Goal: Task Accomplishment & Management: Manage account settings

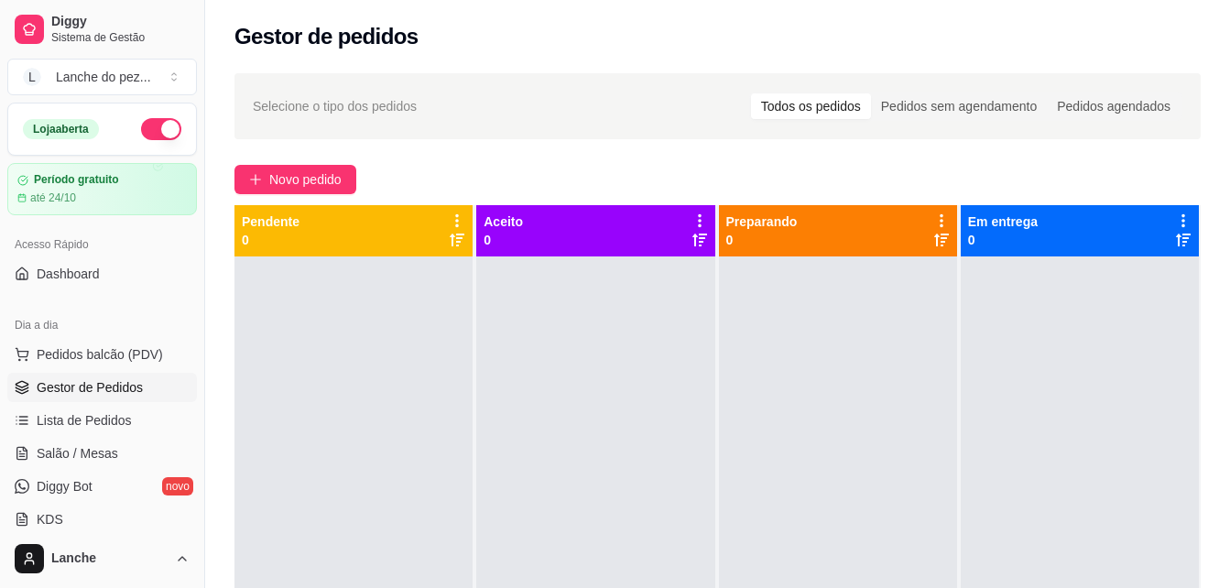
scroll to position [220, 0]
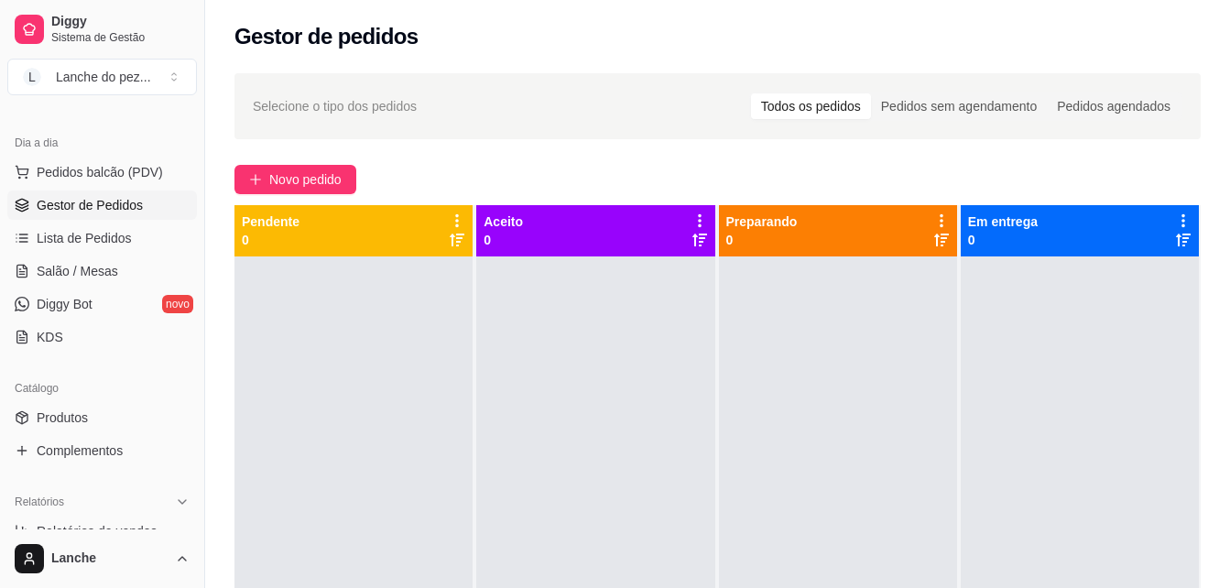
scroll to position [195, 0]
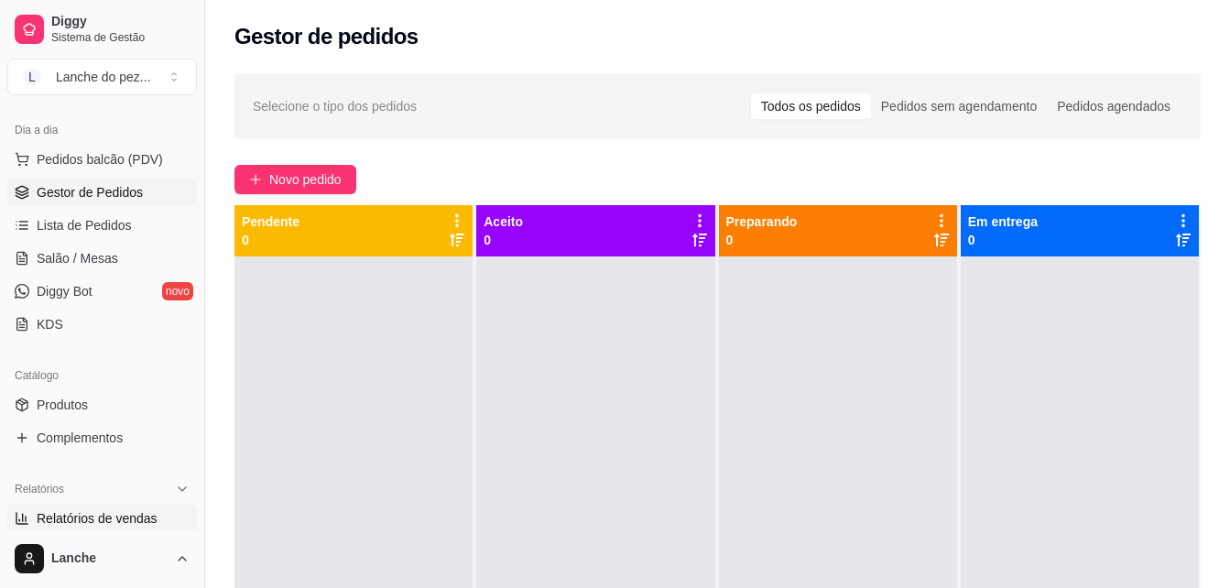
click at [148, 526] on span "Relatórios de vendas" at bounding box center [97, 518] width 121 height 18
select select "ALL"
select select "0"
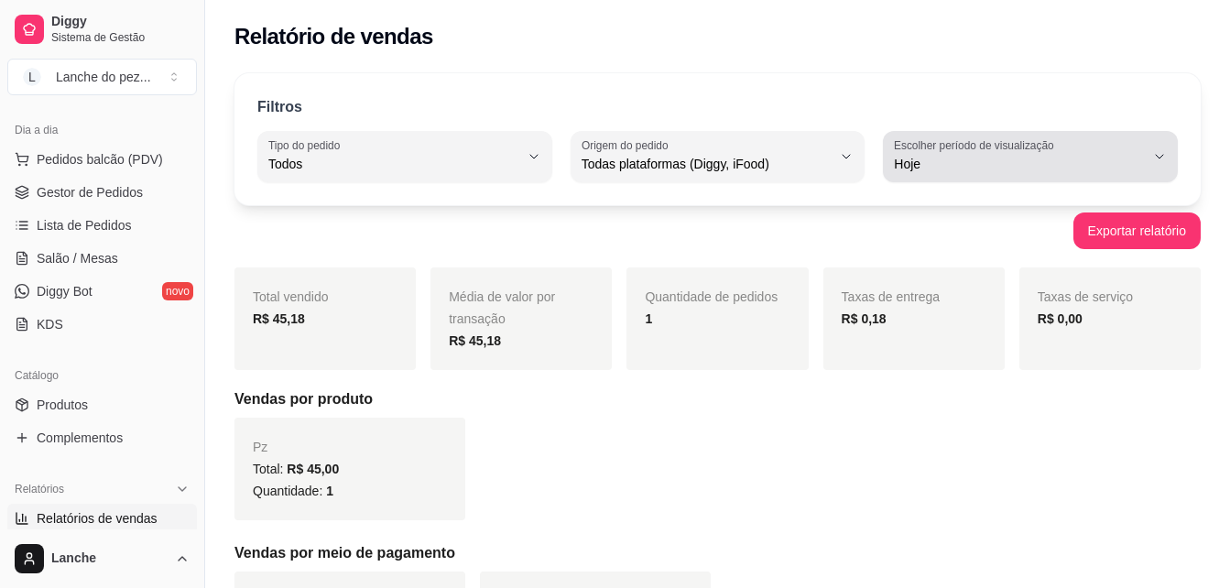
click at [1151, 157] on button "Escolher período de visualização Hoje" at bounding box center [1030, 156] width 295 height 51
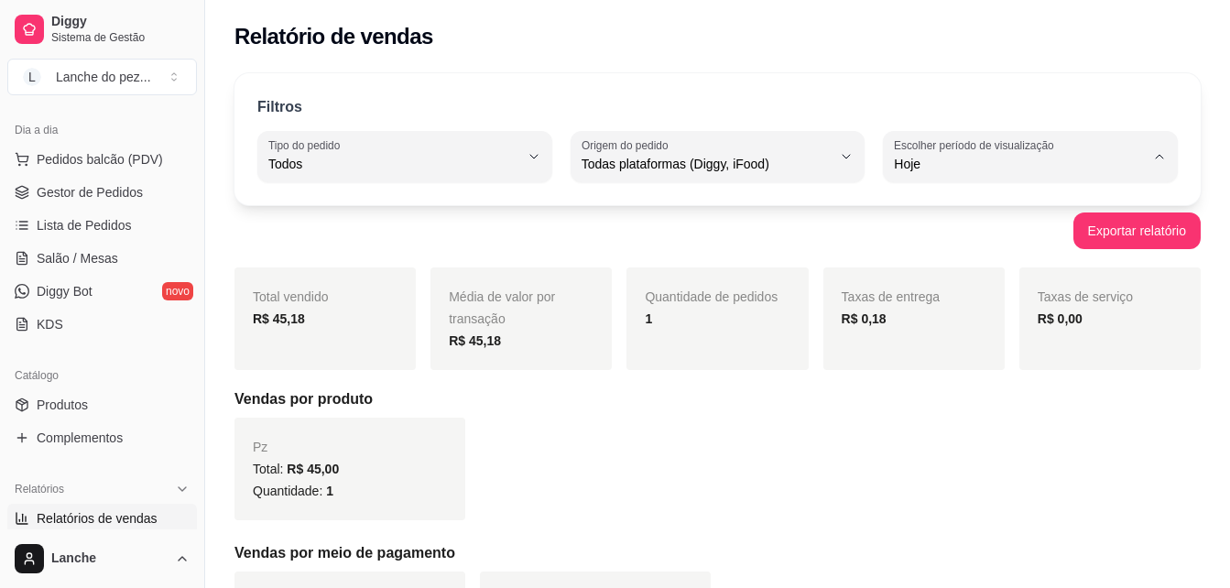
click at [929, 243] on span "Ontem" at bounding box center [1021, 237] width 237 height 17
type input "1"
select select "1"
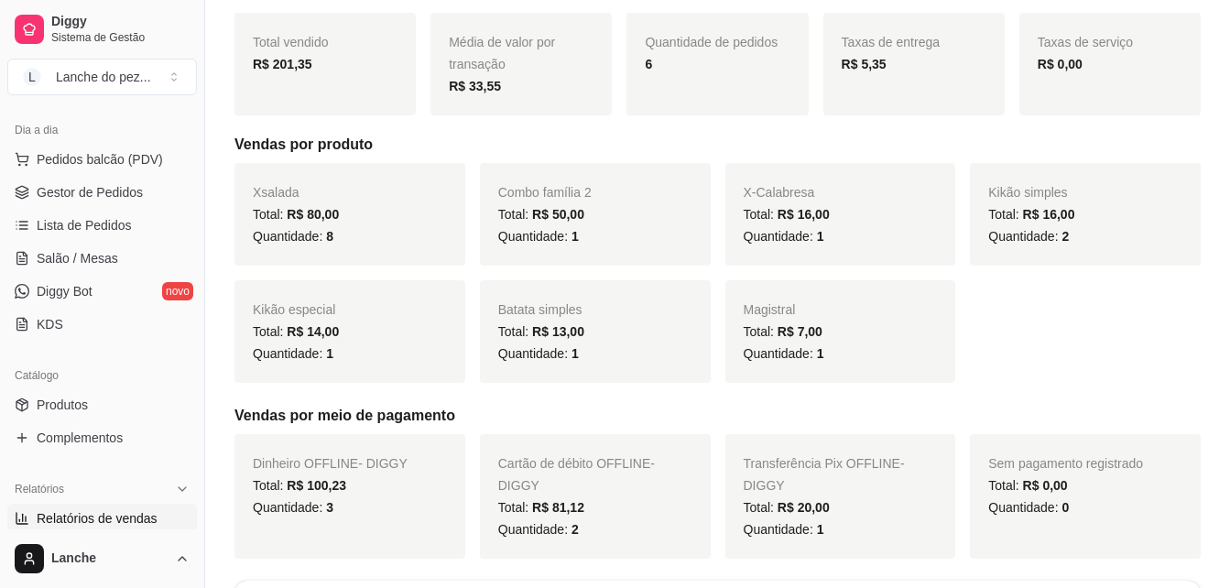
scroll to position [256, 0]
click at [396, 559] on div "Filtros ALL Tipo do pedido Todos Entrega Retirada Mesa Consumo local Tipo do pe…" at bounding box center [717, 389] width 1025 height 1166
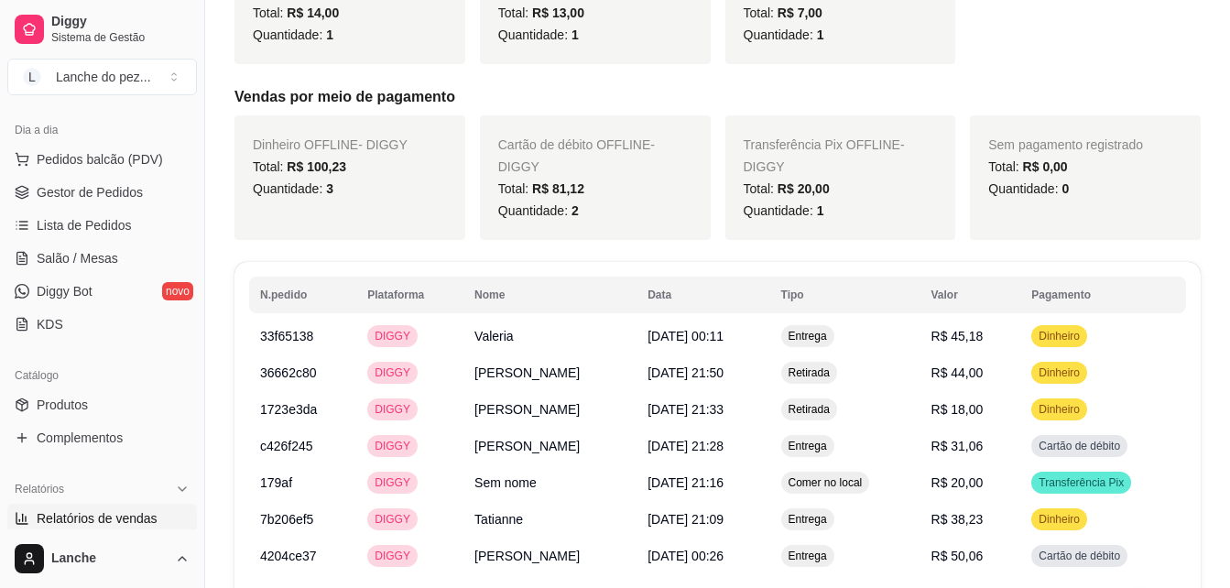
scroll to position [692, 0]
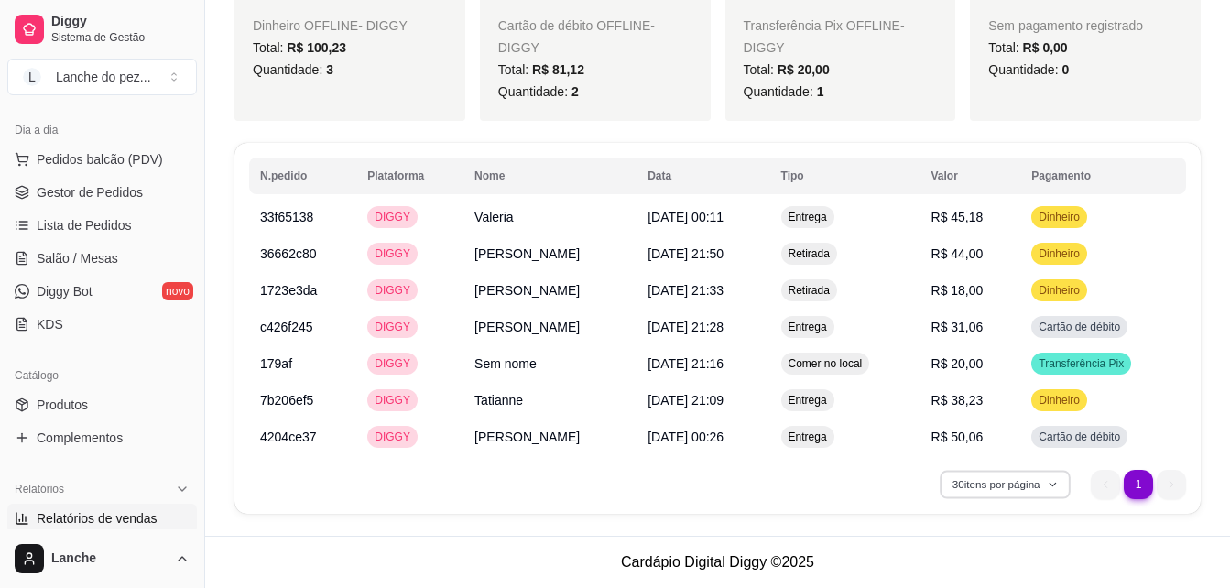
click at [1029, 486] on button "30 itens por página" at bounding box center [1004, 484] width 130 height 28
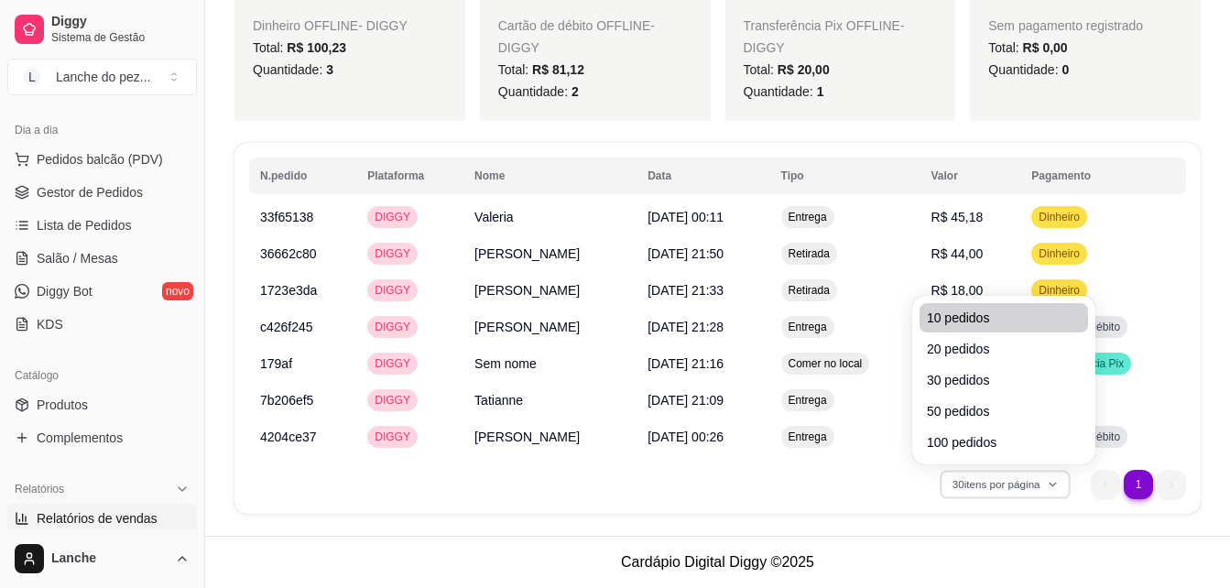
click at [987, 313] on span "10 pedidos" at bounding box center [1004, 318] width 154 height 18
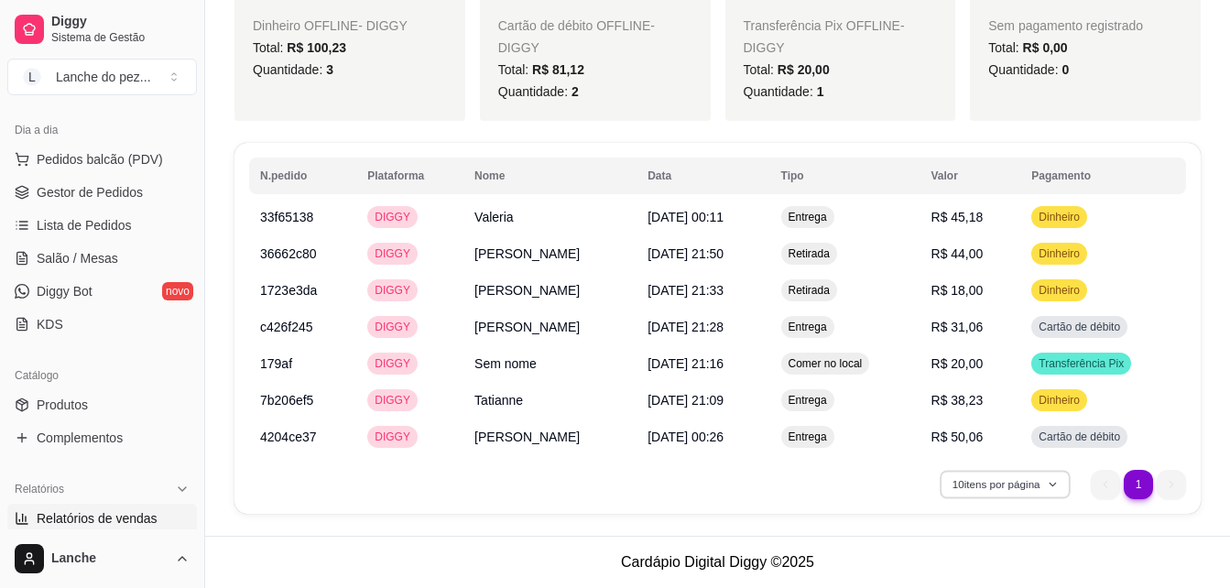
click at [1004, 493] on button "10 itens por página" at bounding box center [1004, 484] width 130 height 28
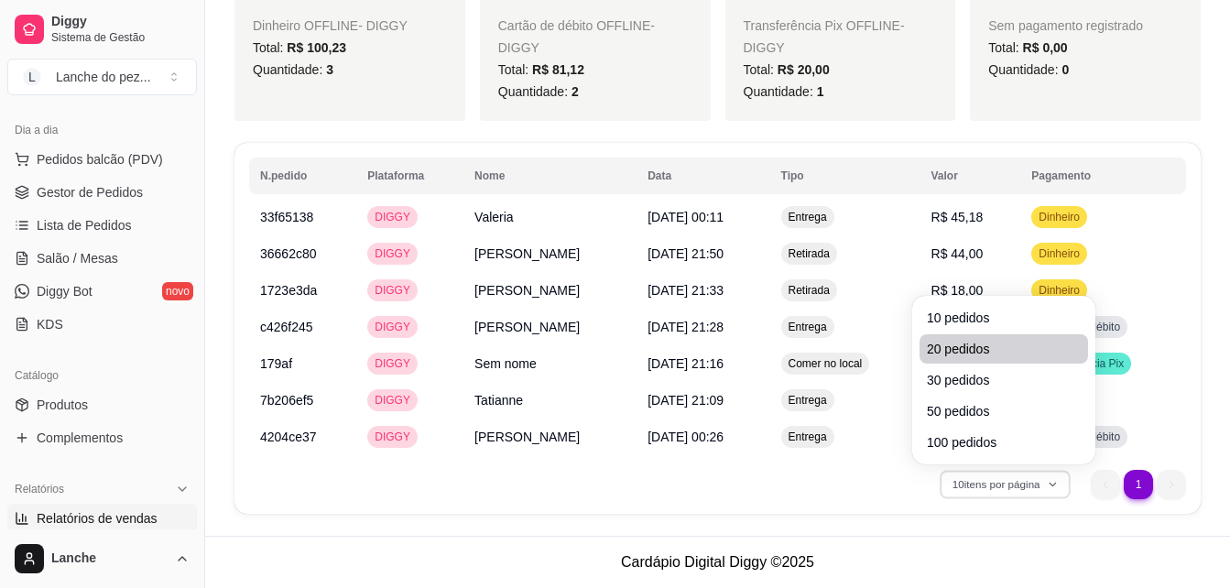
click at [943, 349] on span "20 pedidos" at bounding box center [1004, 349] width 154 height 18
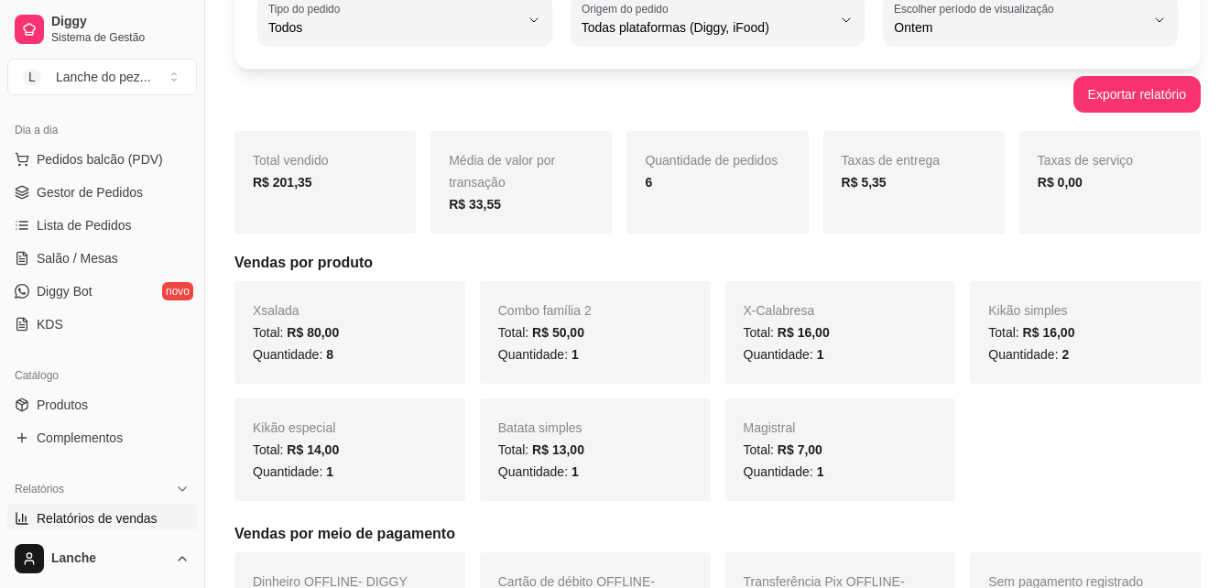
scroll to position [106, 0]
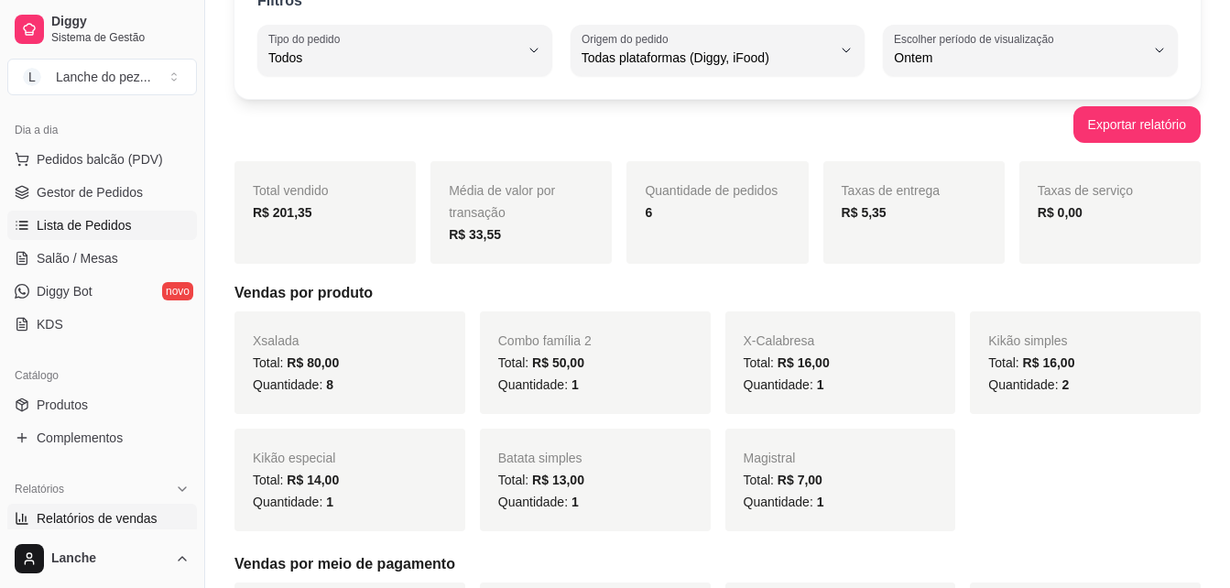
click at [90, 219] on span "Lista de Pedidos" at bounding box center [84, 225] width 95 height 18
click at [1096, 119] on button "Exportar relatório" at bounding box center [1137, 125] width 124 height 36
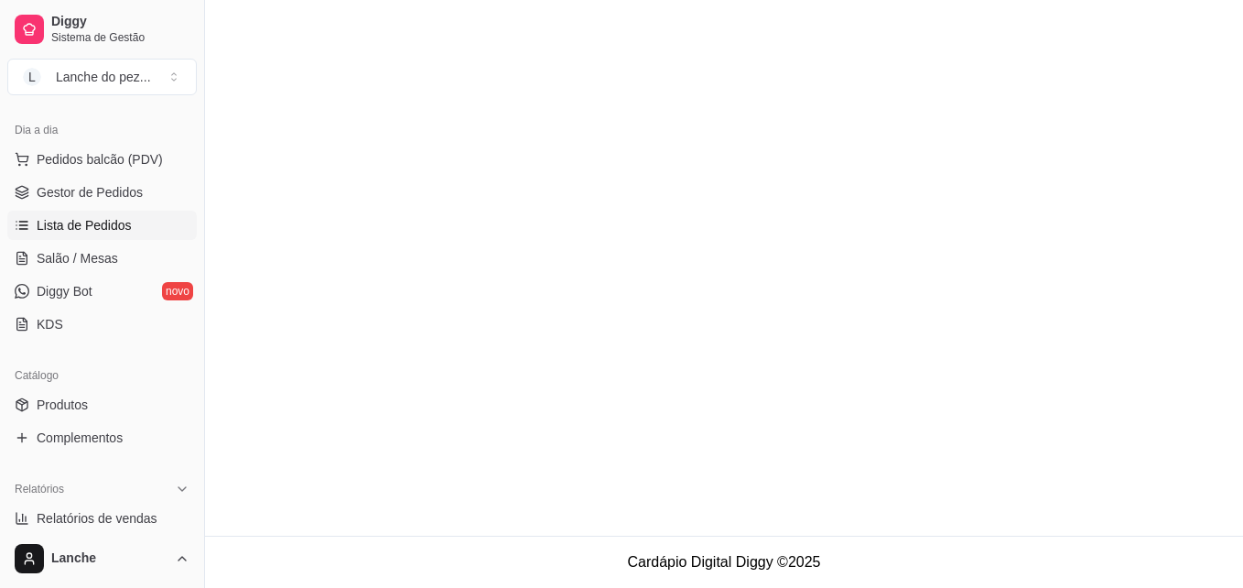
select select "ALL"
select select "0"
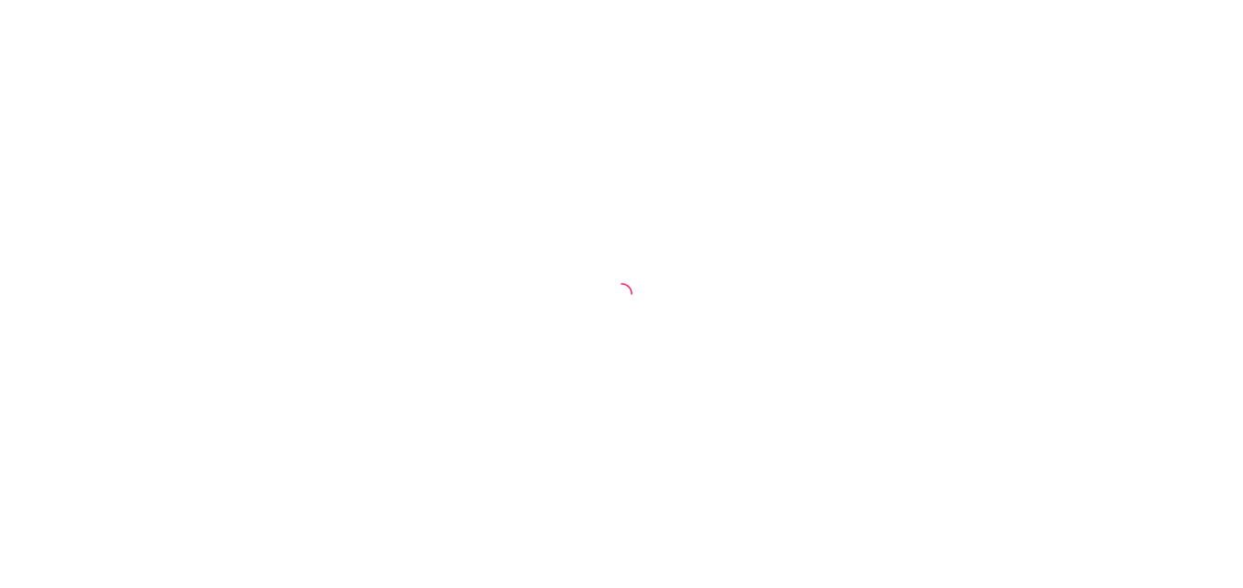
select select "ALL"
select select "0"
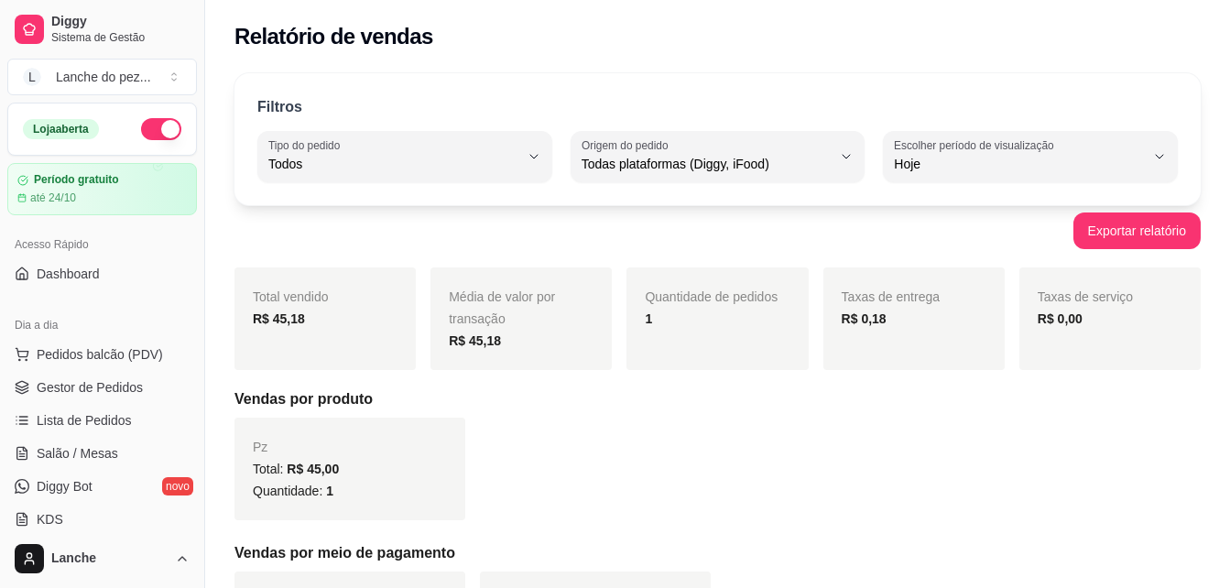
click at [1127, 85] on div "Filtros ALL Tipo do pedido Todos Entrega Retirada Mesa Consumo local Tipo do pe…" at bounding box center [717, 139] width 966 height 132
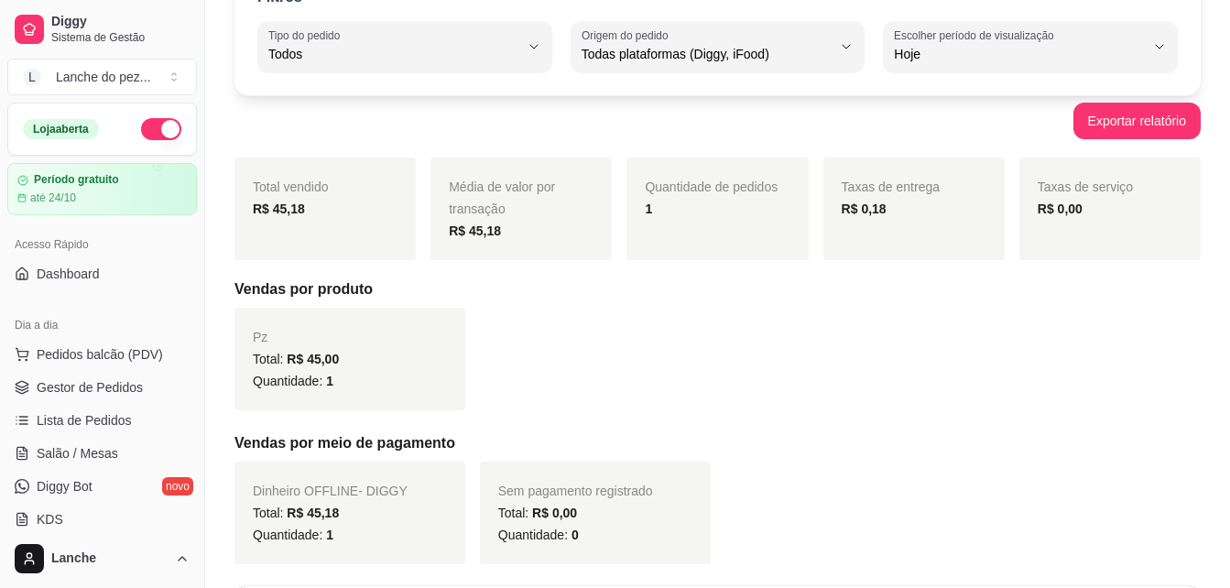
scroll to position [170, 0]
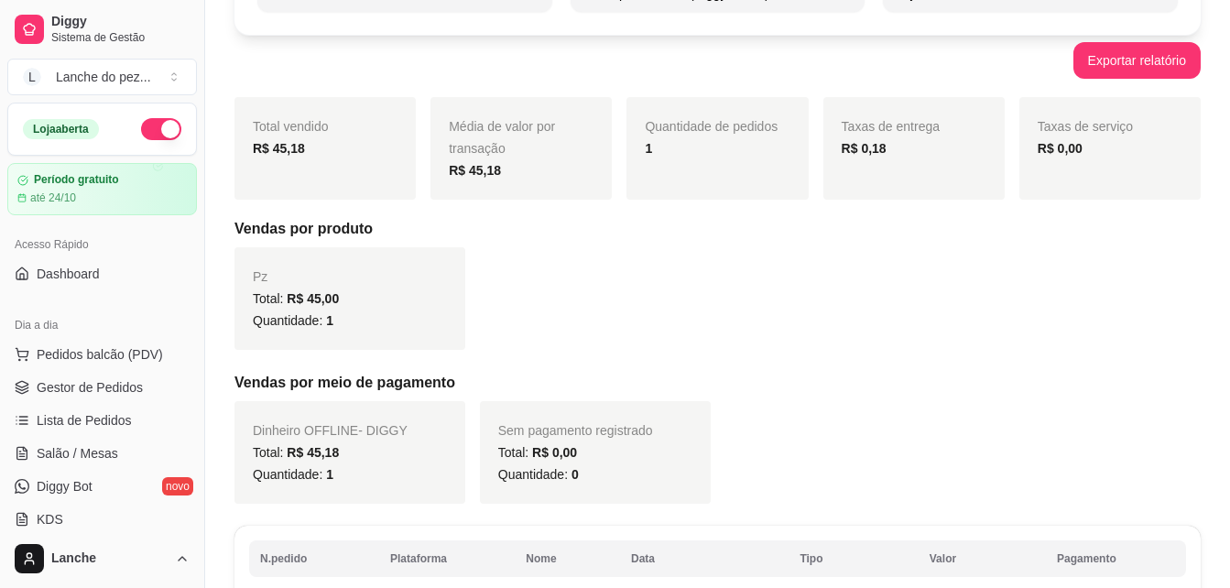
click at [1227, 568] on div "Filtros ALL Tipo do pedido Todos Entrega Retirada Mesa Consumo local Tipo do pe…" at bounding box center [717, 295] width 1025 height 807
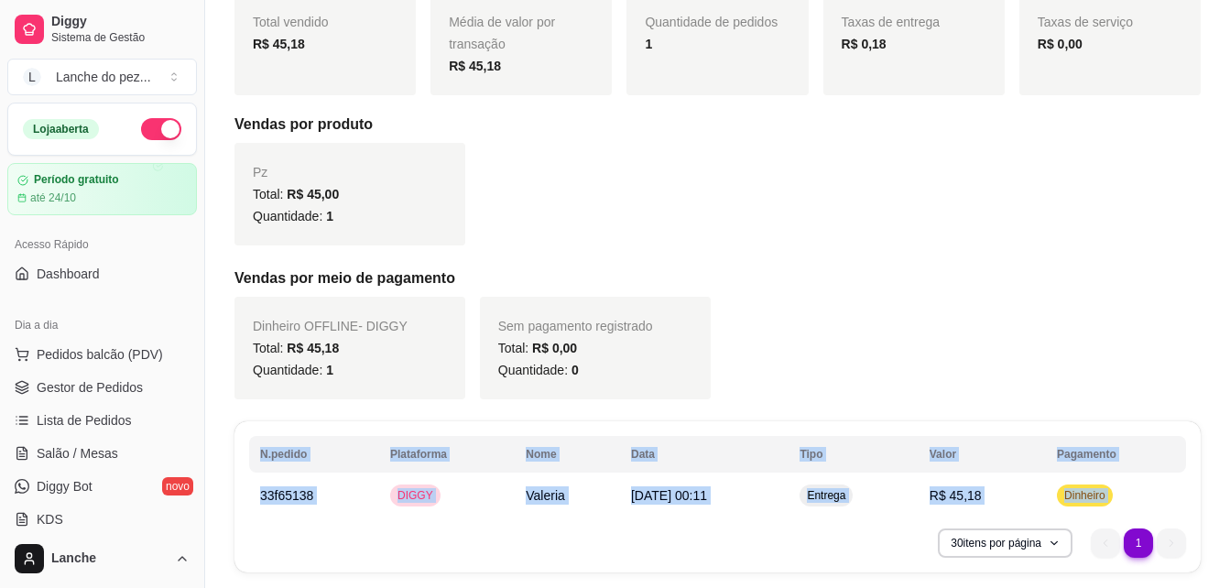
scroll to position [333, 0]
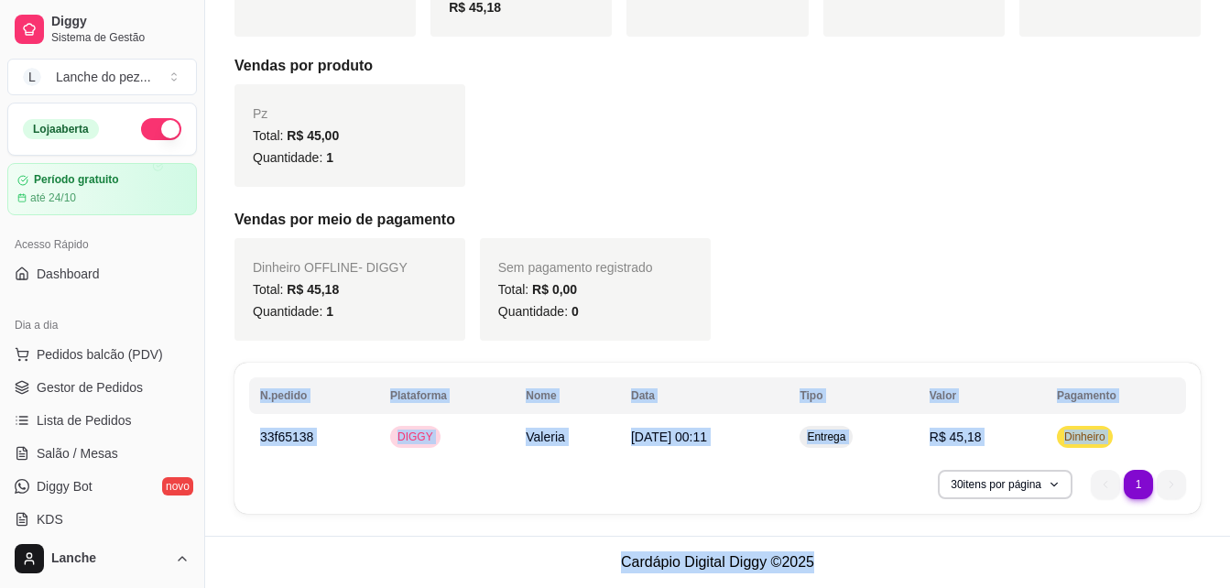
drag, startPoint x: 1227, startPoint y: 568, endPoint x: 1242, endPoint y: 580, distance: 18.9
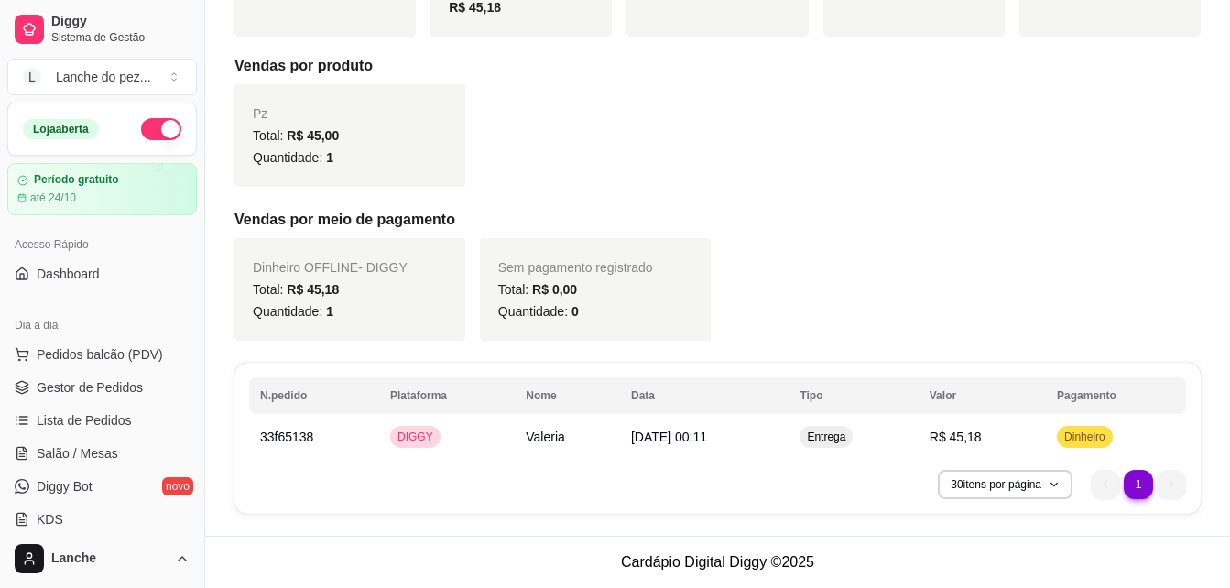
click at [1154, 276] on div "Dinheiro OFFLINE - DIGGY Total: R$ 45,18 Quantidade: 1 Sem pagamento registrado…" at bounding box center [717, 289] width 966 height 103
click at [1026, 485] on button "30 itens por página" at bounding box center [1004, 484] width 130 height 28
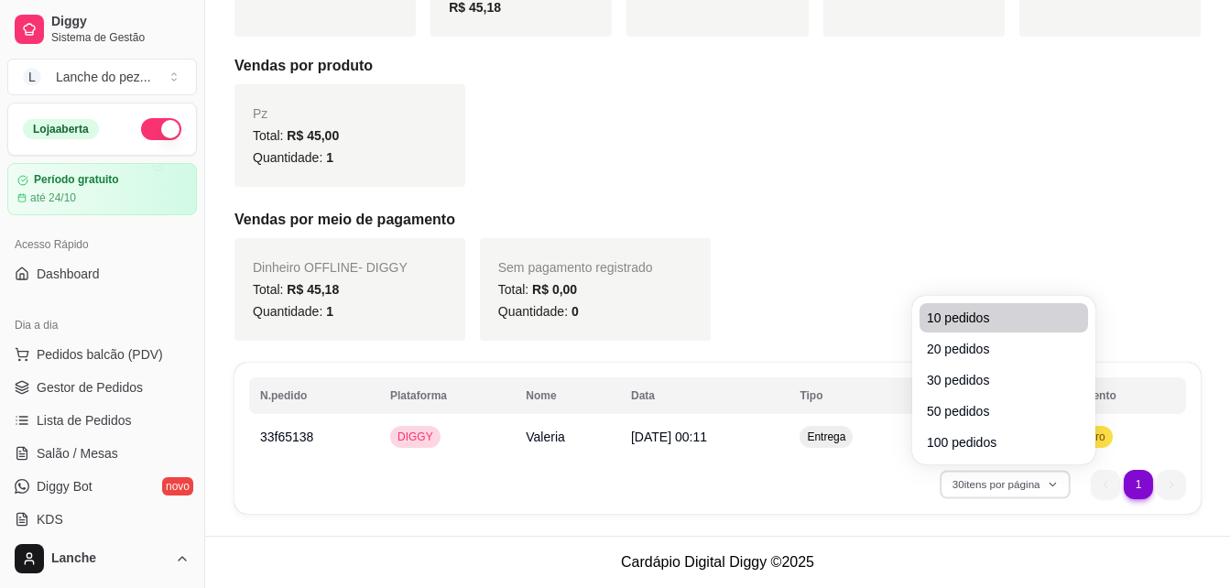
click at [957, 307] on li "10 pedidos" at bounding box center [1003, 317] width 168 height 29
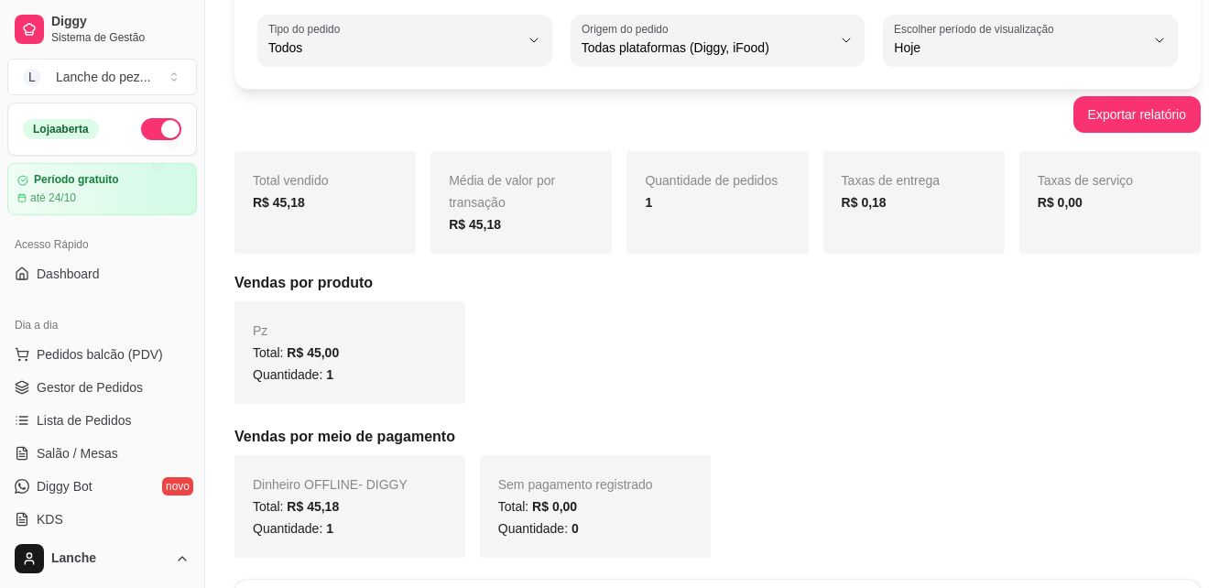
scroll to position [114, 0]
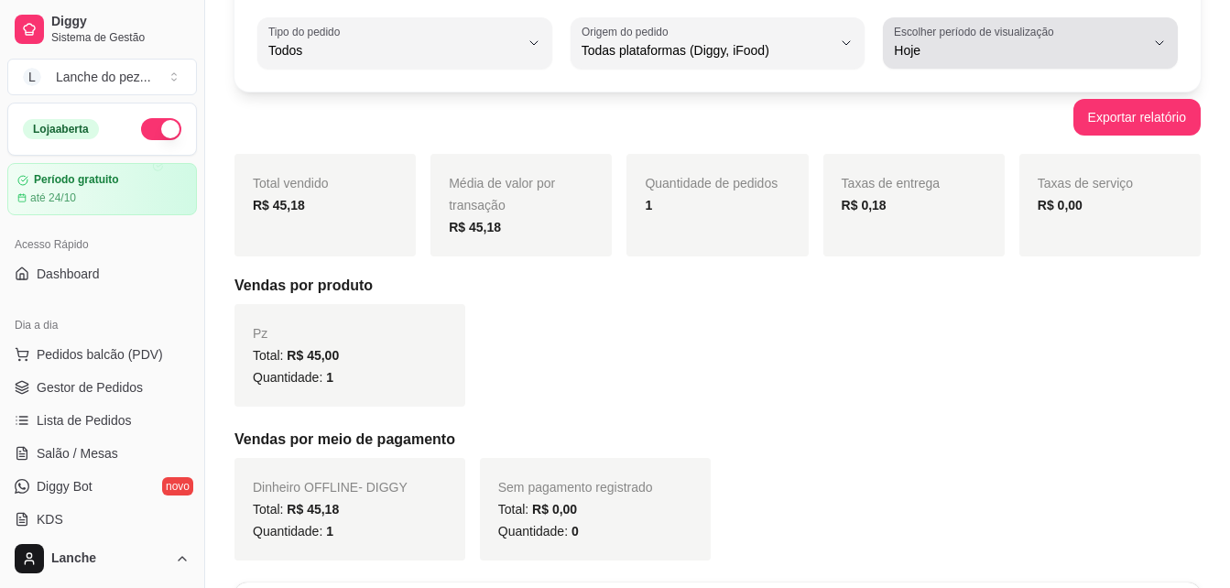
drag, startPoint x: 1181, startPoint y: 32, endPoint x: 1151, endPoint y: 42, distance: 31.8
click at [1151, 42] on div "Filtros ALL Tipo do pedido Todos Entrega Retirada Mesa Consumo local Tipo do pe…" at bounding box center [717, 26] width 966 height 132
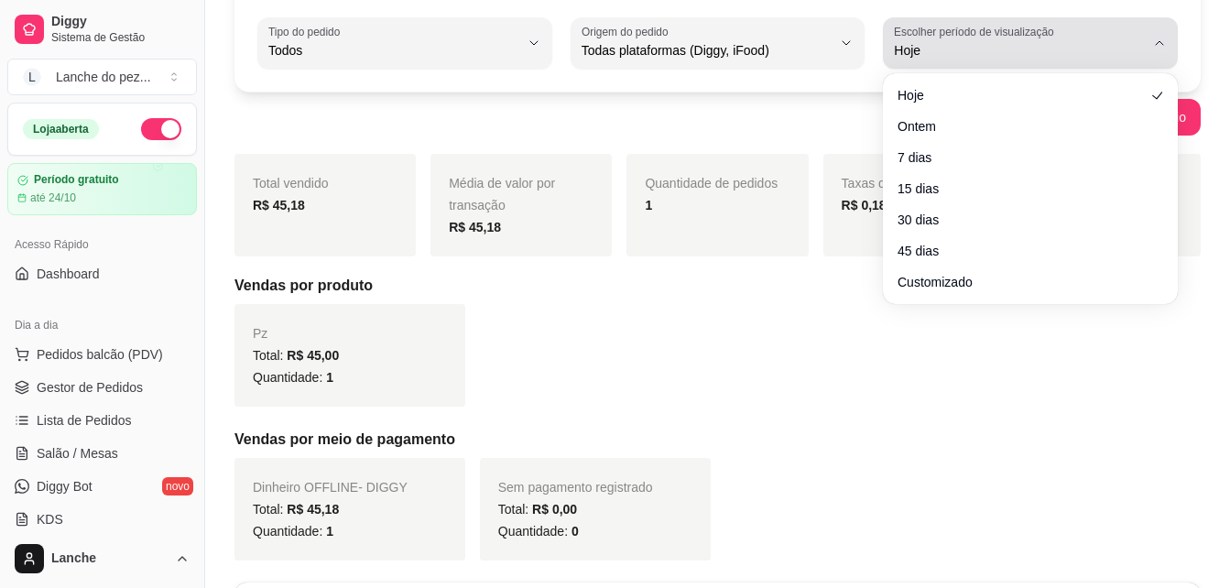
click at [1151, 42] on button "Escolher período de visualização Hoje" at bounding box center [1030, 42] width 295 height 51
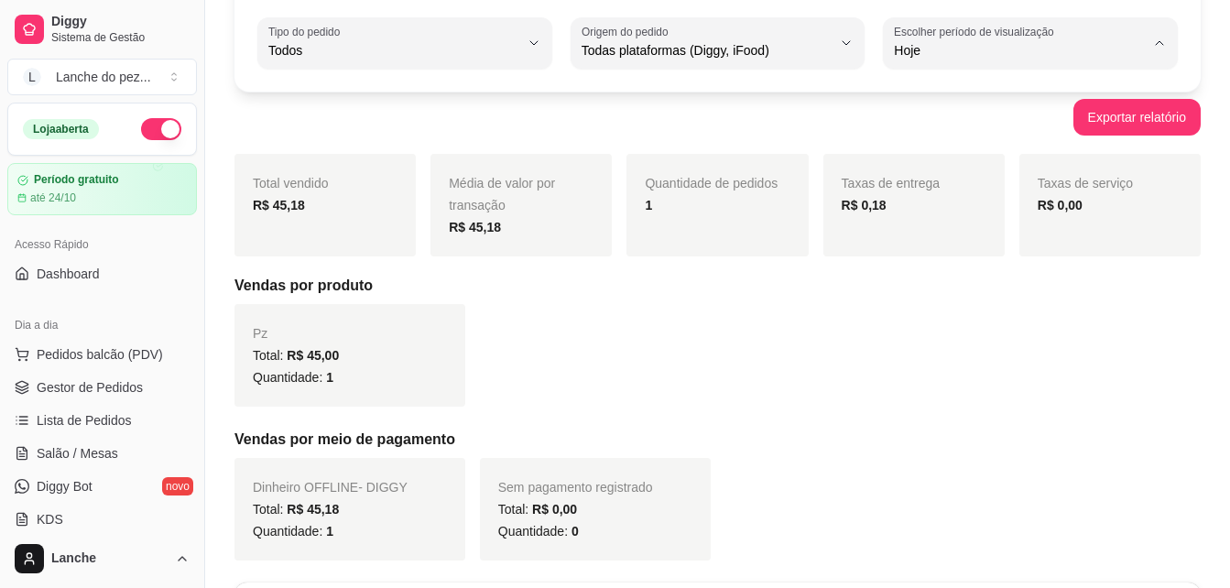
click at [957, 125] on span "Ontem" at bounding box center [1021, 123] width 237 height 17
type input "1"
select select "1"
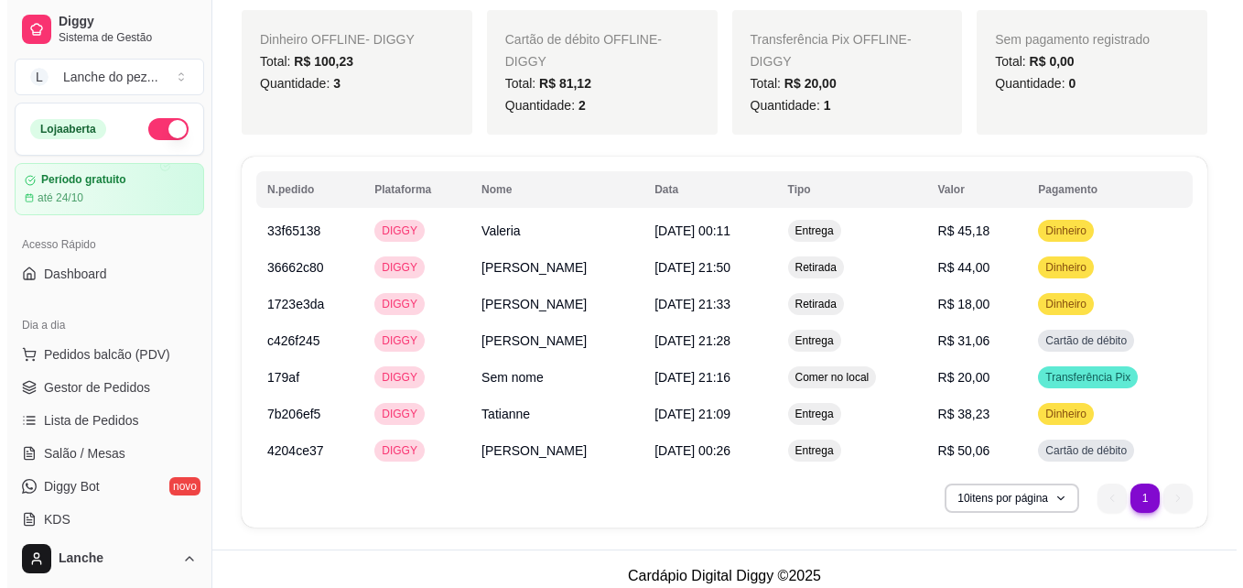
scroll to position [692, 0]
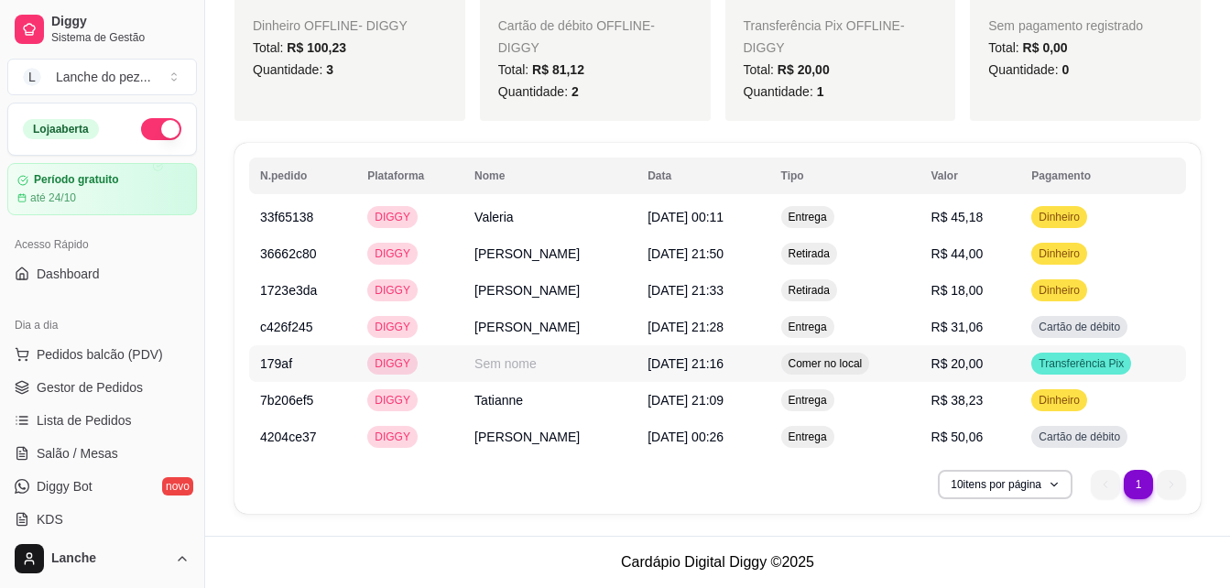
click at [1071, 363] on span "Transferência Pix" at bounding box center [1081, 363] width 92 height 15
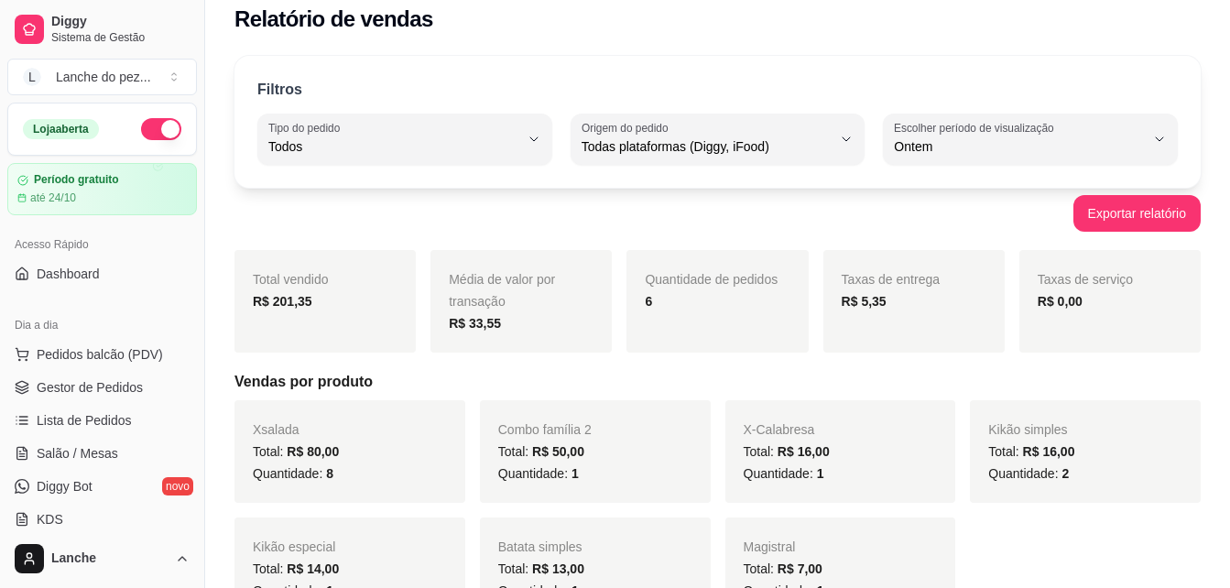
scroll to position [0, 0]
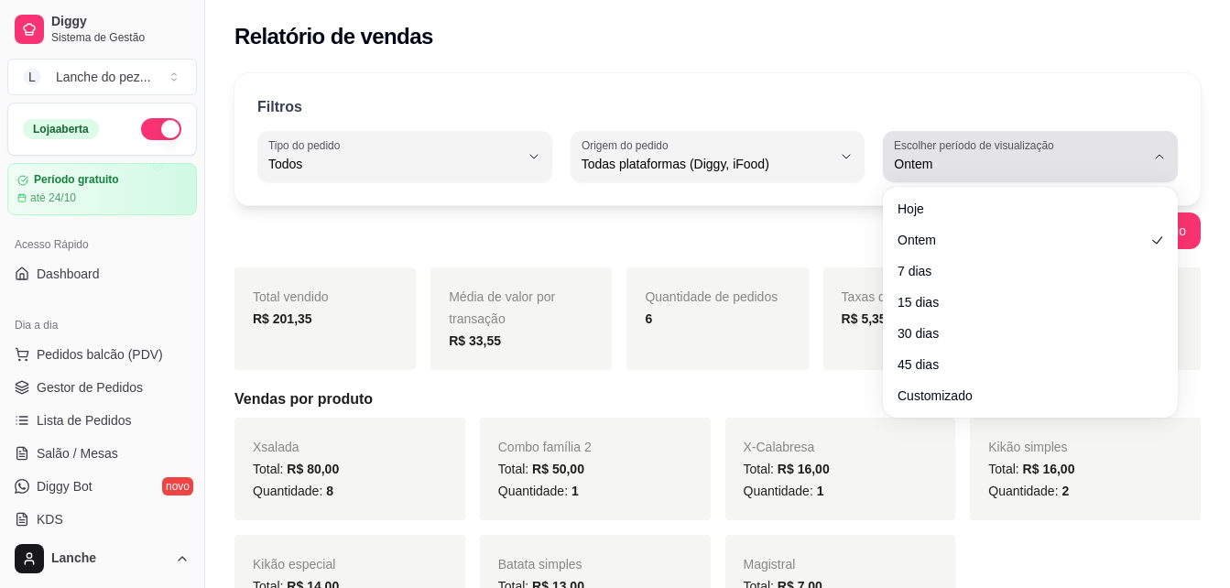
click at [1106, 166] on span "Ontem" at bounding box center [1019, 164] width 251 height 18
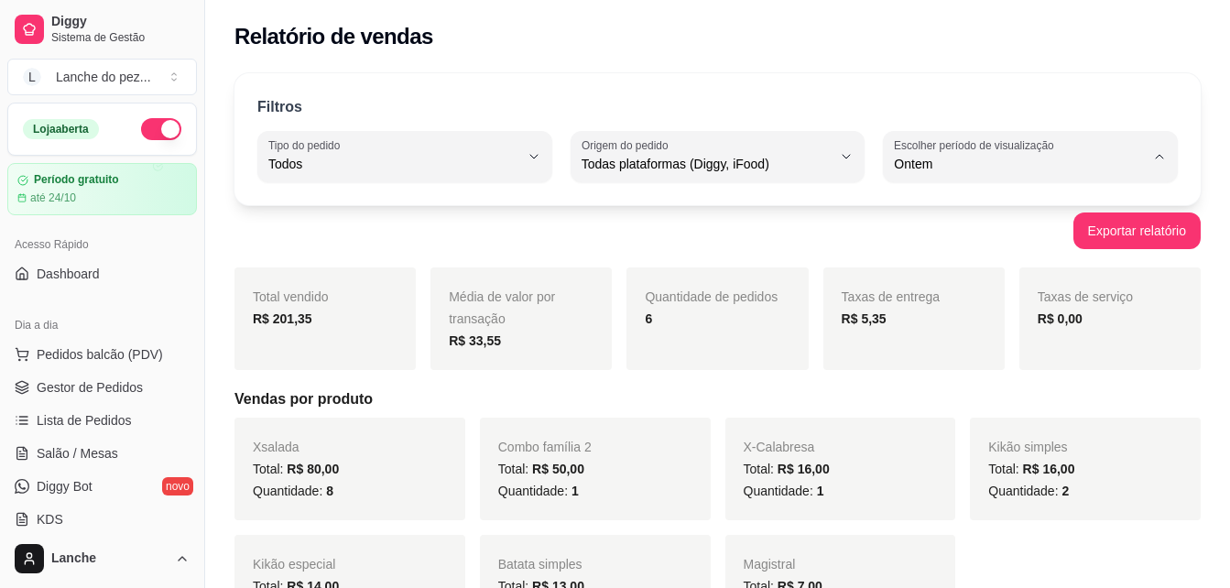
click at [945, 266] on span "7 dias" at bounding box center [1021, 267] width 237 height 17
type input "7"
select select "7"
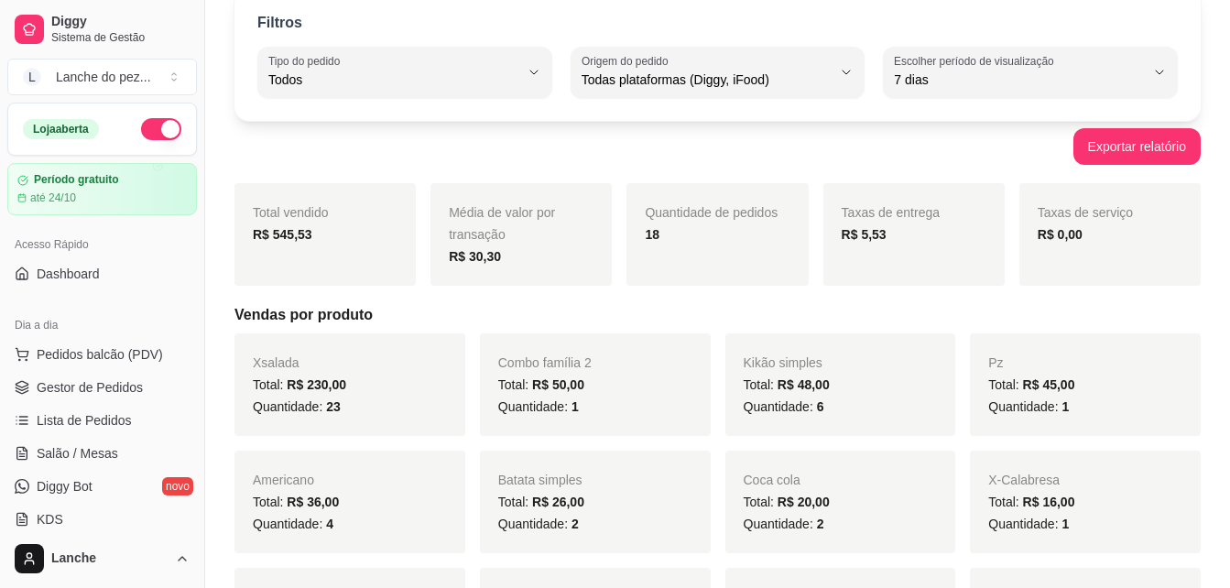
scroll to position [73, 0]
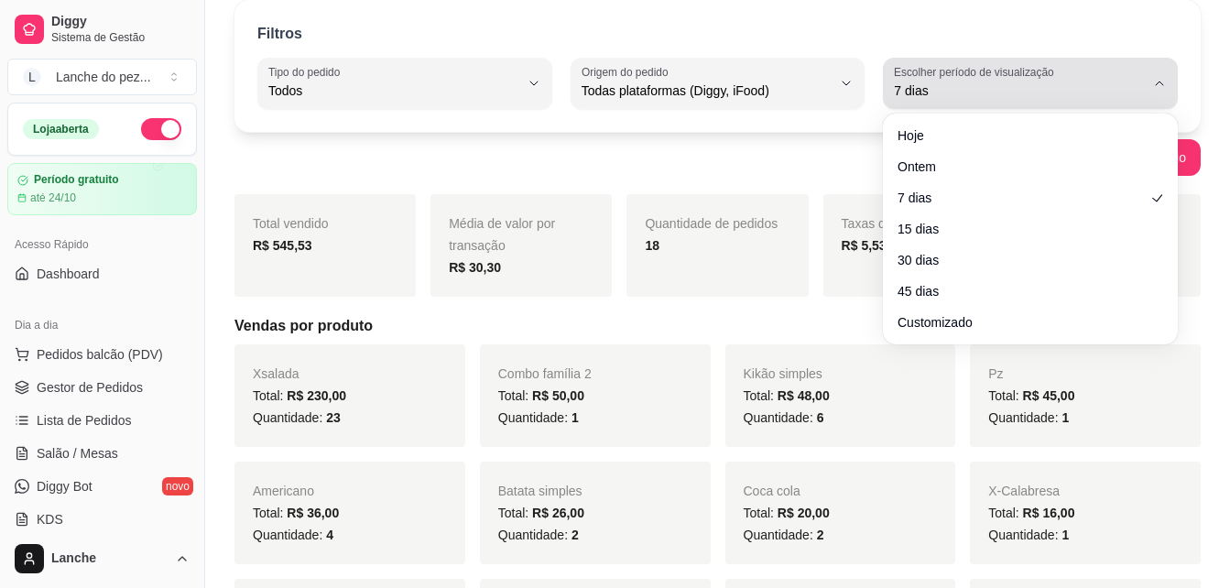
click at [1076, 88] on span "7 dias" at bounding box center [1019, 90] width 251 height 18
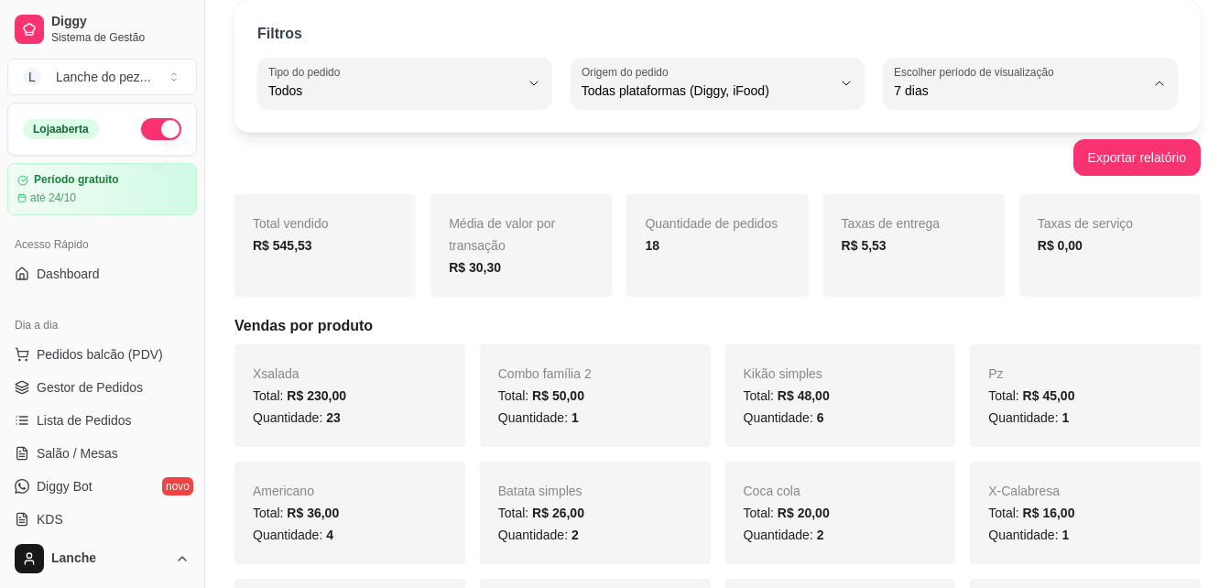
click at [967, 263] on span "30 dias" at bounding box center [1021, 253] width 237 height 17
type input "30"
select select "30"
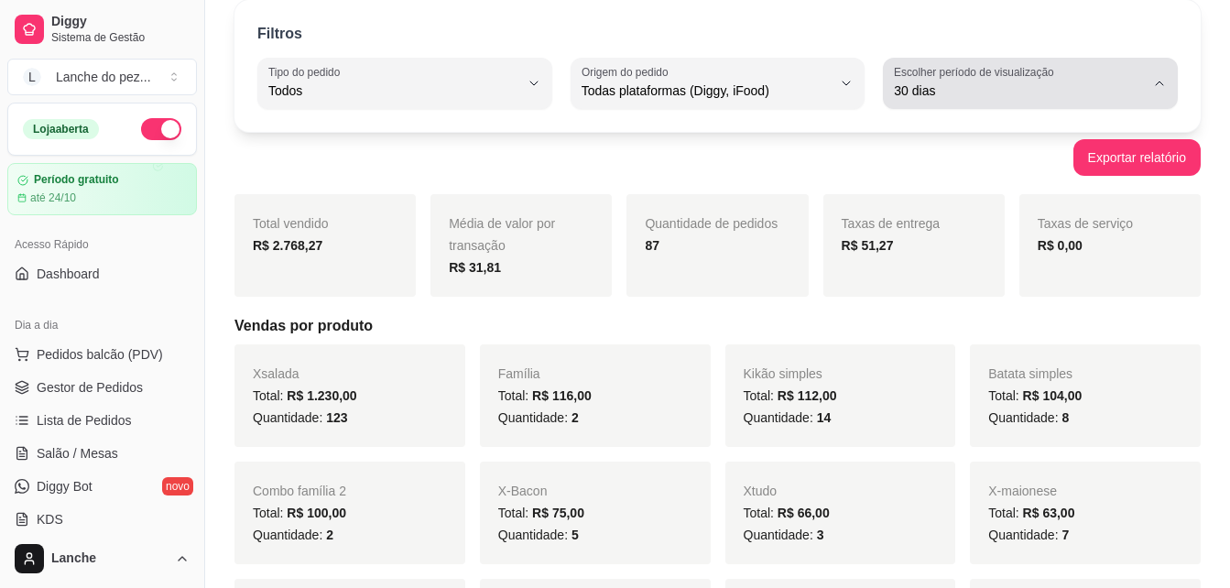
click at [1158, 84] on icon "button" at bounding box center [1159, 83] width 15 height 15
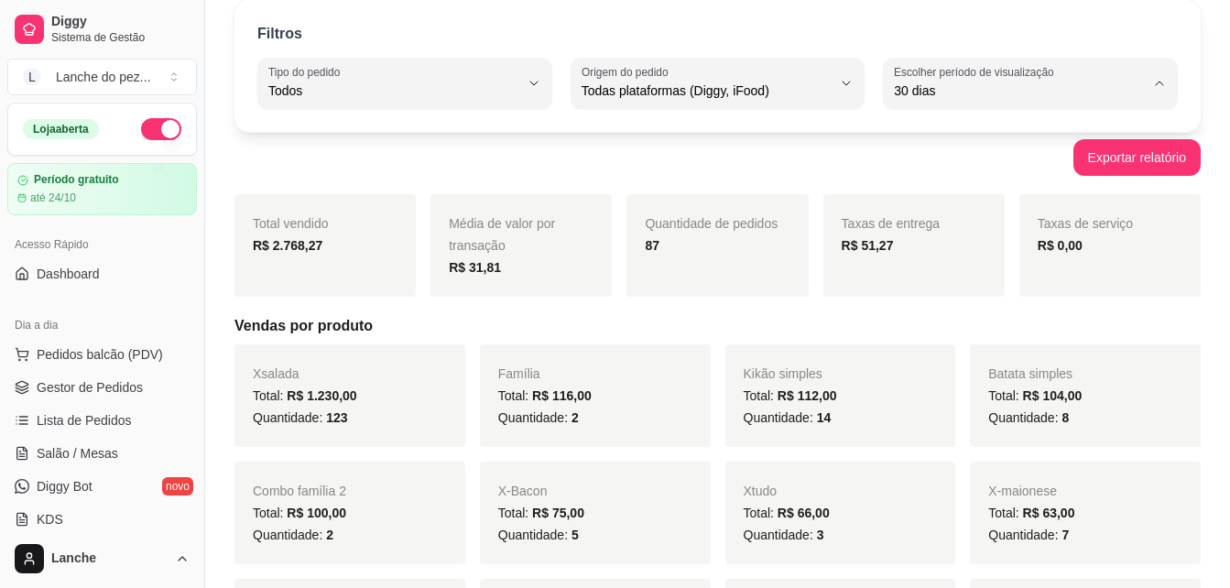
click at [932, 256] on span "30 dias" at bounding box center [1021, 253] width 237 height 17
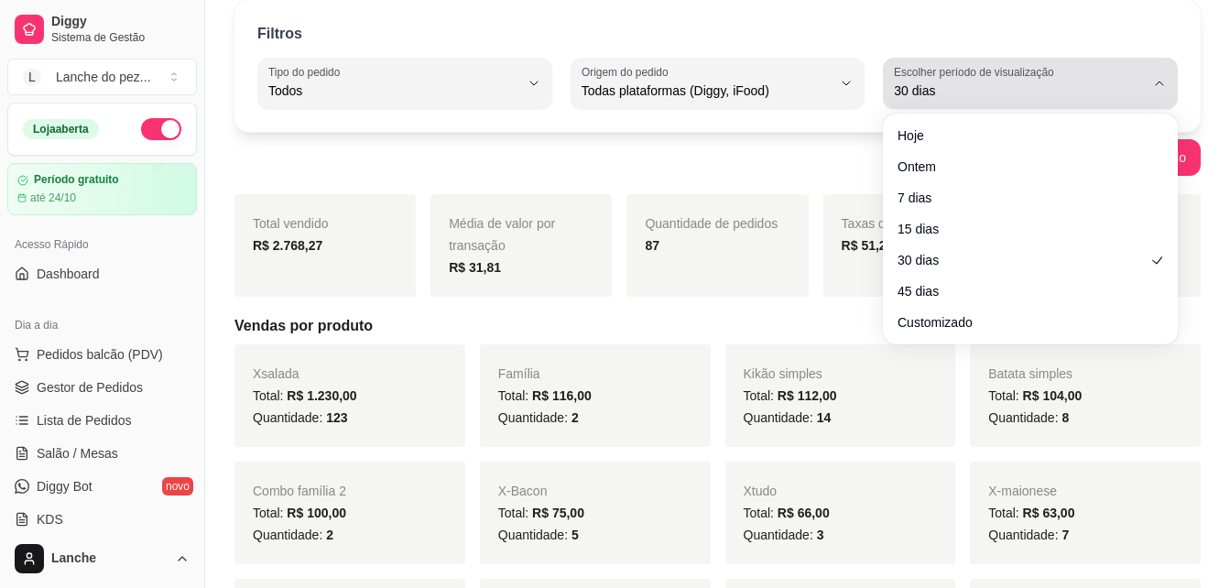
click at [1153, 80] on icon "button" at bounding box center [1159, 83] width 15 height 15
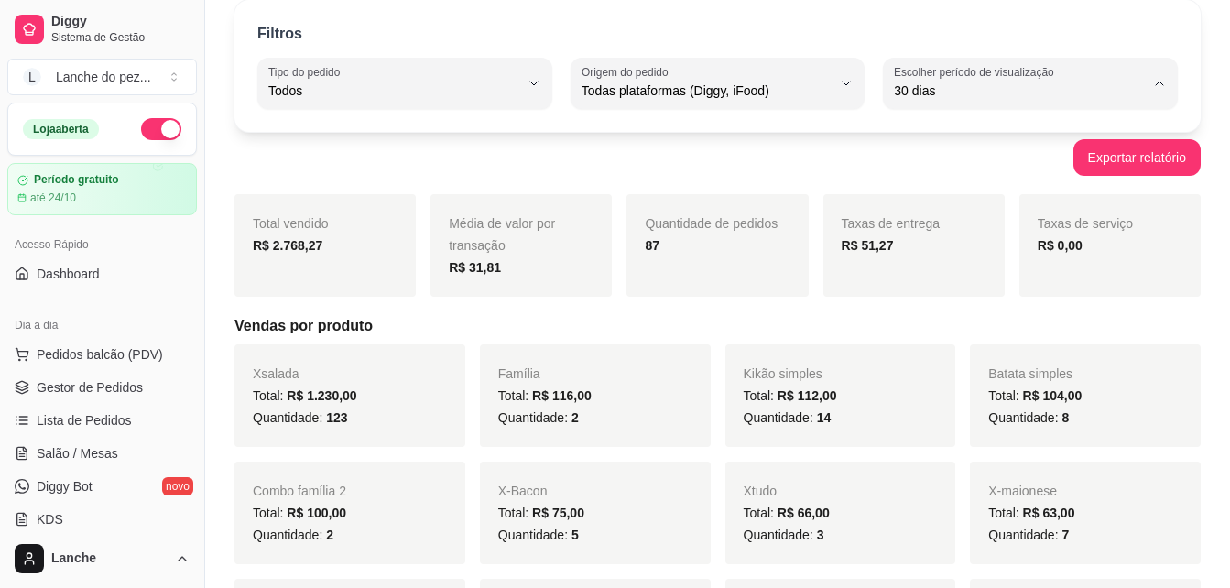
click at [930, 190] on span "7 dias" at bounding box center [1021, 194] width 237 height 17
type input "7"
select select "7"
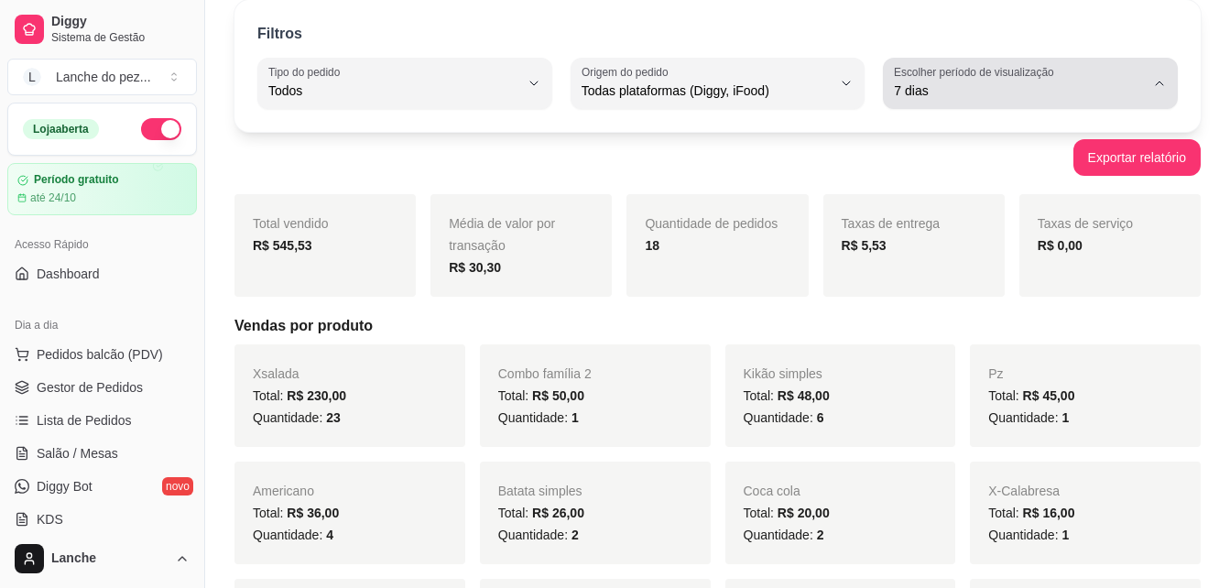
click at [987, 84] on span "7 dias" at bounding box center [1019, 90] width 251 height 18
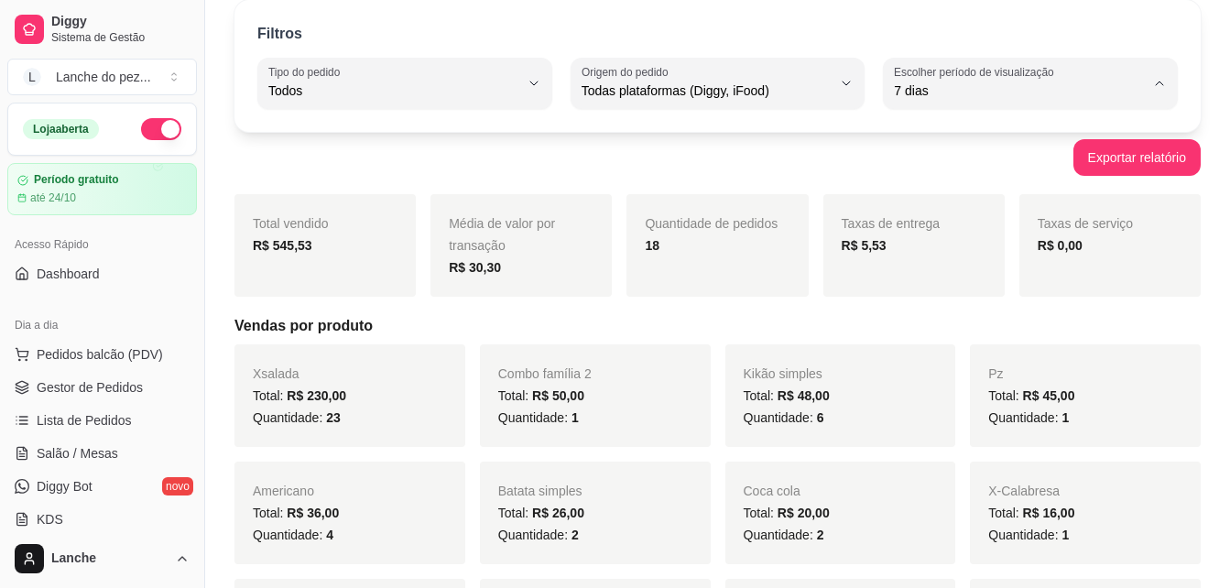
click at [931, 223] on span "15 dias" at bounding box center [1021, 223] width 237 height 17
type input "15"
select select "15"
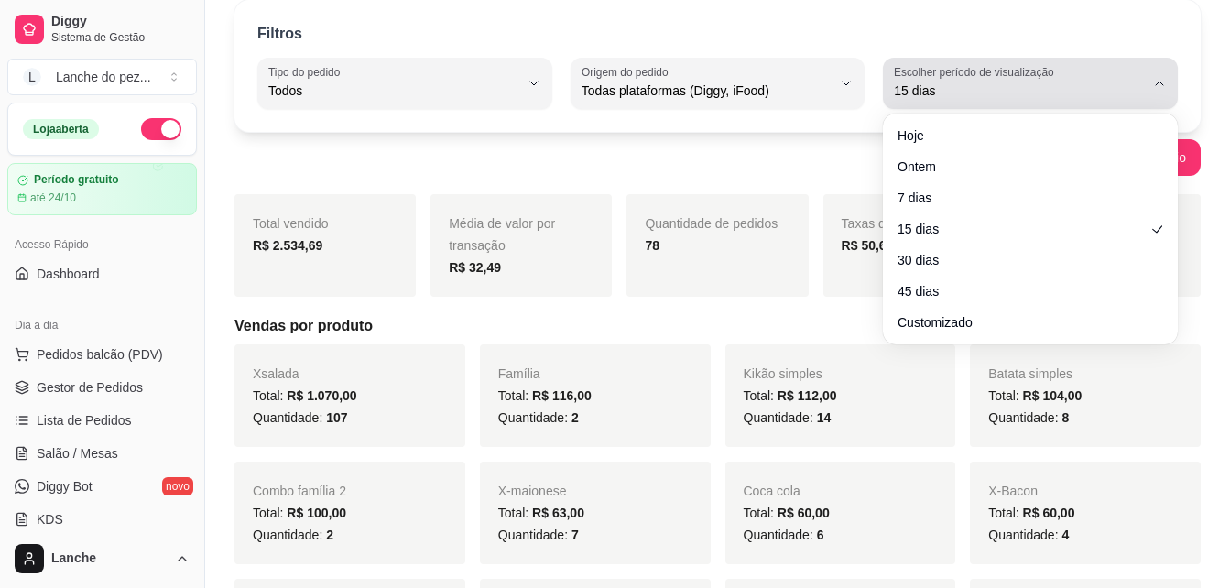
click at [995, 93] on span "15 dias" at bounding box center [1019, 90] width 251 height 18
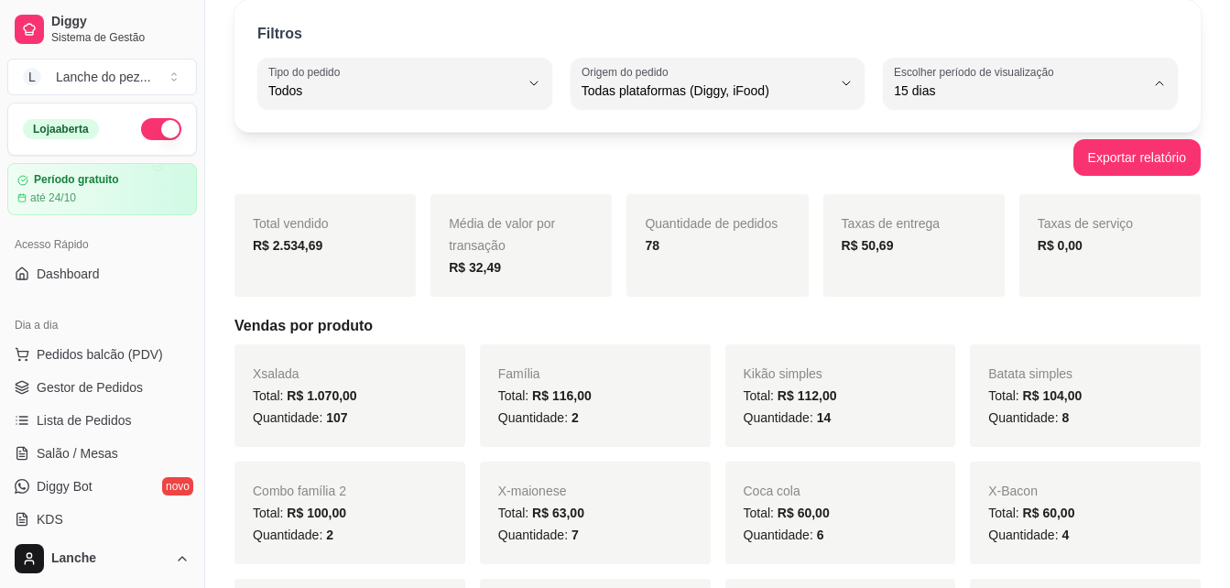
click at [959, 278] on li "45 dias" at bounding box center [1029, 284] width 268 height 28
type input "45"
select select "45"
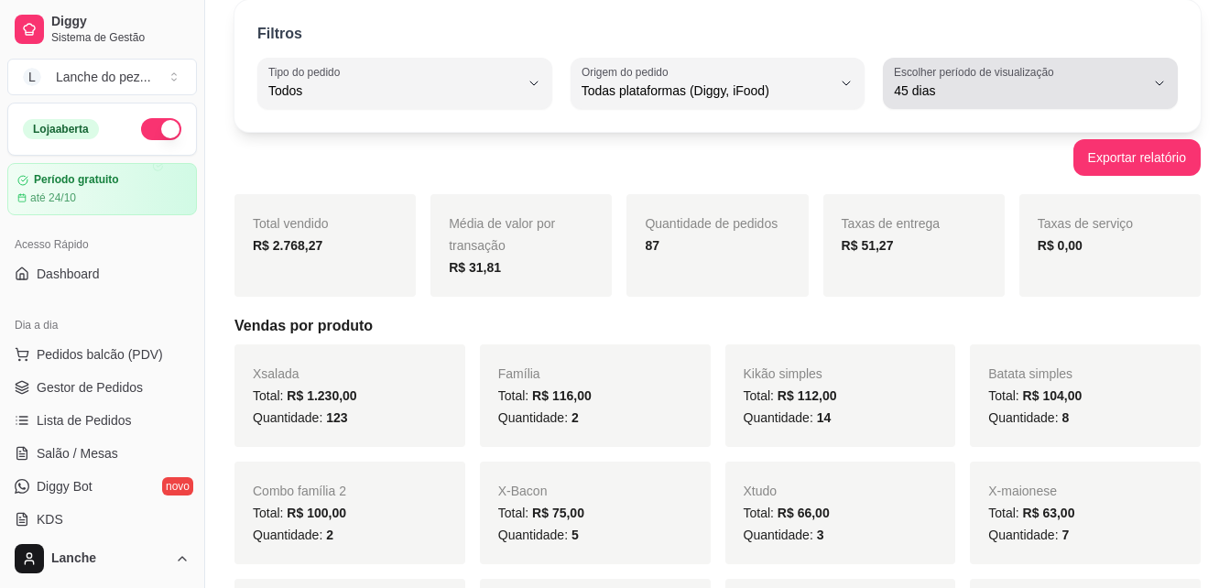
click at [951, 96] on span "45 dias" at bounding box center [1019, 90] width 251 height 18
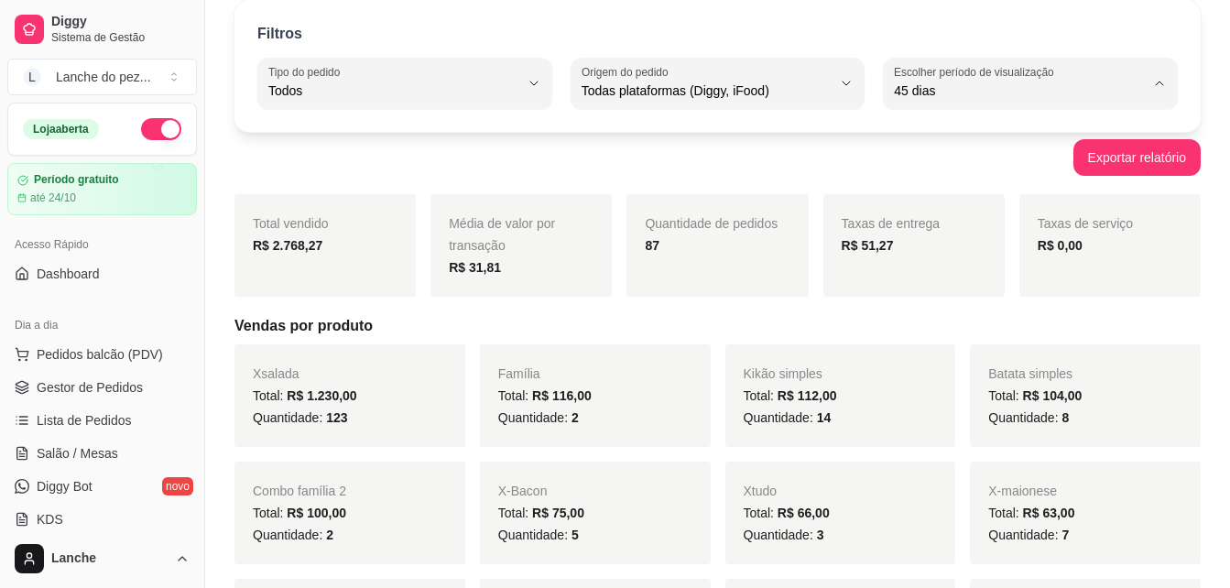
click at [925, 158] on span "Ontem" at bounding box center [1021, 164] width 237 height 17
type input "1"
select select "1"
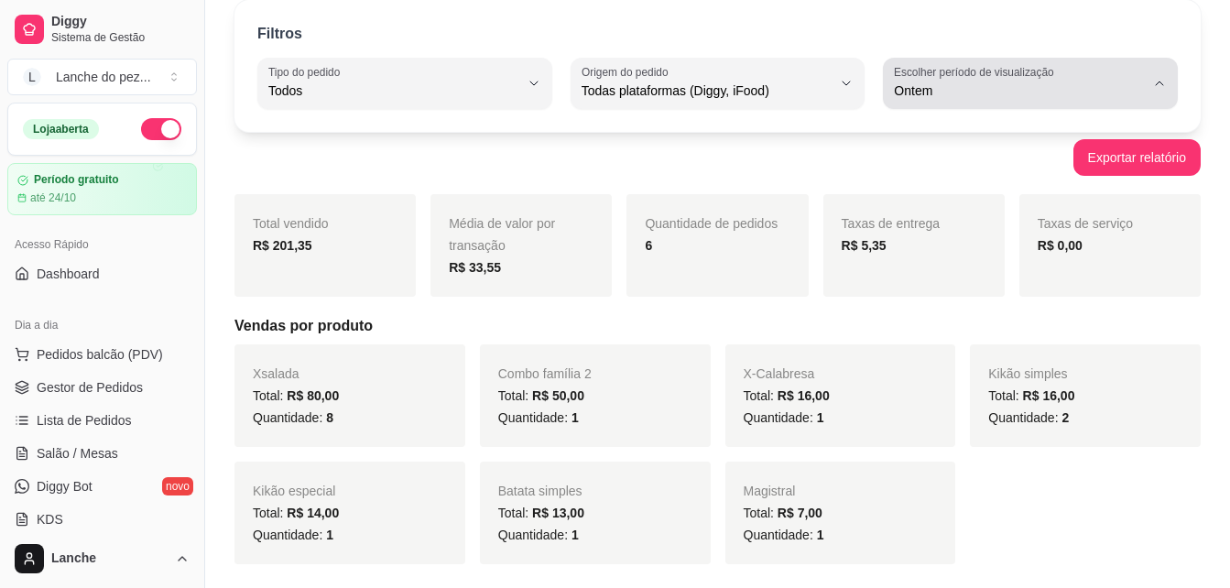
click at [993, 107] on button "Escolher período de visualização Ontem" at bounding box center [1030, 83] width 295 height 51
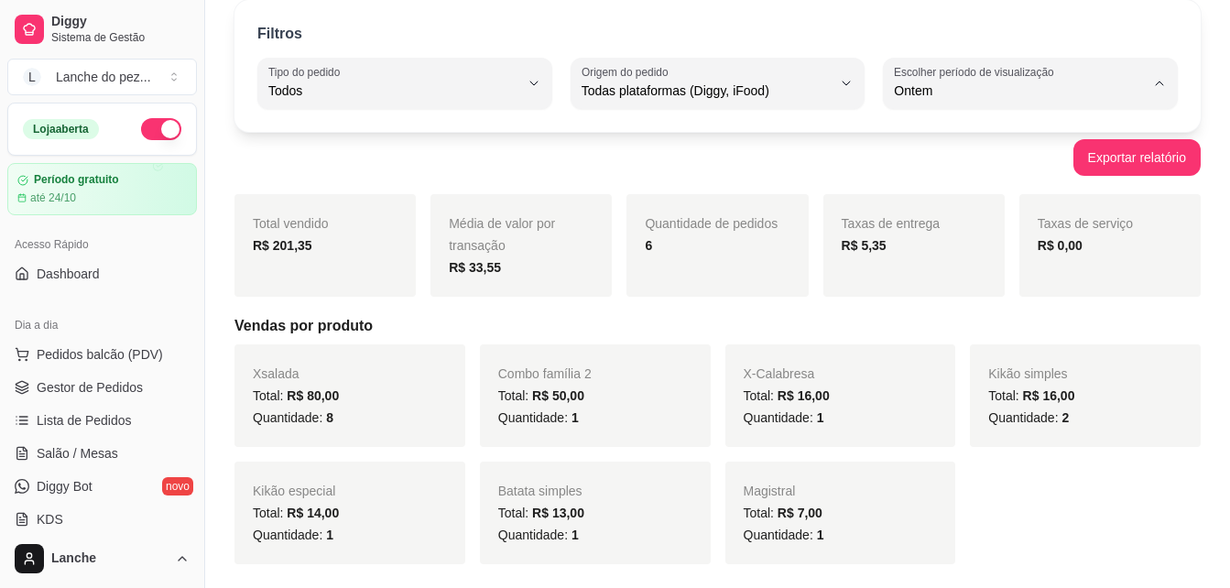
click at [948, 130] on span "Hoje" at bounding box center [1021, 133] width 237 height 17
type input "0"
select select "0"
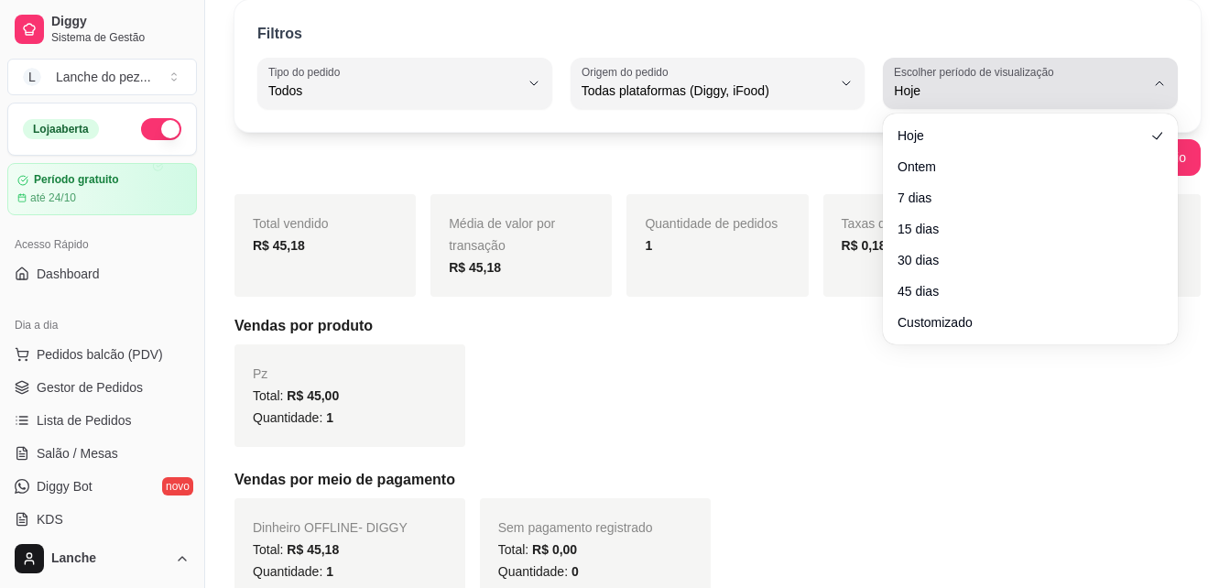
click at [1069, 76] on div "Hoje" at bounding box center [1019, 83] width 251 height 37
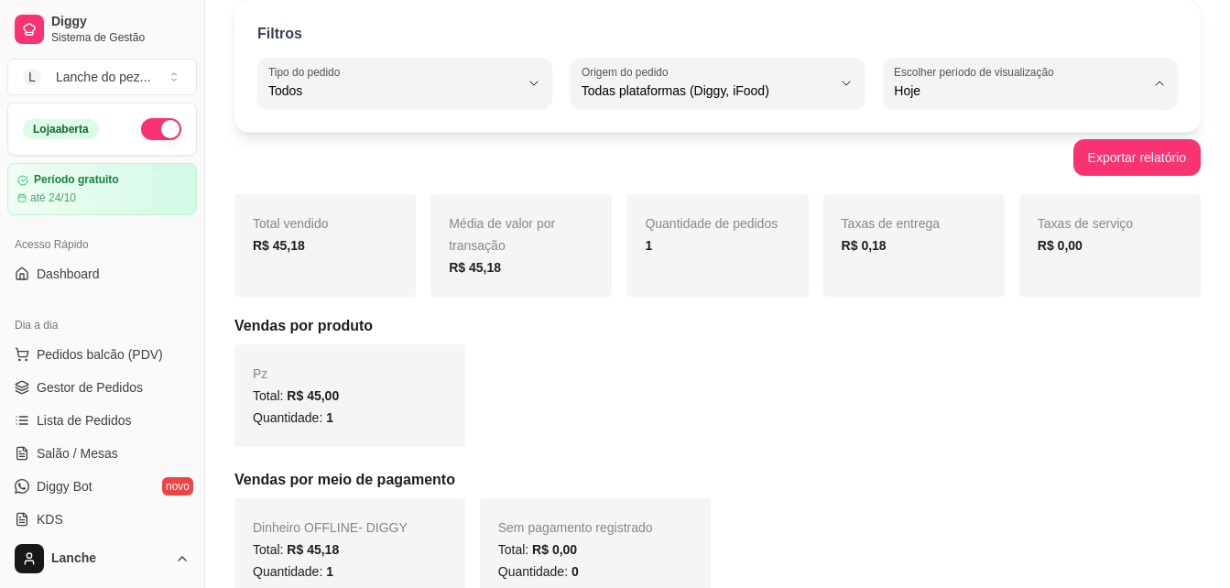
click at [935, 168] on span "Ontem" at bounding box center [1021, 164] width 237 height 17
type input "1"
select select "1"
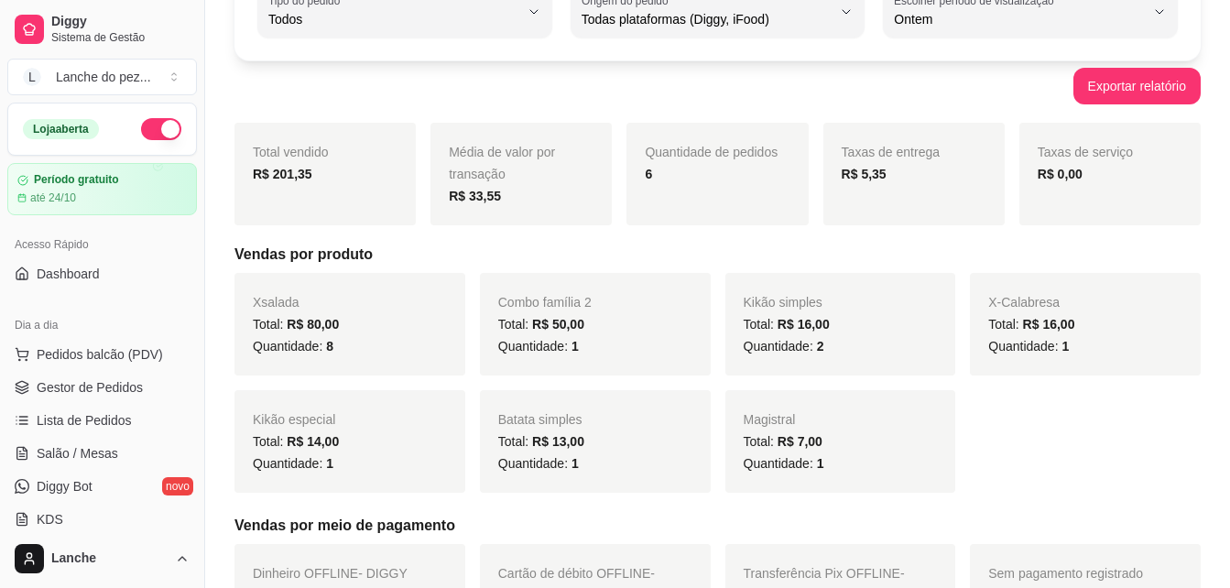
scroll to position [110, 0]
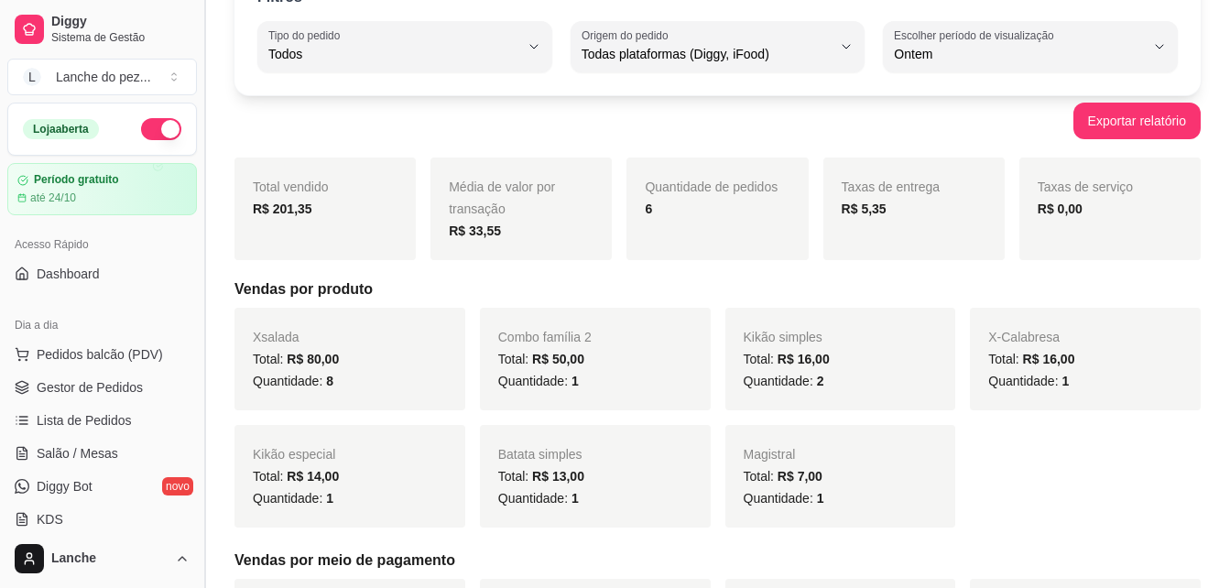
click at [198, 516] on button "Toggle Sidebar" at bounding box center [204, 294] width 15 height 588
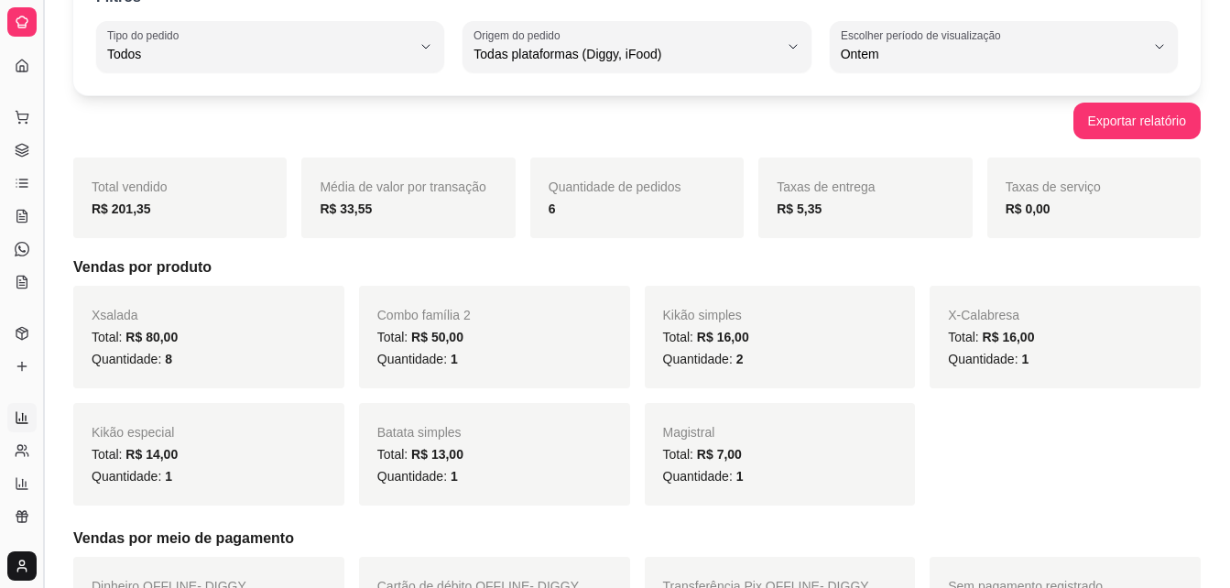
click at [44, 477] on button "Toggle Sidebar" at bounding box center [43, 294] width 15 height 588
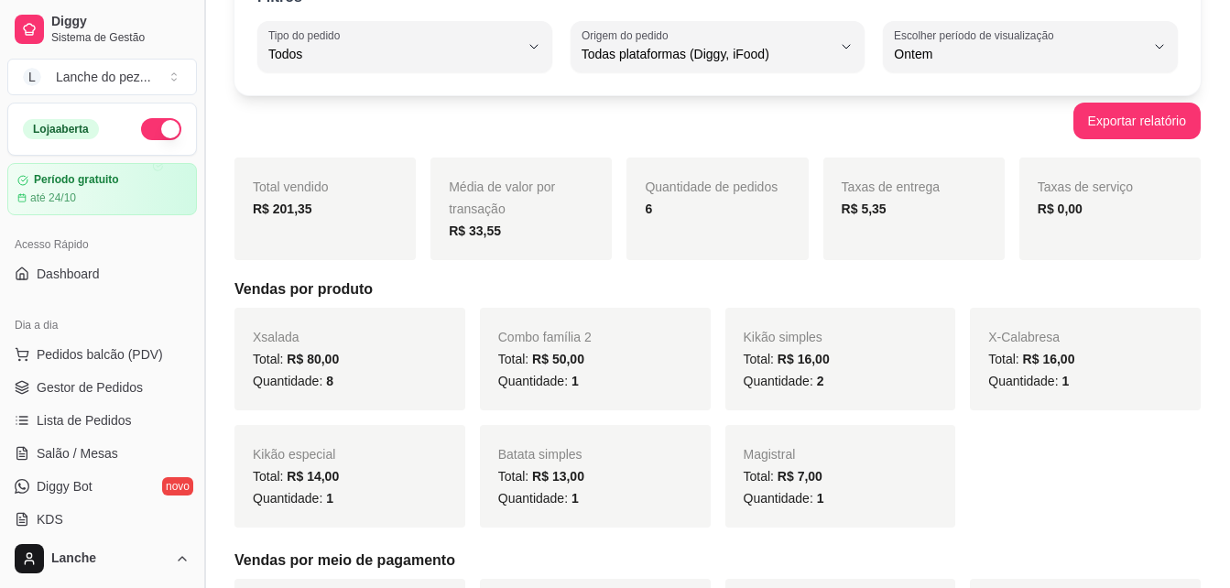
click at [197, 518] on button "Toggle Sidebar" at bounding box center [204, 294] width 15 height 588
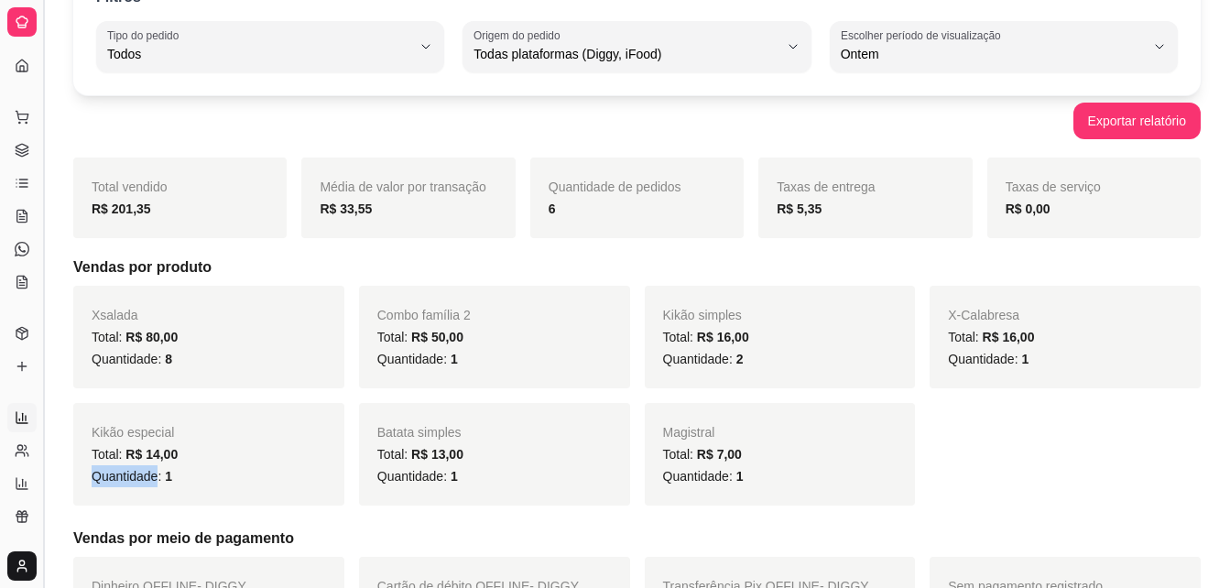
click at [197, 518] on div "Total vendido R$ 201,35 Média de valor por transação R$ 33,55 Quantidade de ped…" at bounding box center [636, 408] width 1127 height 502
click at [48, 477] on button "Toggle Sidebar" at bounding box center [43, 294] width 15 height 588
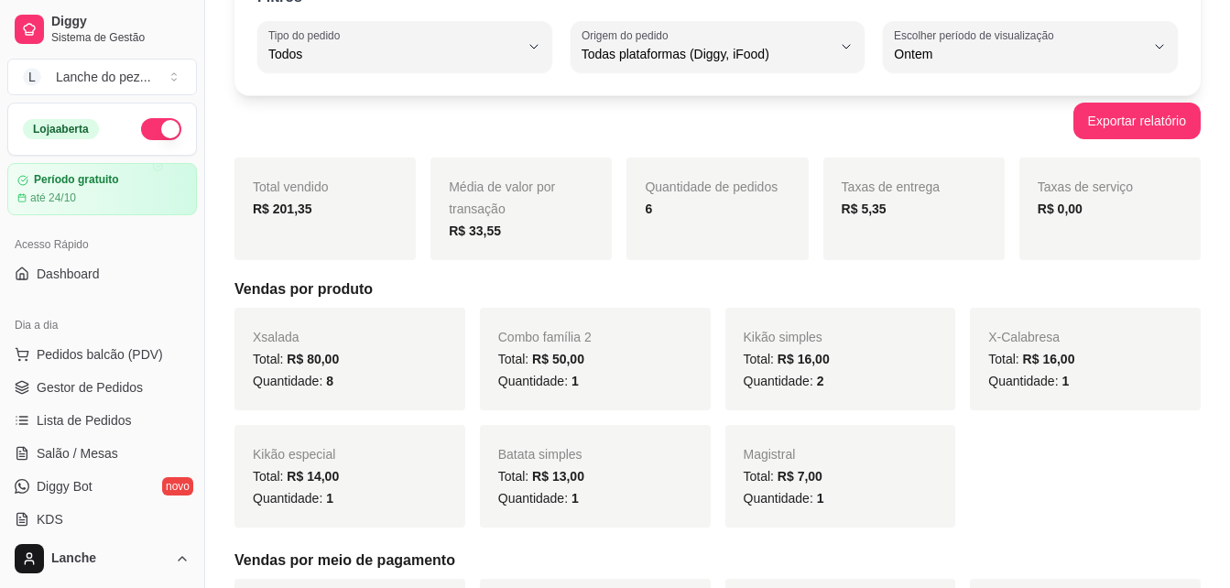
click at [222, 418] on div "Filtros ALL Tipo do pedido Todos Entrega Retirada Mesa Consumo local Tipo do pe…" at bounding box center [717, 535] width 1025 height 1166
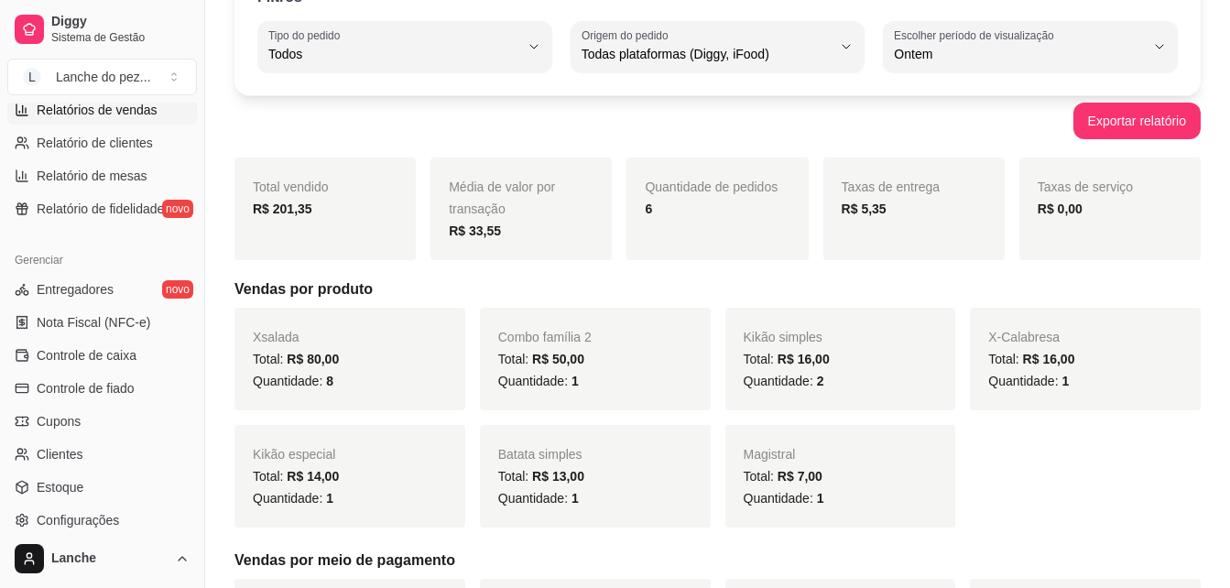
scroll to position [611, 0]
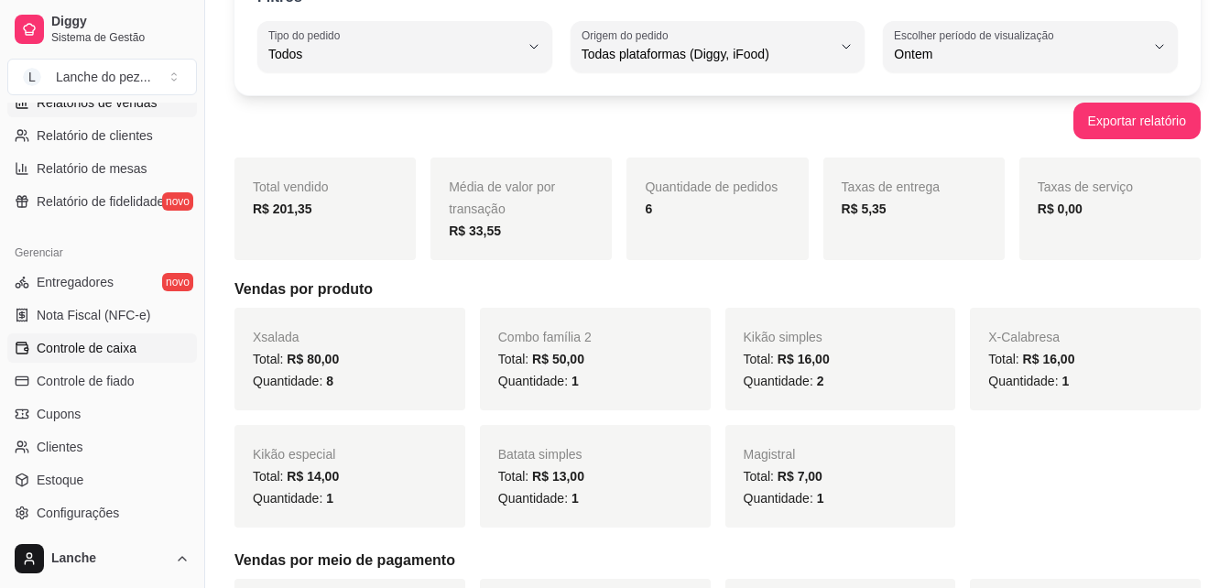
click at [107, 346] on span "Controle de caixa" at bounding box center [87, 348] width 100 height 18
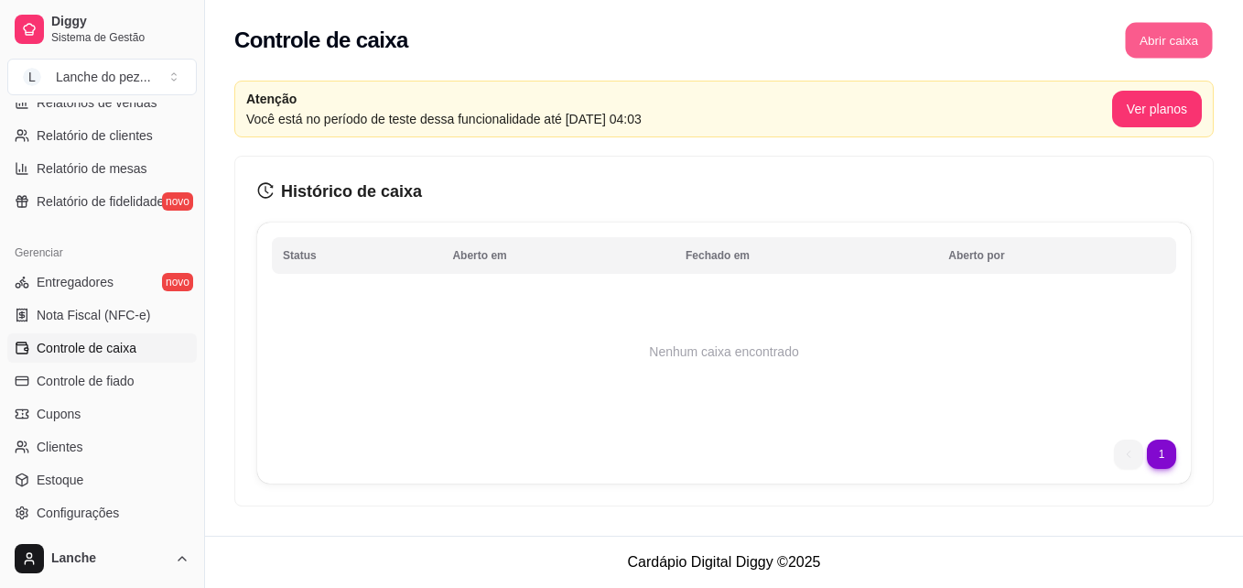
click at [1149, 50] on button "Abrir caixa" at bounding box center [1168, 41] width 87 height 36
click at [197, 515] on button "Toggle Sidebar" at bounding box center [204, 294] width 15 height 588
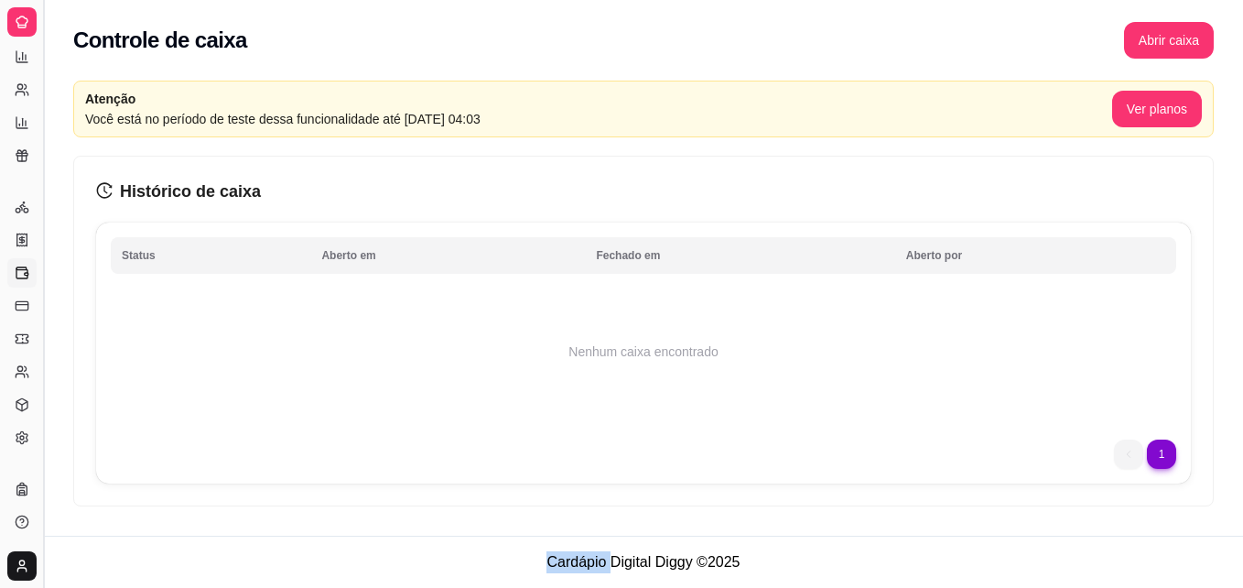
scroll to position [361, 0]
click at [197, 515] on div "Atenção Você está no período de teste dessa funcionalidade até [DATE] 04:03 Ver…" at bounding box center [643, 299] width 1199 height 459
click at [41, 453] on button "Toggle Sidebar" at bounding box center [43, 294] width 15 height 588
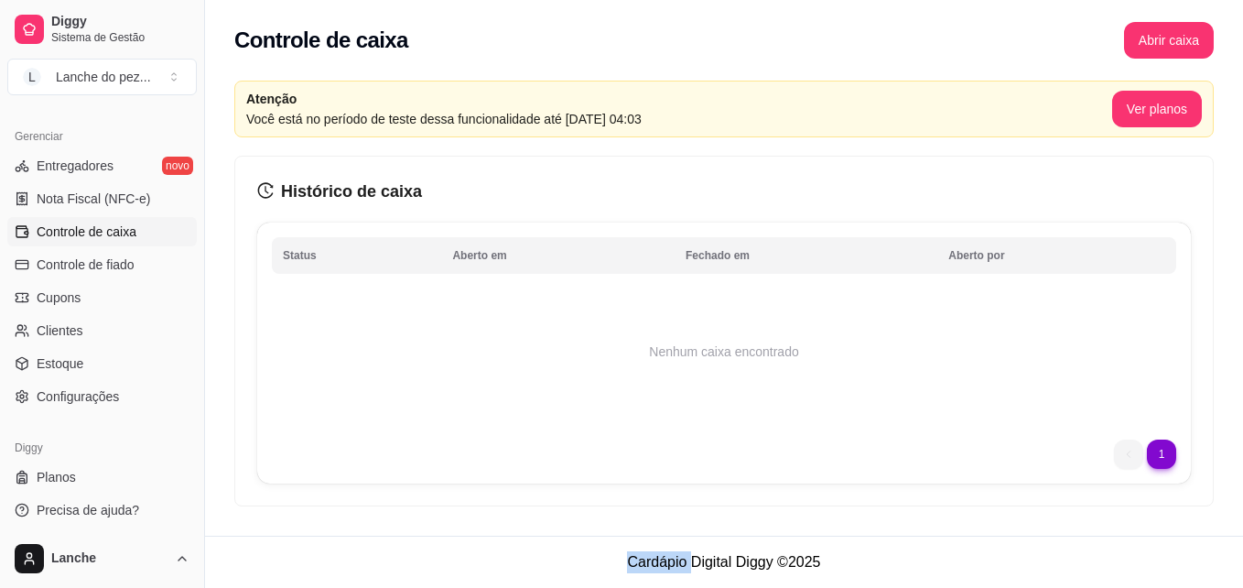
scroll to position [730, 0]
click at [94, 369] on link "Estoque" at bounding box center [102, 360] width 190 height 29
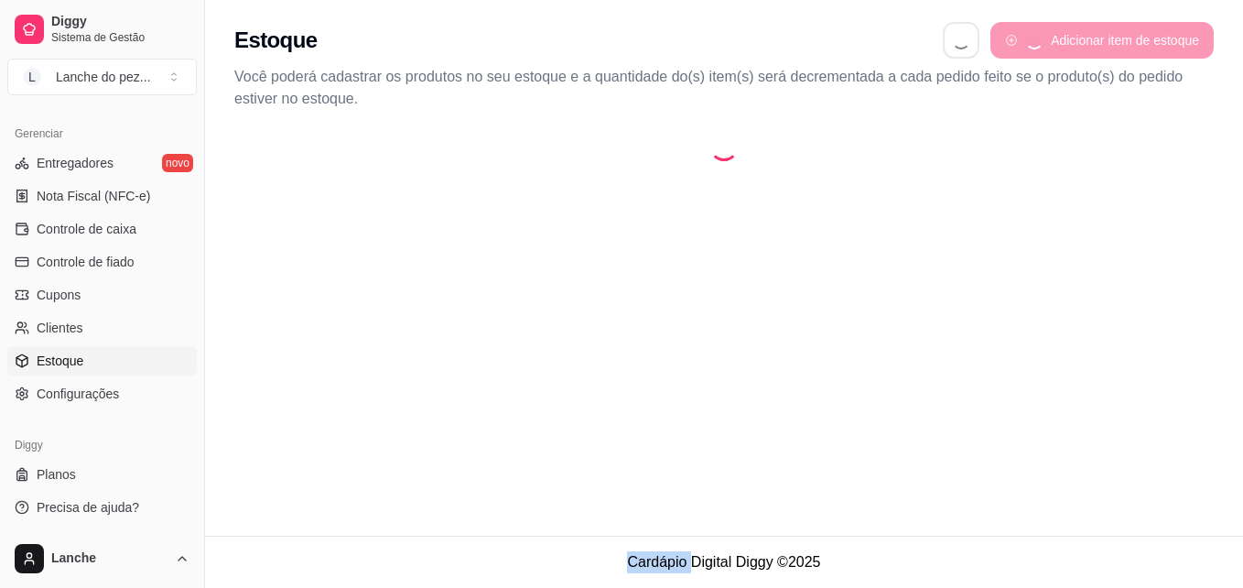
select select "QUANTITY_ORDER"
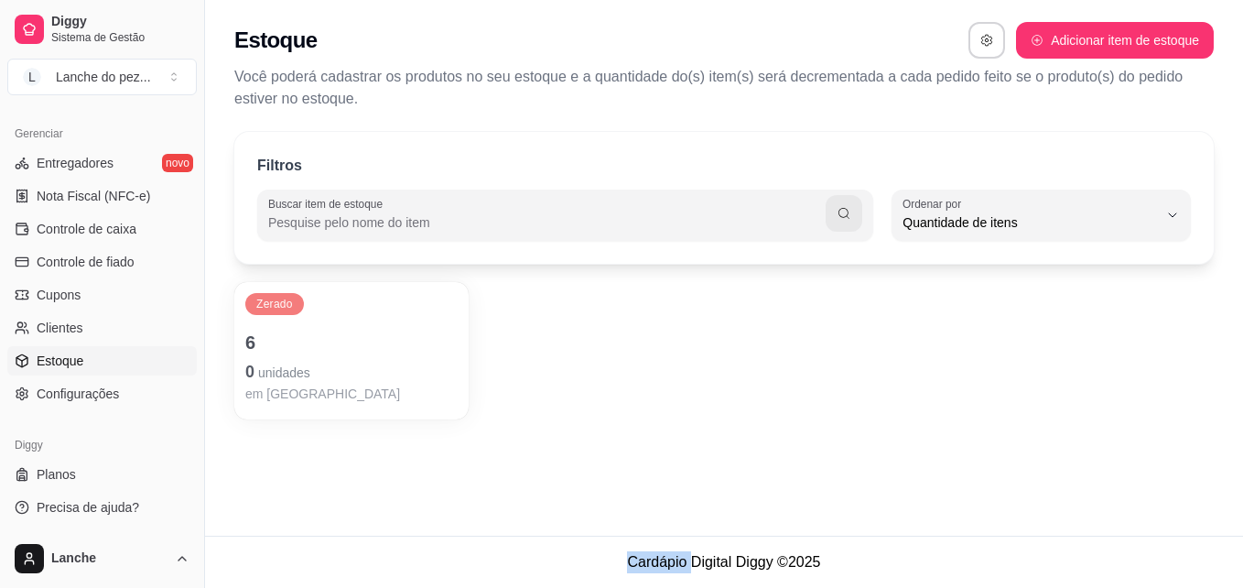
scroll to position [17, 0]
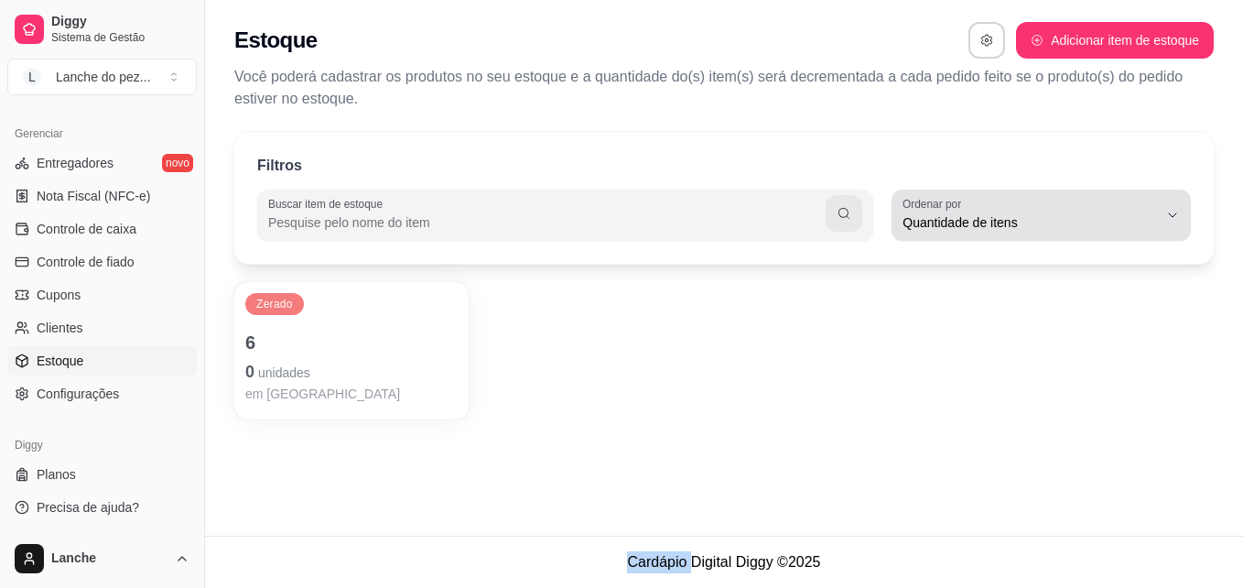
click at [1041, 208] on div "Quantidade de itens" at bounding box center [1030, 215] width 255 height 37
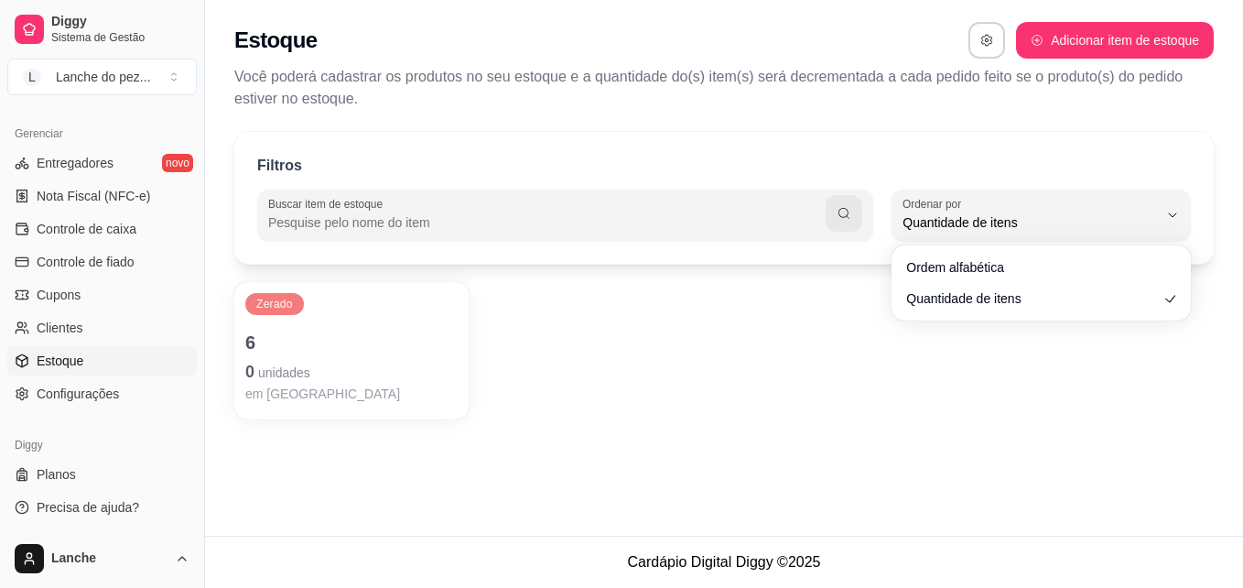
click at [515, 365] on div "Zerado 6 0 unidades em [GEOGRAPHIC_DATA]" at bounding box center [724, 350] width 980 height 137
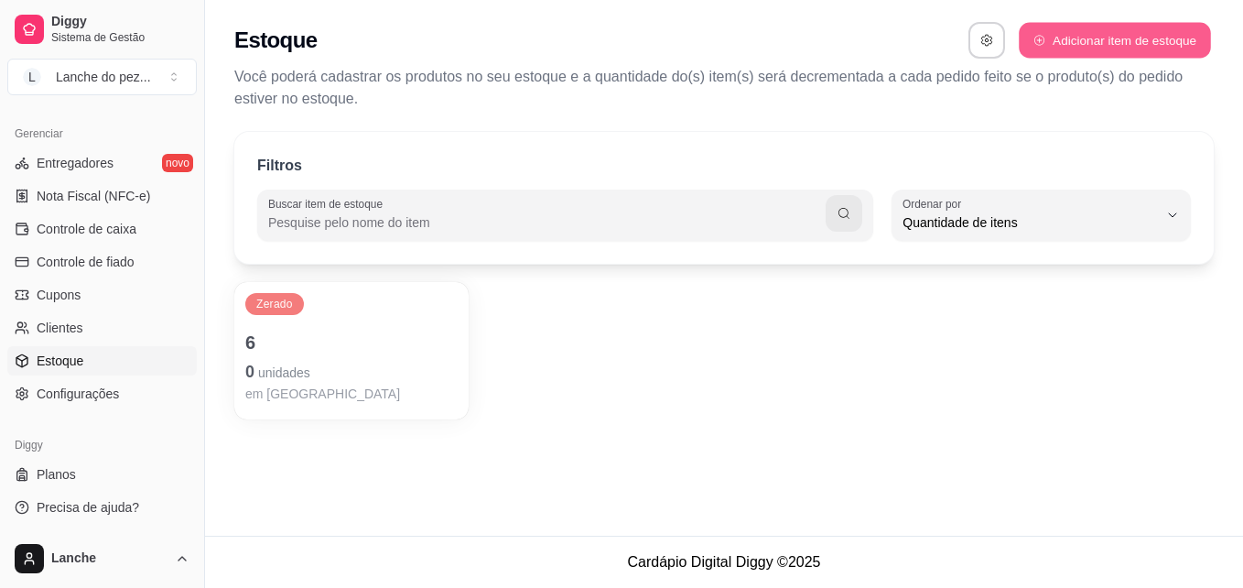
click at [1133, 36] on button "Adicionar item de estoque" at bounding box center [1114, 41] width 191 height 36
select select "UN"
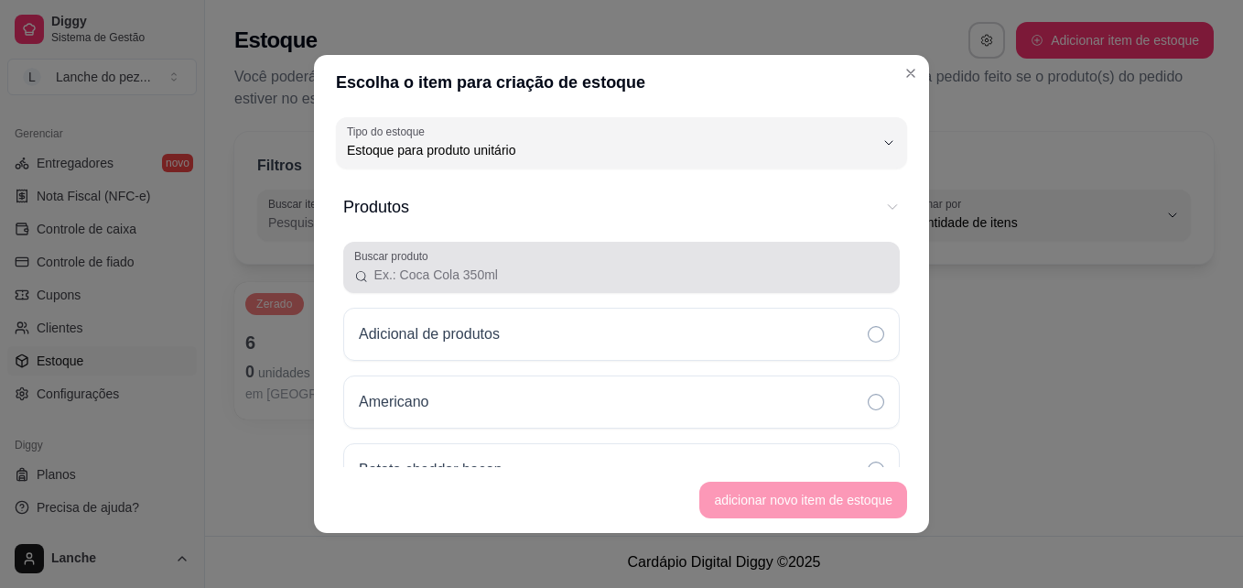
click at [447, 280] on input "Buscar produto" at bounding box center [629, 275] width 520 height 18
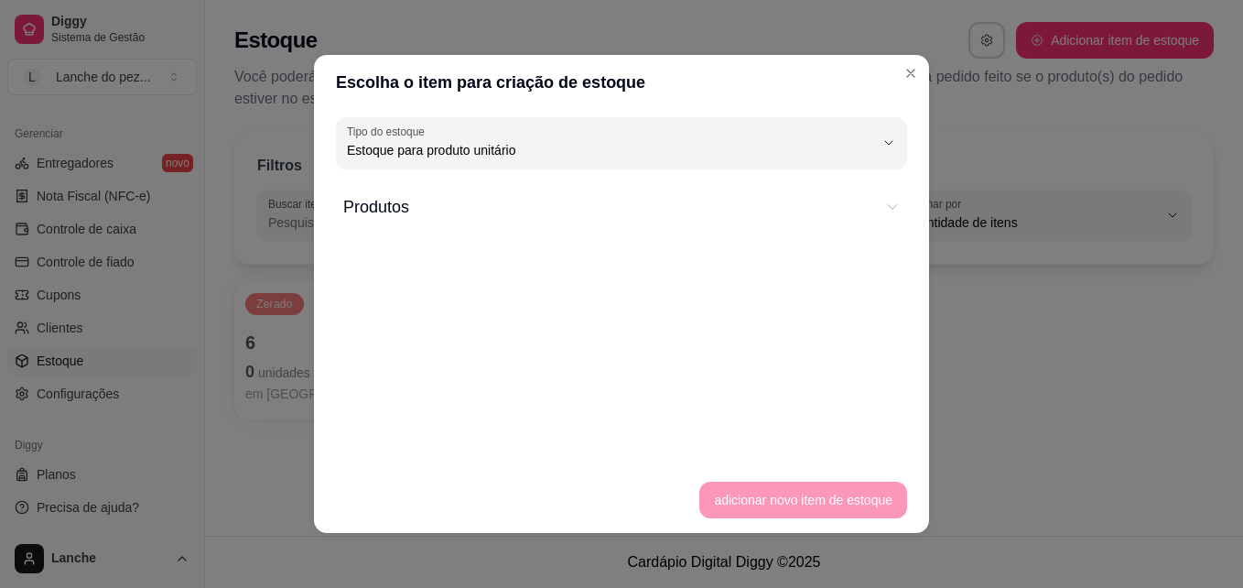
click at [425, 221] on button "Produtos" at bounding box center [621, 206] width 557 height 55
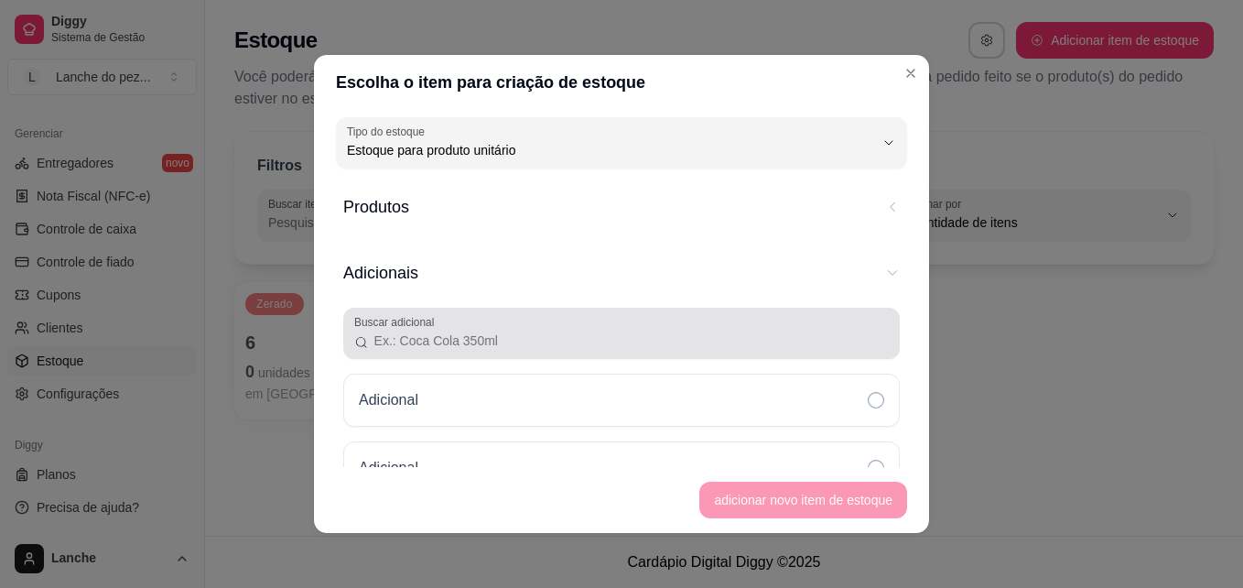
click at [407, 342] on input "Buscar adicional" at bounding box center [629, 340] width 520 height 18
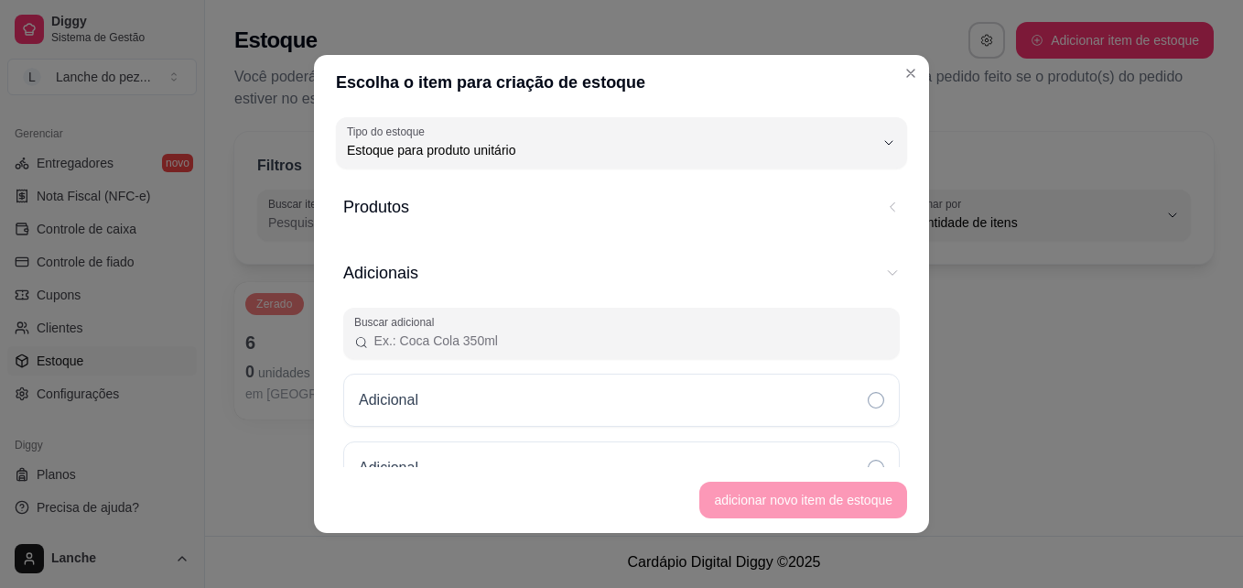
click at [407, 342] on input "Buscar adicional" at bounding box center [629, 340] width 520 height 18
type input "q"
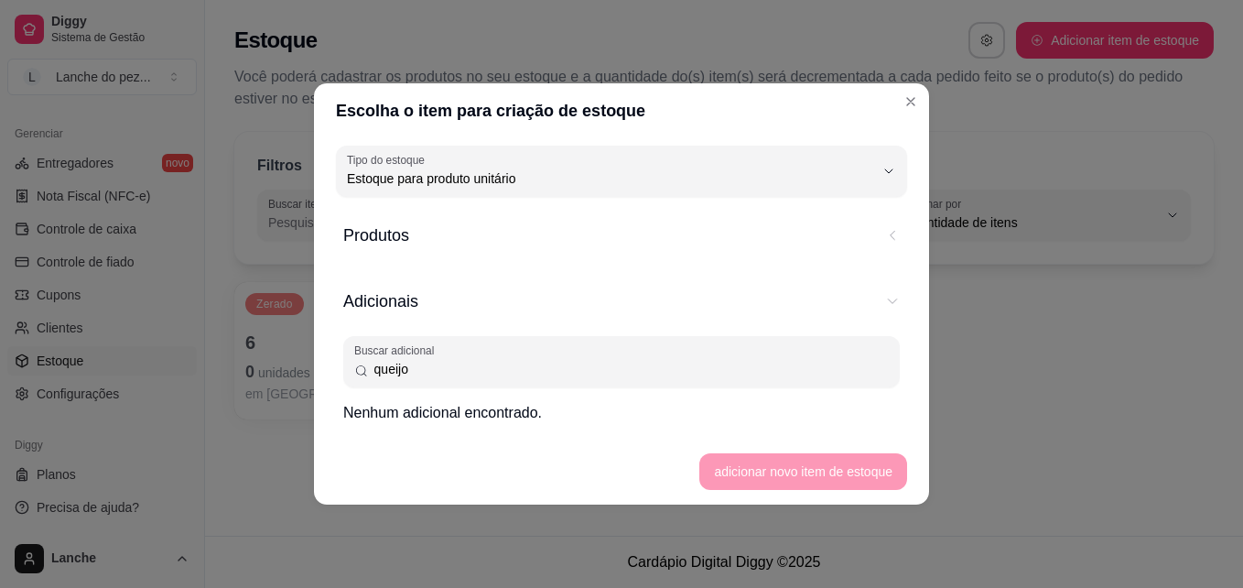
click at [635, 365] on input "queijo" at bounding box center [629, 369] width 520 height 18
type input "queijo 500gm"
click at [855, 467] on footer "adicionar novo item de estoque" at bounding box center [621, 472] width 615 height 66
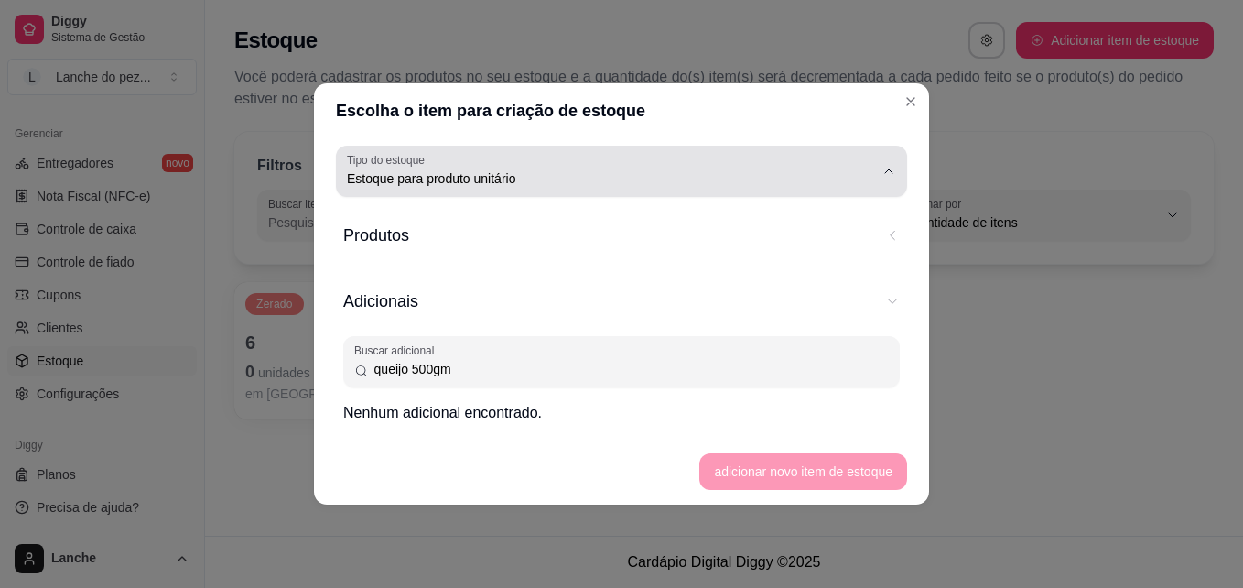
click at [690, 176] on span "Estoque para produto unitário" at bounding box center [610, 178] width 527 height 18
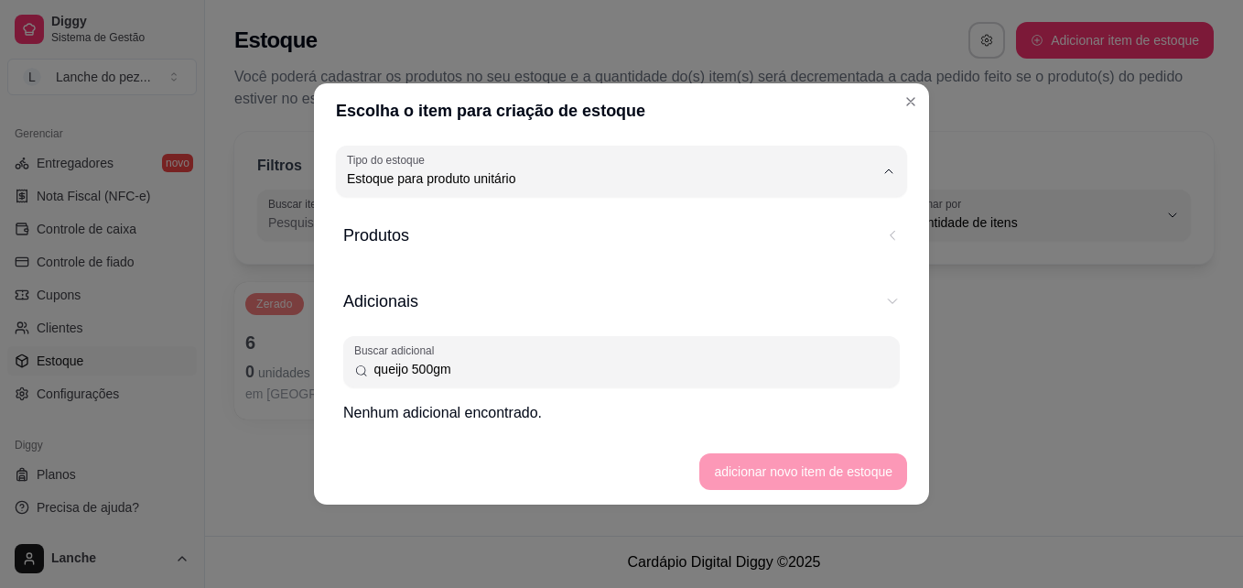
click at [550, 216] on span "Estoque para produto por kg" at bounding box center [613, 221] width 503 height 17
type input "KG"
select select "KG"
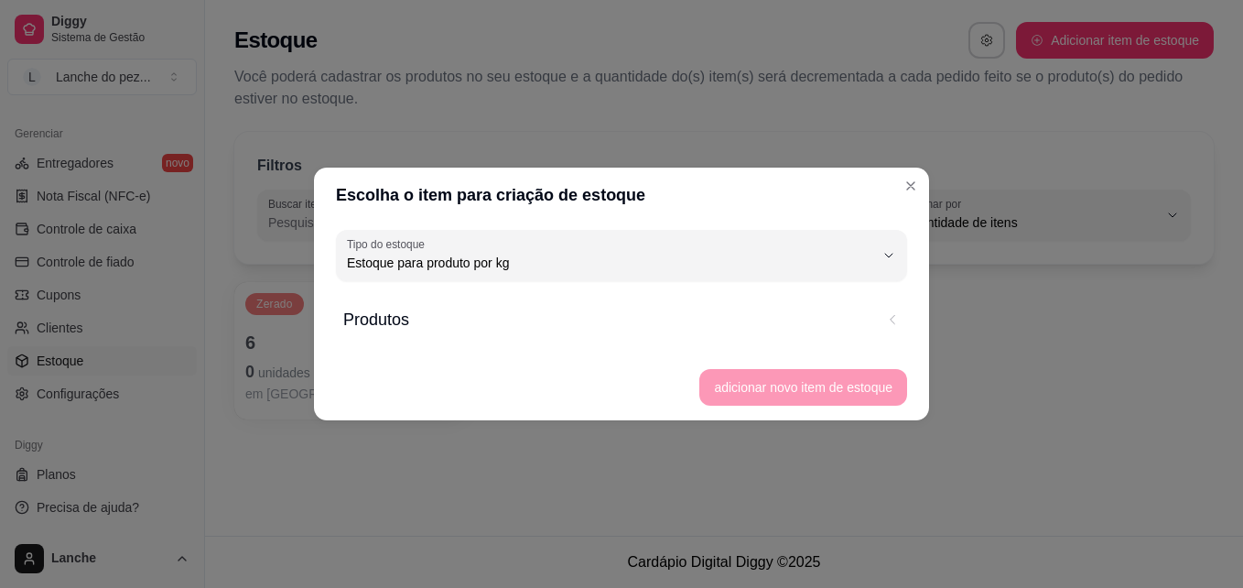
click at [794, 386] on footer "adicionar novo item de estoque" at bounding box center [621, 387] width 615 height 66
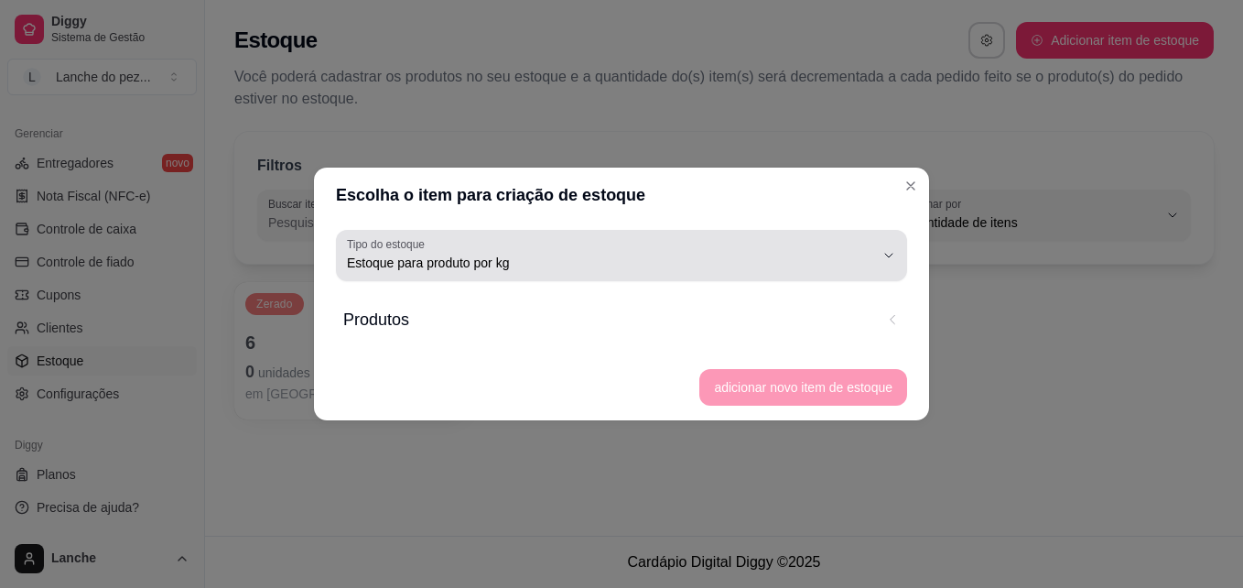
click at [486, 259] on span "Estoque para produto por kg" at bounding box center [610, 263] width 527 height 18
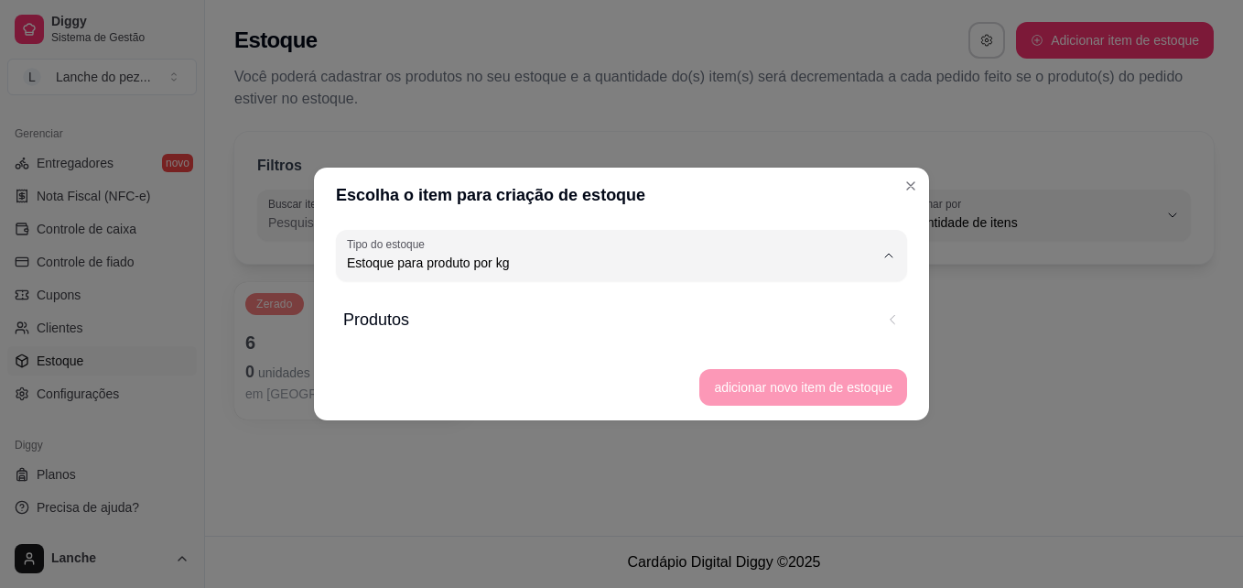
click at [491, 325] on li "Estoque para produto unitário" at bounding box center [621, 336] width 535 height 28
type input "UN"
select select "UN"
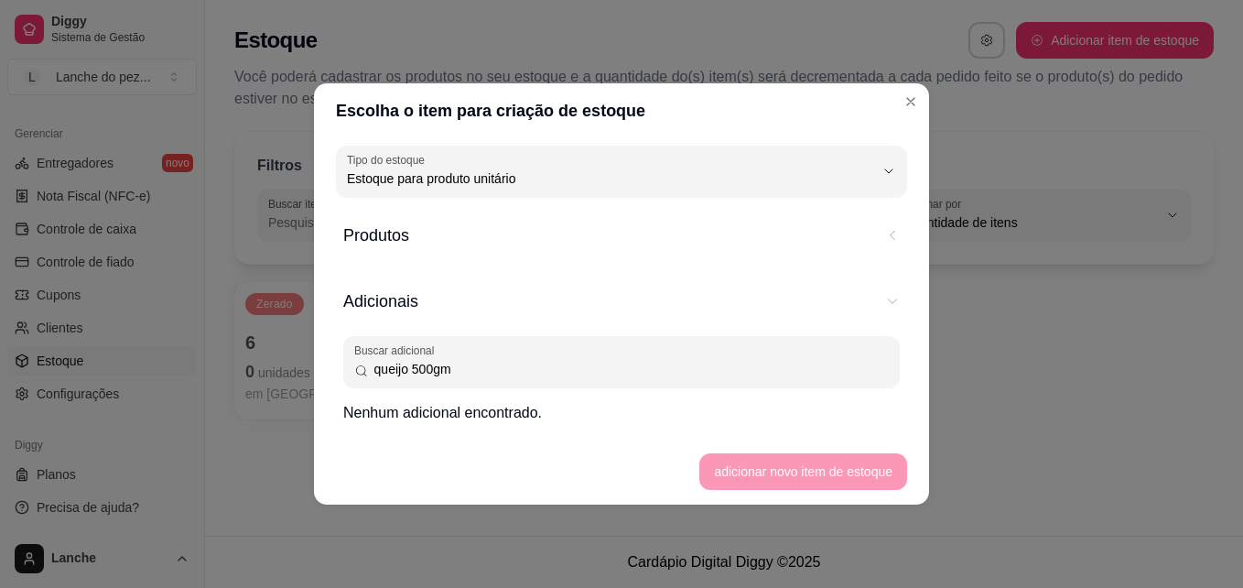
click at [471, 260] on button "Produtos" at bounding box center [621, 235] width 557 height 55
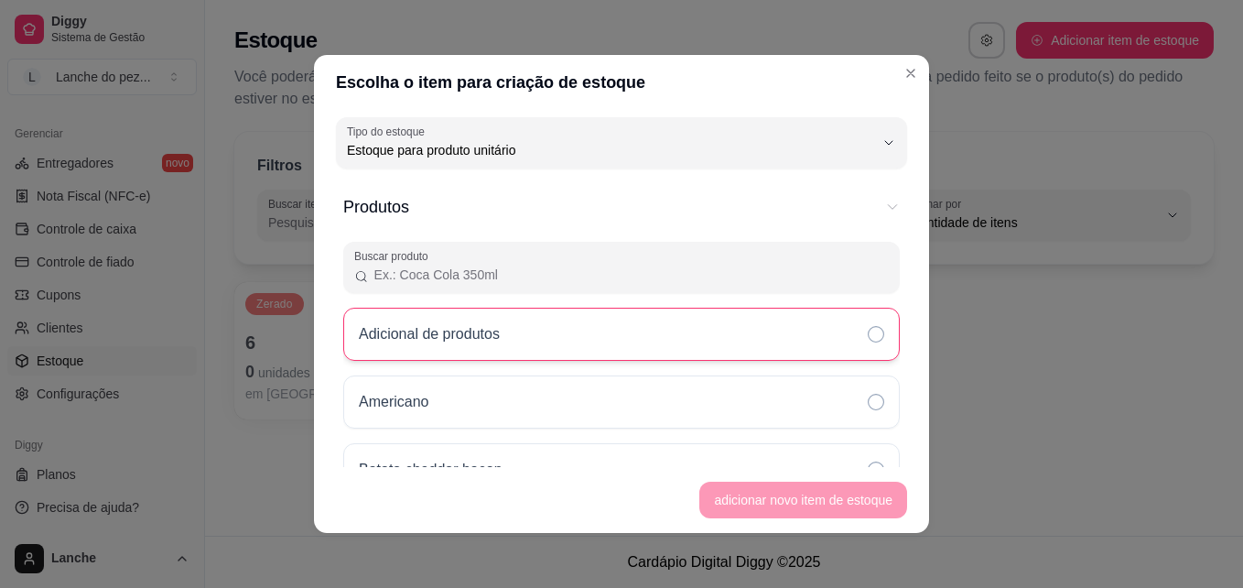
click at [491, 348] on div "Adicional de produtos" at bounding box center [621, 334] width 557 height 53
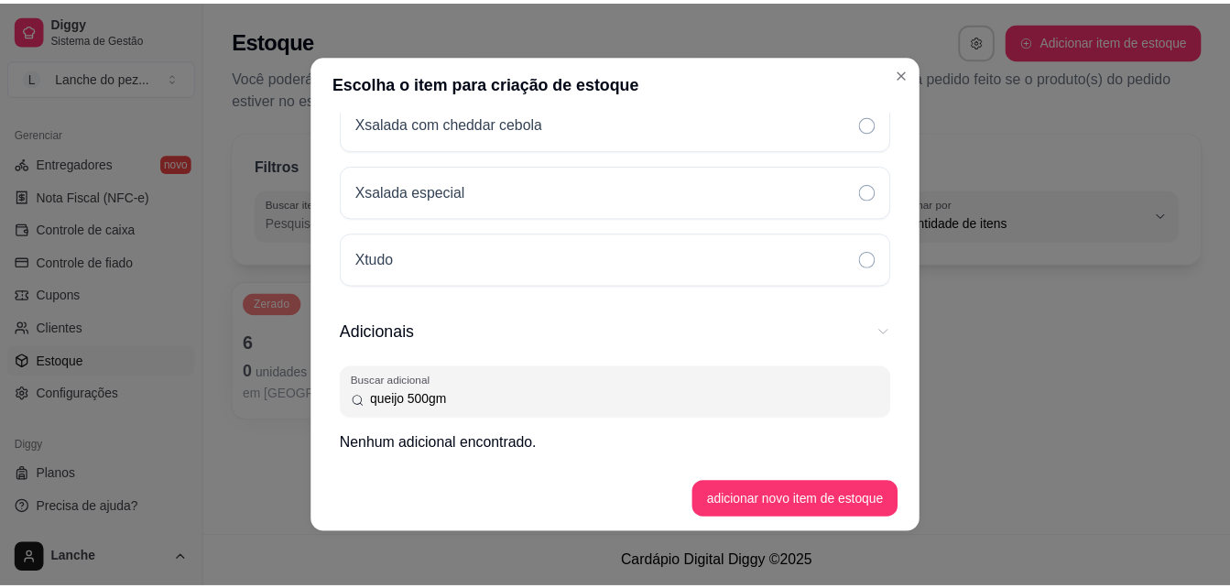
scroll to position [3329, 0]
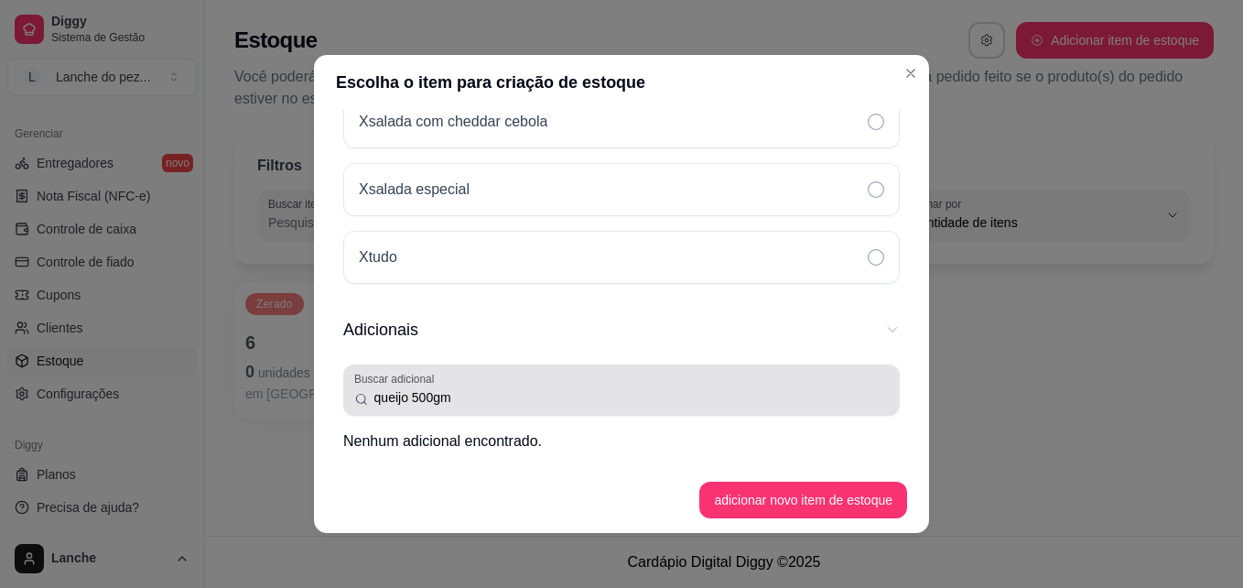
click at [720, 415] on div "Buscar adicional queijo 500gm" at bounding box center [621, 389] width 557 height 51
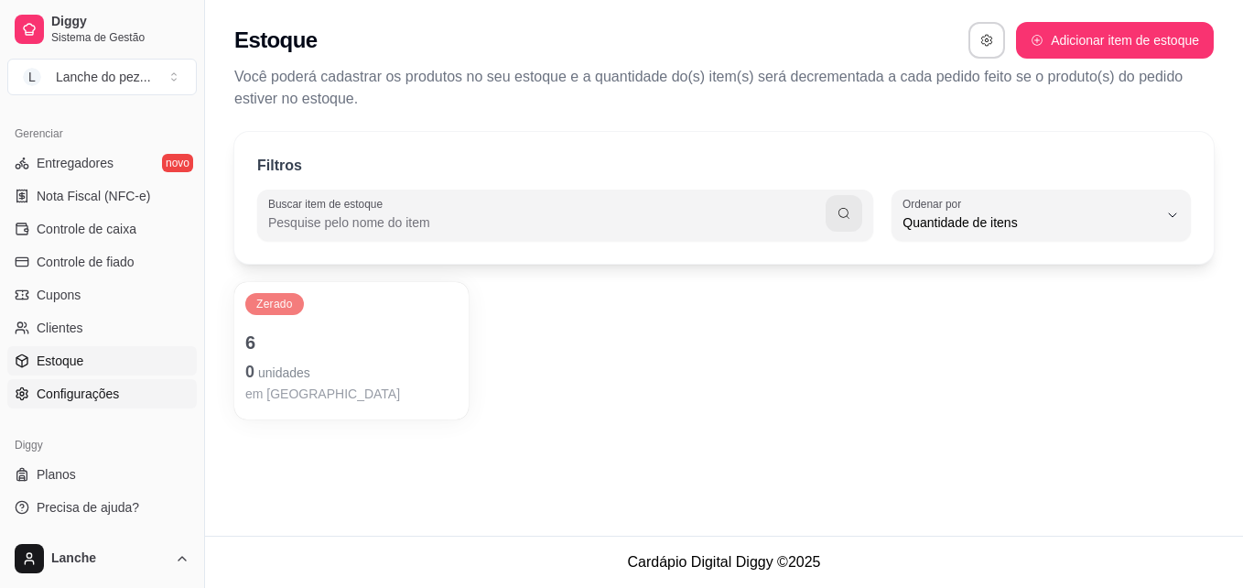
click at [148, 387] on link "Configurações" at bounding box center [102, 393] width 190 height 29
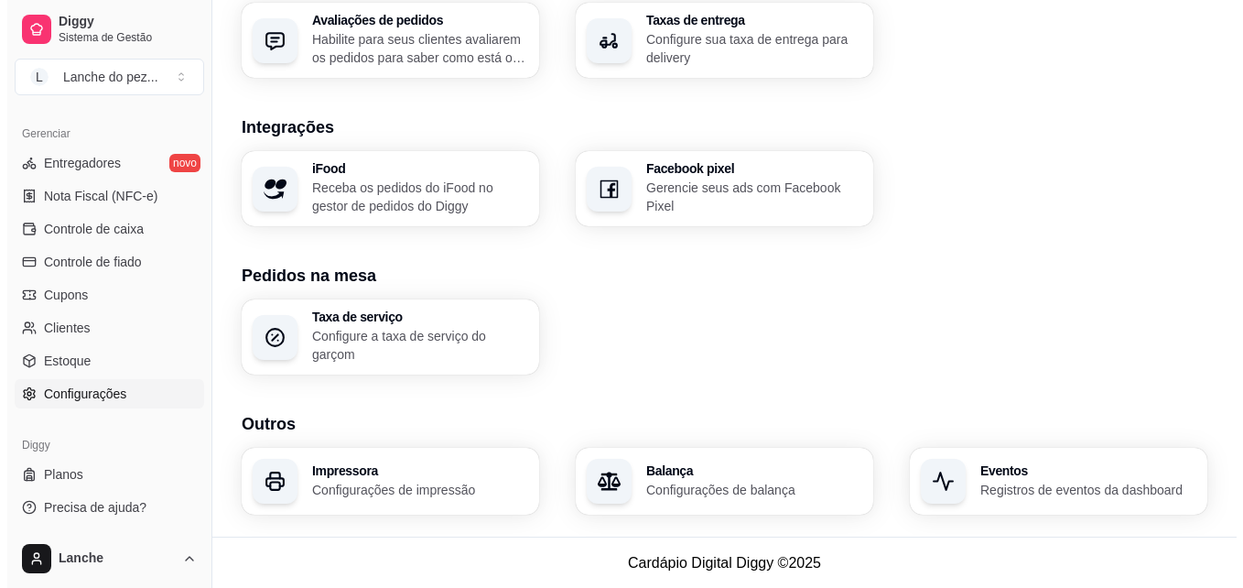
scroll to position [703, 0]
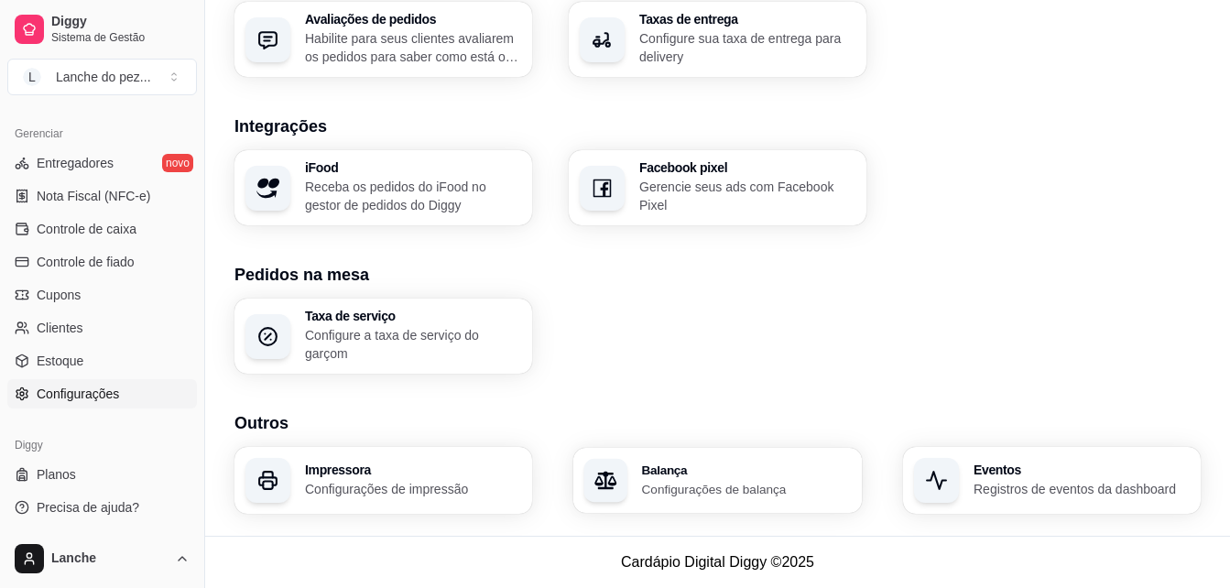
click at [789, 463] on h3 "Balança" at bounding box center [747, 469] width 210 height 13
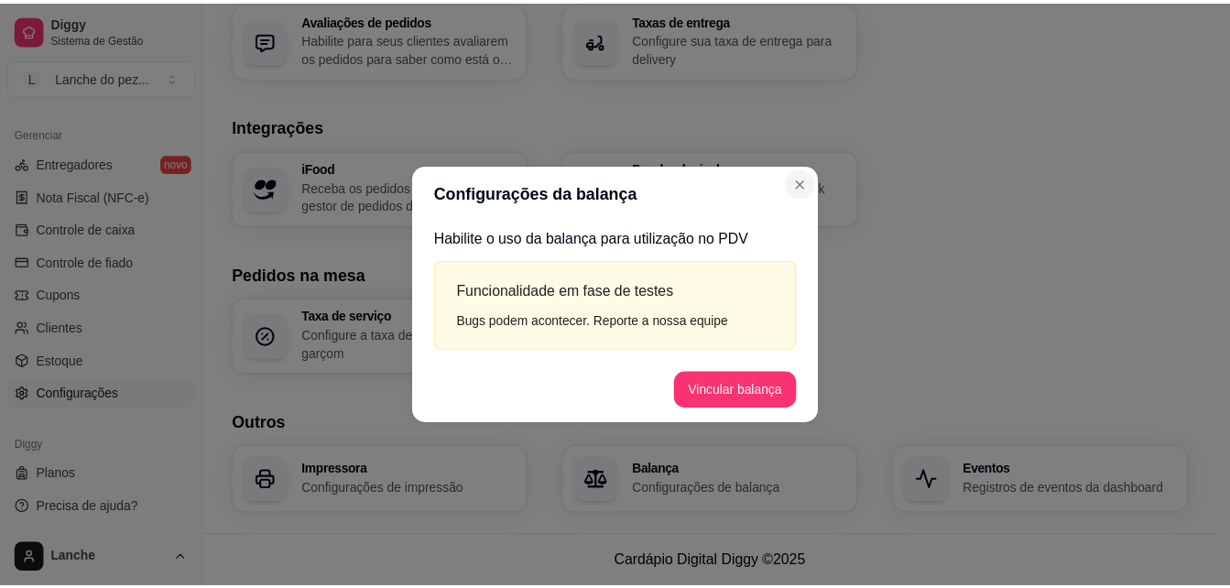
scroll to position [695, 0]
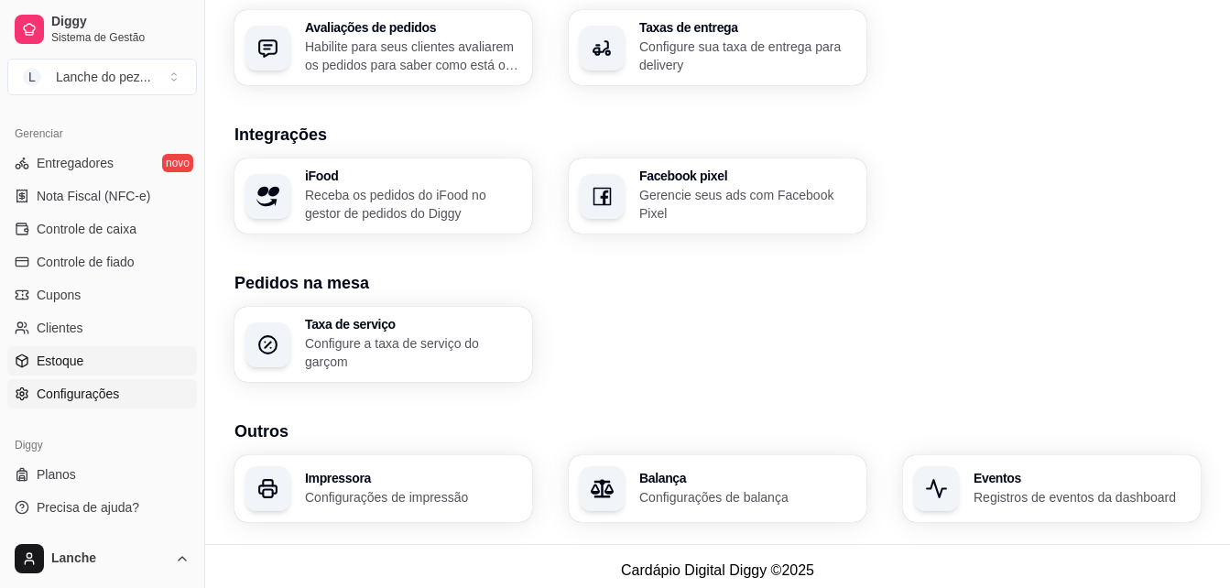
click at [90, 356] on link "Estoque" at bounding box center [102, 360] width 190 height 29
select select "QUANTITY_ORDER"
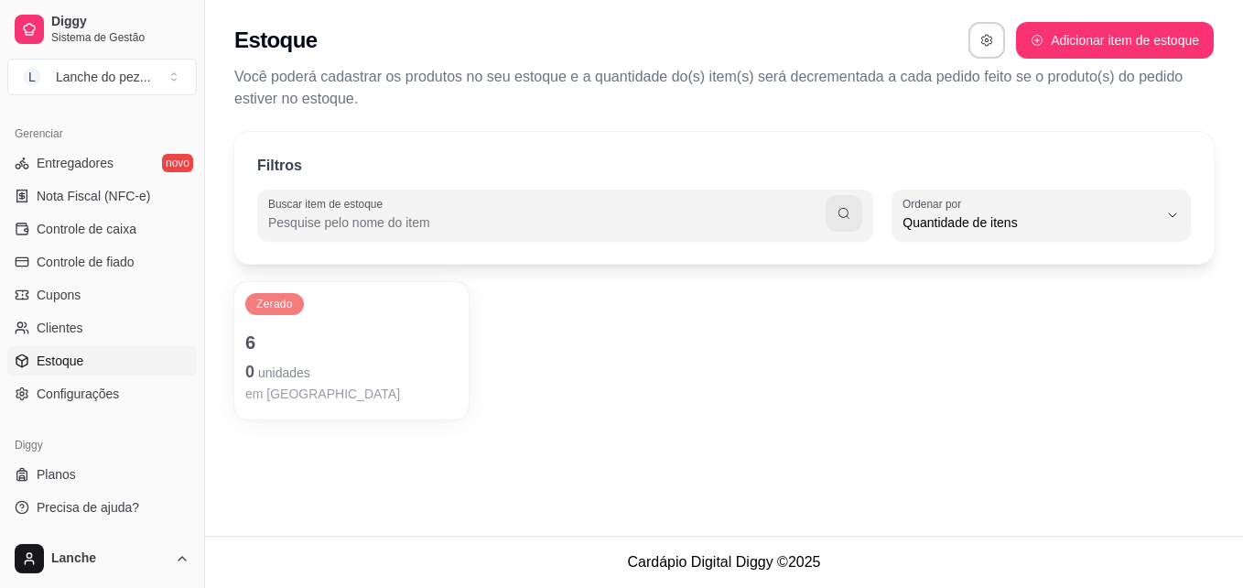
scroll to position [17, 0]
click at [290, 354] on p "6" at bounding box center [351, 343] width 206 height 25
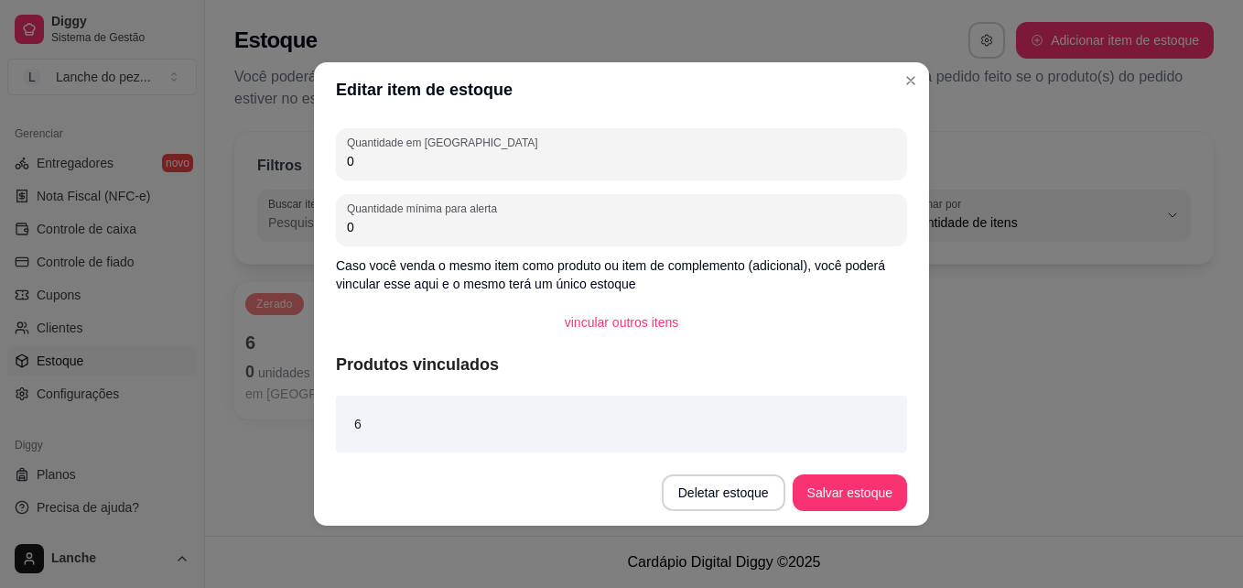
click at [595, 417] on div "6" at bounding box center [621, 424] width 571 height 57
click at [375, 431] on div "6" at bounding box center [621, 424] width 571 height 57
click at [743, 491] on button "Deletar estoque" at bounding box center [724, 493] width 120 height 36
click at [750, 432] on button "Confirmar" at bounding box center [732, 440] width 65 height 27
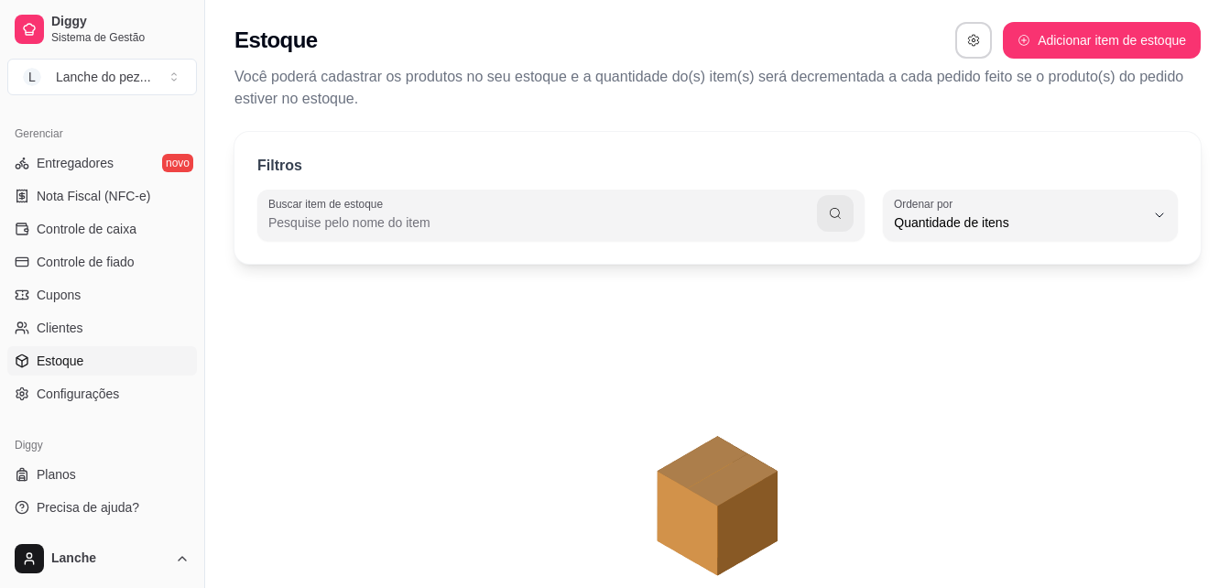
click at [1123, 21] on div "Estoque Adicionar item de estoque Você poderá cadastrar os produtos no seu esto…" at bounding box center [717, 60] width 1025 height 121
click at [1101, 32] on button "Adicionar item de estoque" at bounding box center [1100, 41] width 191 height 36
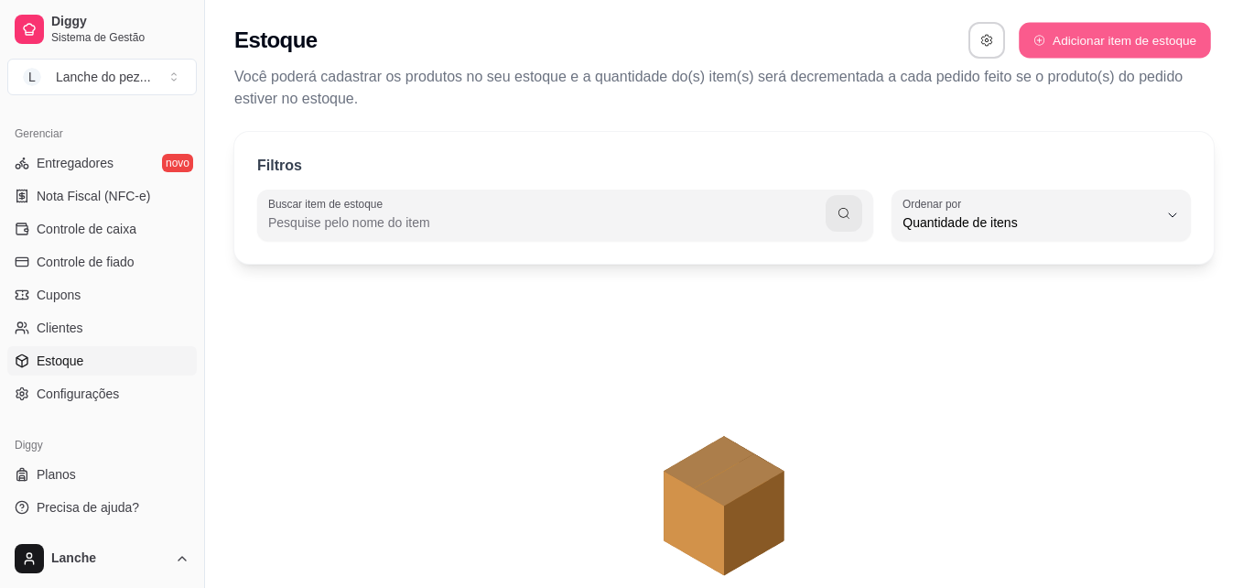
select select "UN"
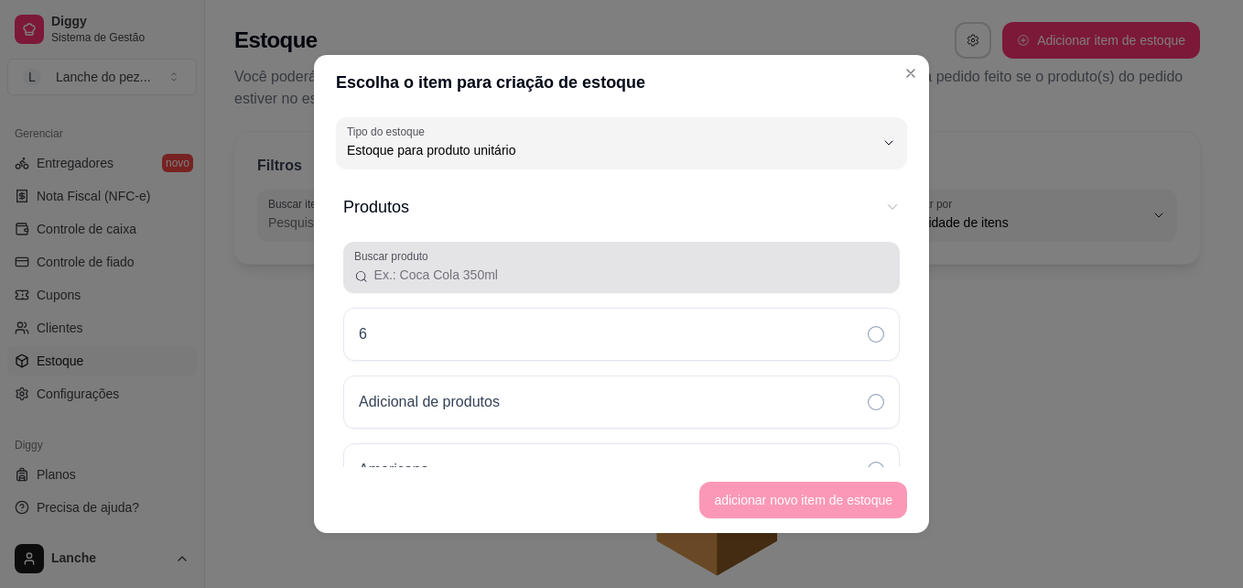
click at [579, 275] on input "Buscar produto" at bounding box center [629, 275] width 520 height 18
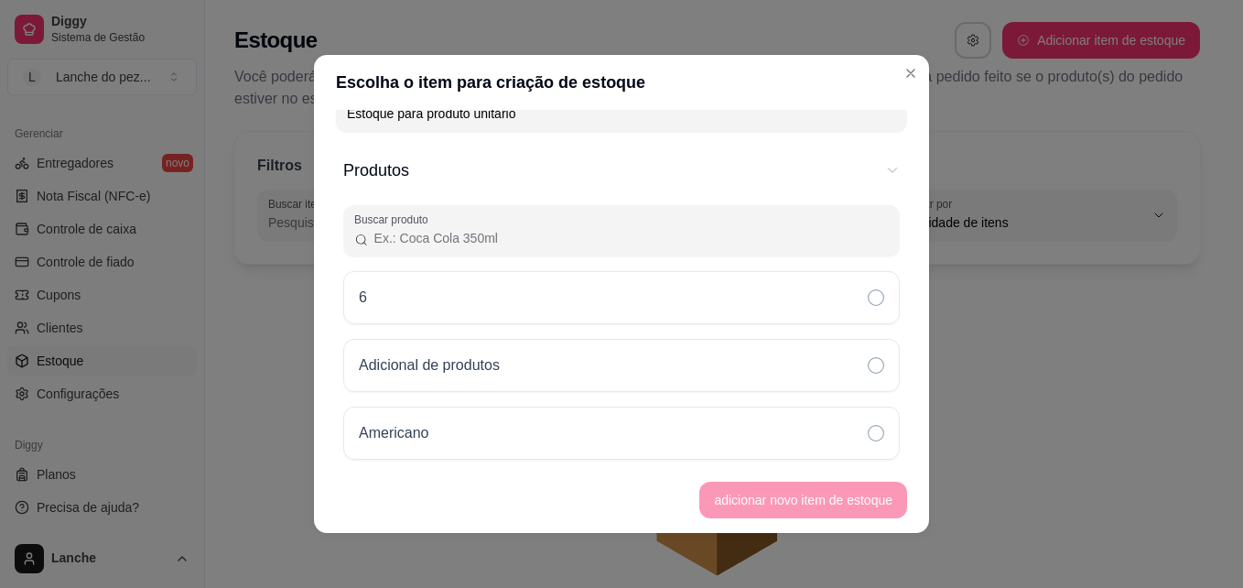
scroll to position [0, 0]
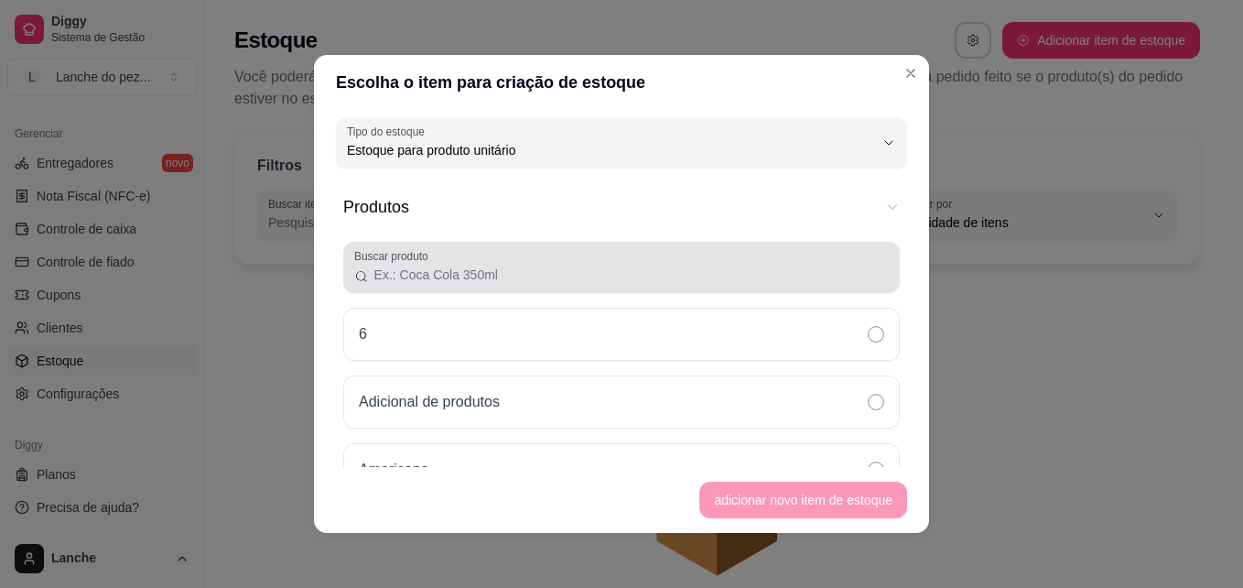
click at [591, 265] on div at bounding box center [621, 267] width 535 height 37
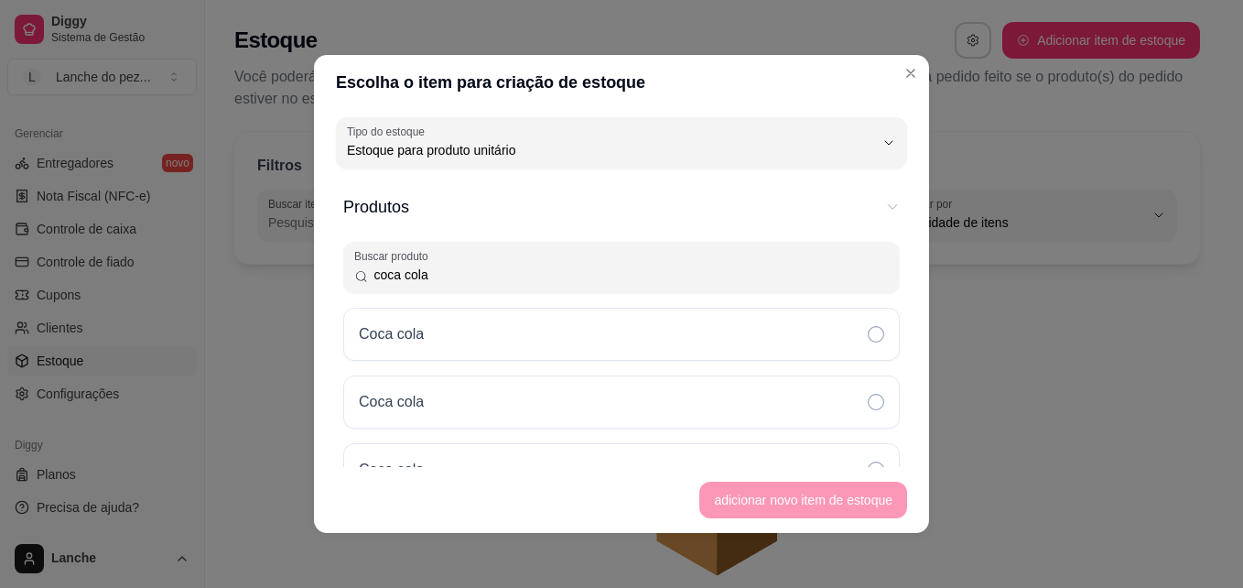
click at [565, 275] on input "coca cola" at bounding box center [629, 275] width 520 height 18
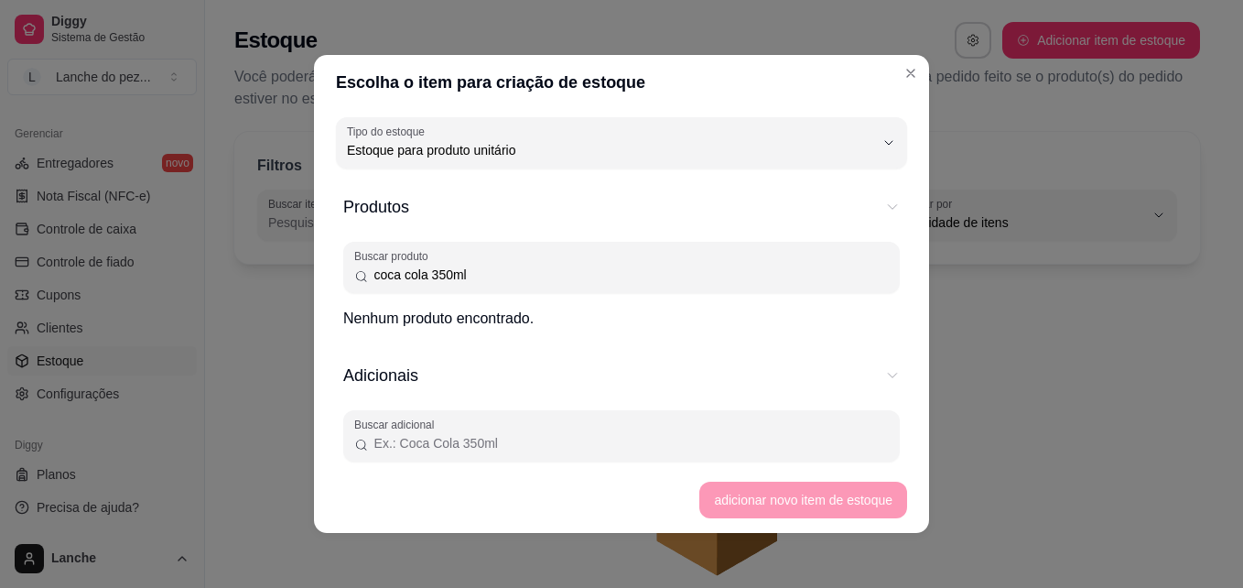
click at [561, 274] on input "coca cola 350ml" at bounding box center [629, 275] width 520 height 18
type input "coca cola 350ml"
click at [702, 324] on p "Nenhum produto encontrado." at bounding box center [621, 319] width 557 height 22
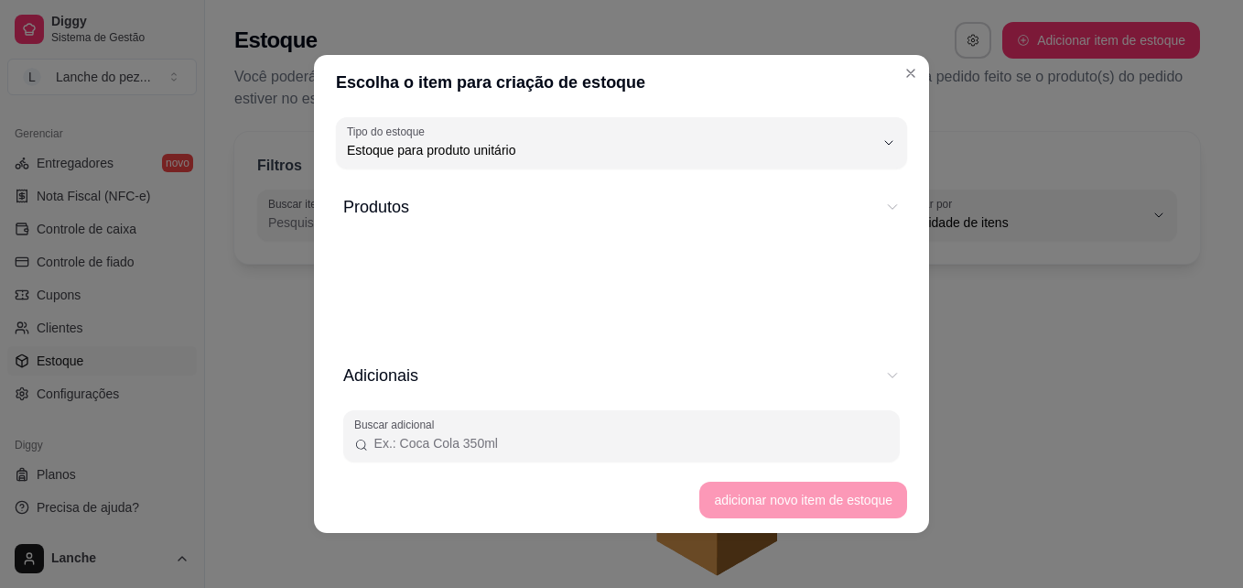
click at [885, 202] on icon "button" at bounding box center [892, 207] width 15 height 15
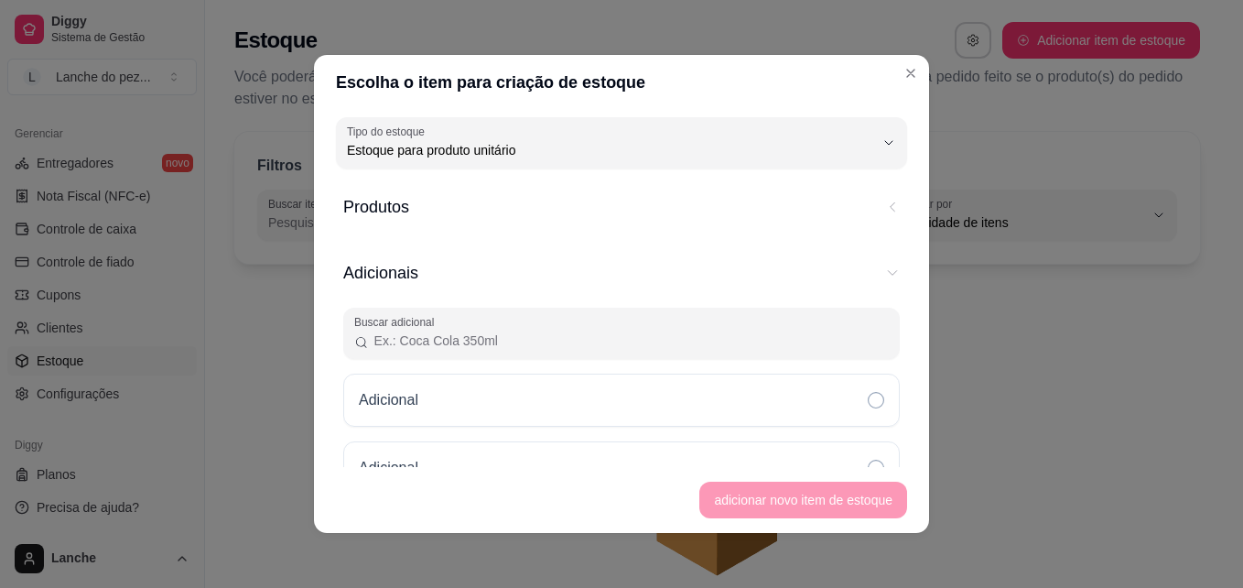
click at [885, 202] on icon "button" at bounding box center [892, 207] width 15 height 15
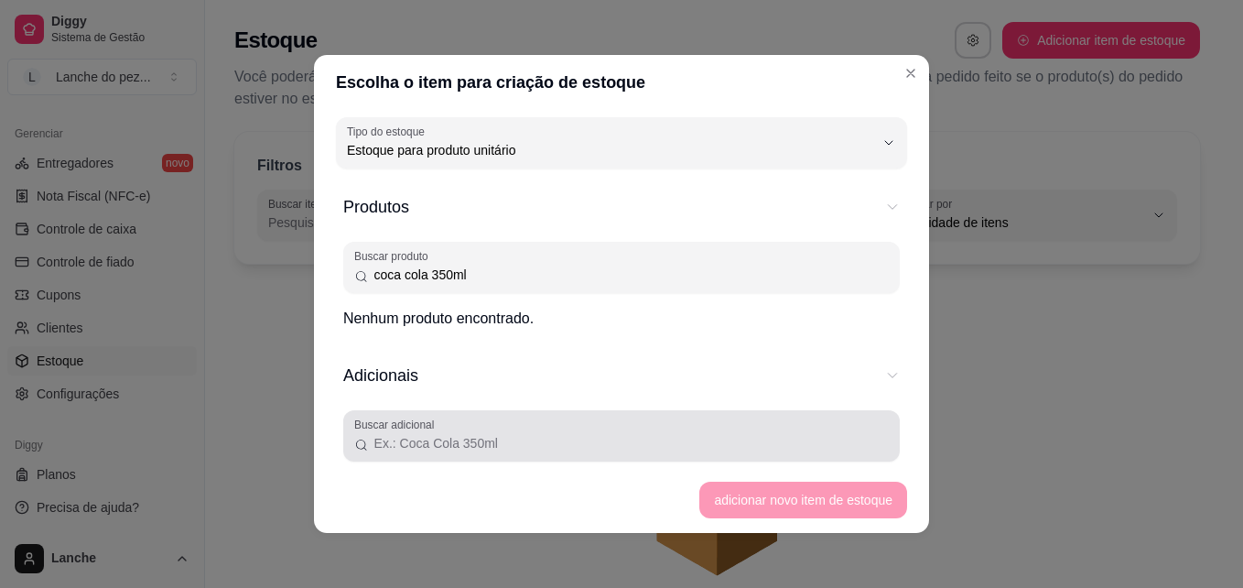
click at [620, 433] on div at bounding box center [621, 436] width 535 height 37
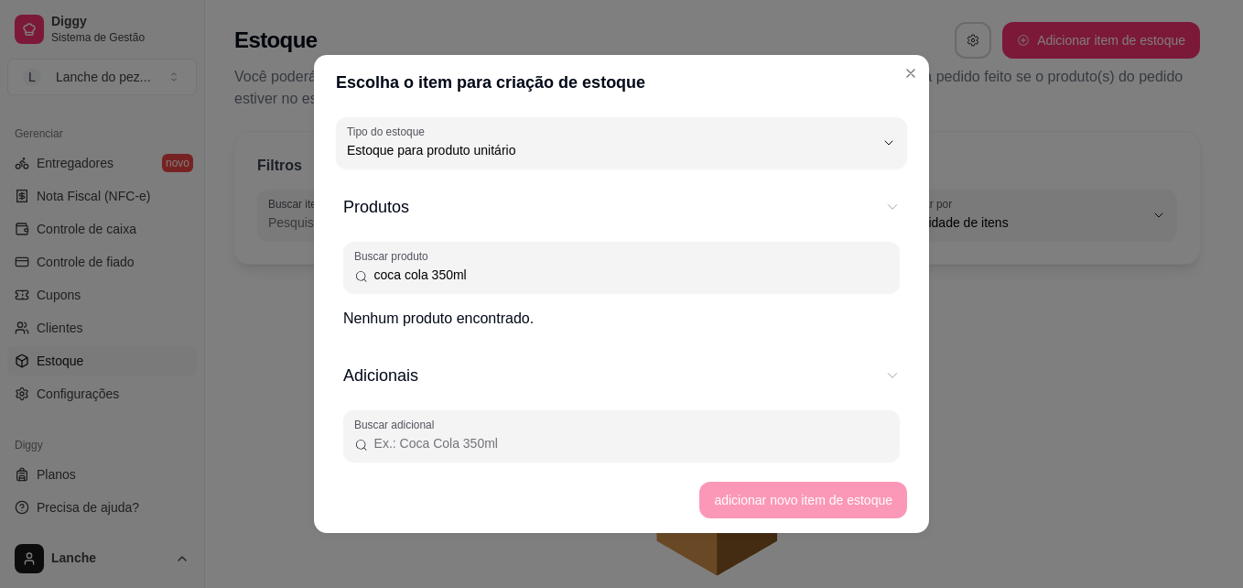
click at [812, 439] on input "Buscar adicional" at bounding box center [629, 443] width 520 height 18
type input "coca cola 350ml"
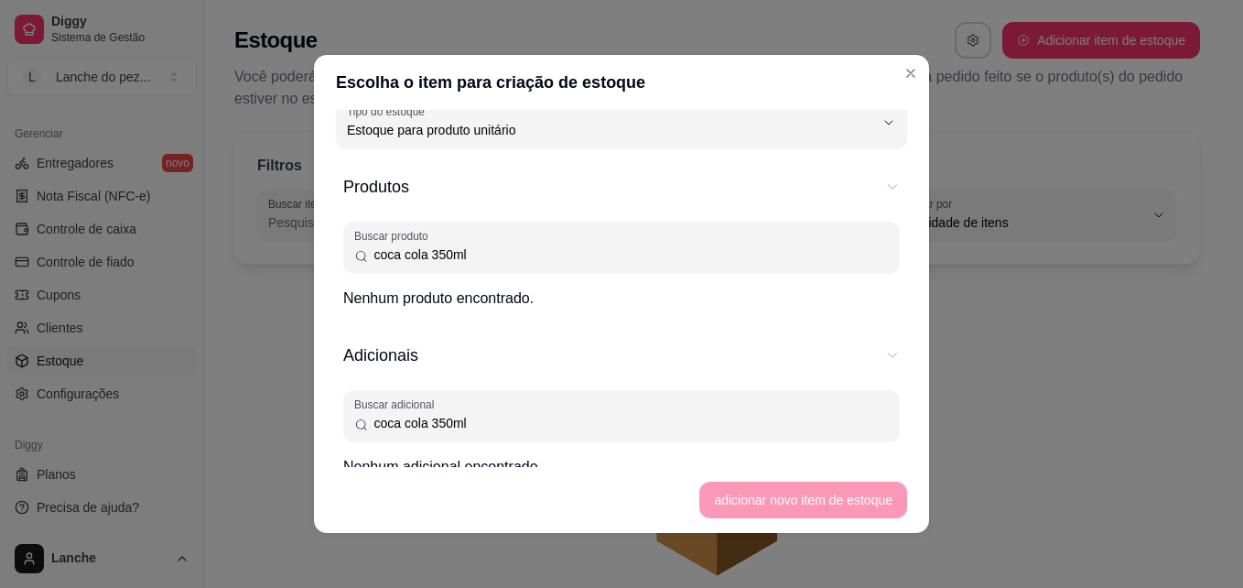
scroll to position [37, 0]
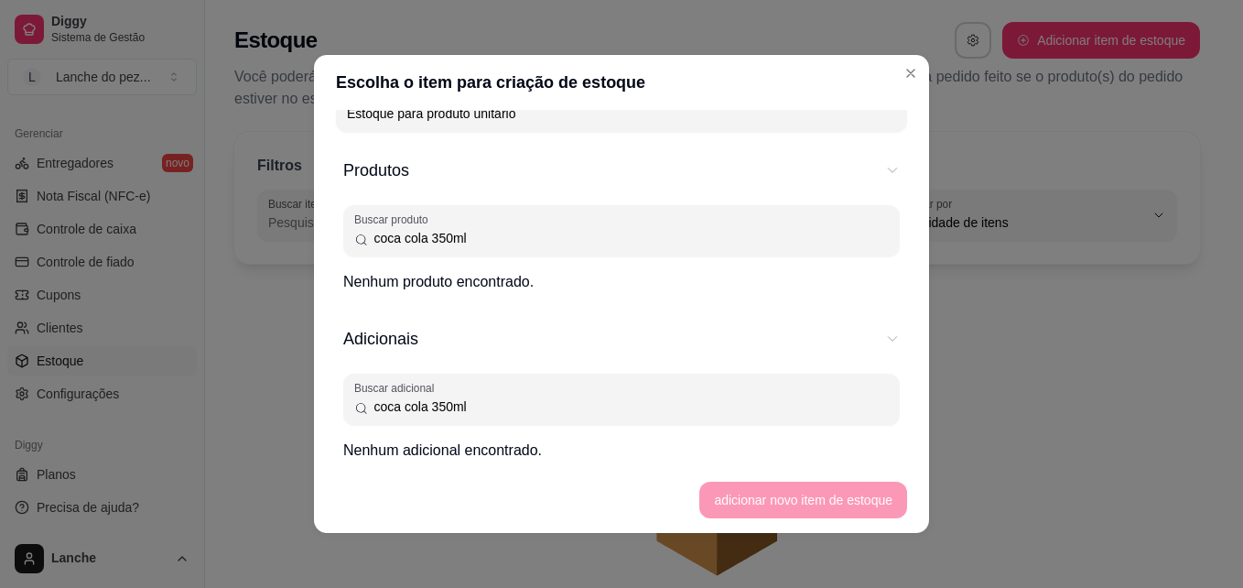
click at [807, 499] on footer "adicionar novo item de estoque" at bounding box center [621, 500] width 615 height 66
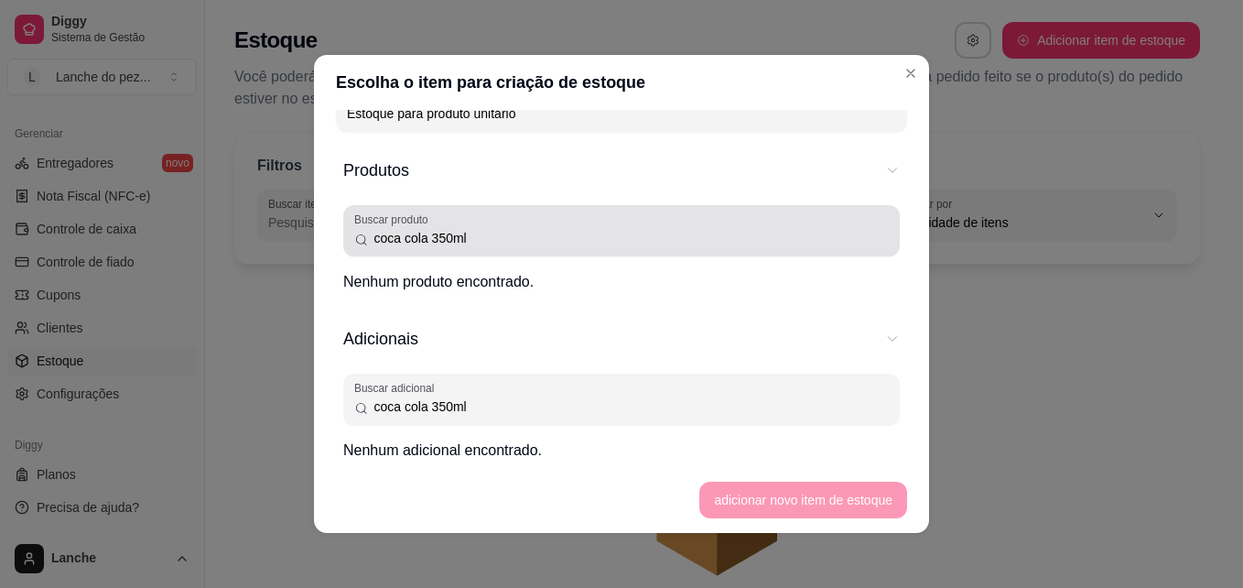
click at [723, 242] on input "coca cola 350ml" at bounding box center [629, 238] width 520 height 18
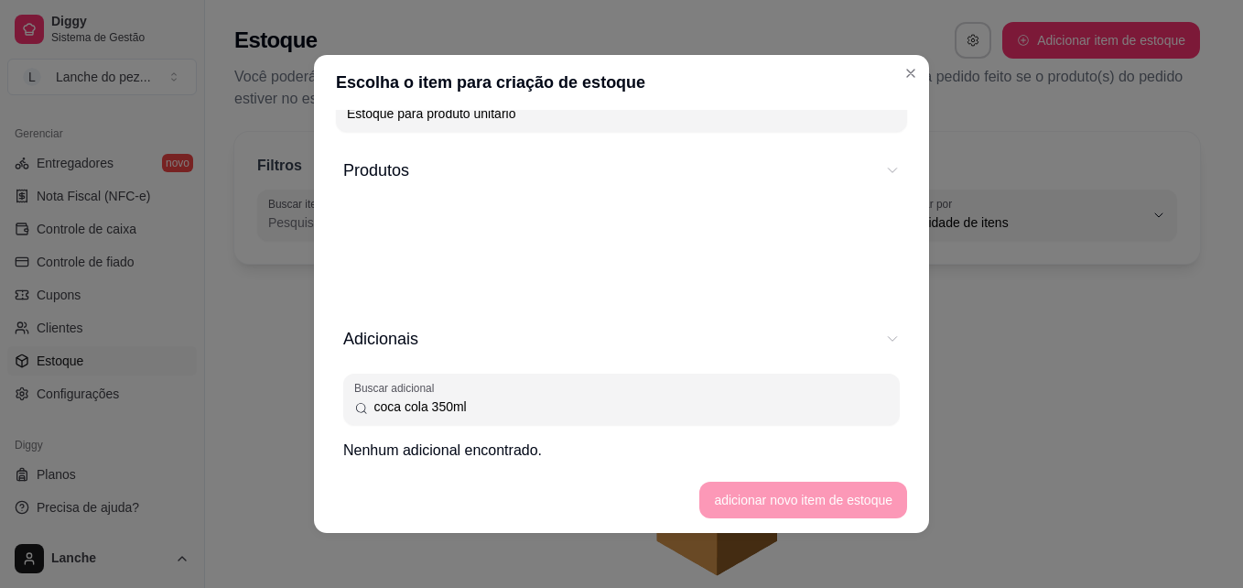
click at [885, 174] on icon "button" at bounding box center [892, 170] width 15 height 15
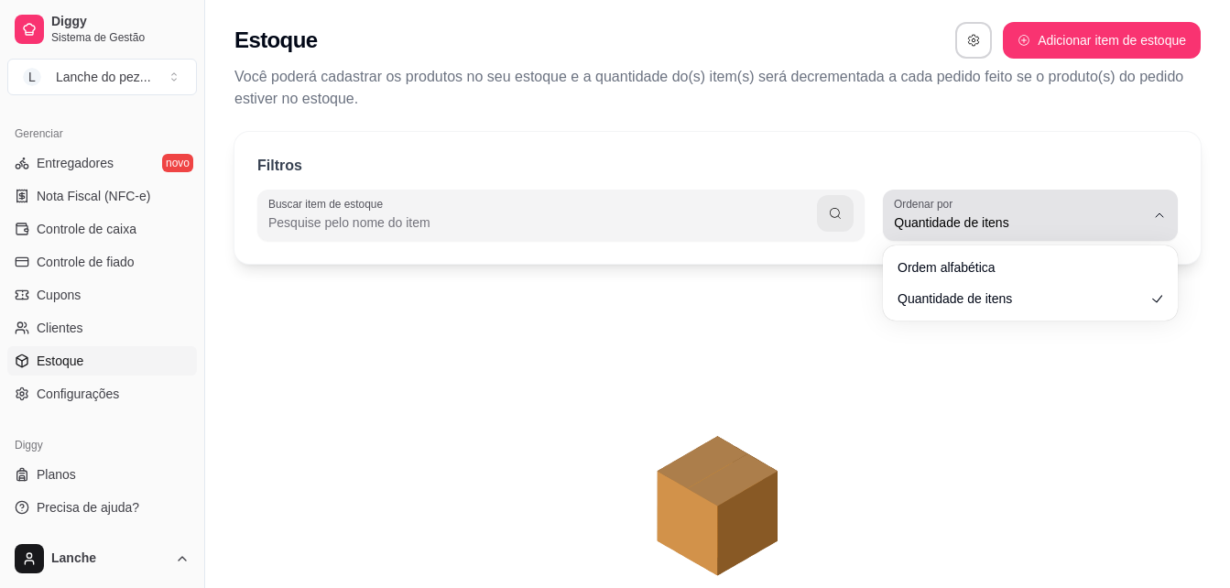
click at [943, 218] on span "Quantidade de itens" at bounding box center [1019, 222] width 251 height 18
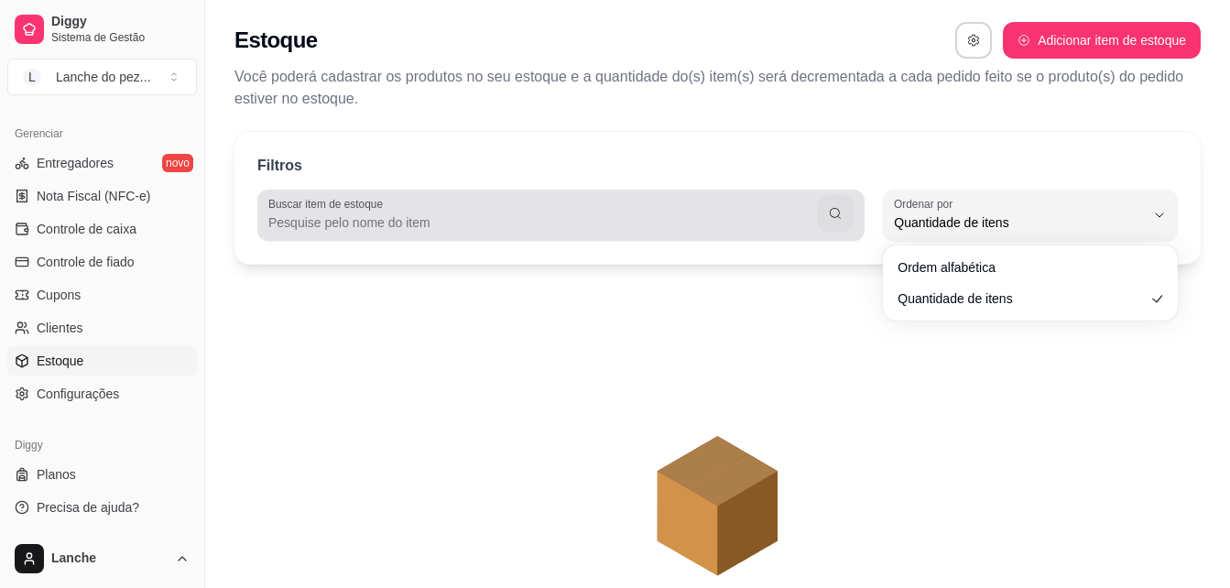
click at [674, 208] on div at bounding box center [560, 215] width 585 height 37
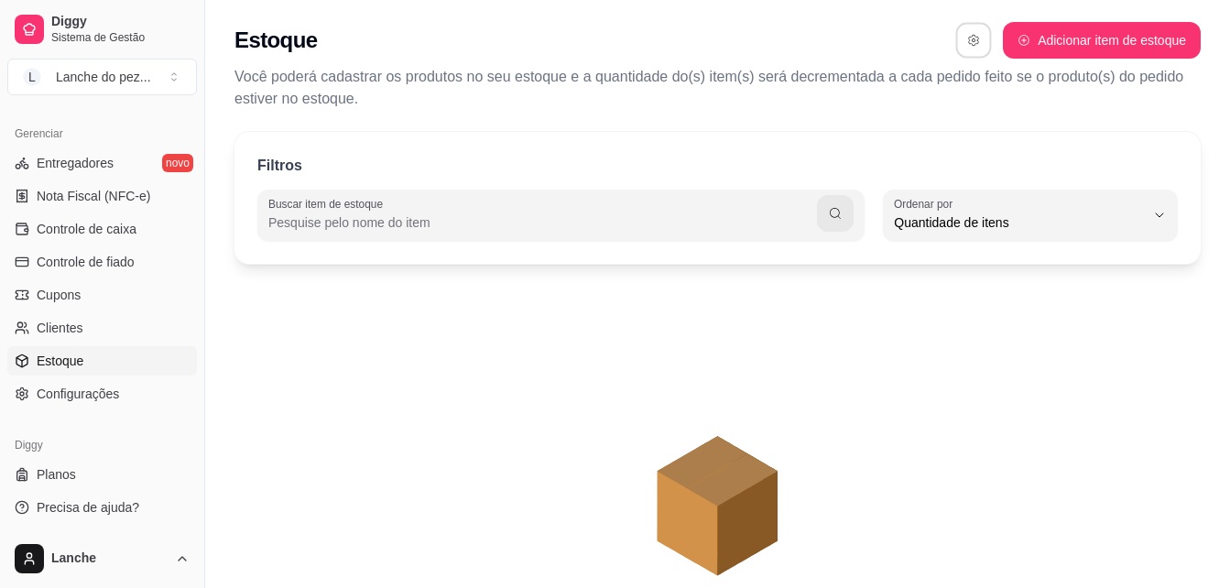
click at [982, 38] on button "button" at bounding box center [974, 41] width 36 height 36
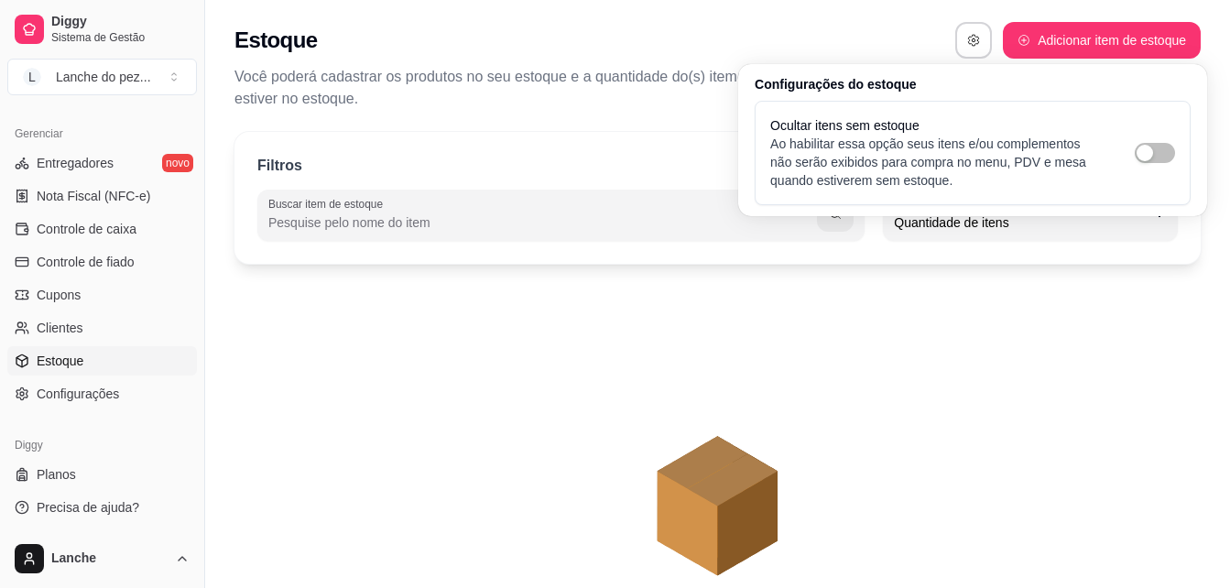
click at [911, 26] on div "Estoque Adicionar item de estoque" at bounding box center [717, 40] width 966 height 37
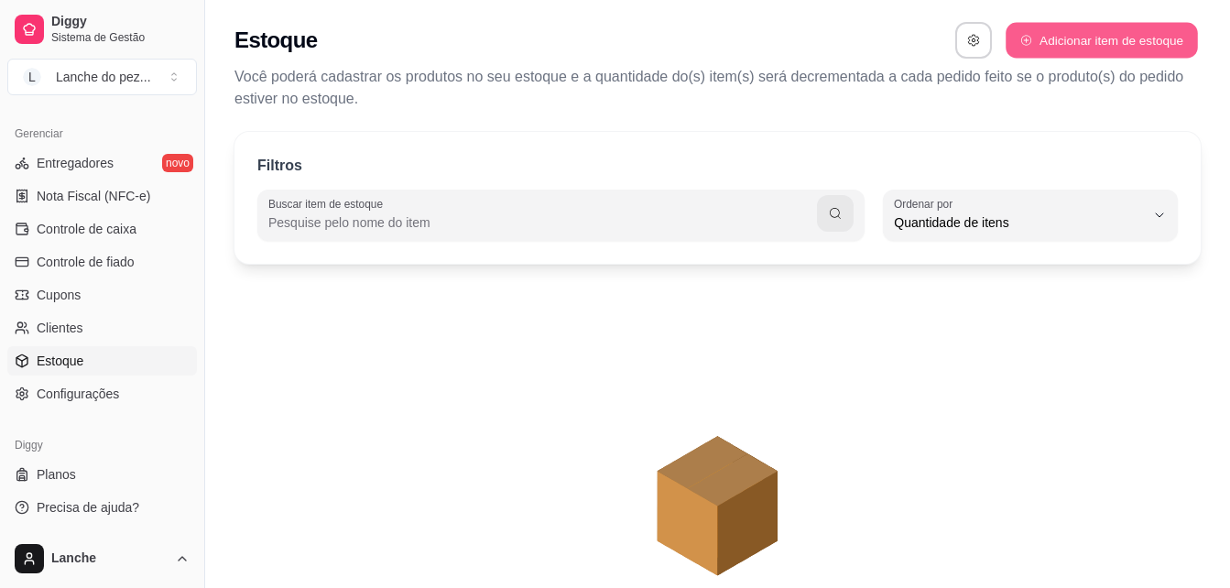
click at [1058, 28] on button "Adicionar item de estoque" at bounding box center [1100, 41] width 191 height 36
select select "UN"
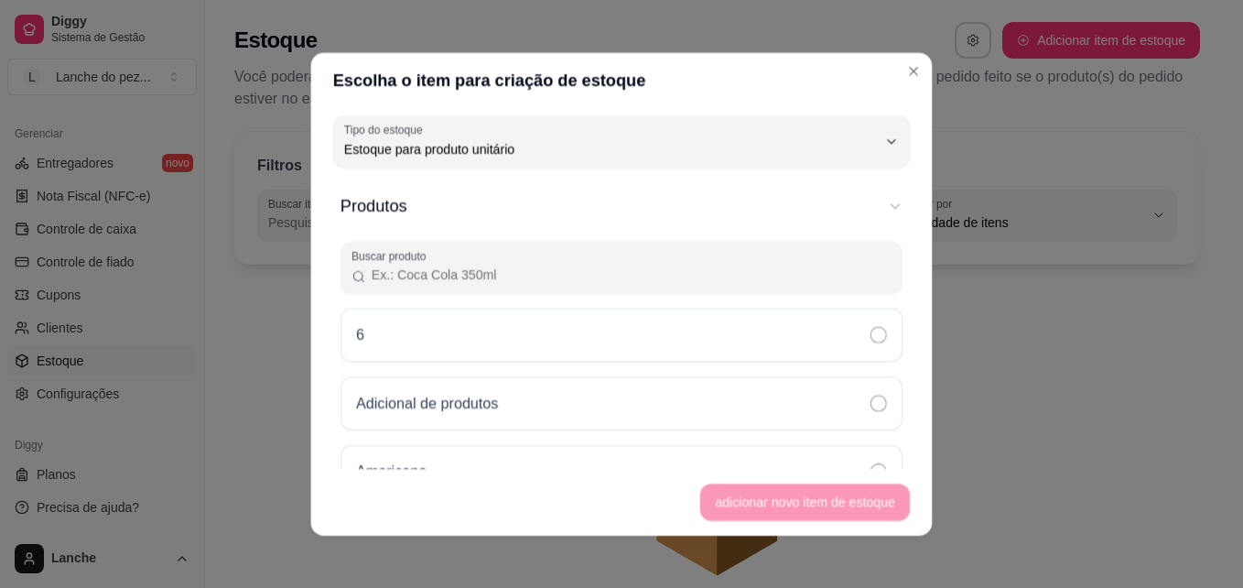
scroll to position [17, 0]
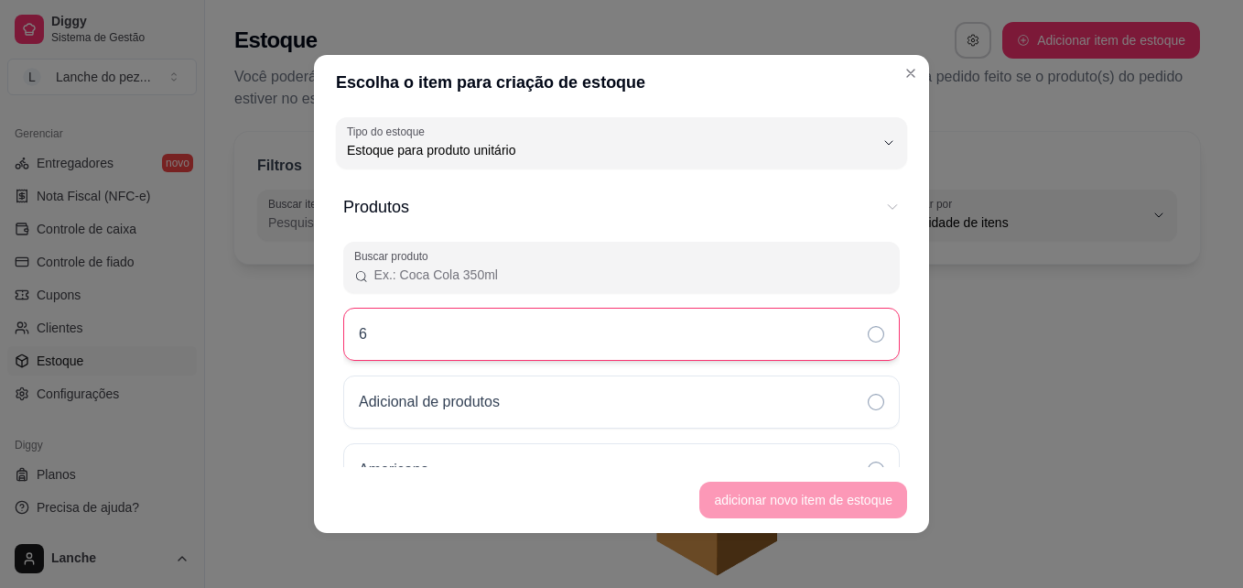
click at [461, 334] on div "6" at bounding box center [621, 334] width 557 height 53
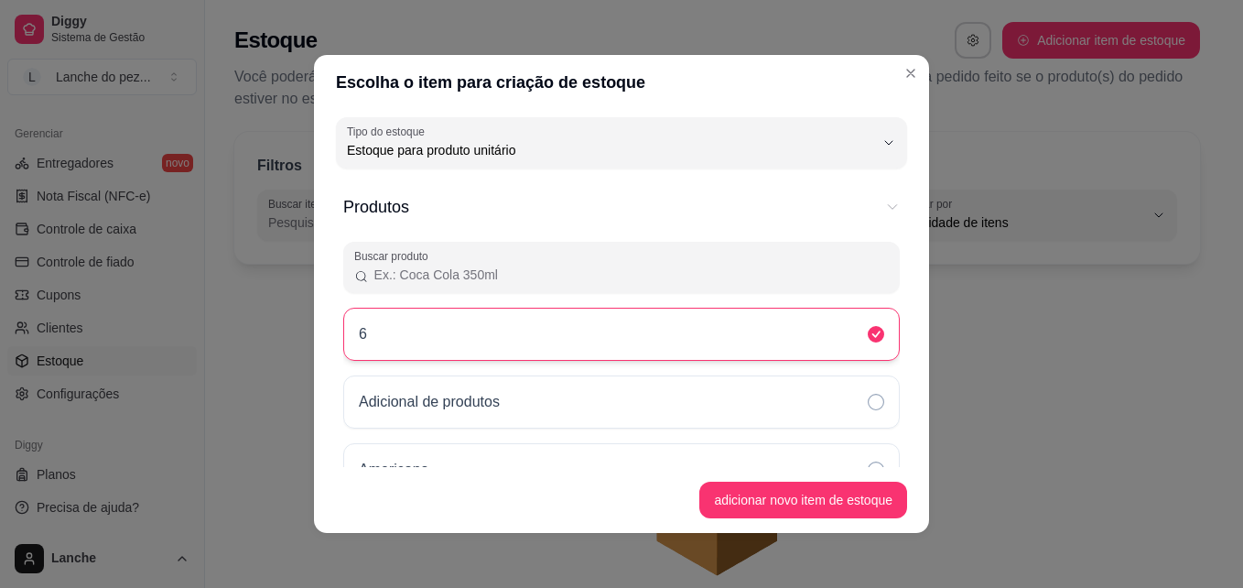
click at [415, 334] on div "6" at bounding box center [621, 334] width 557 height 53
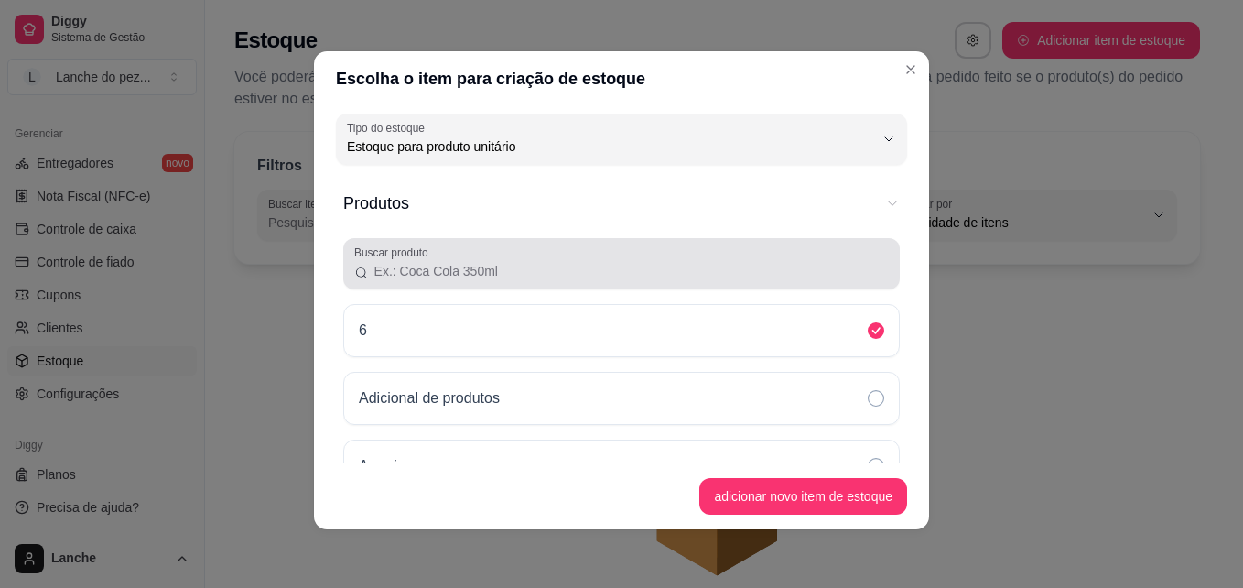
click at [470, 274] on input "Buscar produto" at bounding box center [629, 271] width 520 height 18
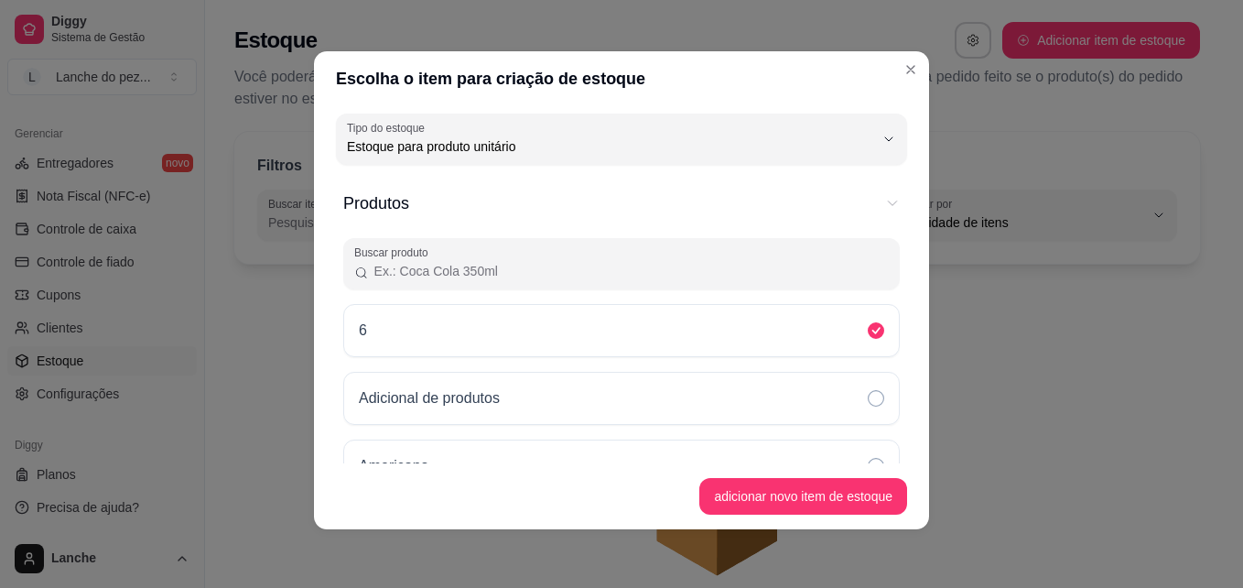
click at [478, 274] on input "Buscar produto" at bounding box center [629, 271] width 520 height 18
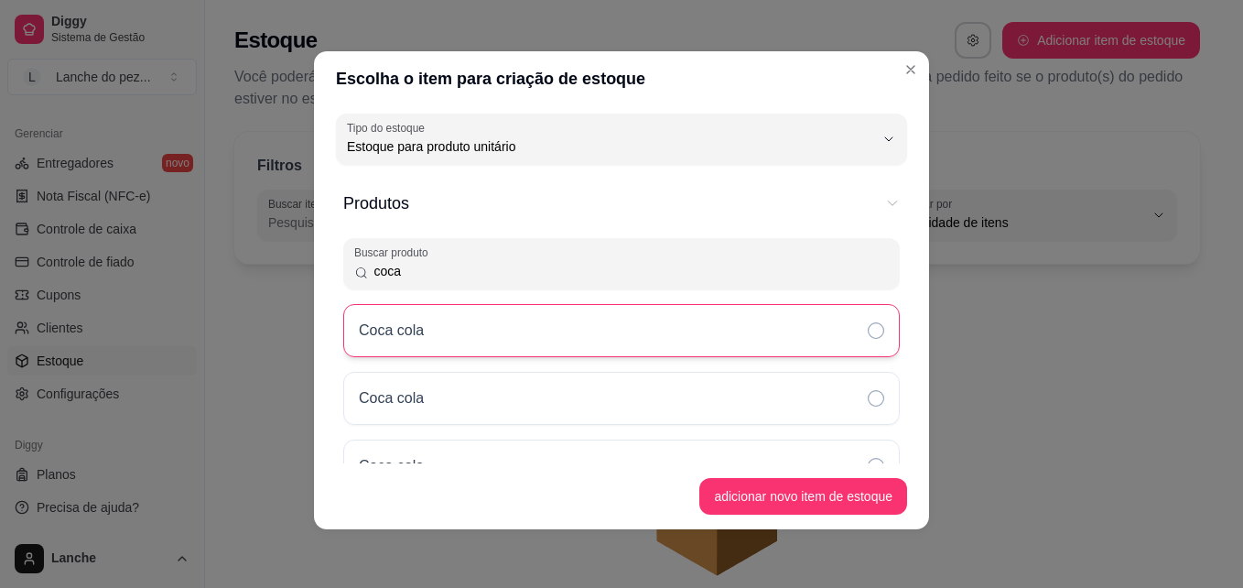
type input "coca"
click at [468, 332] on div "Coca cola" at bounding box center [621, 330] width 557 height 53
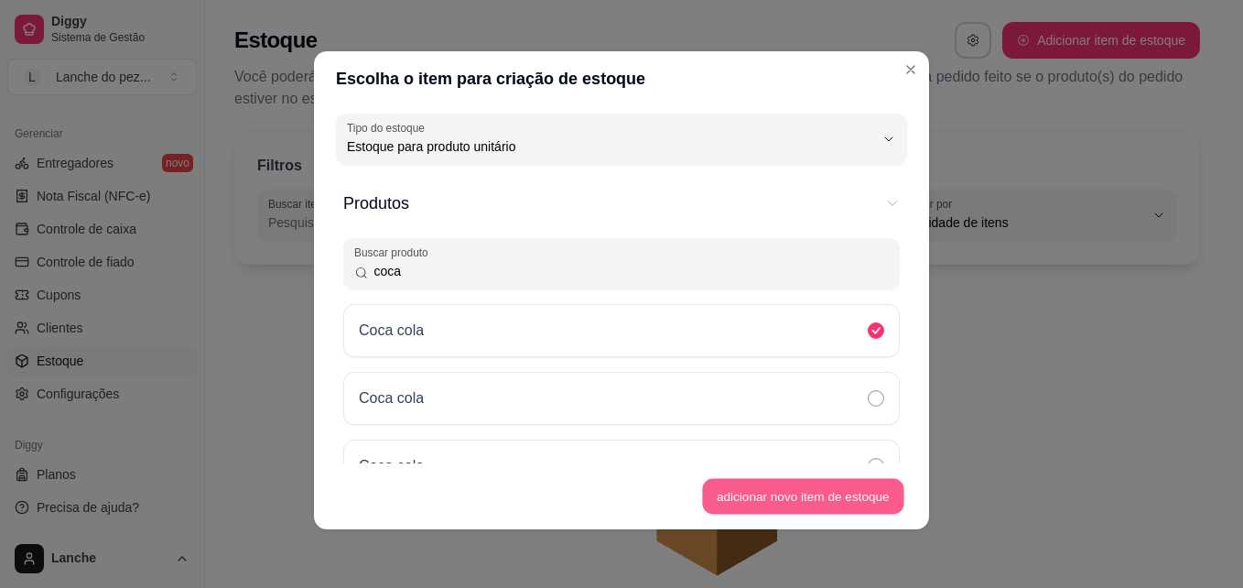
click at [836, 494] on button "adicionar novo item de estoque" at bounding box center [803, 497] width 201 height 36
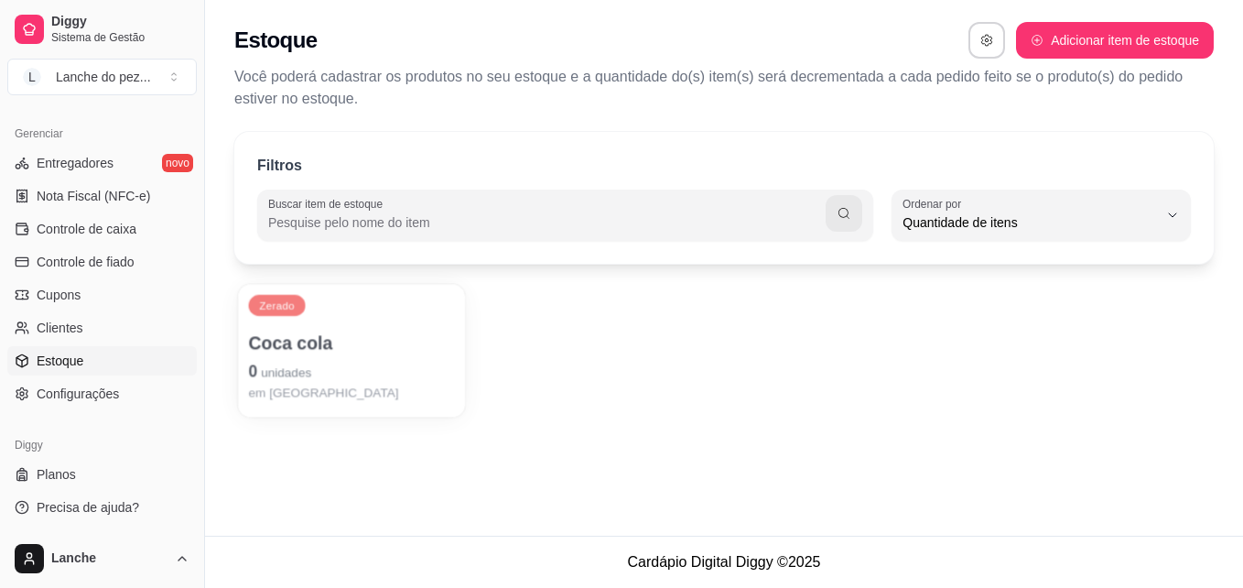
click at [314, 364] on p "0 unidades" at bounding box center [351, 371] width 206 height 25
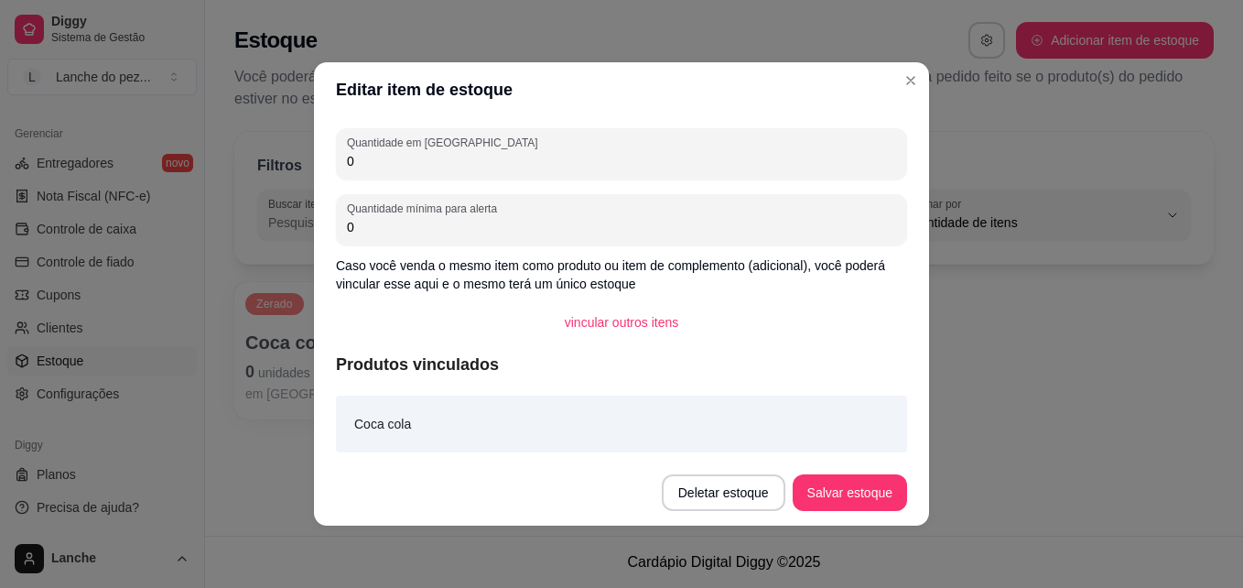
click at [468, 153] on input "0" at bounding box center [621, 161] width 549 height 18
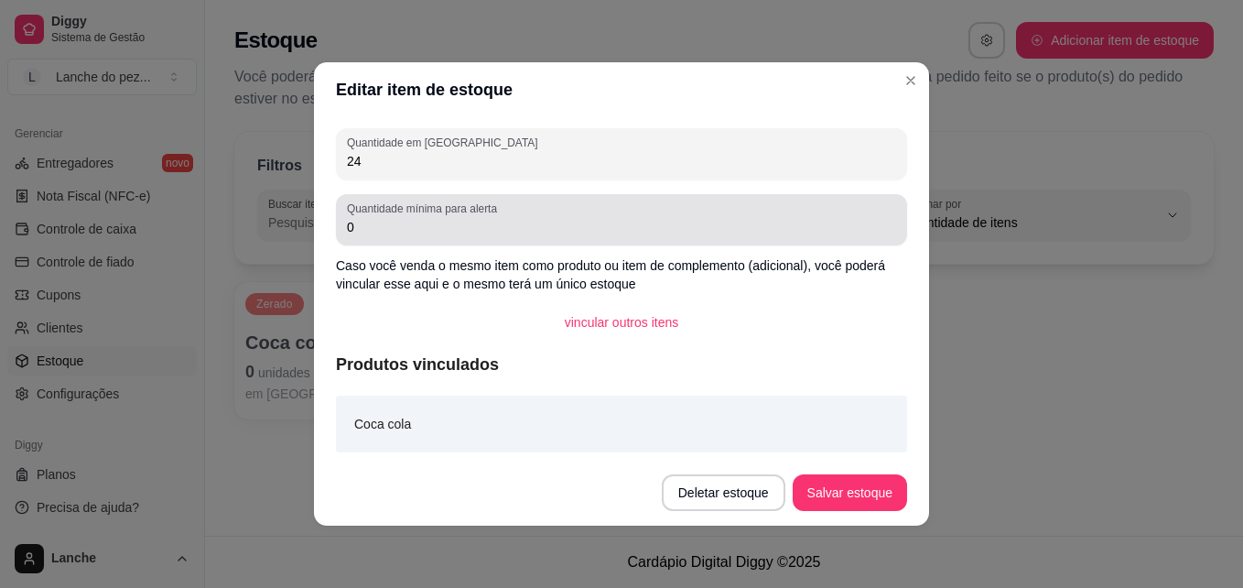
type input "24"
click at [469, 229] on input "0" at bounding box center [621, 227] width 549 height 18
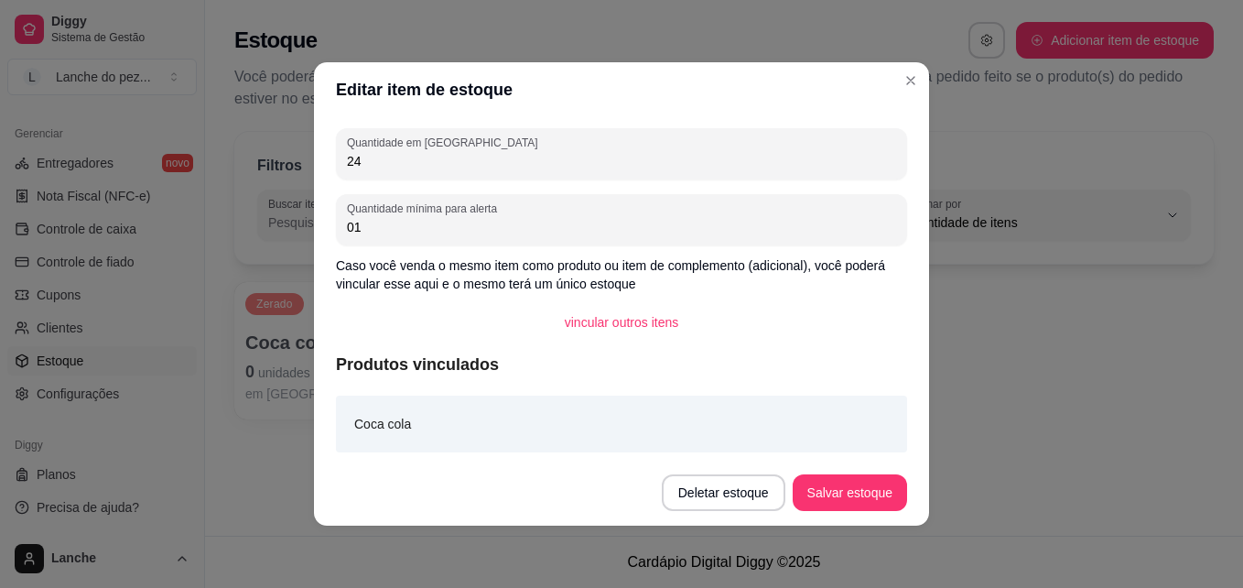
type input "0"
type input "12"
click at [834, 485] on button "Salvar estoque" at bounding box center [850, 493] width 112 height 36
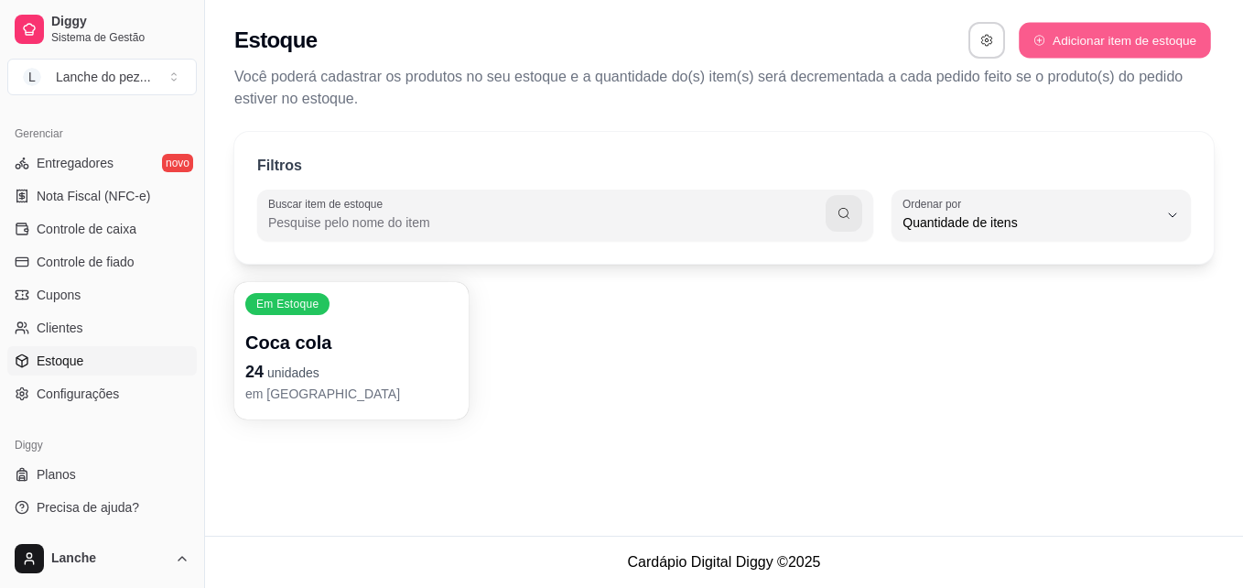
click at [1090, 36] on button "Adicionar item de estoque" at bounding box center [1114, 41] width 191 height 36
select select "UN"
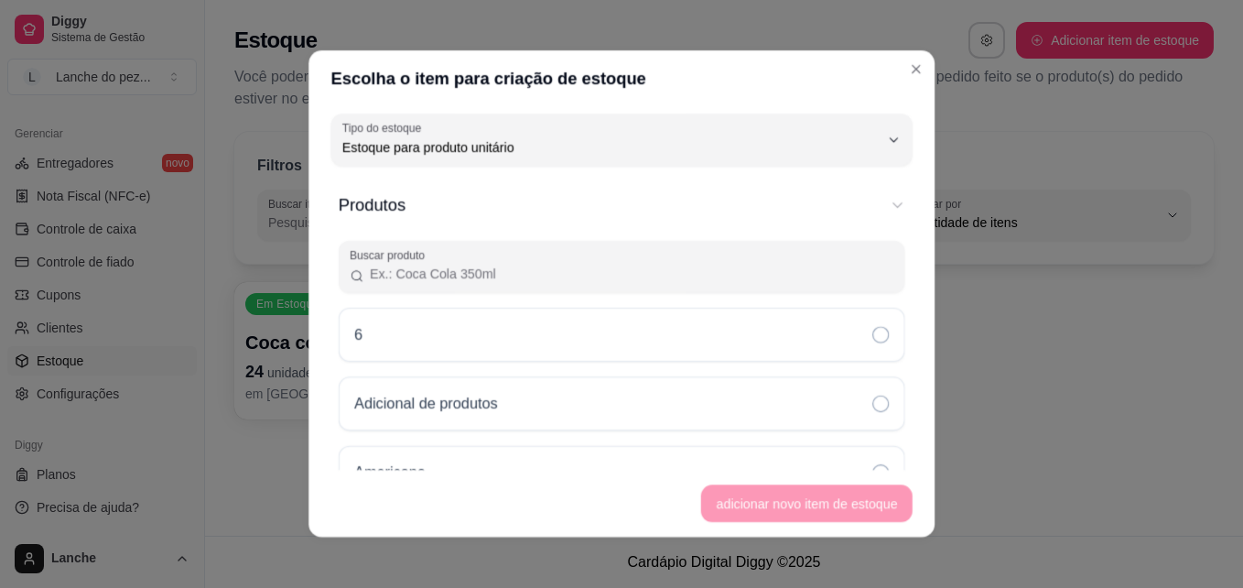
scroll to position [17, 0]
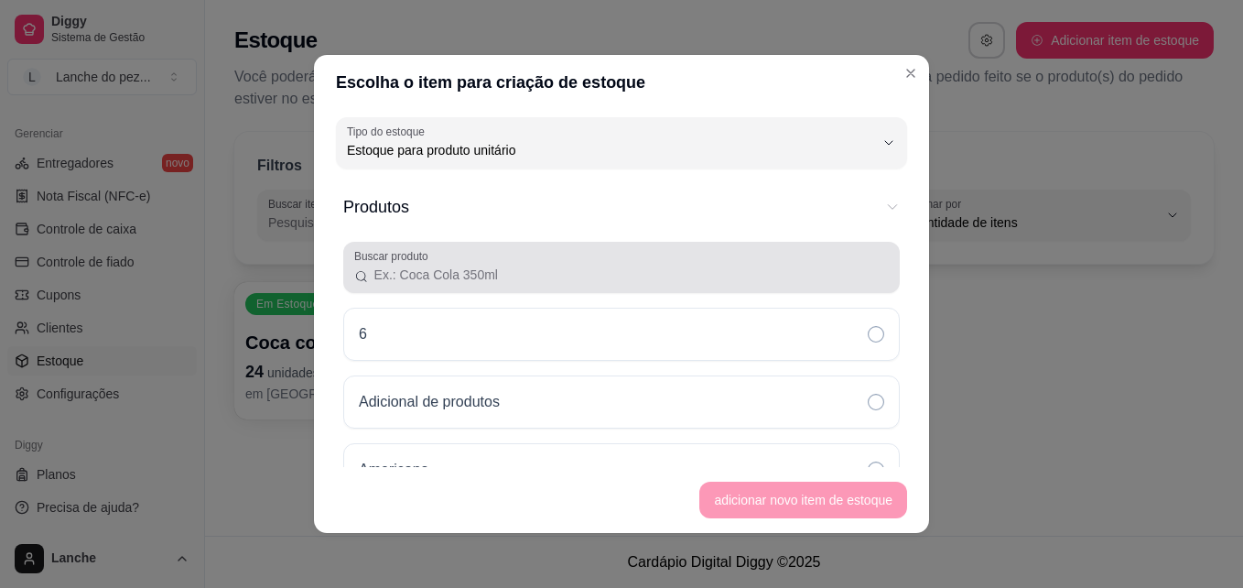
click at [578, 253] on div at bounding box center [621, 267] width 535 height 37
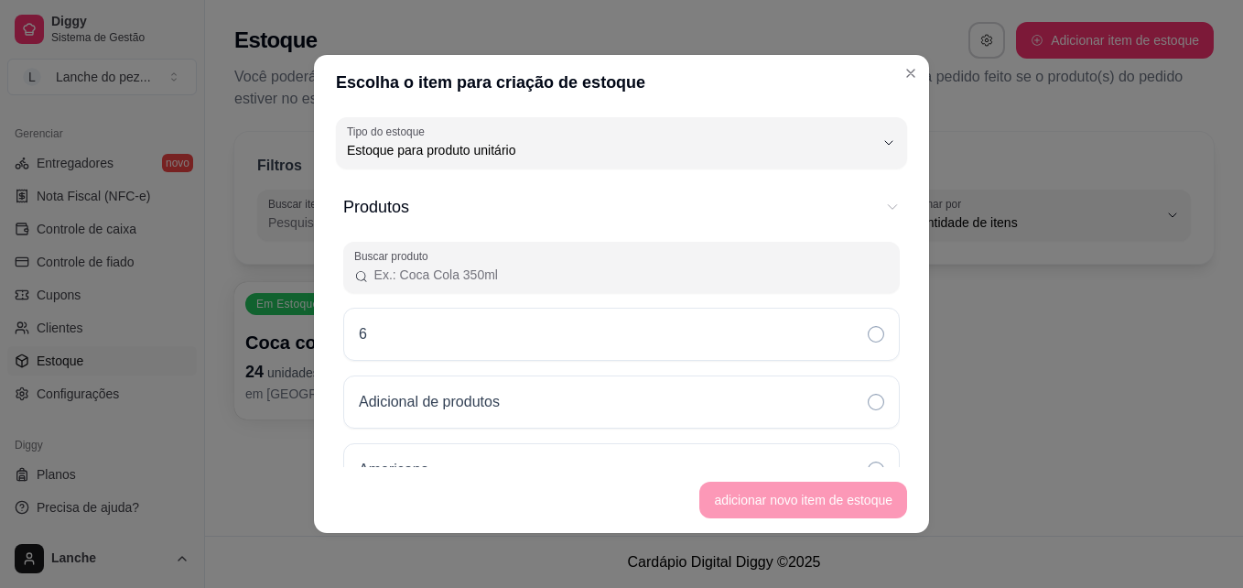
click at [546, 276] on input "Buscar produto" at bounding box center [629, 275] width 520 height 18
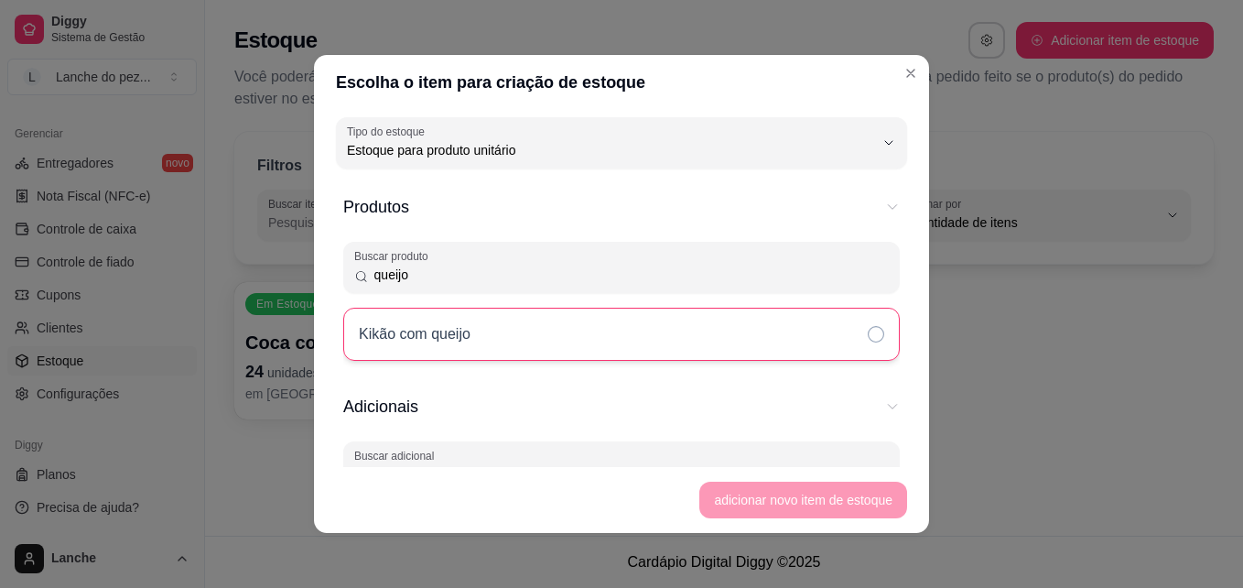
type input "queijo"
click at [868, 329] on icon at bounding box center [876, 334] width 16 height 16
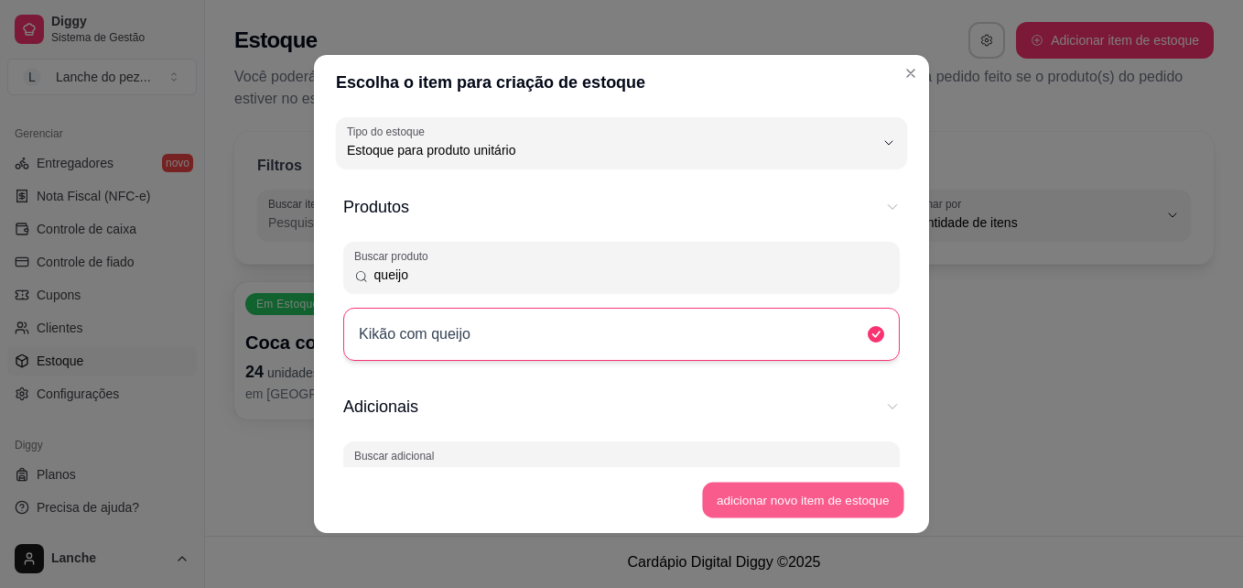
click at [766, 496] on button "adicionar novo item de estoque" at bounding box center [803, 501] width 201 height 36
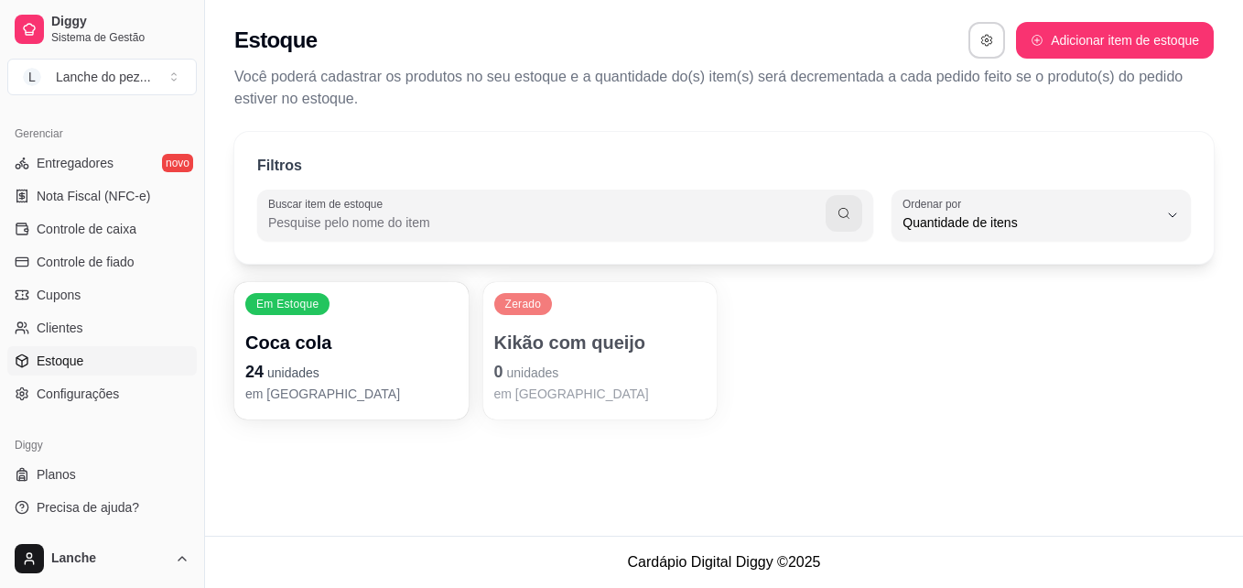
click at [568, 407] on div "Zerado Kikão com queijo 0 unidades em [GEOGRAPHIC_DATA]" at bounding box center [600, 350] width 234 height 137
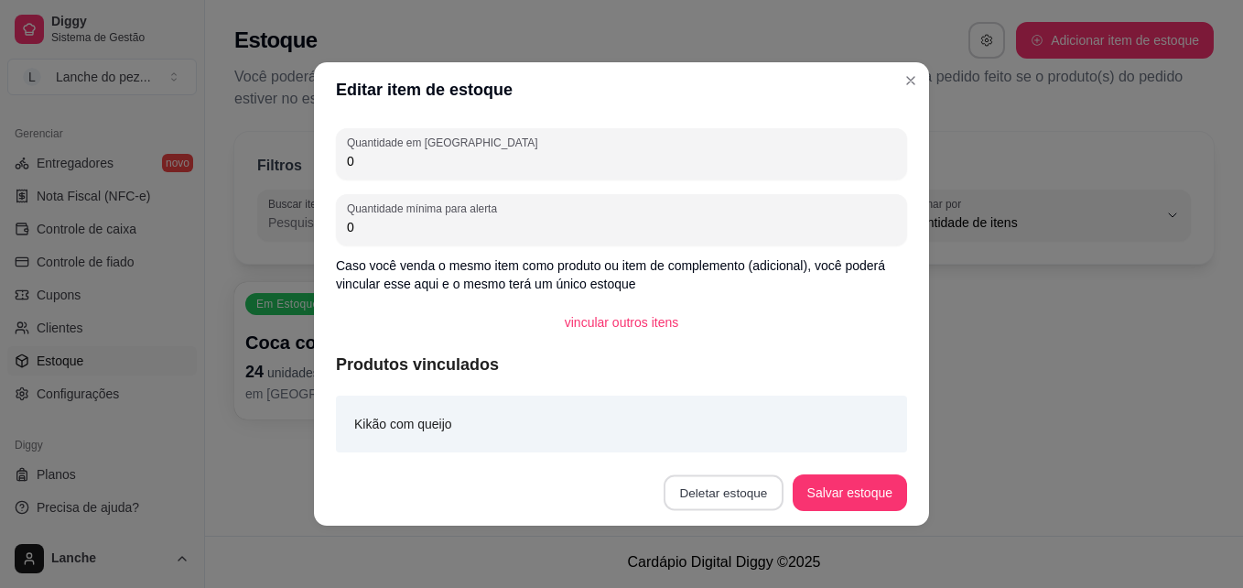
click at [739, 496] on button "Deletar estoque" at bounding box center [724, 493] width 120 height 36
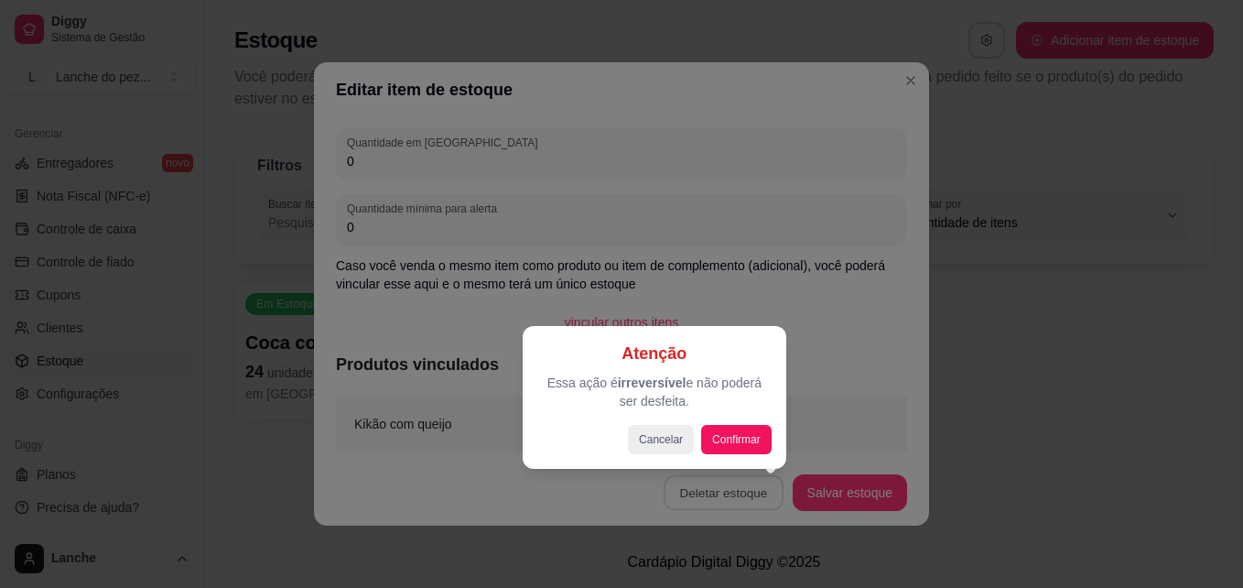
click at [558, 220] on div at bounding box center [621, 294] width 1243 height 588
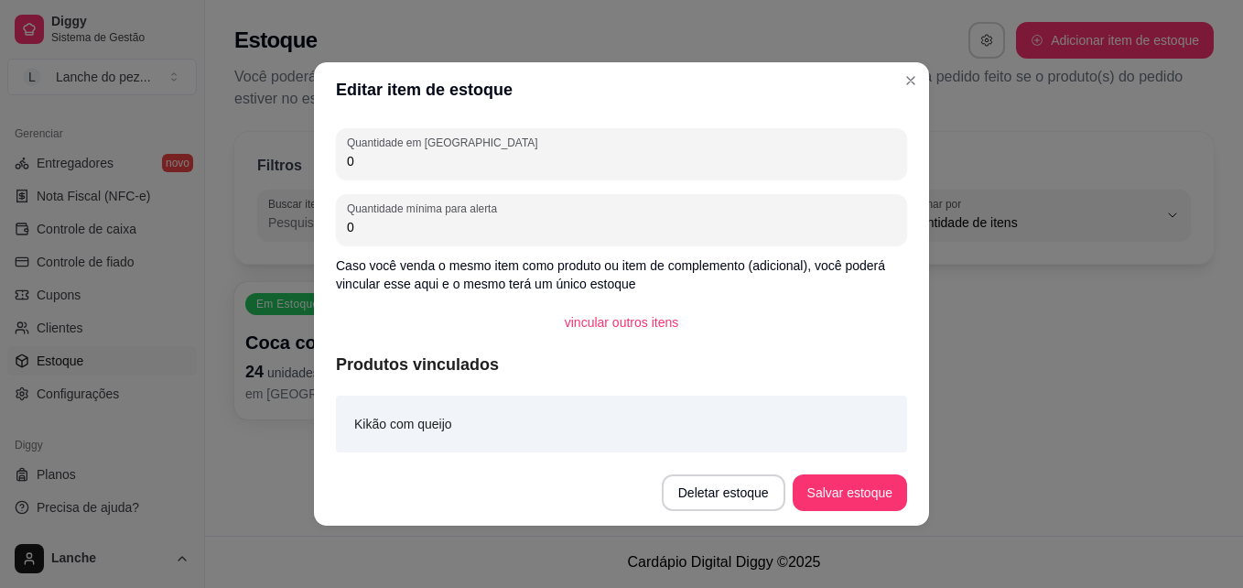
click at [432, 162] on input "0" at bounding box center [621, 161] width 549 height 18
type input "0"
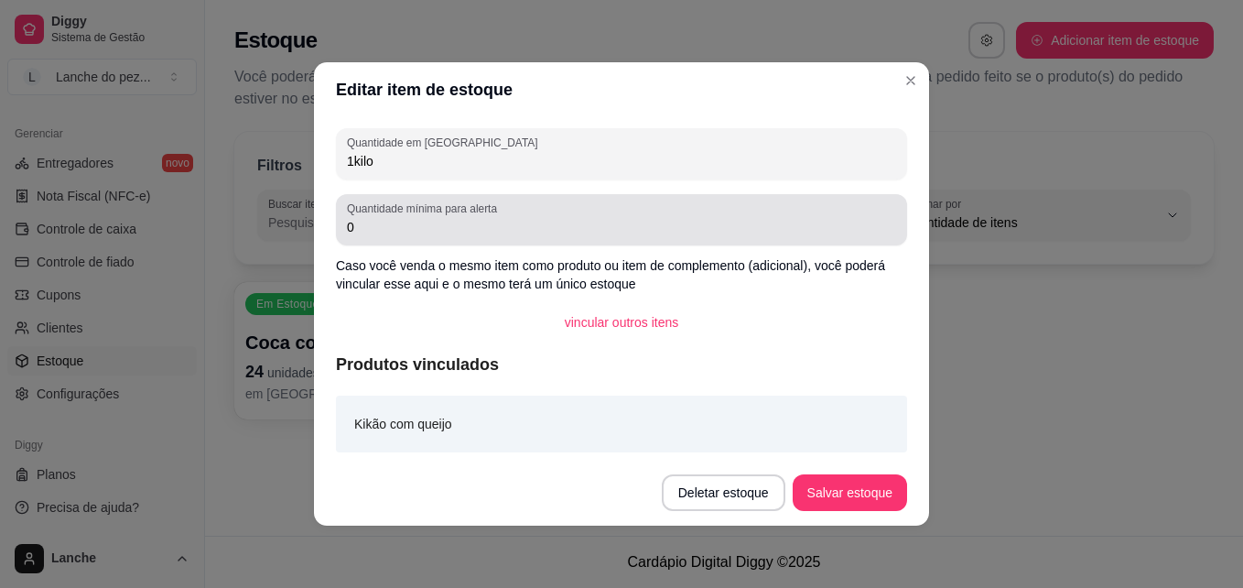
type input "1kilo"
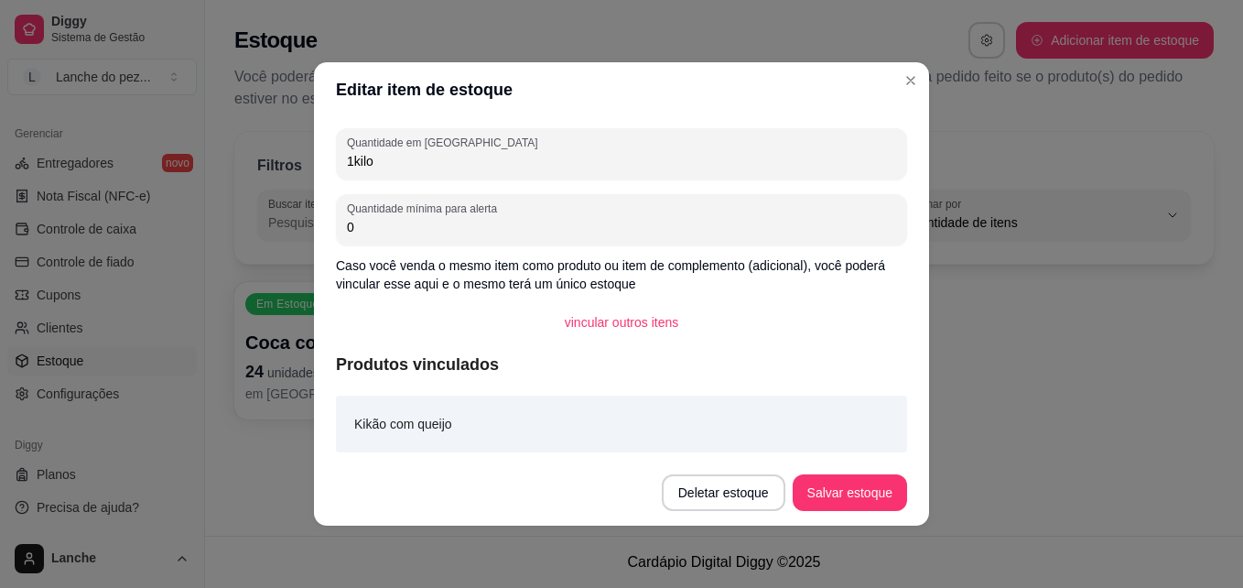
click at [414, 218] on input "0" at bounding box center [621, 227] width 549 height 18
type input "0"
type input "500gm"
click at [638, 312] on button "vincular outros itens" at bounding box center [621, 323] width 139 height 36
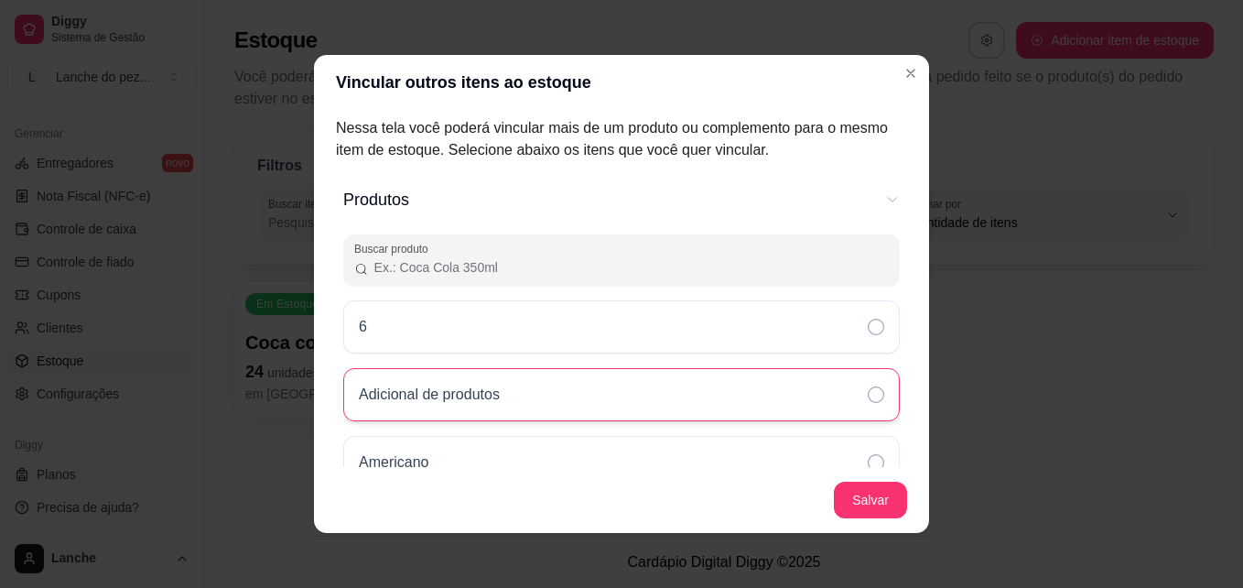
click at [591, 385] on div "Adicional de produtos" at bounding box center [621, 394] width 557 height 53
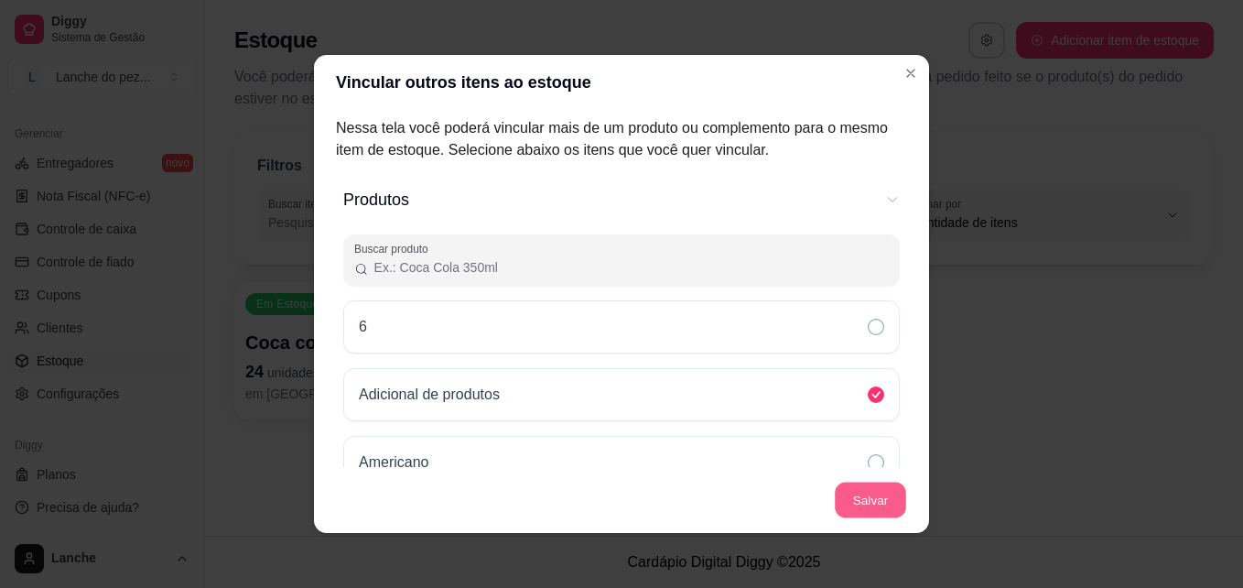
click at [863, 500] on button "Salvar" at bounding box center [870, 501] width 71 height 36
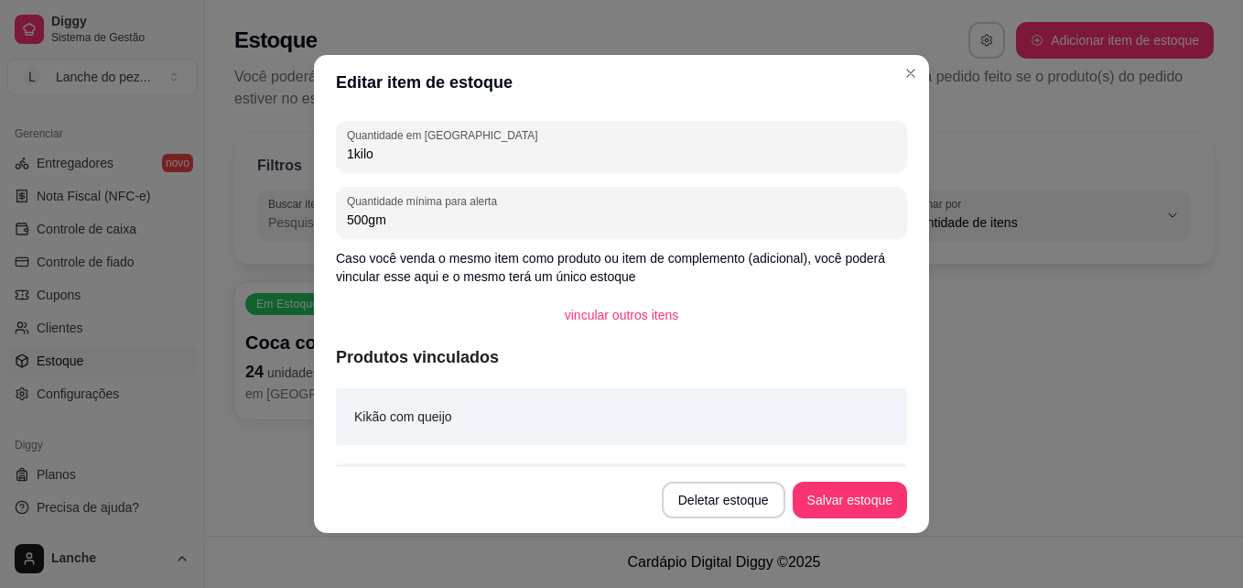
click at [823, 388] on div "Kikão com queijo" at bounding box center [621, 416] width 571 height 57
click at [730, 497] on button "Deletar estoque" at bounding box center [724, 501] width 120 height 36
click at [726, 450] on button "Confirmar" at bounding box center [726, 447] width 65 height 27
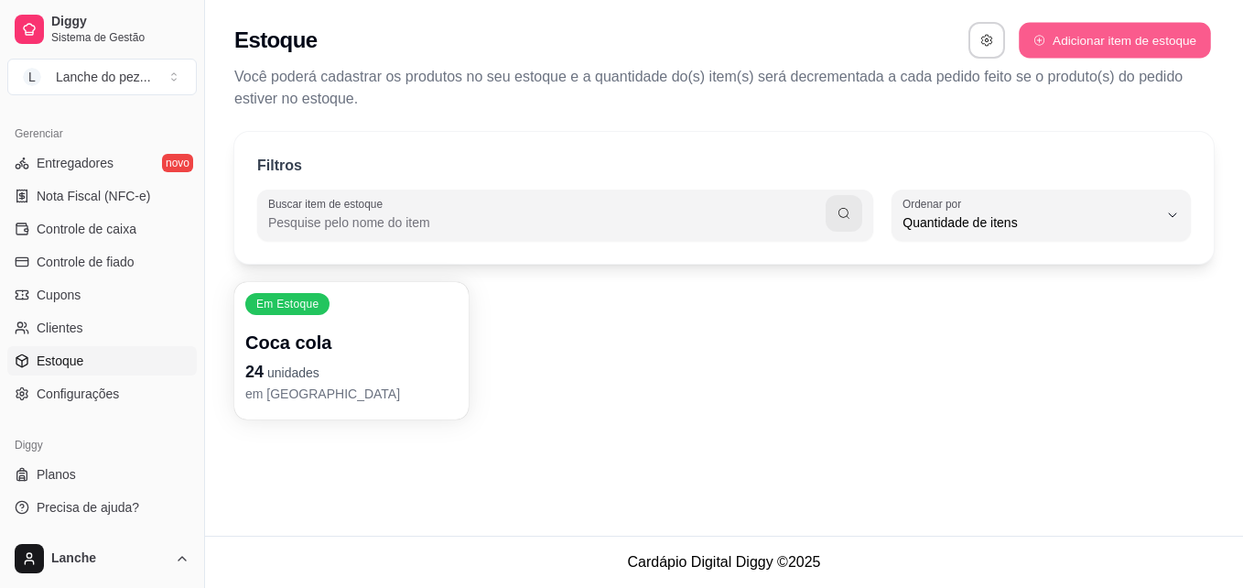
click at [1065, 33] on button "Adicionar item de estoque" at bounding box center [1114, 41] width 191 height 36
select select "UN"
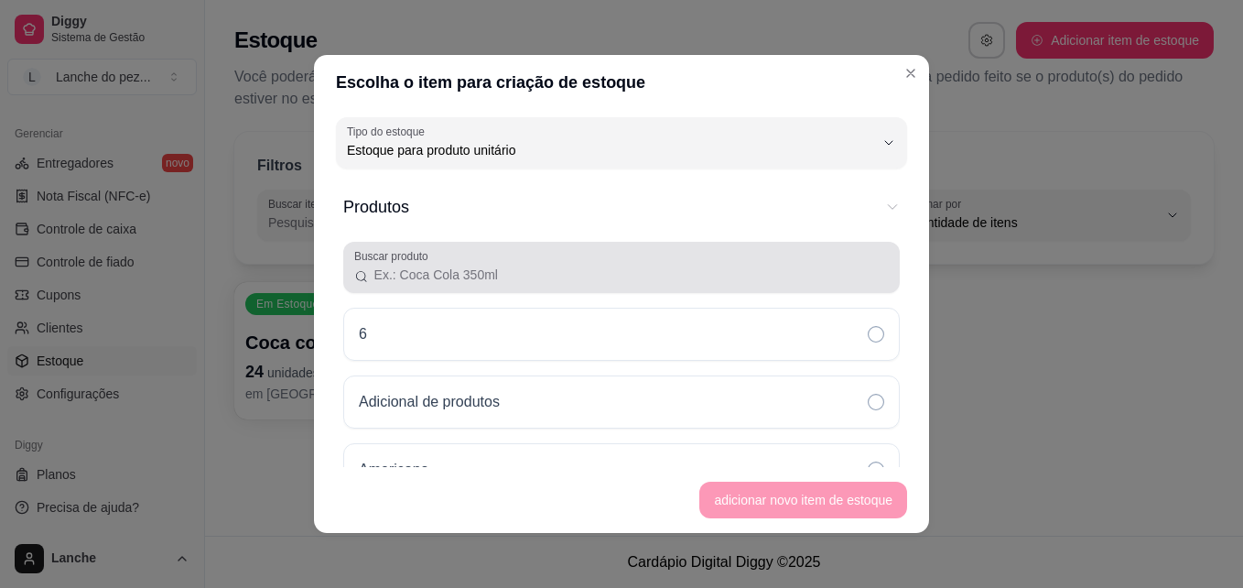
click at [470, 272] on input "Buscar produto" at bounding box center [629, 275] width 520 height 18
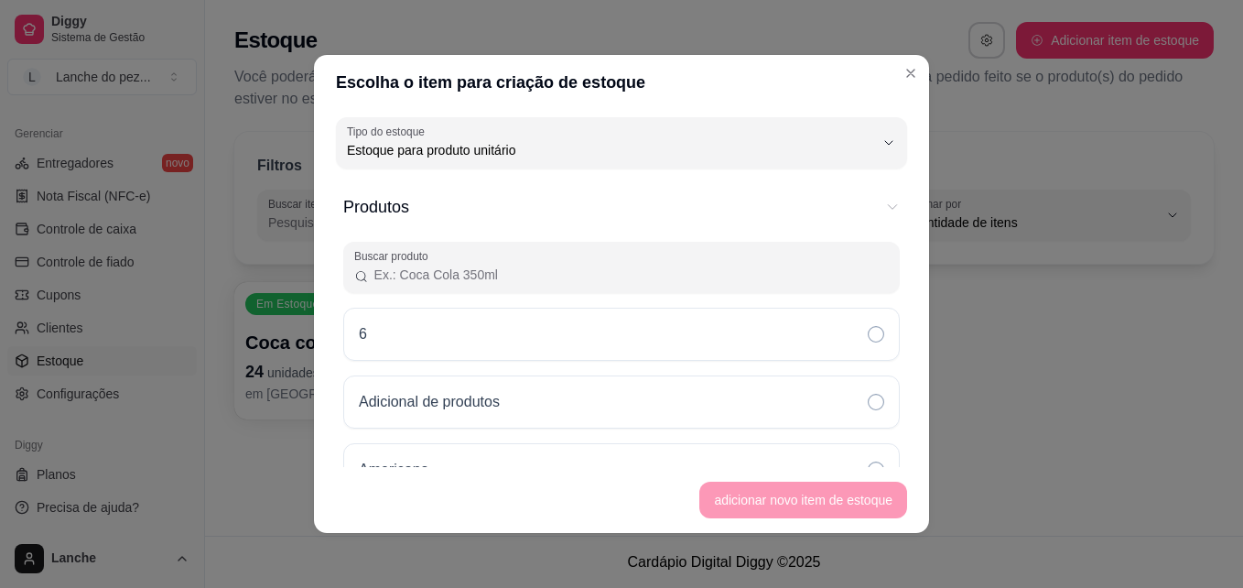
click at [470, 272] on input "Buscar produto" at bounding box center [629, 275] width 520 height 18
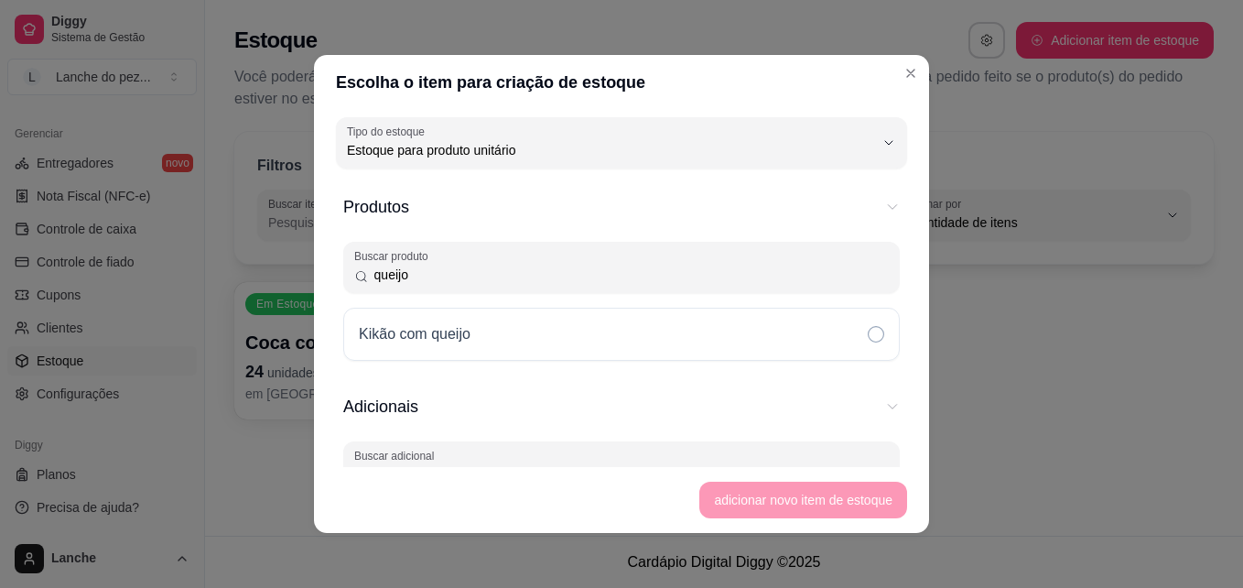
click at [470, 272] on input "queijo" at bounding box center [629, 275] width 520 height 18
type input "q"
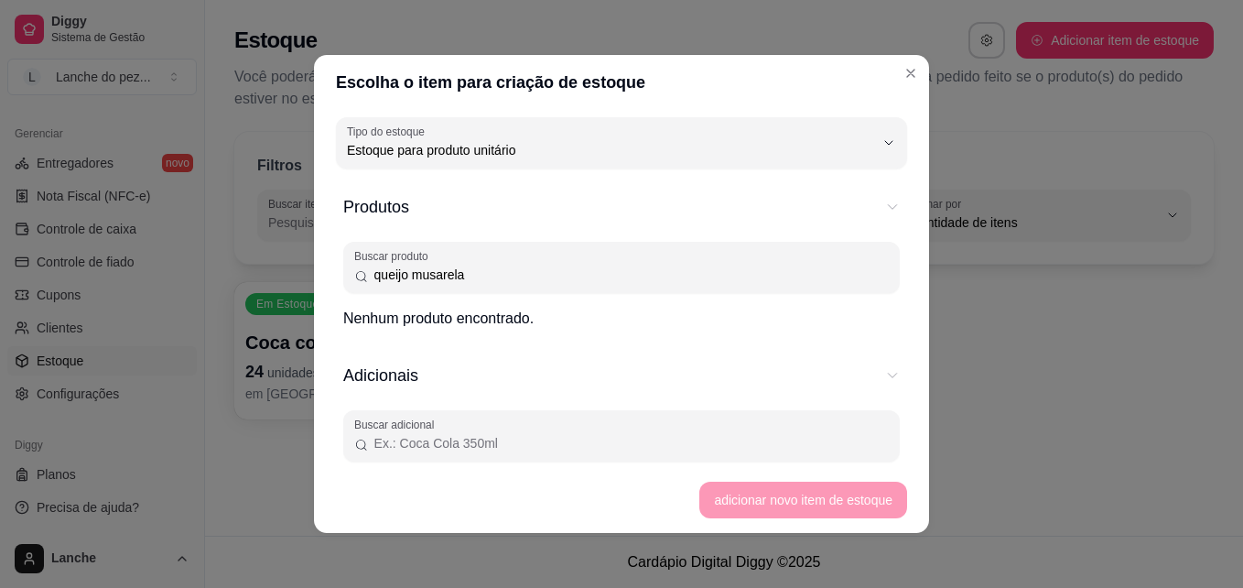
click at [429, 273] on input "queijo musarela" at bounding box center [629, 275] width 520 height 18
click at [534, 271] on input "[PERSON_NAME]" at bounding box center [629, 275] width 520 height 18
click at [548, 272] on input "[PERSON_NAME]" at bounding box center [629, 275] width 520 height 18
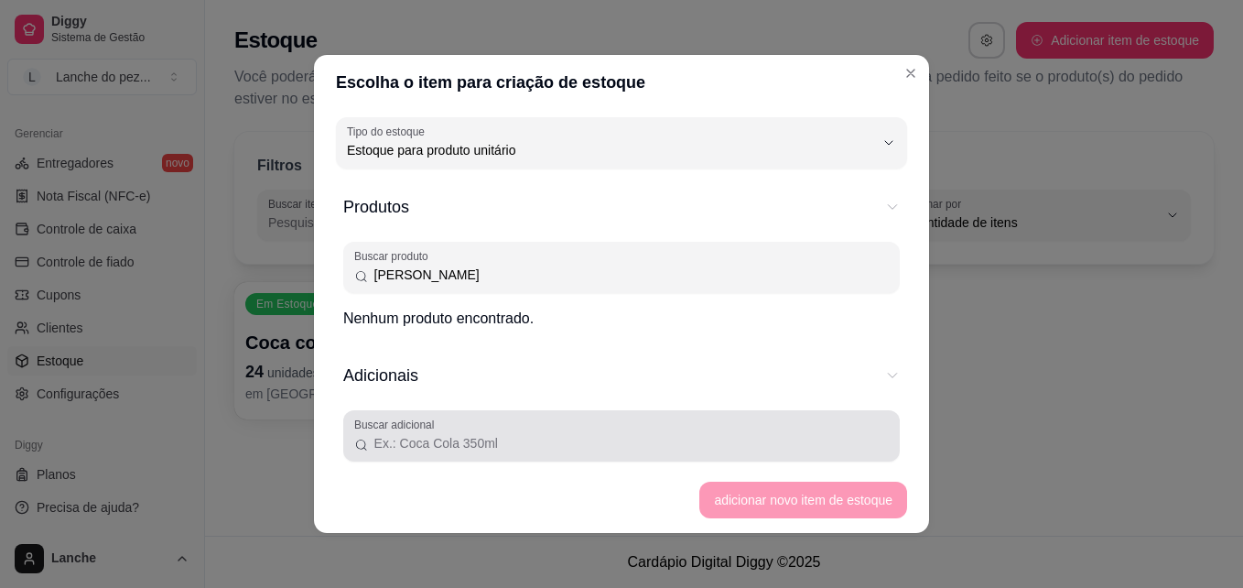
type input "[PERSON_NAME]"
click at [529, 423] on div at bounding box center [621, 436] width 535 height 37
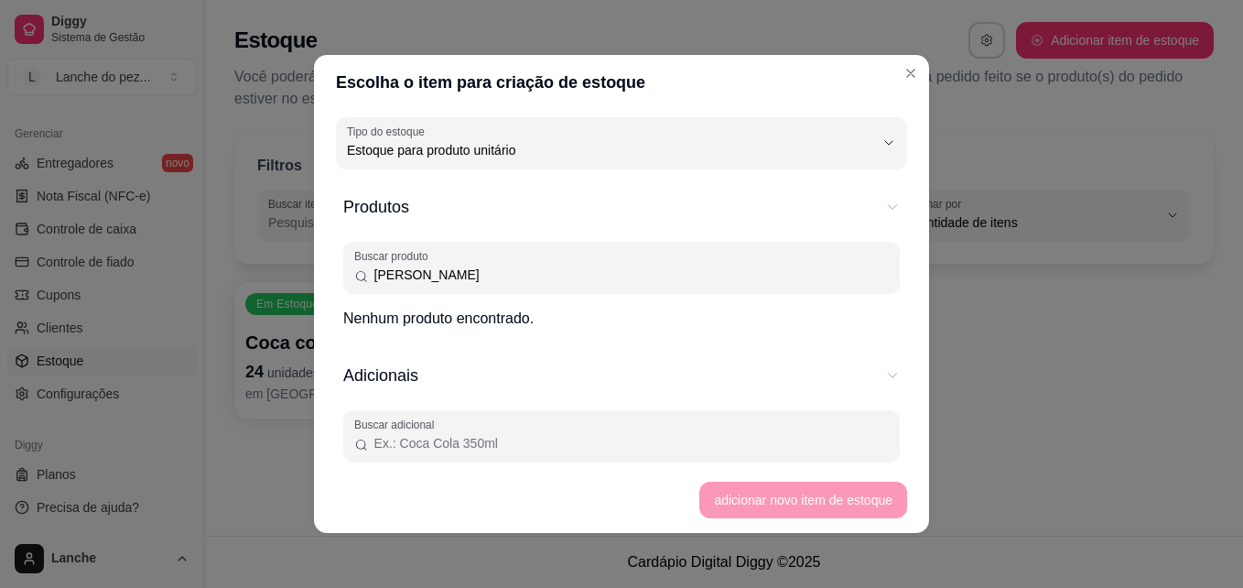
click at [536, 270] on input "[PERSON_NAME]" at bounding box center [629, 275] width 520 height 18
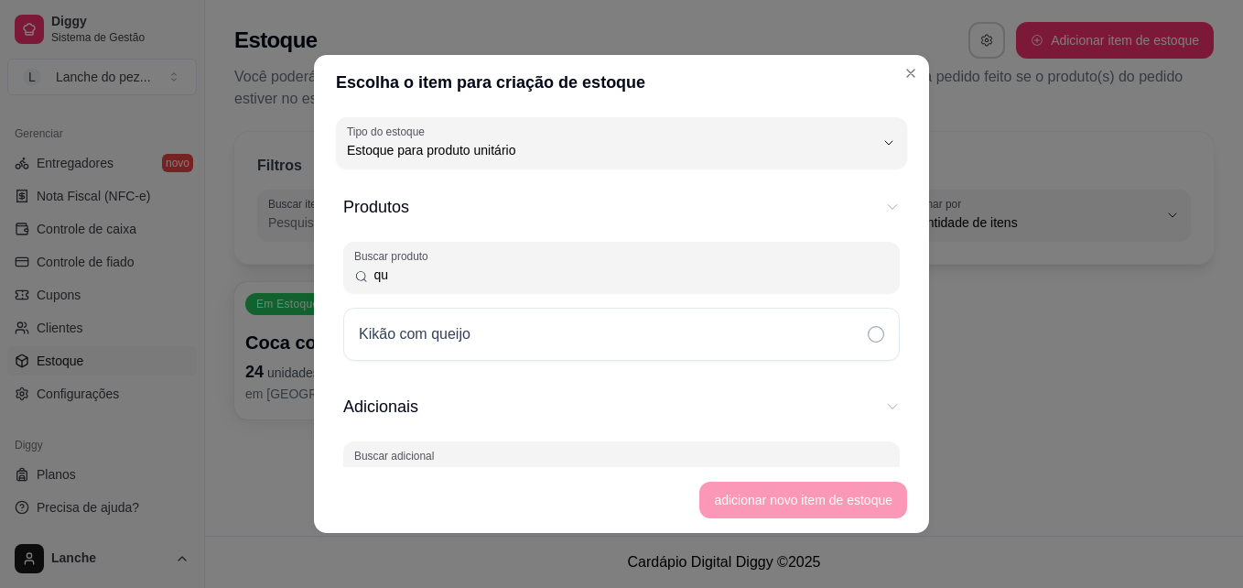
type input "q"
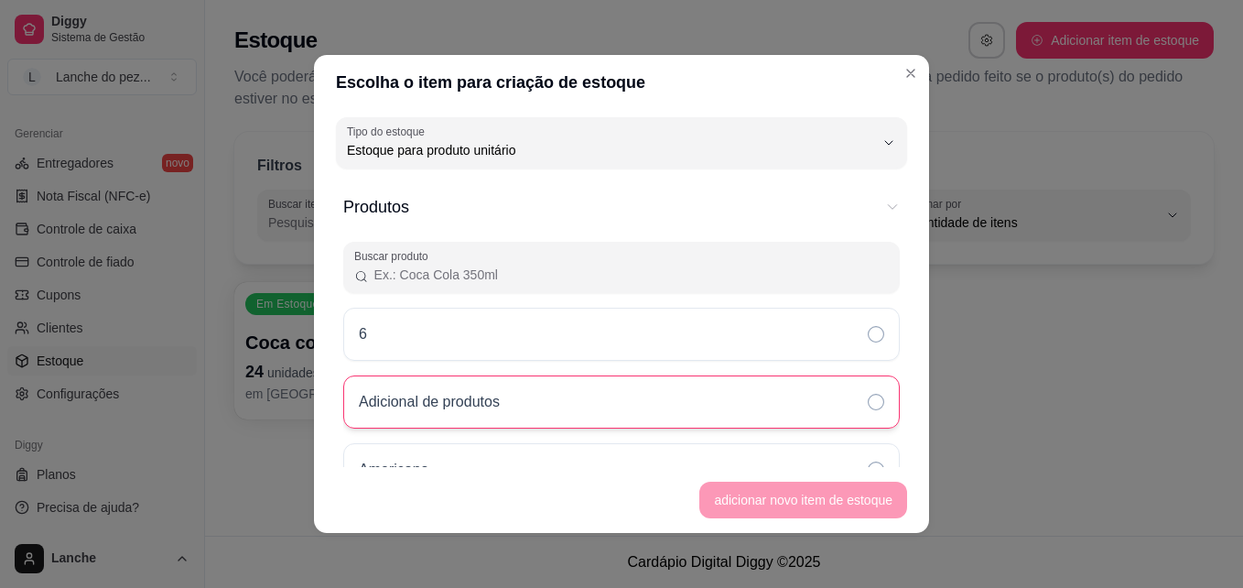
click at [509, 404] on div "Adicional de produtos" at bounding box center [437, 402] width 156 height 22
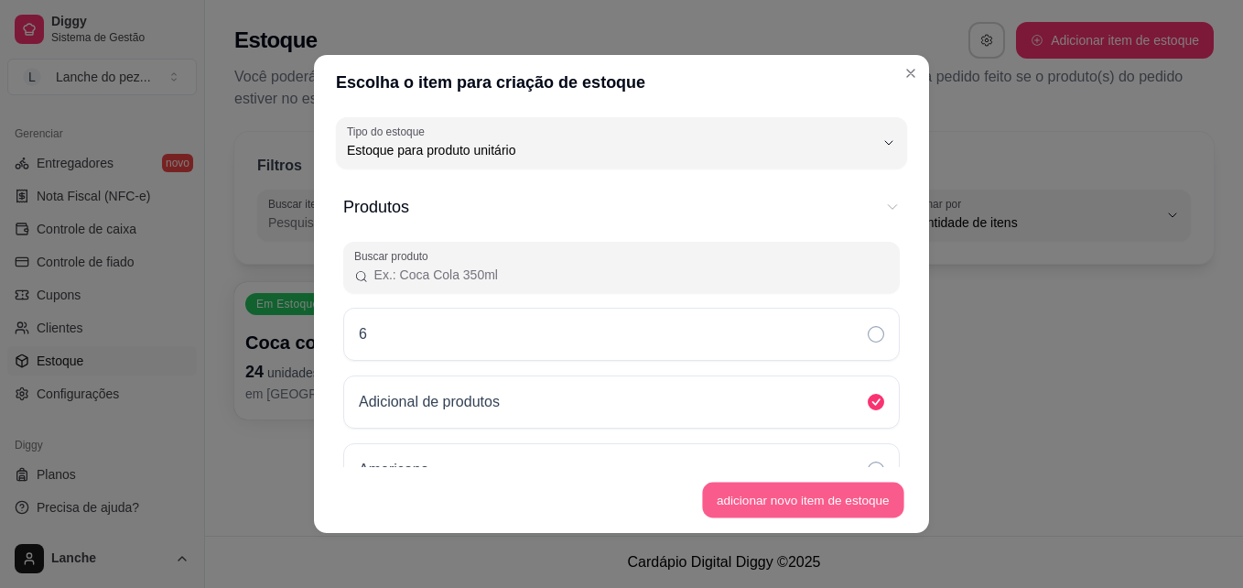
click at [769, 497] on button "adicionar novo item de estoque" at bounding box center [803, 501] width 201 height 36
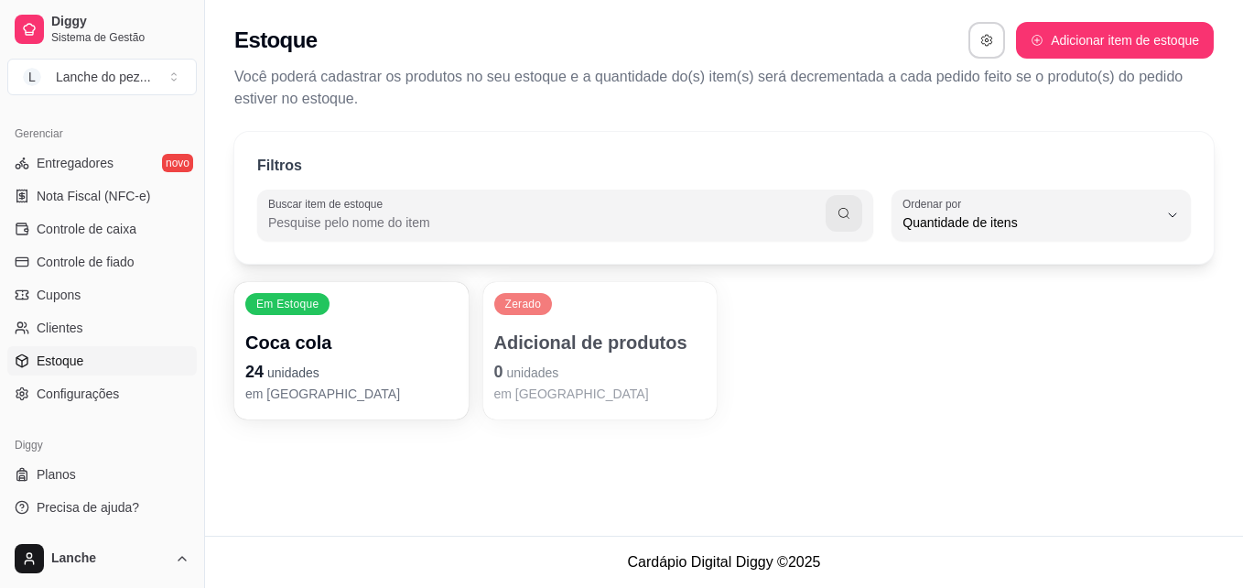
click at [628, 345] on p "Adicional de produtos" at bounding box center [600, 343] width 212 height 26
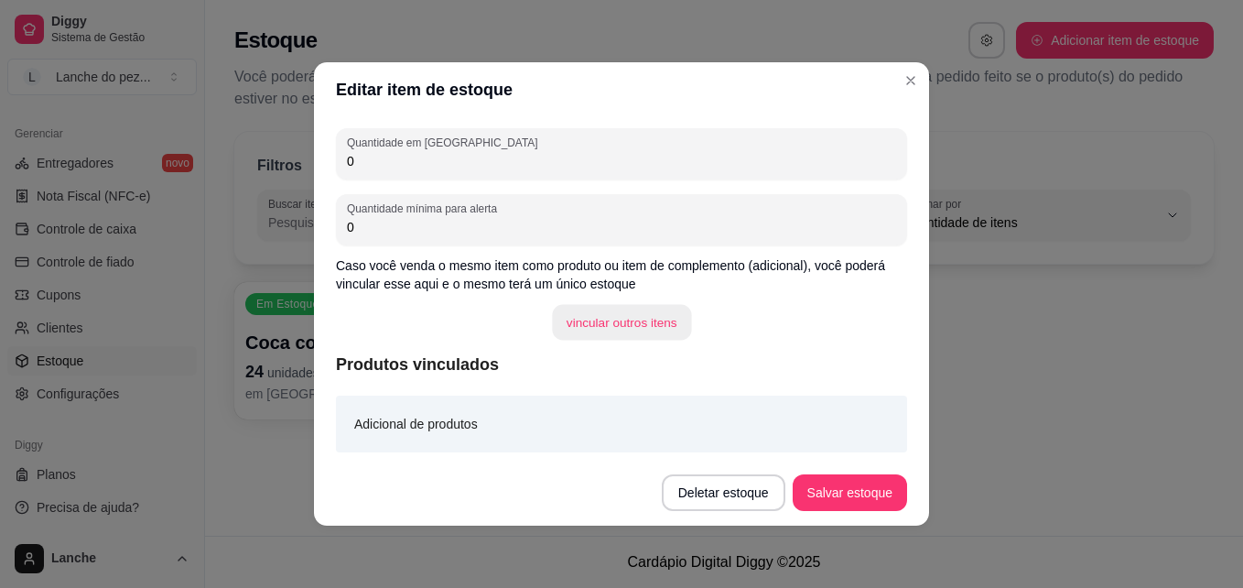
click at [622, 326] on button "vincular outros itens" at bounding box center [621, 323] width 139 height 36
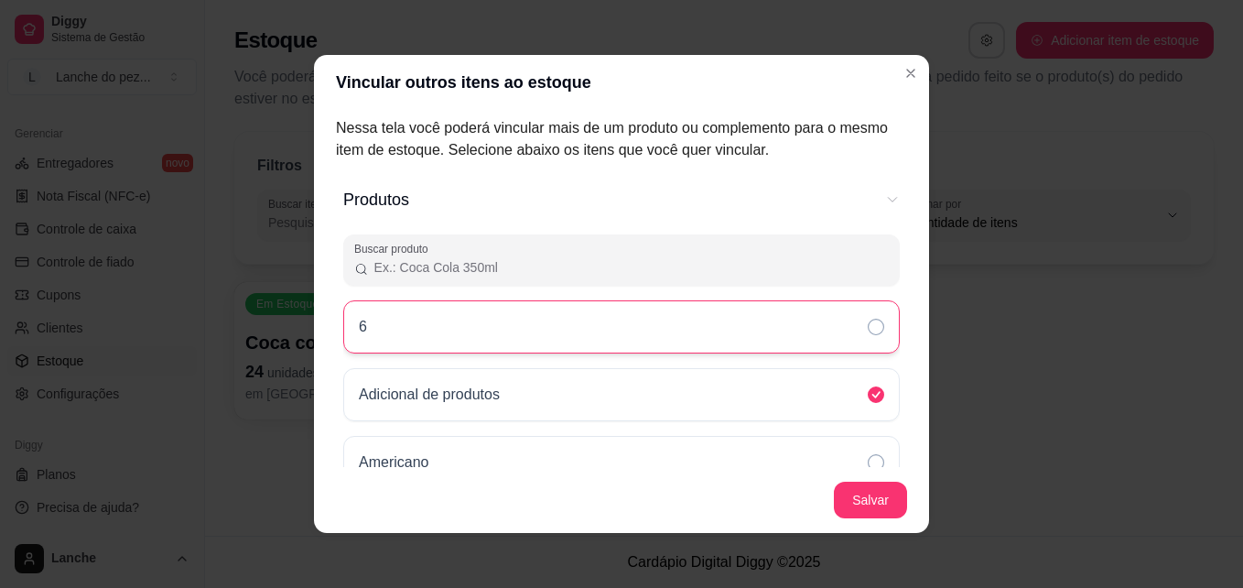
click at [546, 337] on div "6" at bounding box center [621, 326] width 557 height 53
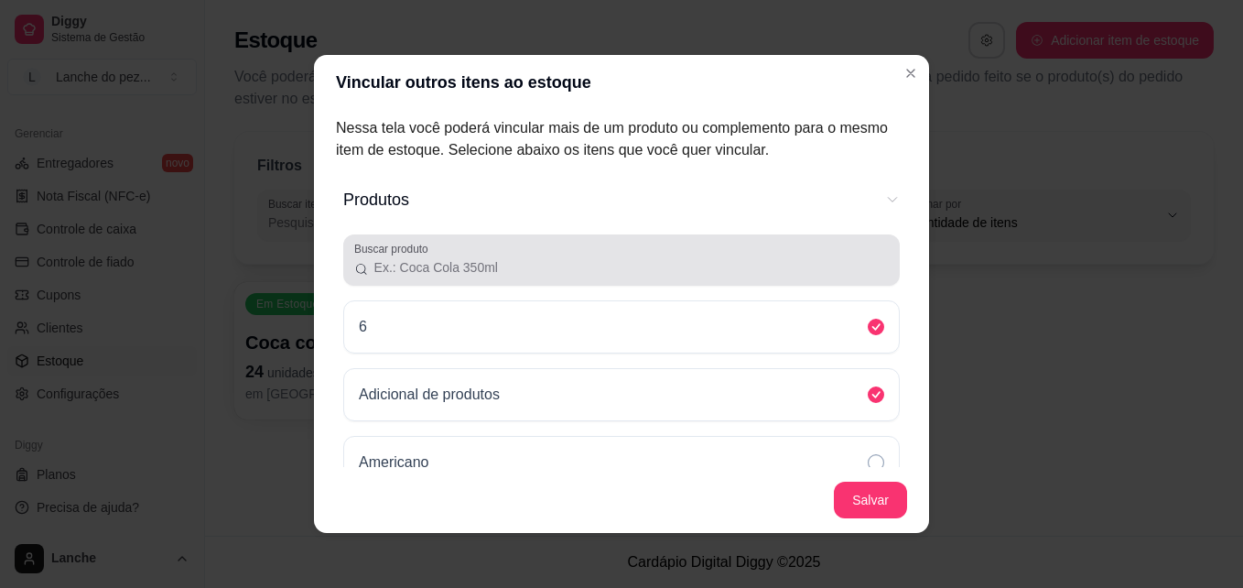
click at [544, 261] on input "Buscar produto" at bounding box center [629, 267] width 520 height 18
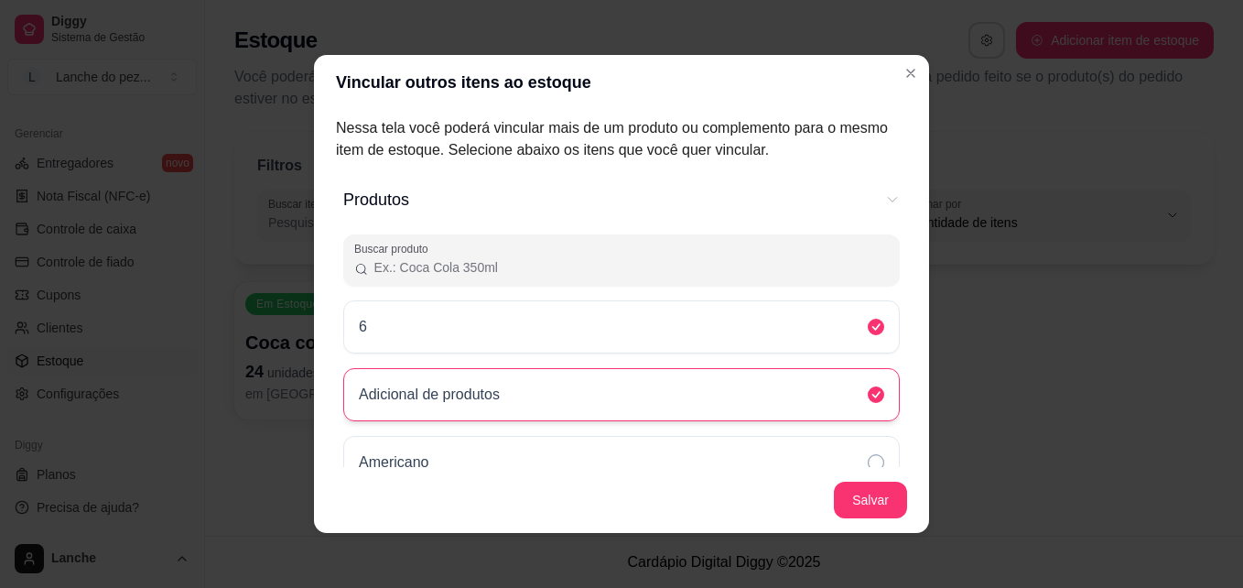
click at [504, 387] on div "Adicional de produtos" at bounding box center [437, 395] width 156 height 22
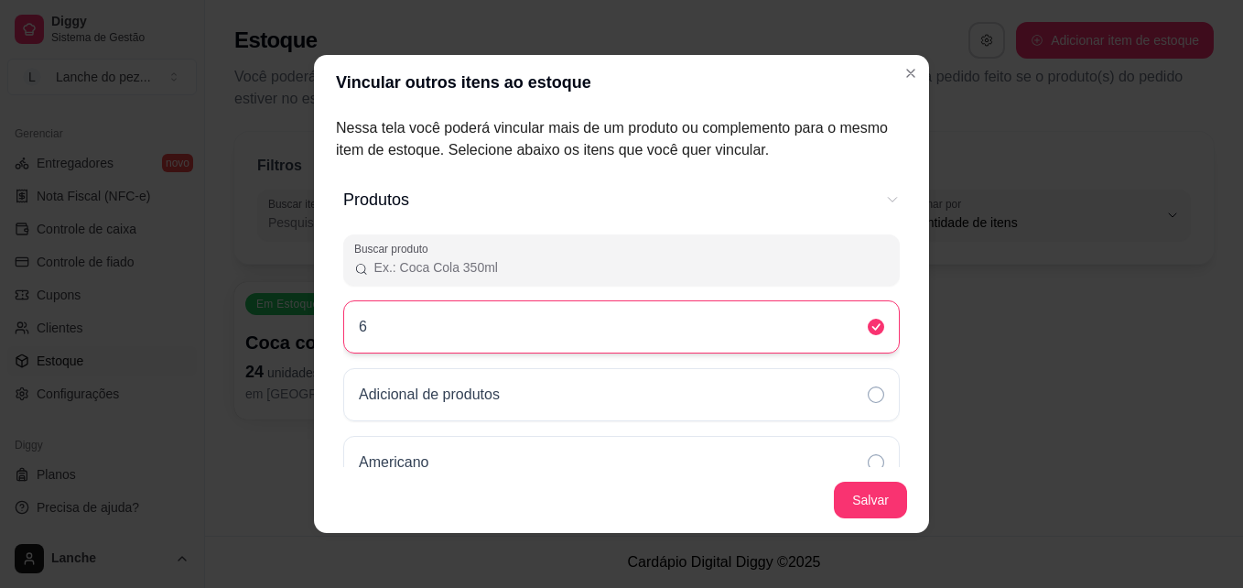
click at [523, 340] on div "6" at bounding box center [621, 326] width 557 height 53
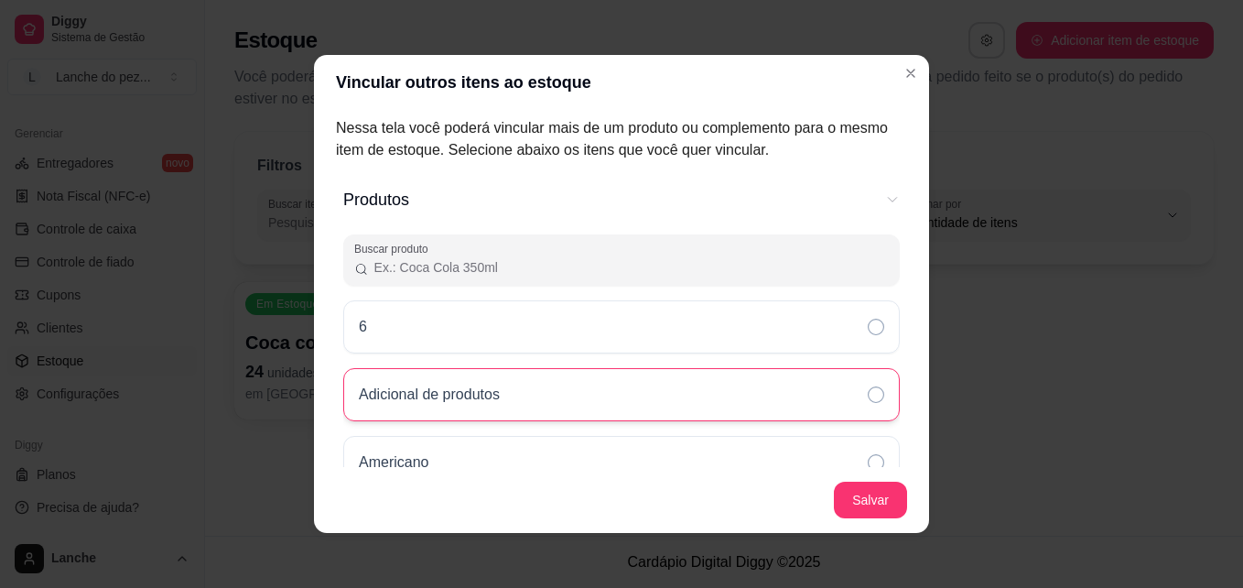
click at [522, 390] on div "Adicional de produtos" at bounding box center [621, 394] width 557 height 53
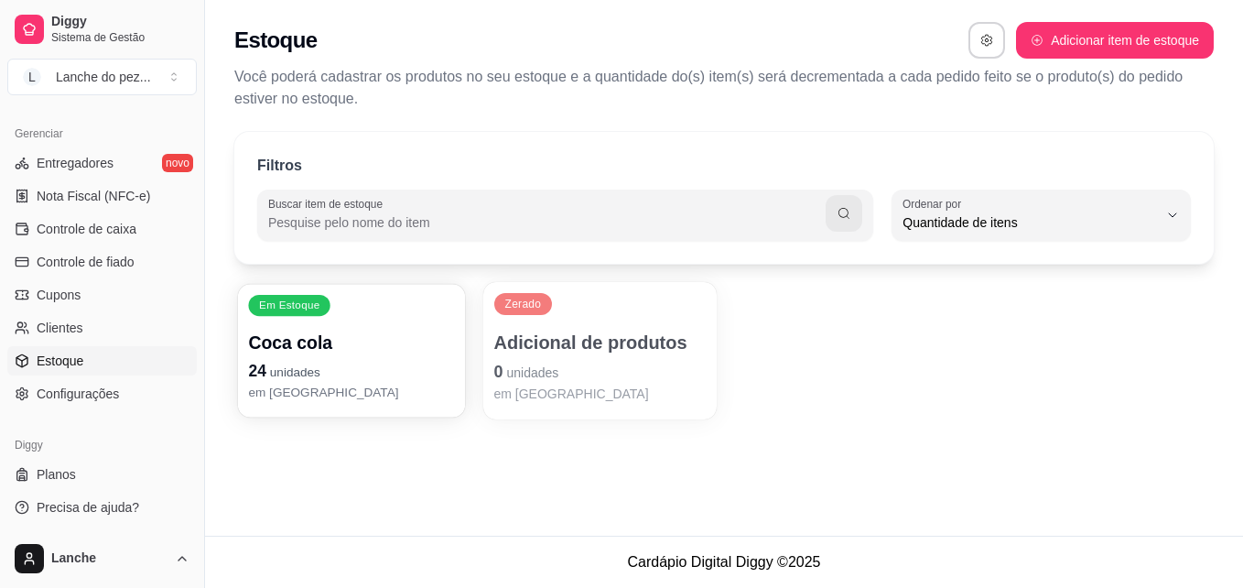
click at [363, 373] on p "24 unidades" at bounding box center [351, 371] width 206 height 25
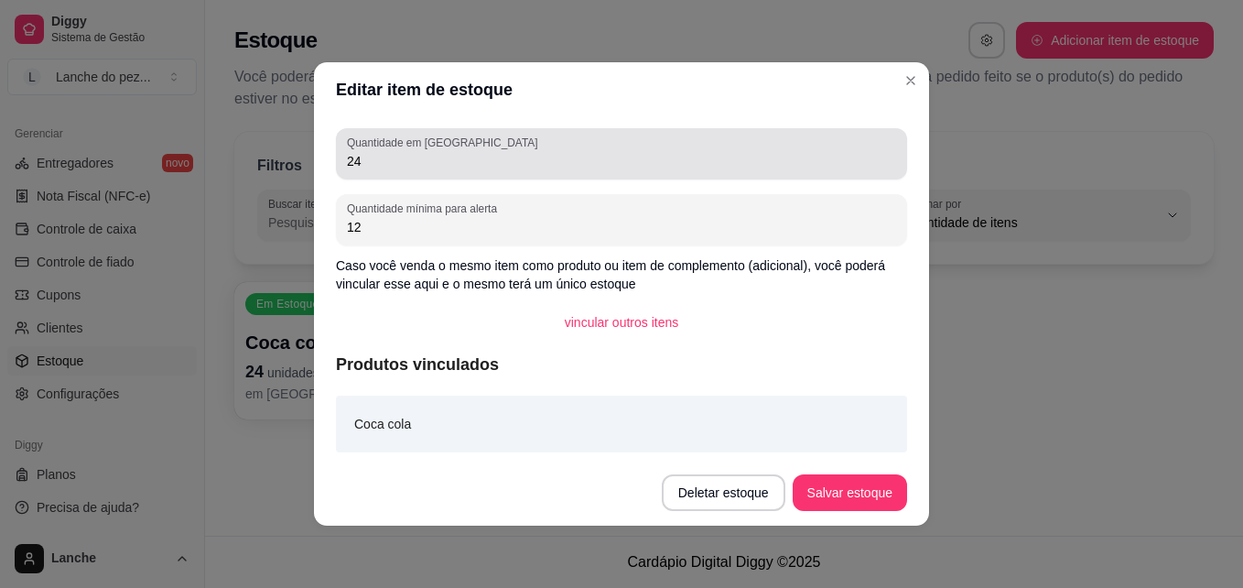
click at [401, 158] on input "24" at bounding box center [621, 161] width 549 height 18
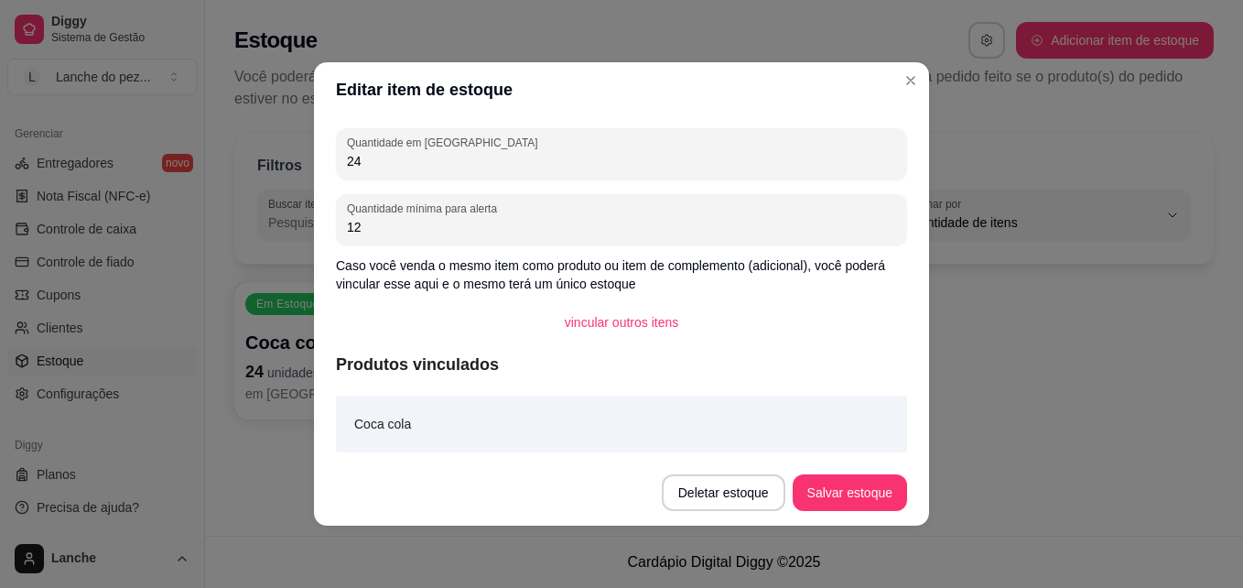
type input "2"
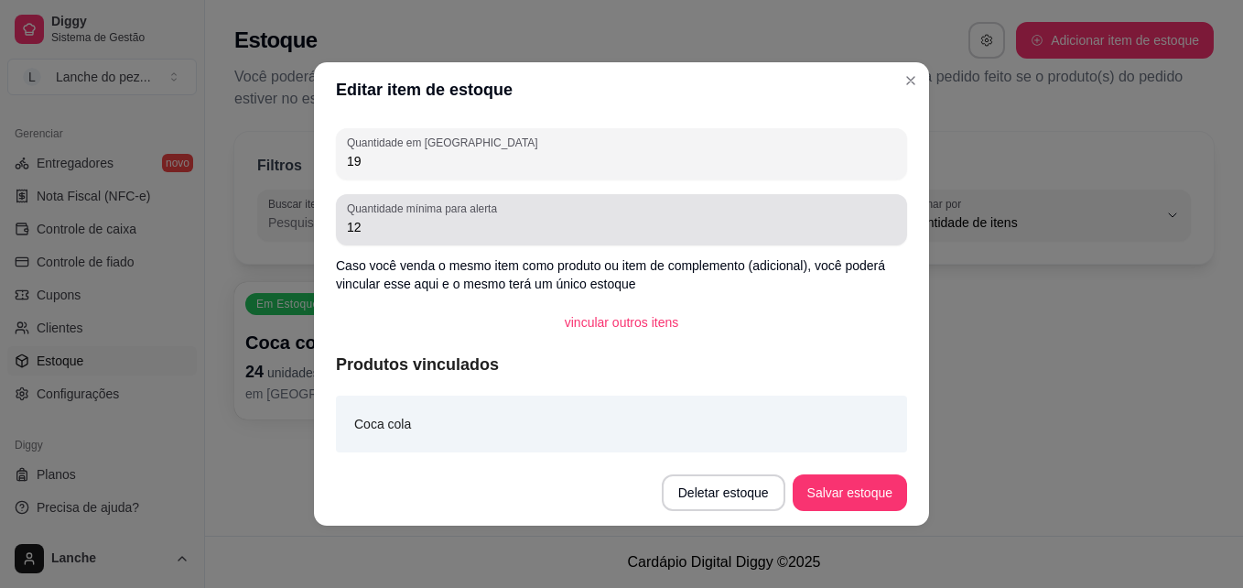
type input "19"
click at [467, 237] on div "12" at bounding box center [621, 219] width 549 height 37
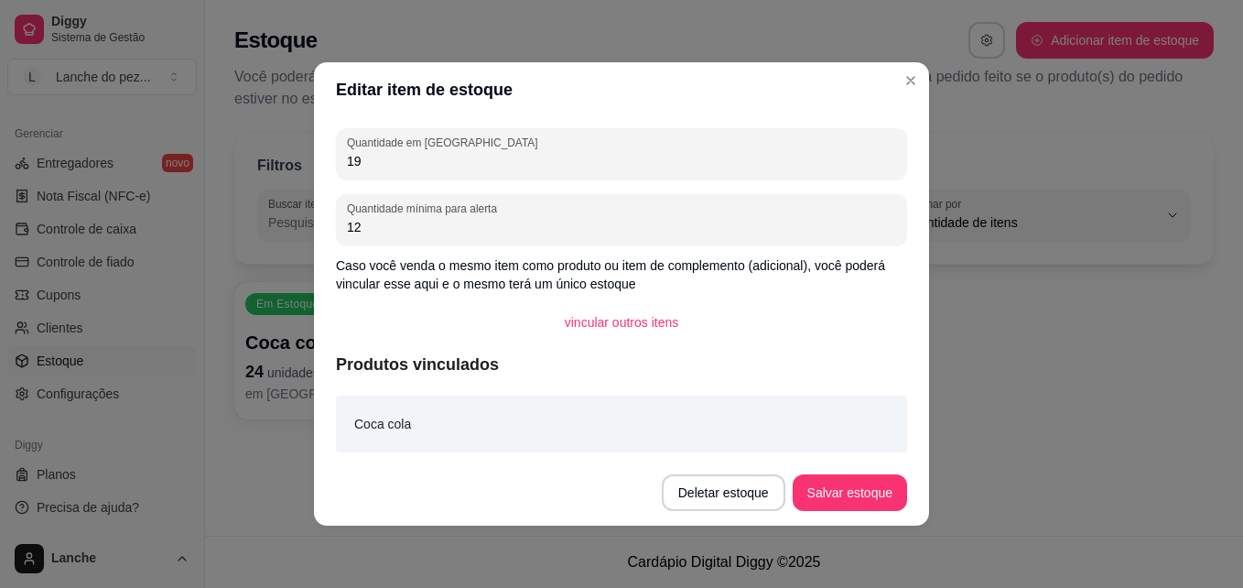
type input "1"
type input "9"
click at [867, 480] on button "Salvar estoque" at bounding box center [850, 493] width 112 height 36
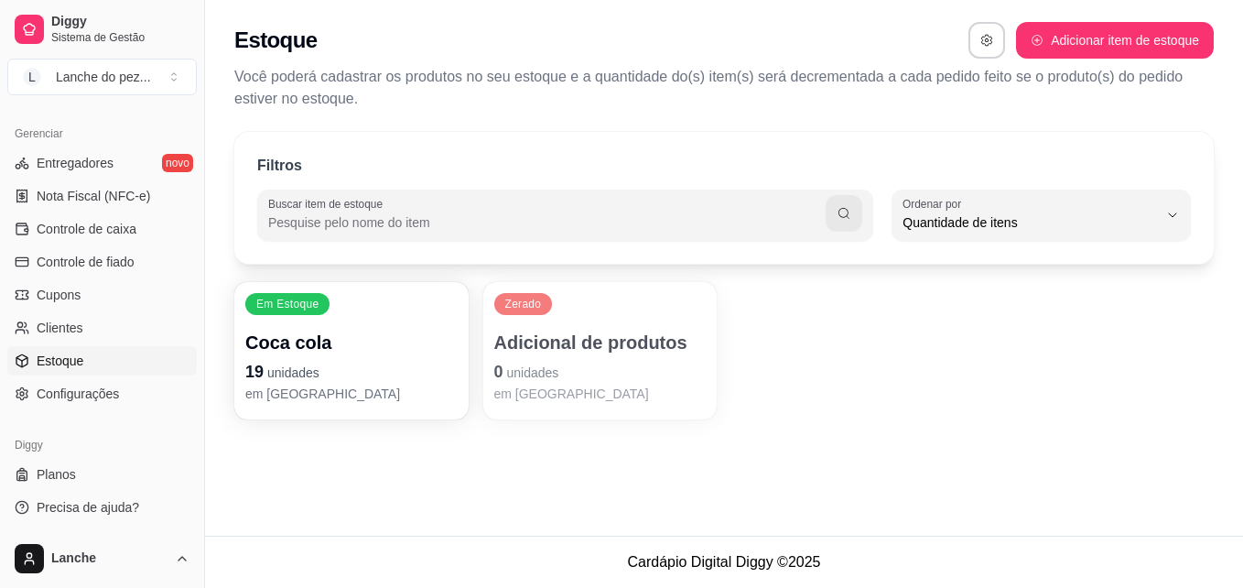
click at [557, 350] on p "Adicional de produtos" at bounding box center [600, 343] width 212 height 26
click at [611, 339] on p "Adicional de produtos" at bounding box center [600, 343] width 206 height 25
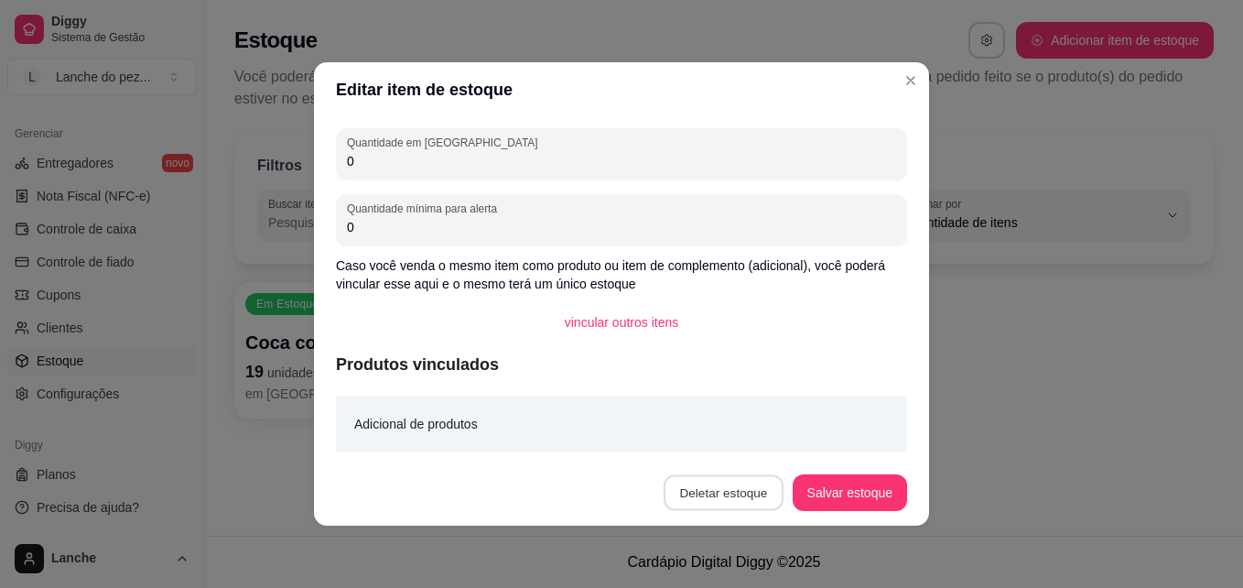
click at [708, 492] on button "Deletar estoque" at bounding box center [724, 493] width 120 height 36
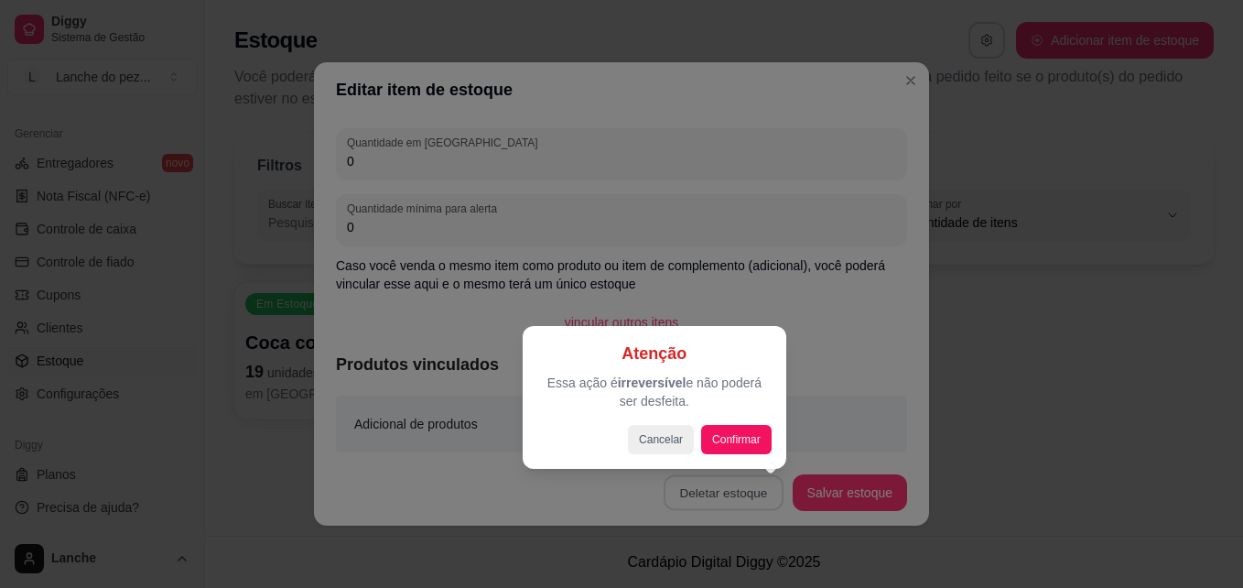
click at [869, 336] on div at bounding box center [621, 294] width 1243 height 588
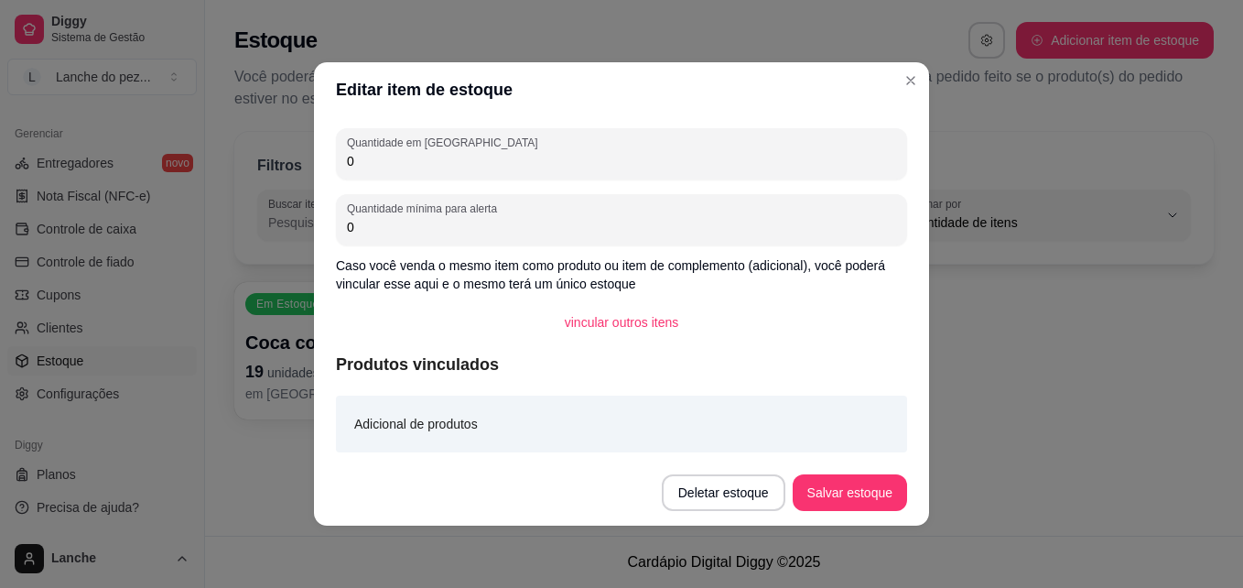
click at [544, 414] on div "Adicional de produtos" at bounding box center [621, 424] width 571 height 57
click at [416, 424] on article "Adicional de produtos" at bounding box center [416, 424] width 124 height 20
click at [731, 497] on button "Deletar estoque" at bounding box center [724, 493] width 120 height 36
click at [738, 444] on button "Confirmar" at bounding box center [732, 440] width 65 height 27
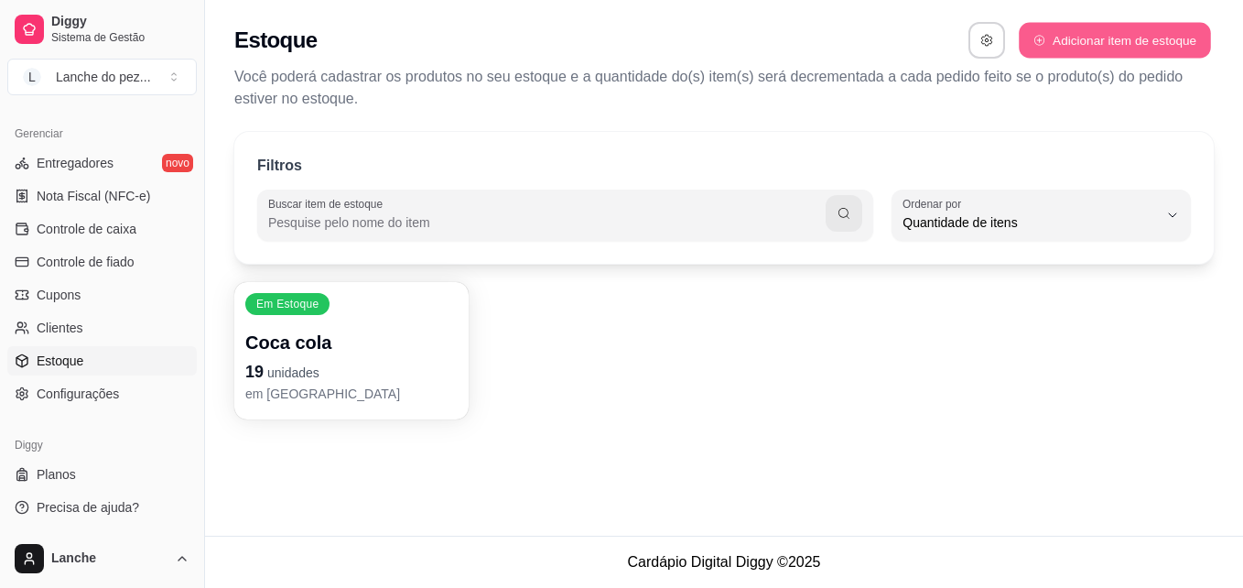
click at [1073, 35] on button "Adicionar item de estoque" at bounding box center [1114, 41] width 191 height 36
select select "UN"
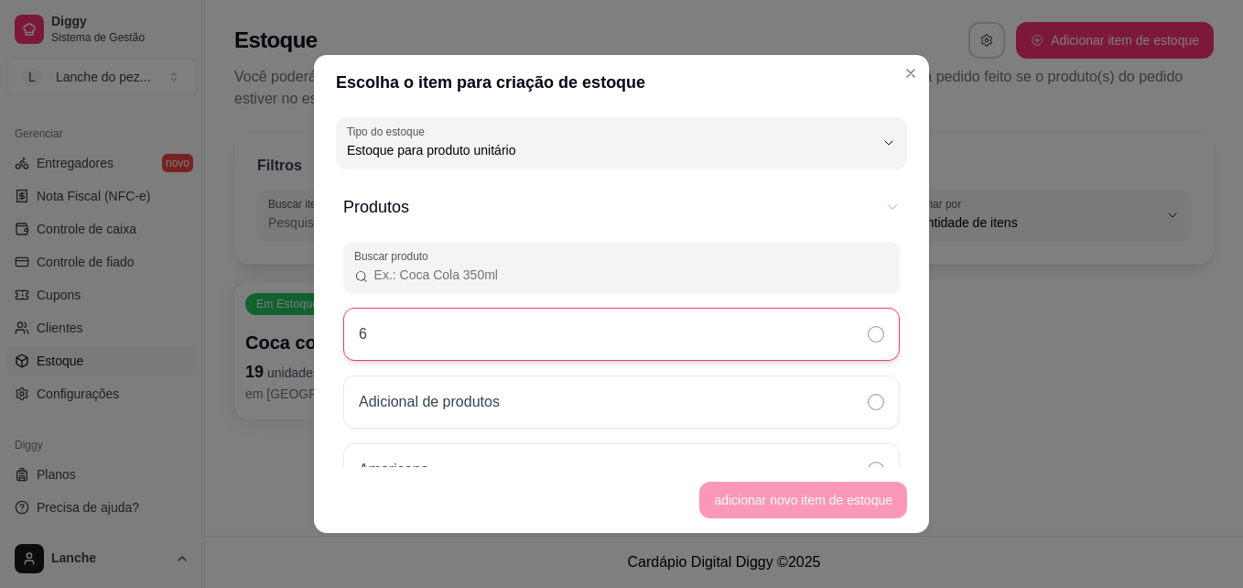
click at [508, 326] on div "6" at bounding box center [621, 334] width 557 height 53
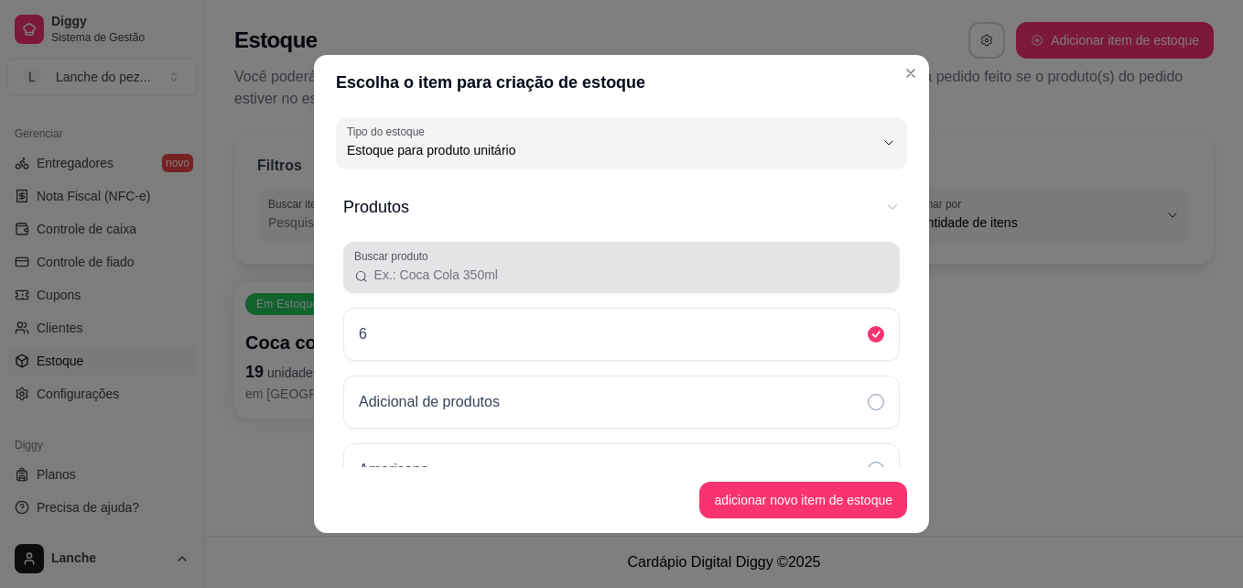
click at [504, 270] on input "Buscar produto" at bounding box center [629, 275] width 520 height 18
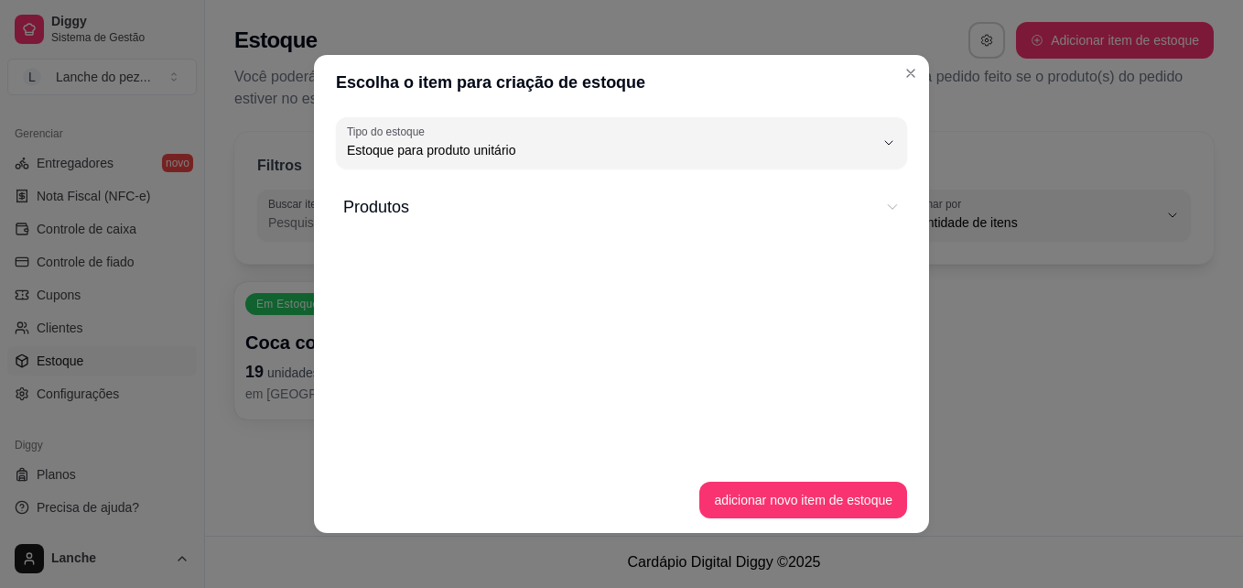
click at [505, 211] on span "Produtos" at bounding box center [608, 207] width 531 height 26
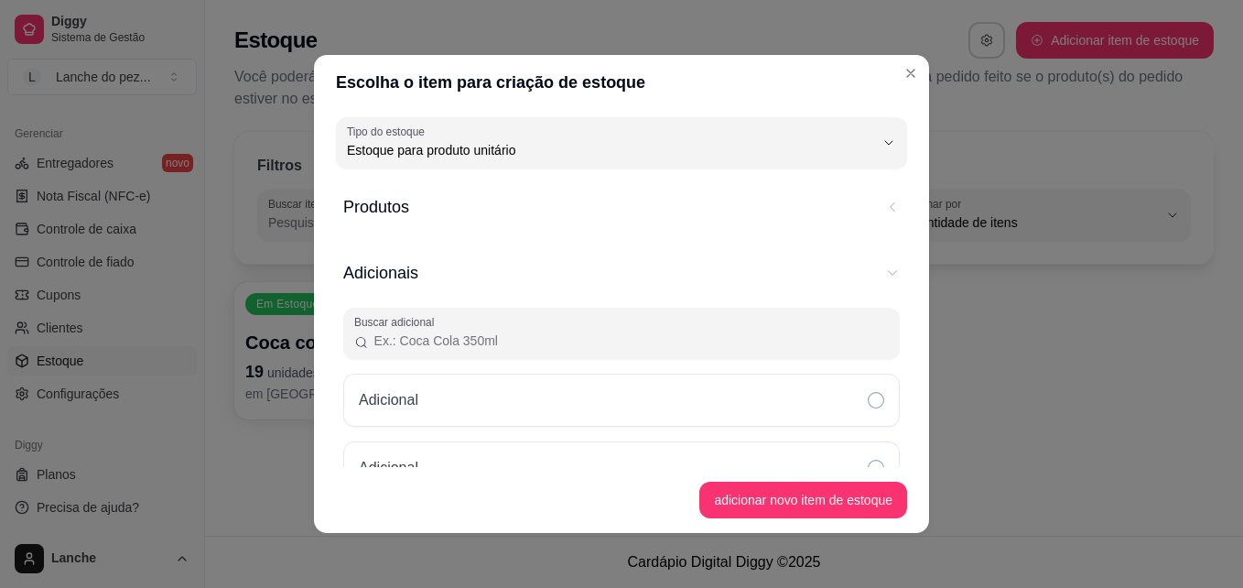
click at [486, 212] on span "Produtos" at bounding box center [608, 207] width 531 height 26
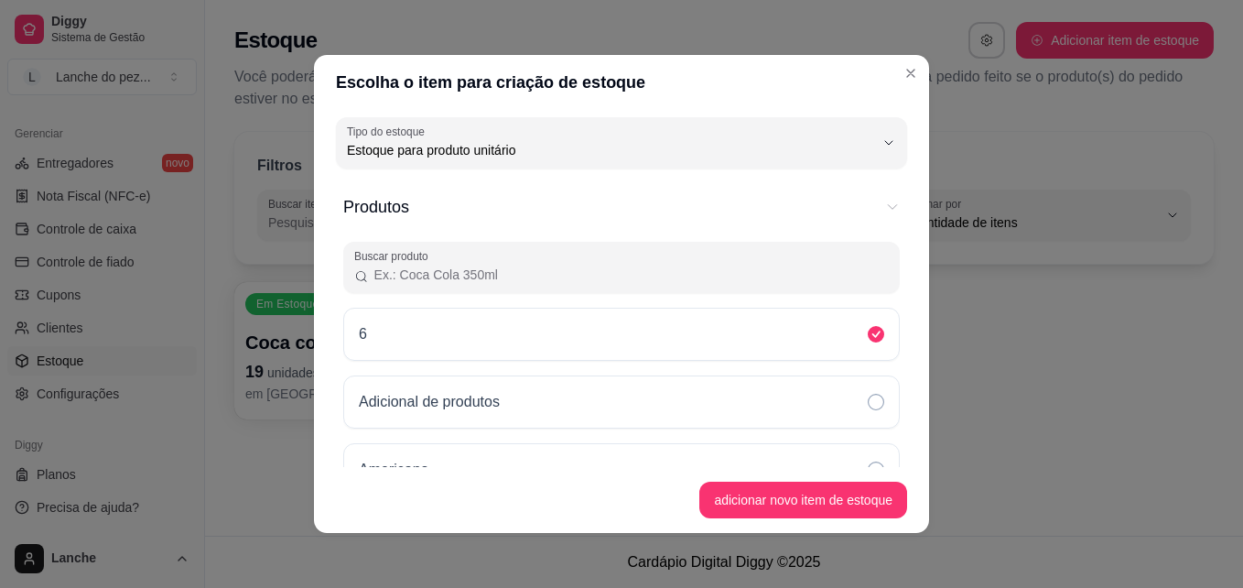
click at [450, 269] on input "Buscar produto" at bounding box center [629, 275] width 520 height 18
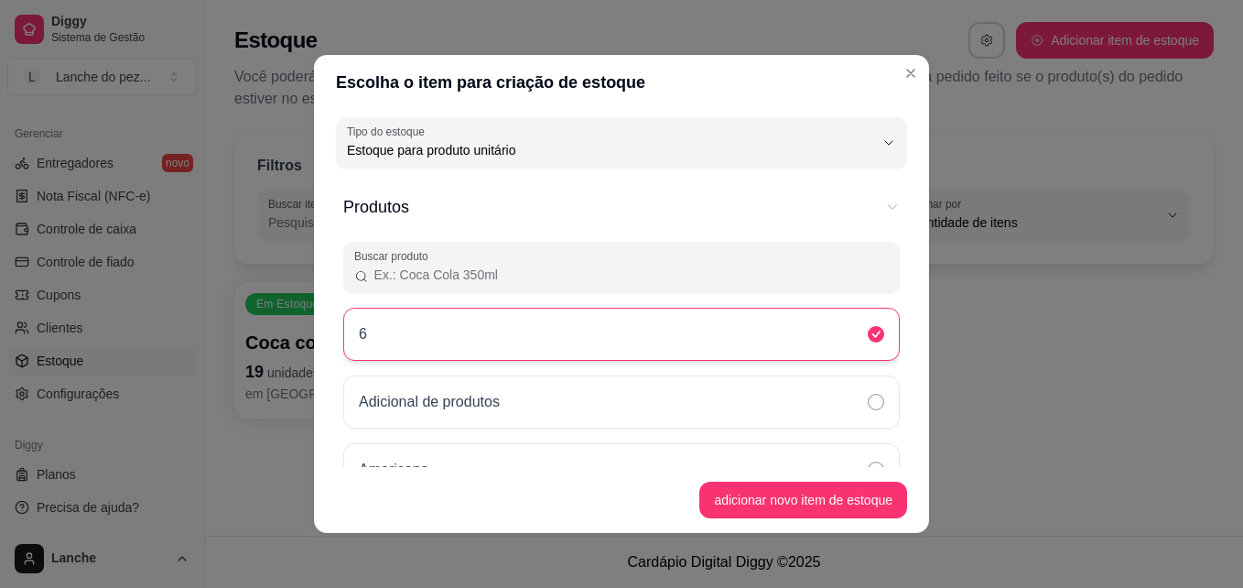
click at [424, 323] on div "6" at bounding box center [621, 334] width 557 height 53
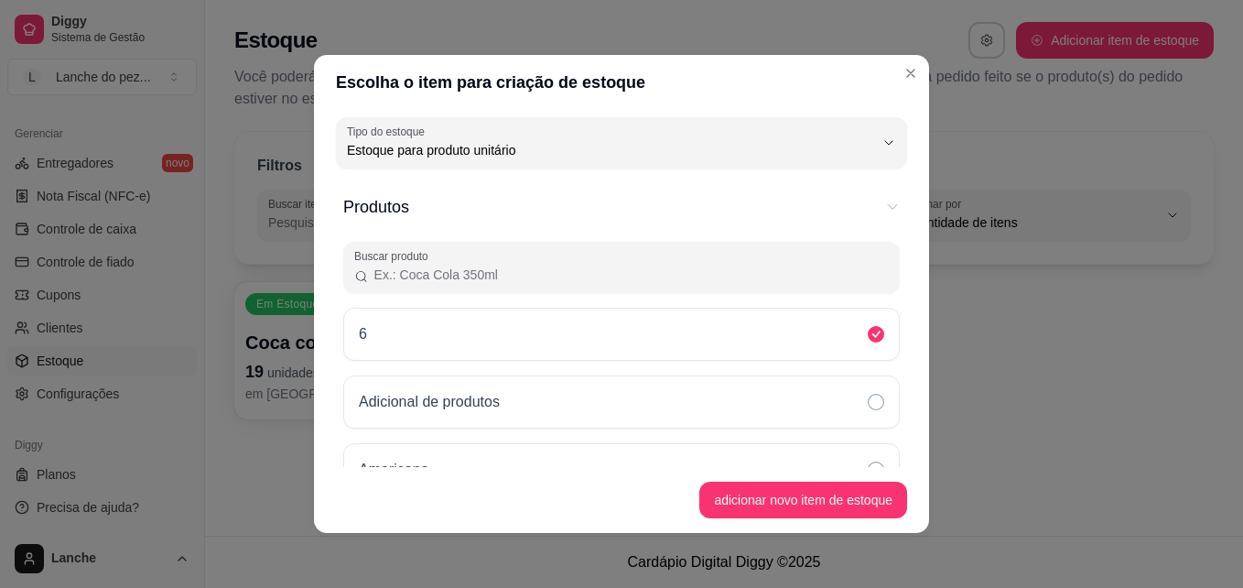
click at [437, 275] on input "Buscar produto" at bounding box center [629, 275] width 520 height 18
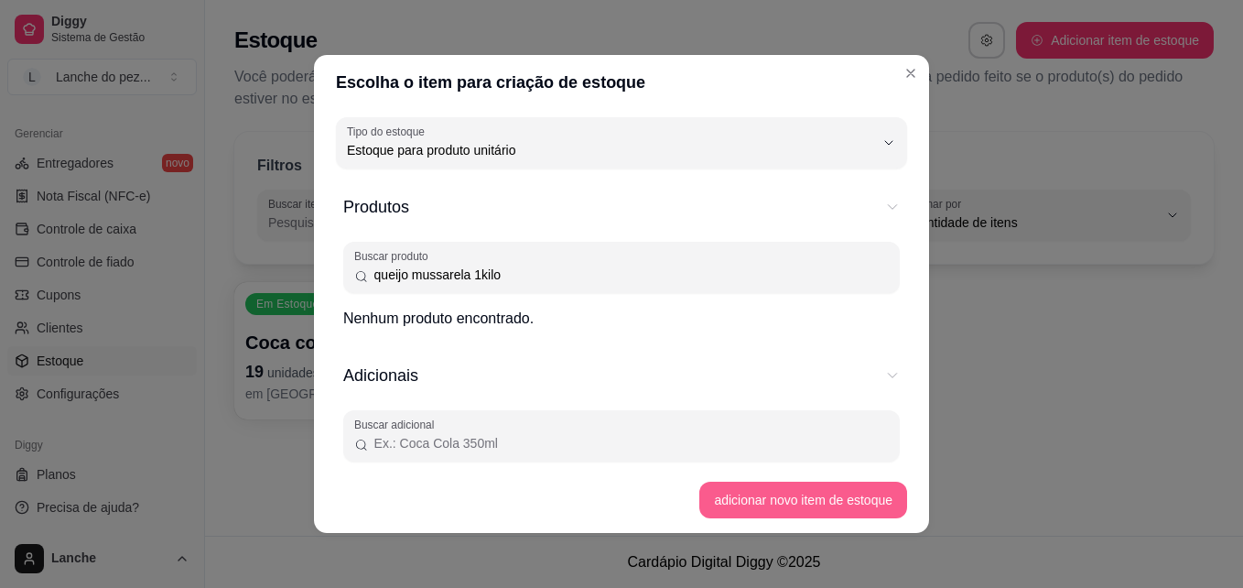
type input "queijo mussarela 1kilo"
click at [752, 491] on button "adicionar novo item de estoque" at bounding box center [803, 501] width 201 height 36
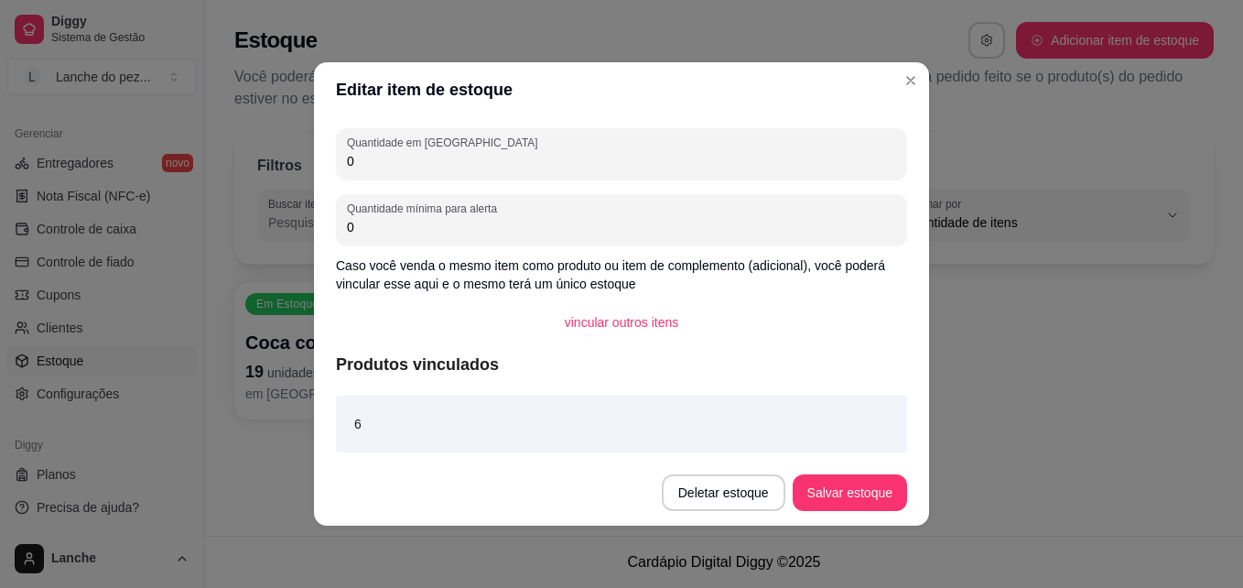
click at [492, 422] on div "6" at bounding box center [621, 424] width 571 height 57
click at [470, 165] on input "0" at bounding box center [621, 161] width 549 height 18
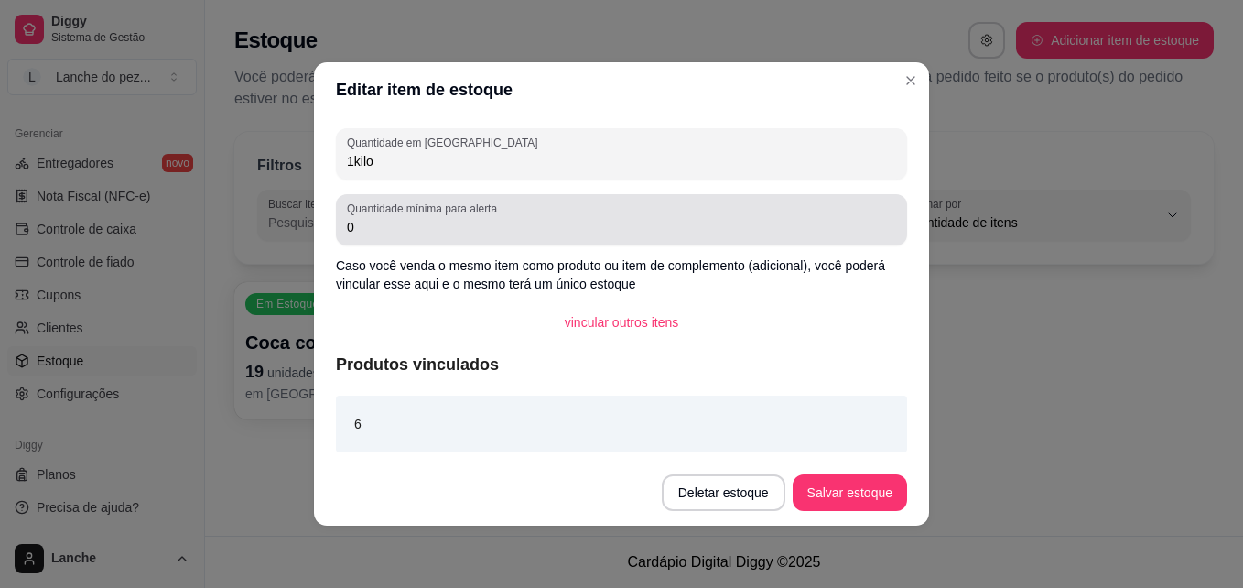
click at [413, 238] on div "Quantidade mínima para alerta 0" at bounding box center [621, 219] width 571 height 51
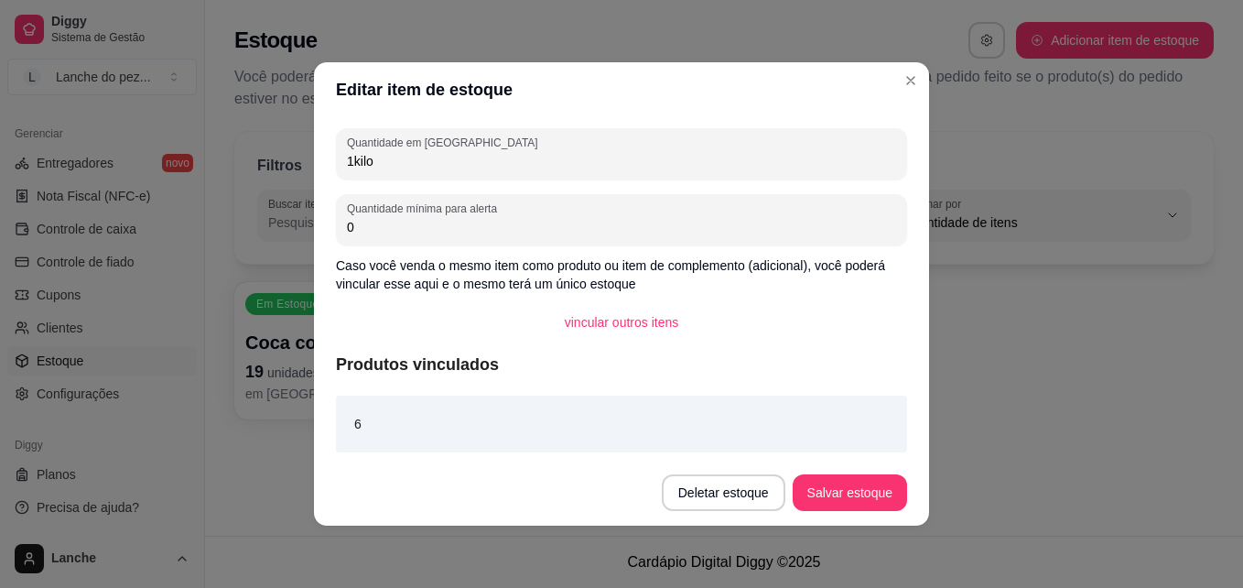
click at [421, 168] on input "1kilo" at bounding box center [621, 161] width 549 height 18
type input "1"
click at [386, 230] on input "0" at bounding box center [621, 227] width 549 height 18
click at [395, 162] on input "2 kilo" at bounding box center [621, 161] width 549 height 18
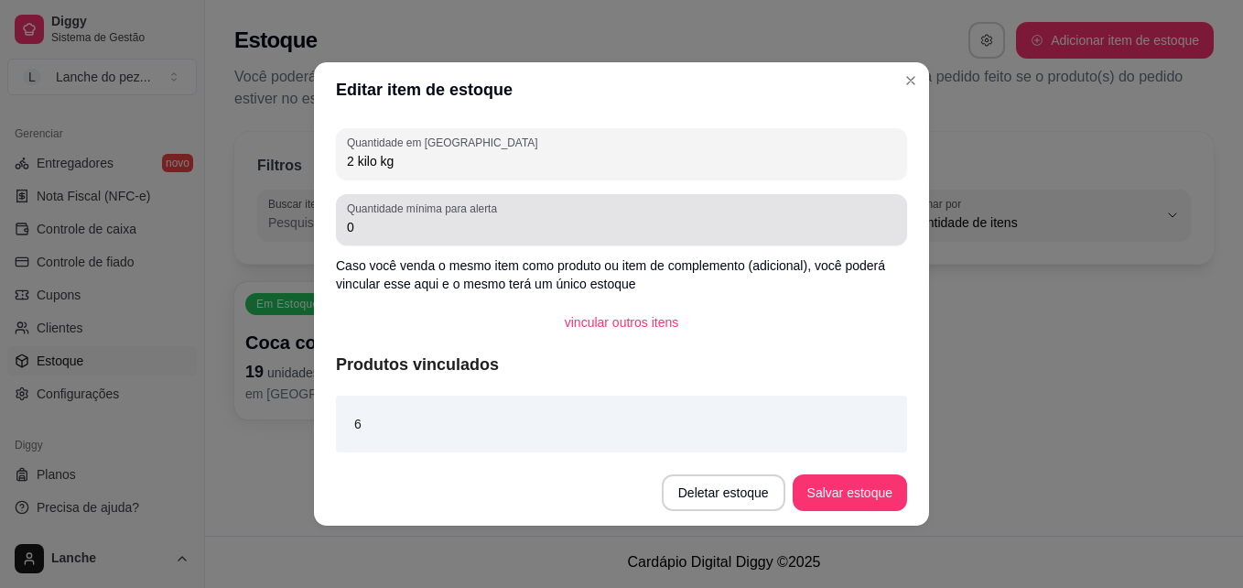
type input "2 kilo kg"
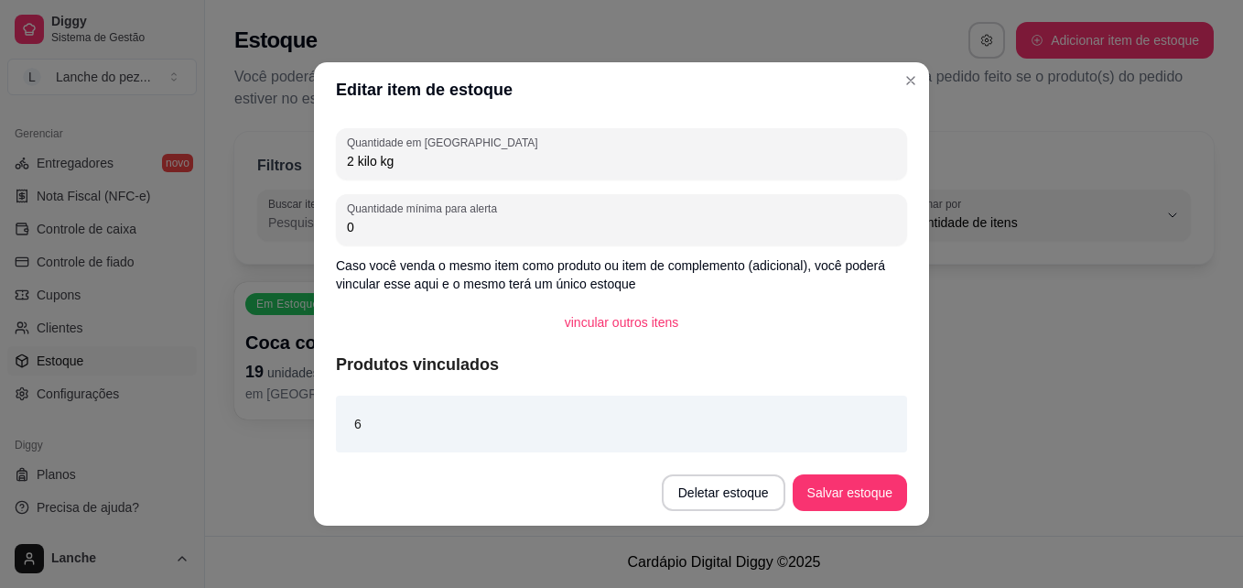
click at [389, 219] on input "0" at bounding box center [621, 227] width 549 height 18
click at [384, 226] on input "0" at bounding box center [621, 227] width 549 height 18
type input "500 gm"
click at [439, 422] on div "6" at bounding box center [621, 424] width 571 height 57
click at [858, 500] on button "Salvar estoque" at bounding box center [850, 493] width 112 height 36
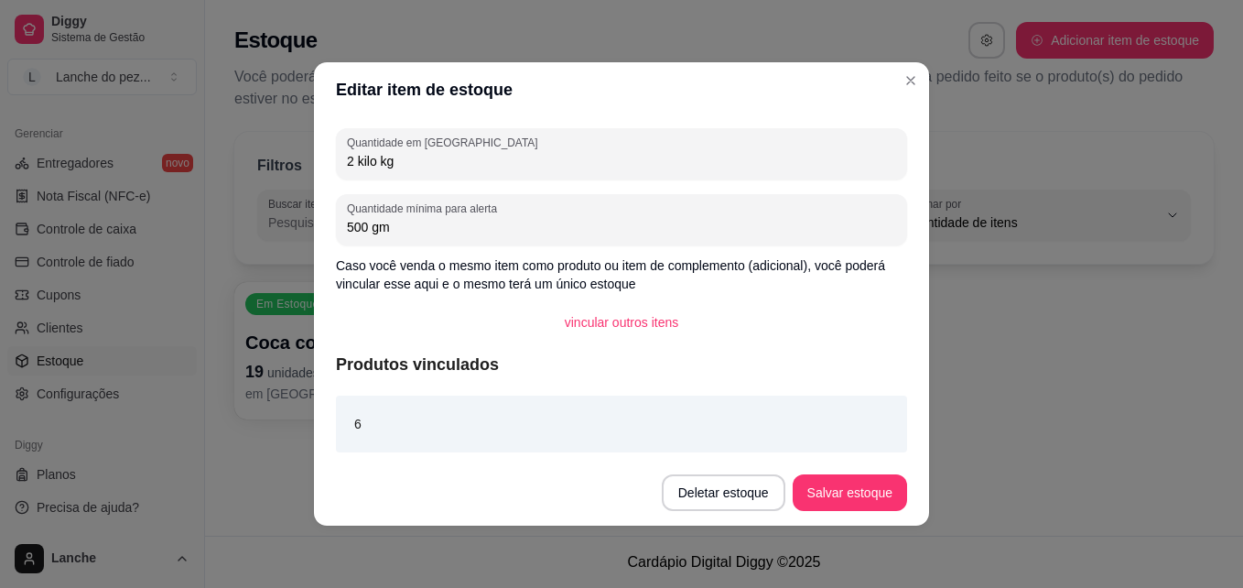
click at [374, 415] on div "6" at bounding box center [621, 424] width 571 height 57
click at [698, 485] on div "Editar item de estoque Quantidade em estoque 2 kilo kg Quantidade mínima para a…" at bounding box center [621, 294] width 1243 height 588
click at [698, 485] on button "Deletar estoque" at bounding box center [724, 493] width 120 height 36
click at [711, 432] on button "Confirmar" at bounding box center [734, 441] width 68 height 28
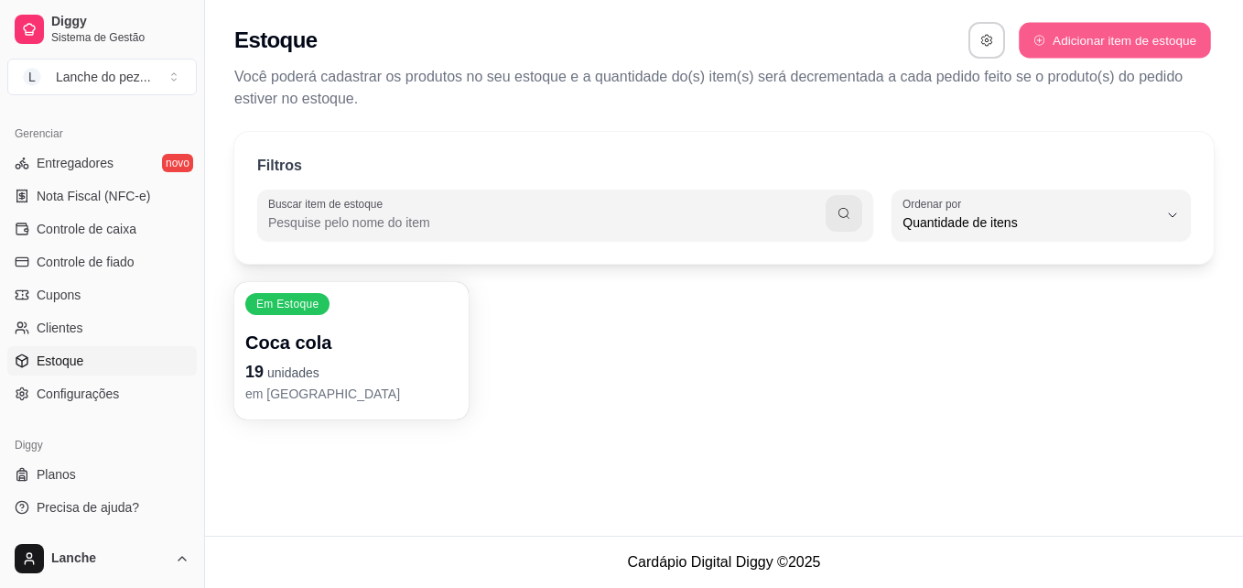
click at [1112, 35] on button "Adicionar item de estoque" at bounding box center [1114, 41] width 191 height 36
select select "UN"
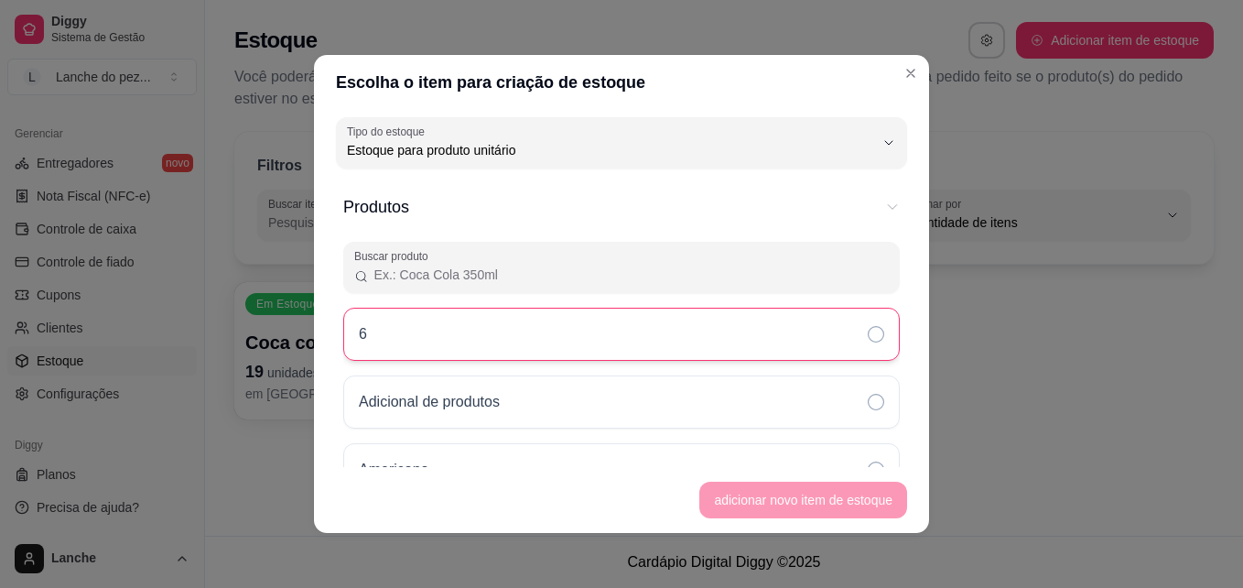
click at [552, 333] on div "6" at bounding box center [621, 334] width 557 height 53
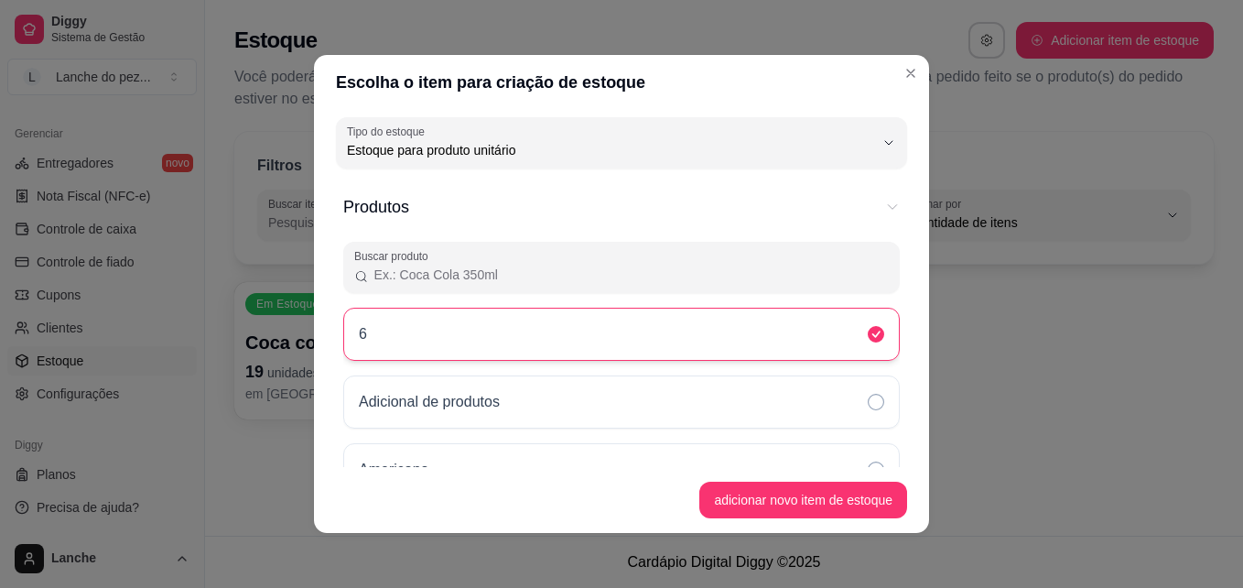
click at [552, 333] on div "6" at bounding box center [621, 334] width 557 height 53
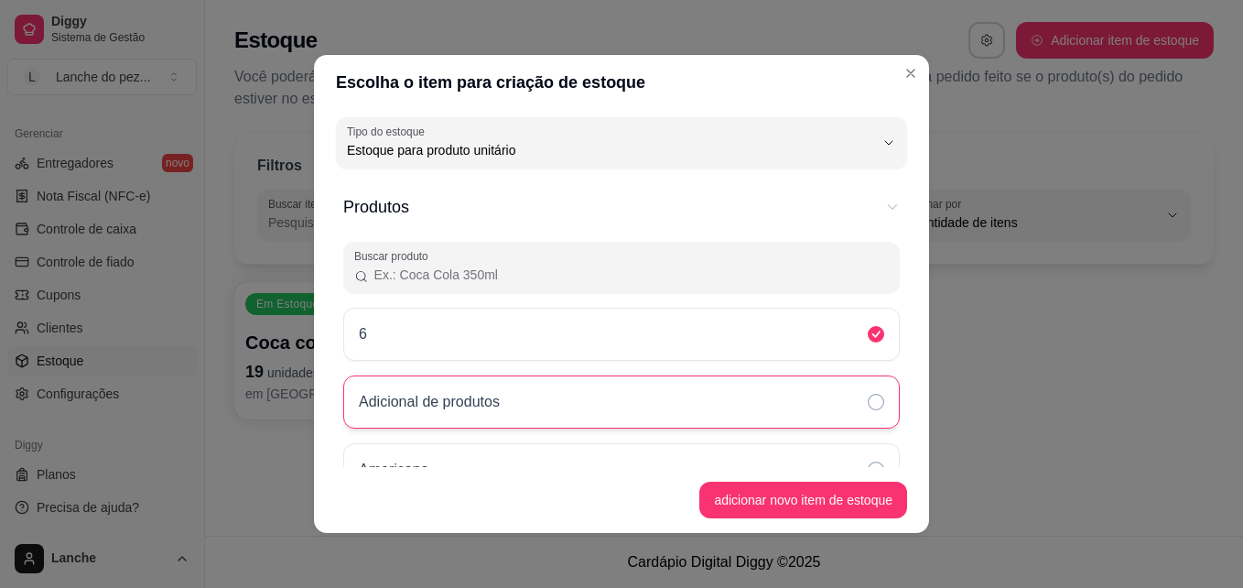
click at [624, 414] on div "Adicional de produtos" at bounding box center [621, 401] width 557 height 53
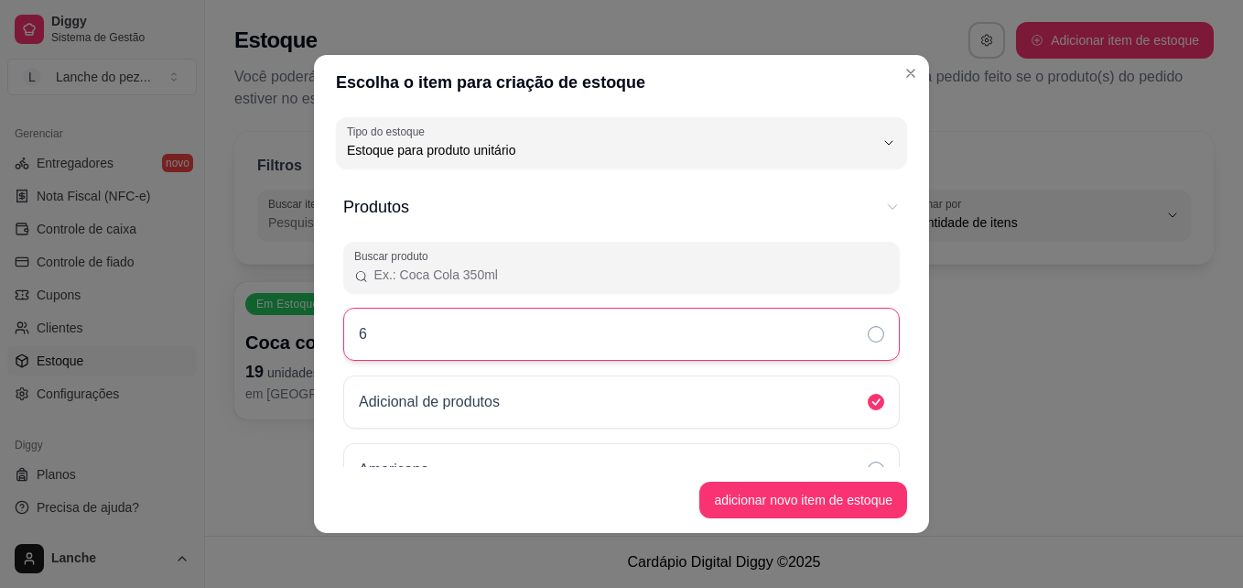
click at [649, 351] on div "6" at bounding box center [621, 334] width 557 height 53
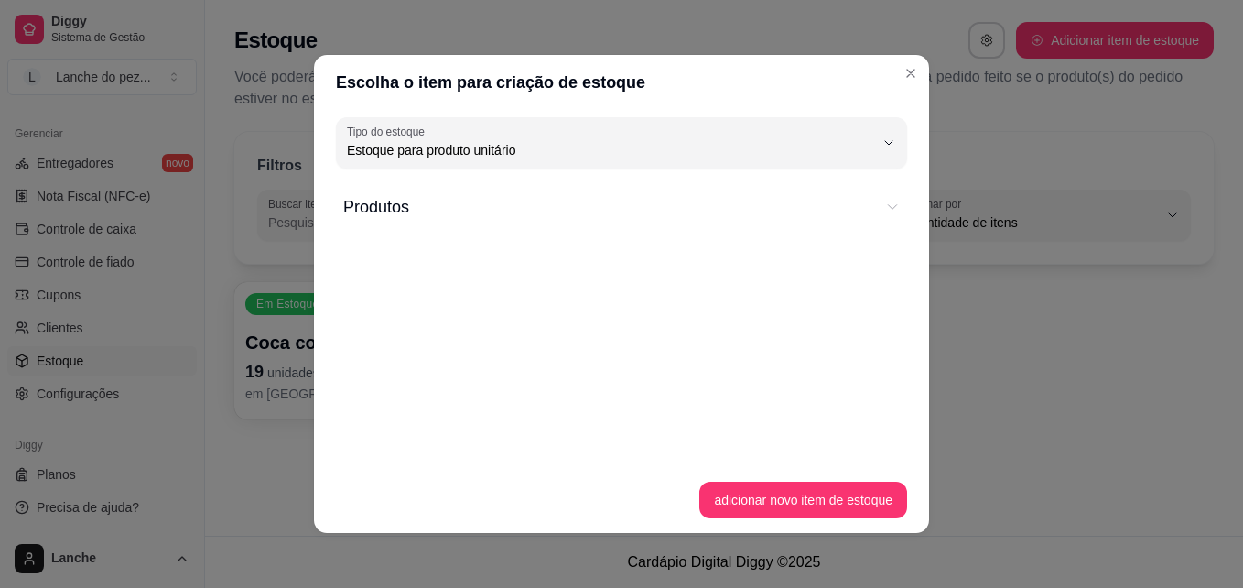
click at [863, 201] on button "Produtos" at bounding box center [621, 206] width 557 height 55
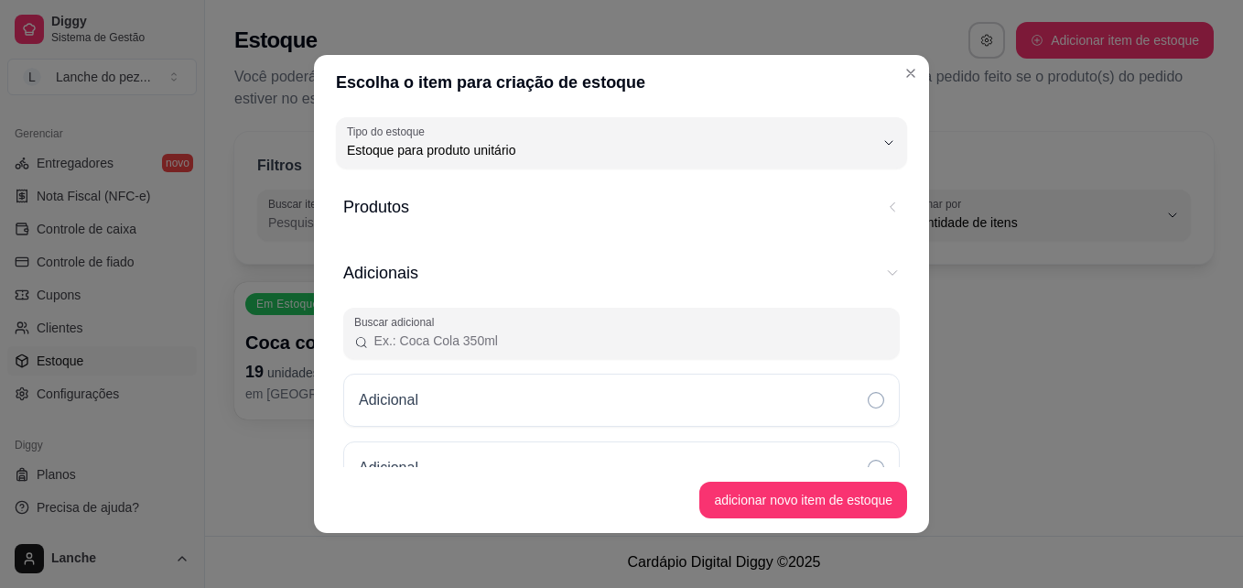
click at [396, 207] on span "Produtos" at bounding box center [608, 207] width 531 height 26
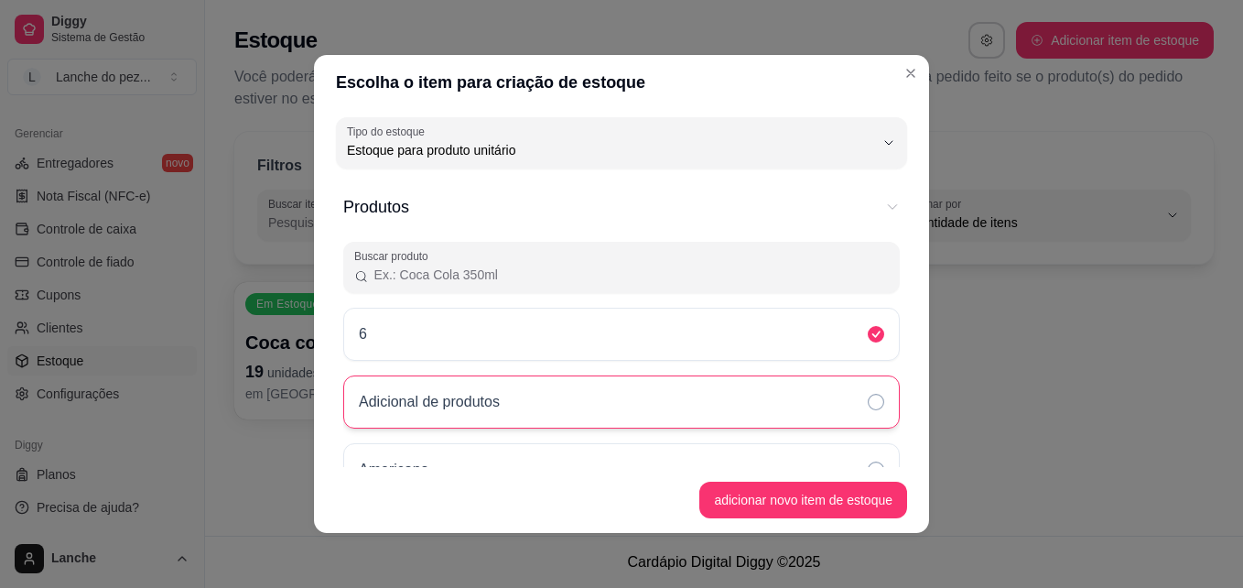
click at [520, 396] on div "Adicional de produtos" at bounding box center [621, 401] width 557 height 53
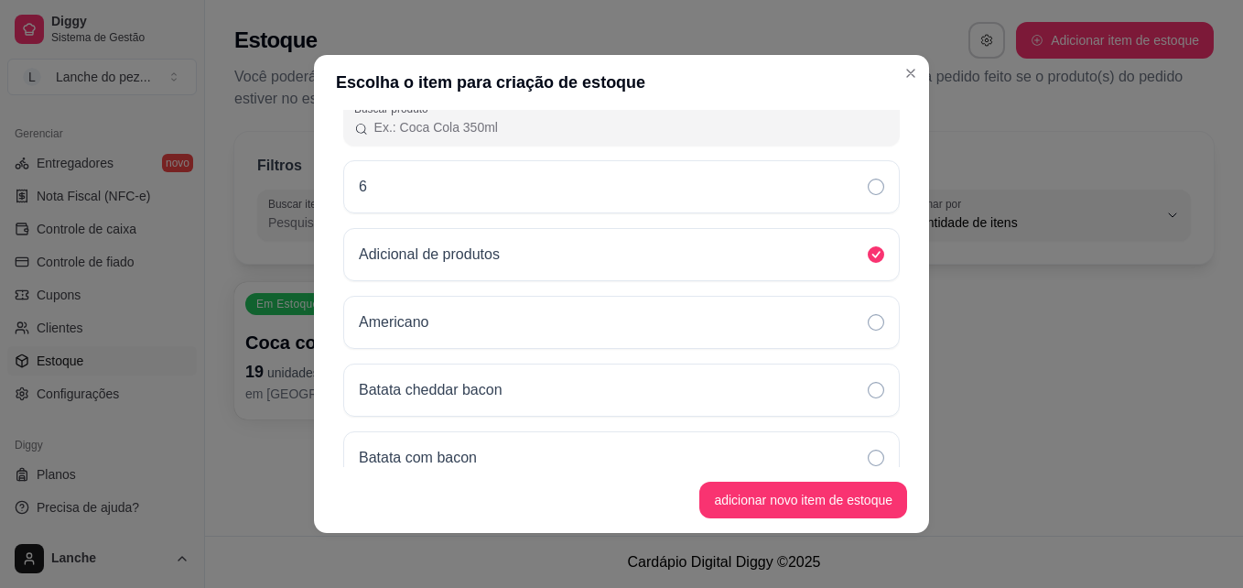
scroll to position [183, 0]
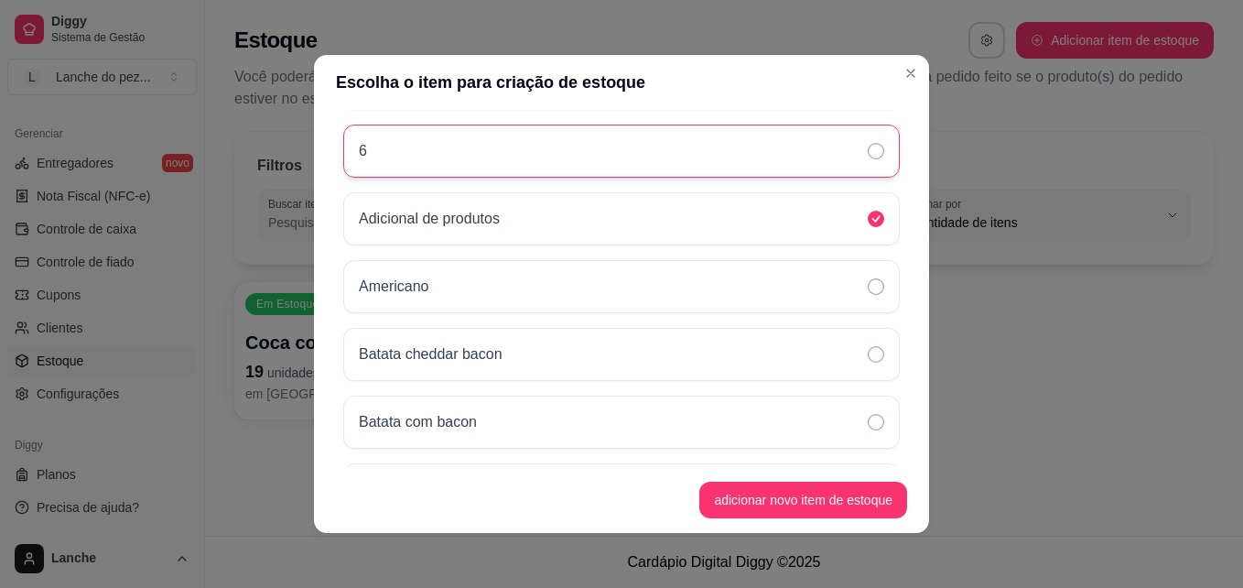
click at [462, 141] on div "6" at bounding box center [621, 151] width 557 height 53
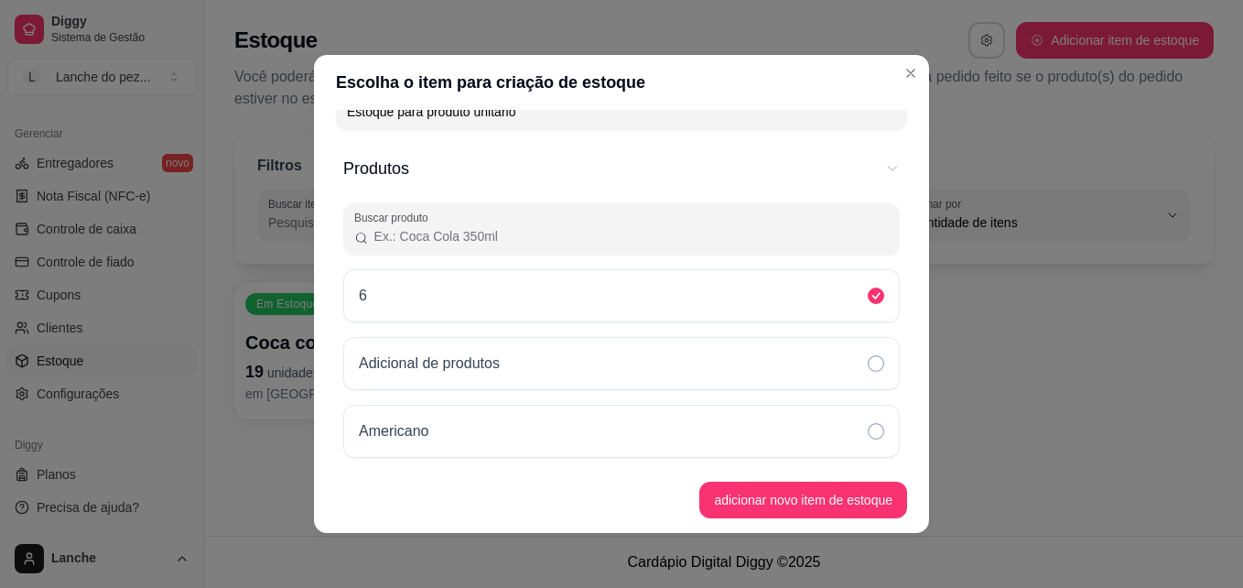
scroll to position [37, 0]
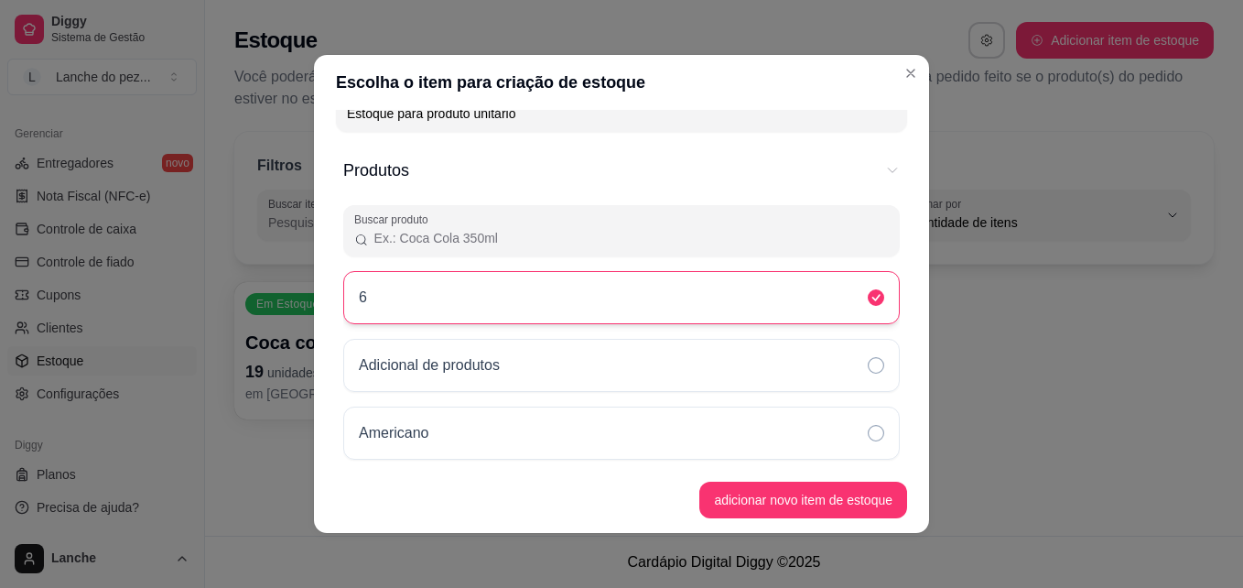
click at [726, 310] on div "6" at bounding box center [621, 297] width 557 height 53
click at [868, 305] on icon at bounding box center [876, 297] width 16 height 16
click at [868, 298] on icon at bounding box center [876, 297] width 16 height 16
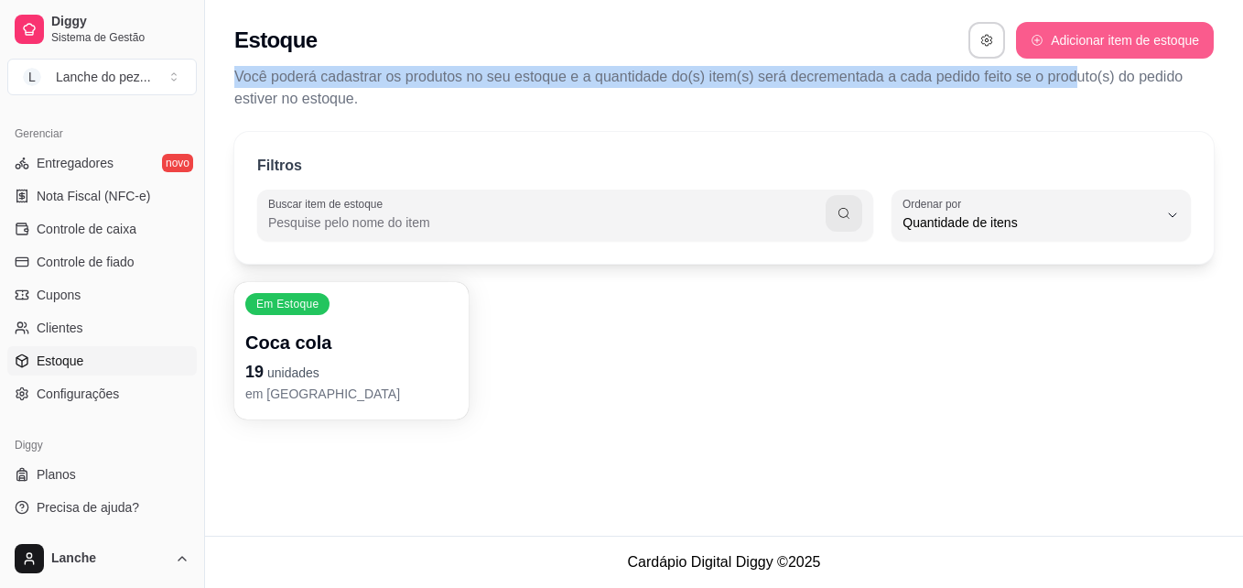
drag, startPoint x: 1068, startPoint y: 59, endPoint x: 1069, endPoint y: 44, distance: 14.7
click at [1069, 44] on div "Estoque Adicionar item de estoque Você poderá cadastrar os produtos no seu esto…" at bounding box center [724, 60] width 1038 height 121
click at [1069, 44] on button "Adicionar item de estoque" at bounding box center [1114, 41] width 191 height 36
select select "UN"
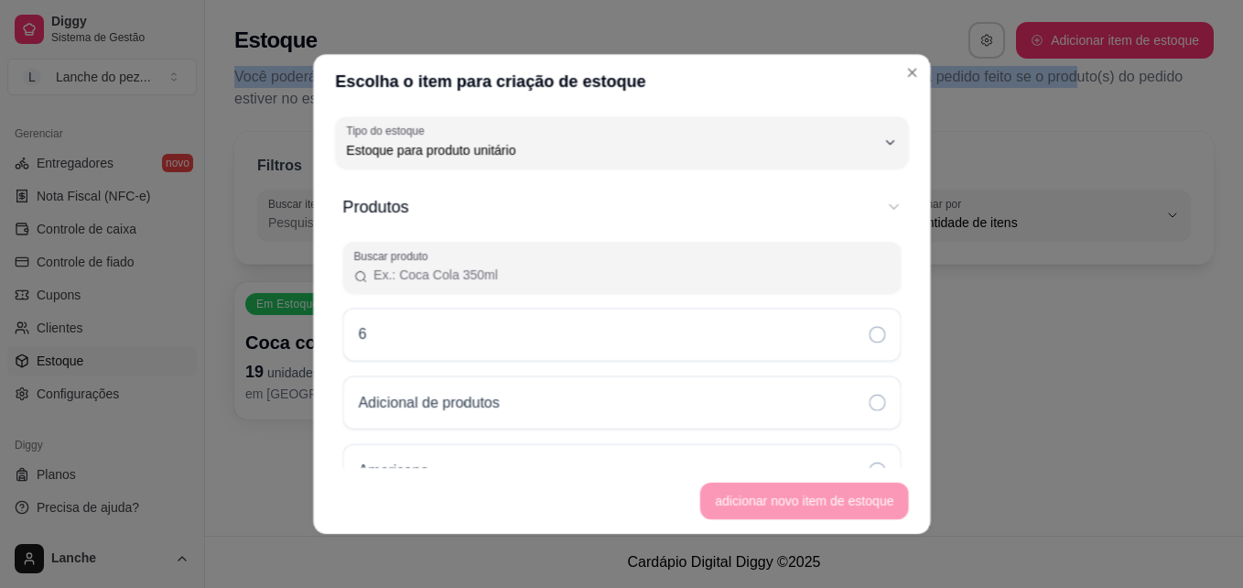
scroll to position [17, 0]
click at [802, 504] on footer "adicionar novo item de estoque" at bounding box center [621, 500] width 615 height 66
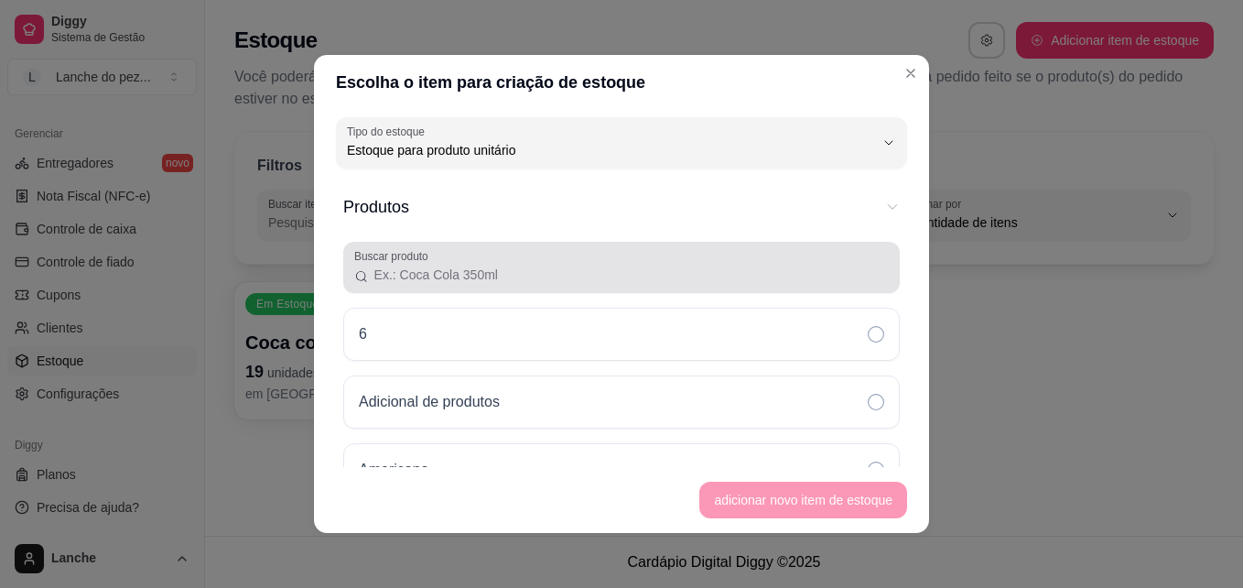
click at [464, 267] on input "Buscar produto" at bounding box center [629, 275] width 520 height 18
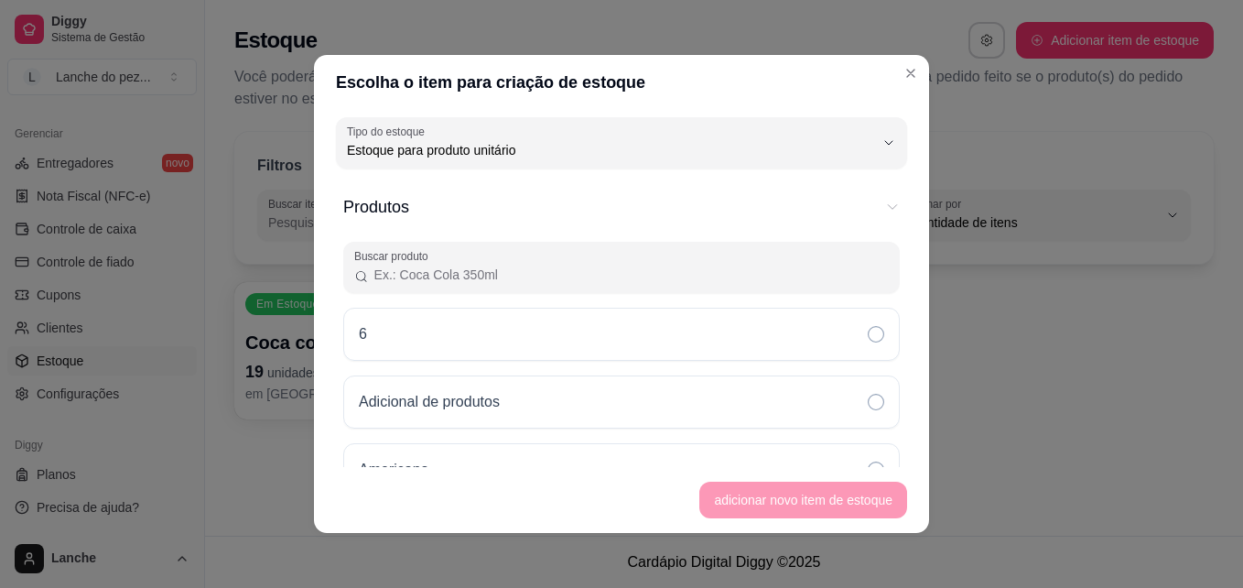
click at [501, 266] on input "Buscar produto" at bounding box center [629, 275] width 520 height 18
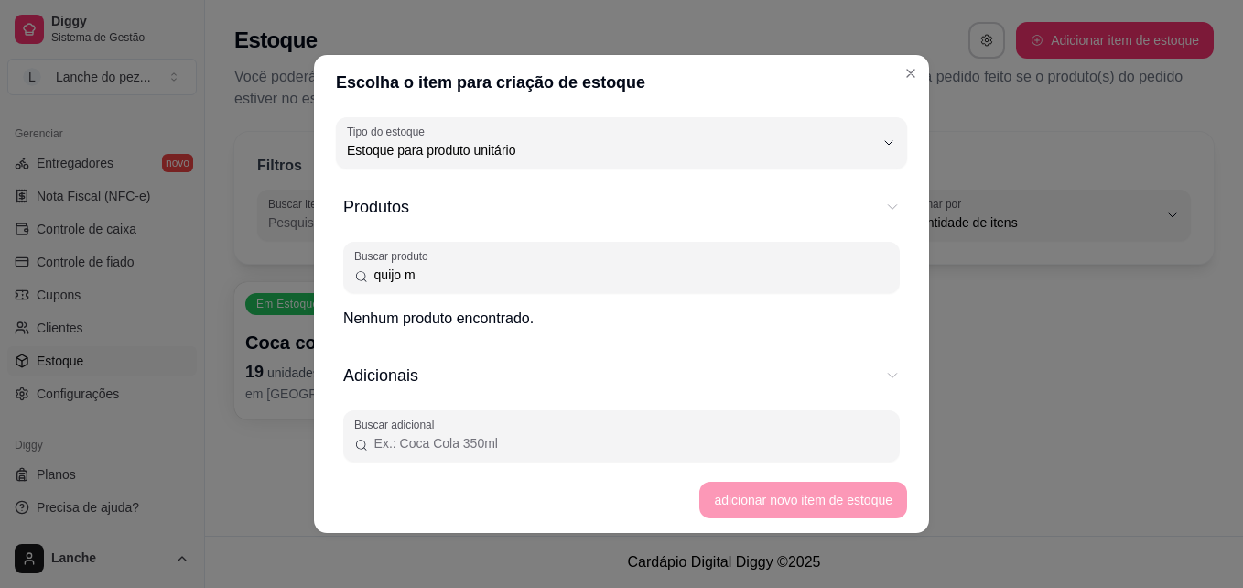
type input "quijo m"
click at [724, 499] on footer "adicionar novo item de estoque" at bounding box center [621, 500] width 615 height 66
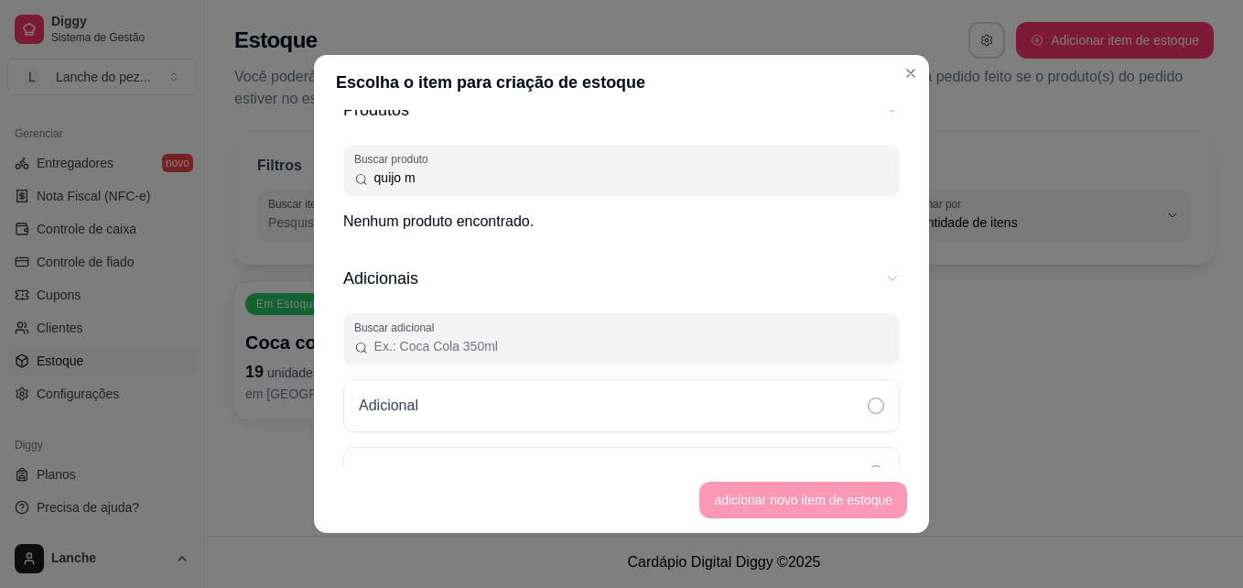
scroll to position [110, 0]
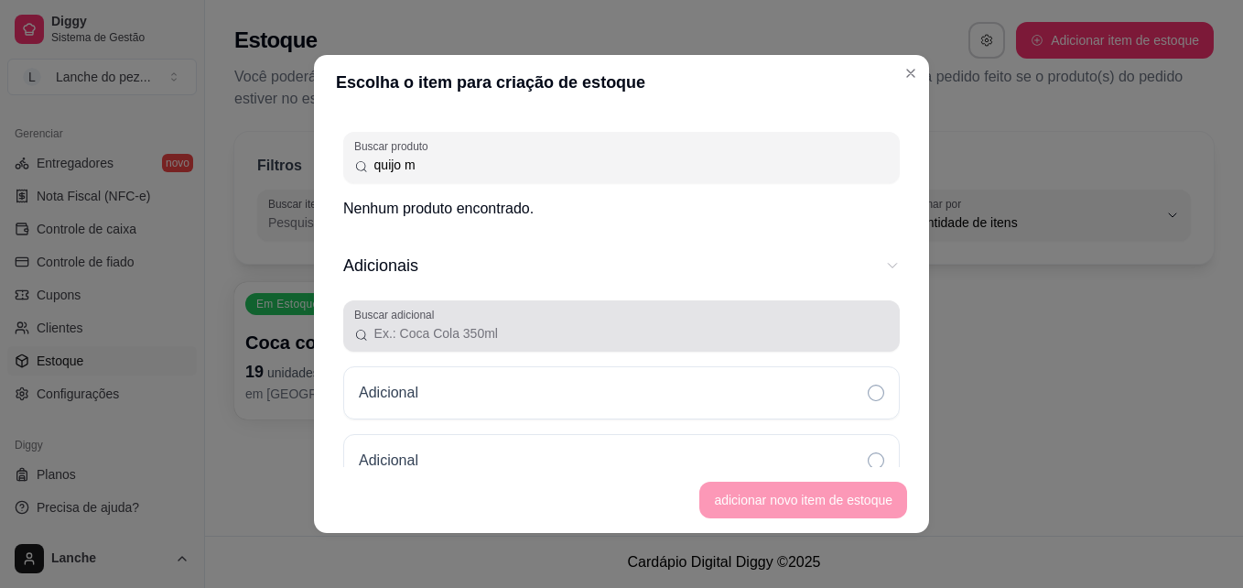
click at [429, 317] on label "Buscar adicional" at bounding box center [397, 315] width 86 height 16
click at [429, 324] on input "Buscar adicional" at bounding box center [629, 333] width 520 height 18
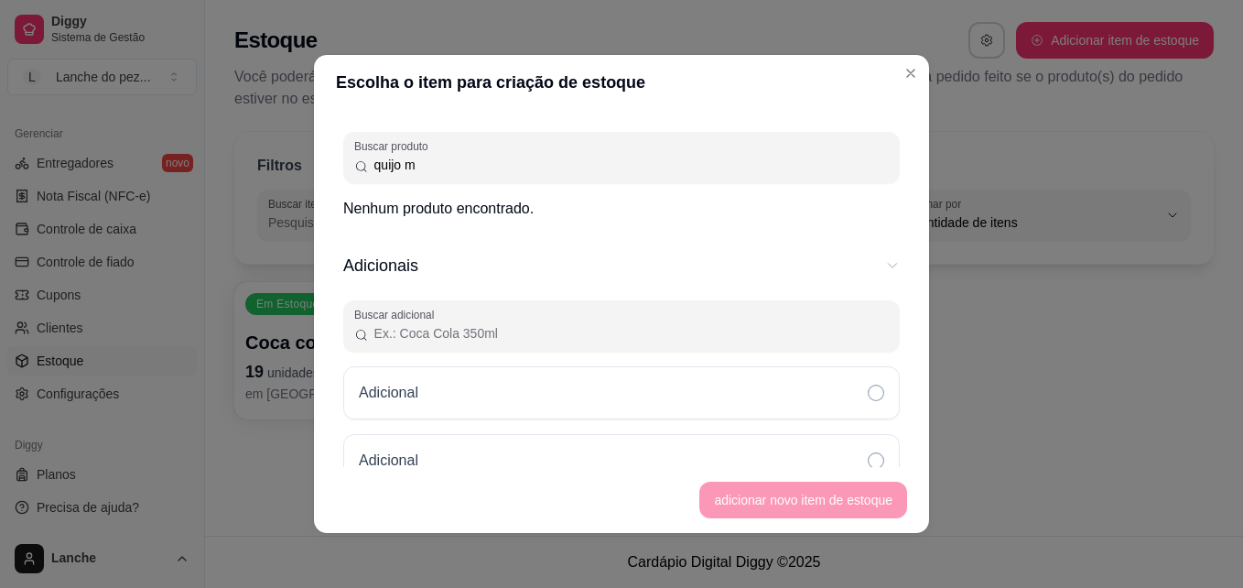
click at [451, 335] on input "Buscar adicional" at bounding box center [629, 333] width 520 height 18
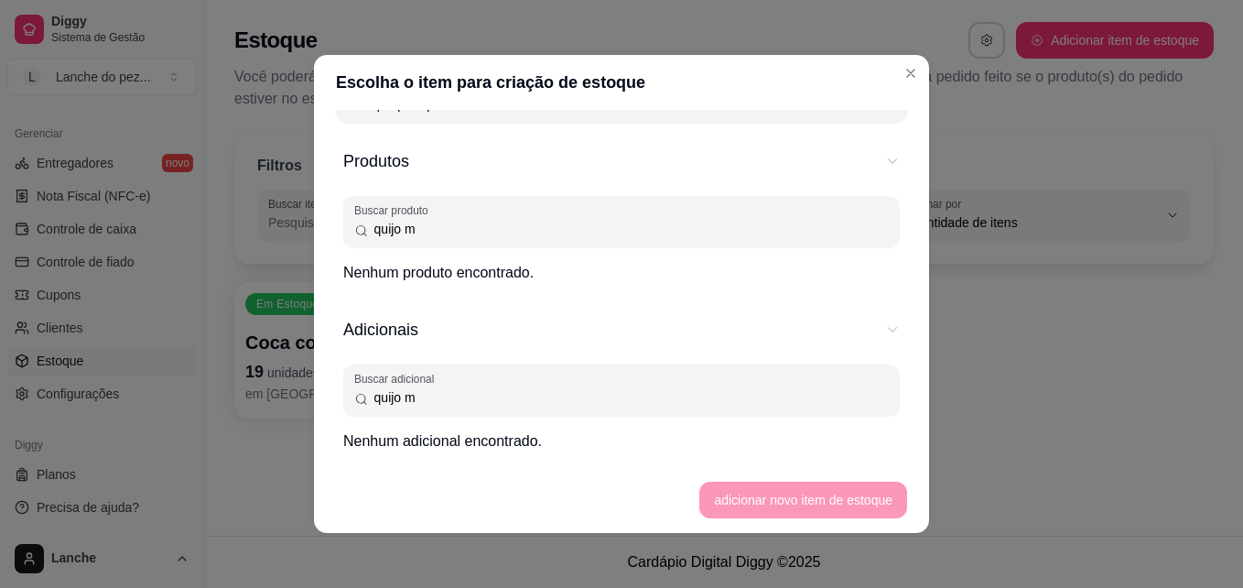
type input "quijo m"
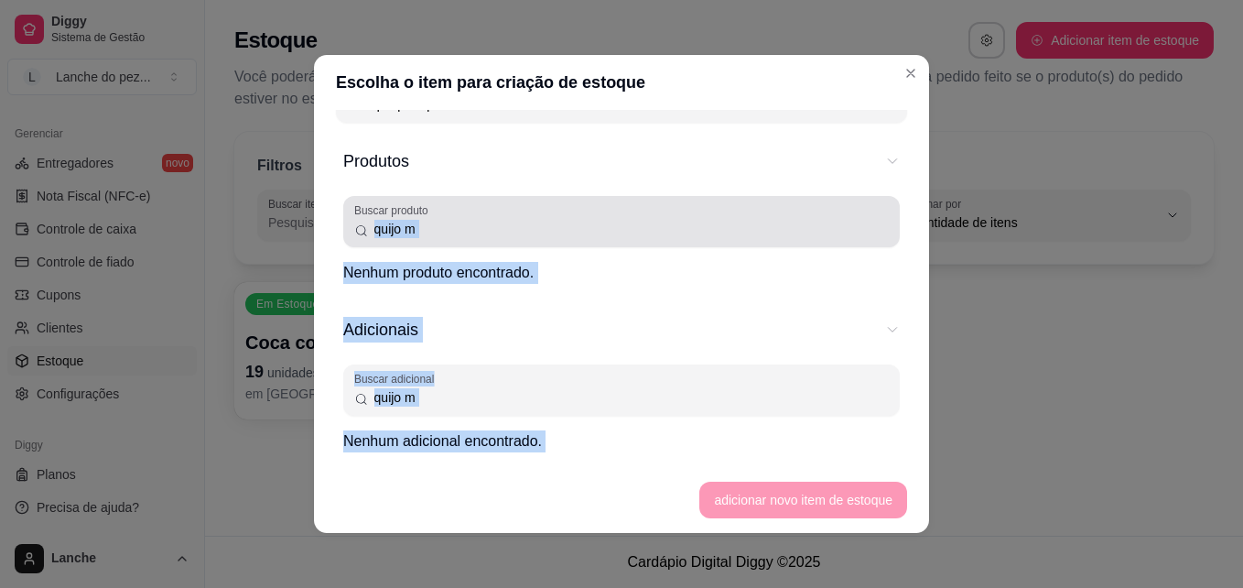
drag, startPoint x: 791, startPoint y: 481, endPoint x: 746, endPoint y: 222, distance: 263.0
click at [746, 222] on section "Escolha o item para criação de estoque UN Tipo do estoque Estoque para produto …" at bounding box center [621, 294] width 615 height 478
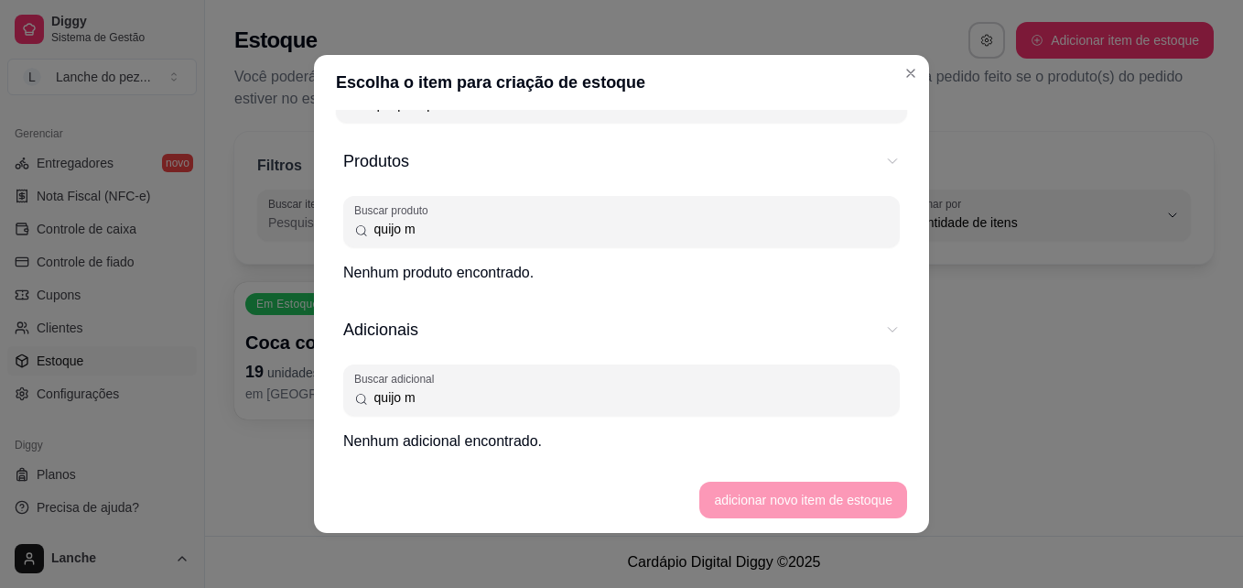
click at [746, 222] on input "quijo m" at bounding box center [629, 229] width 520 height 18
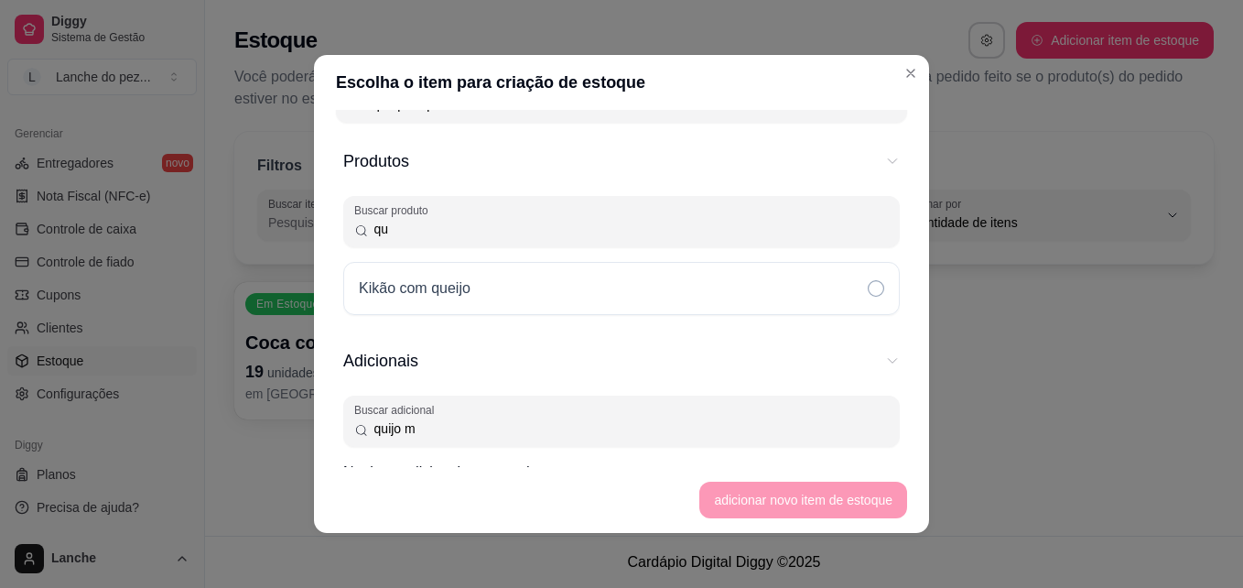
type input "q"
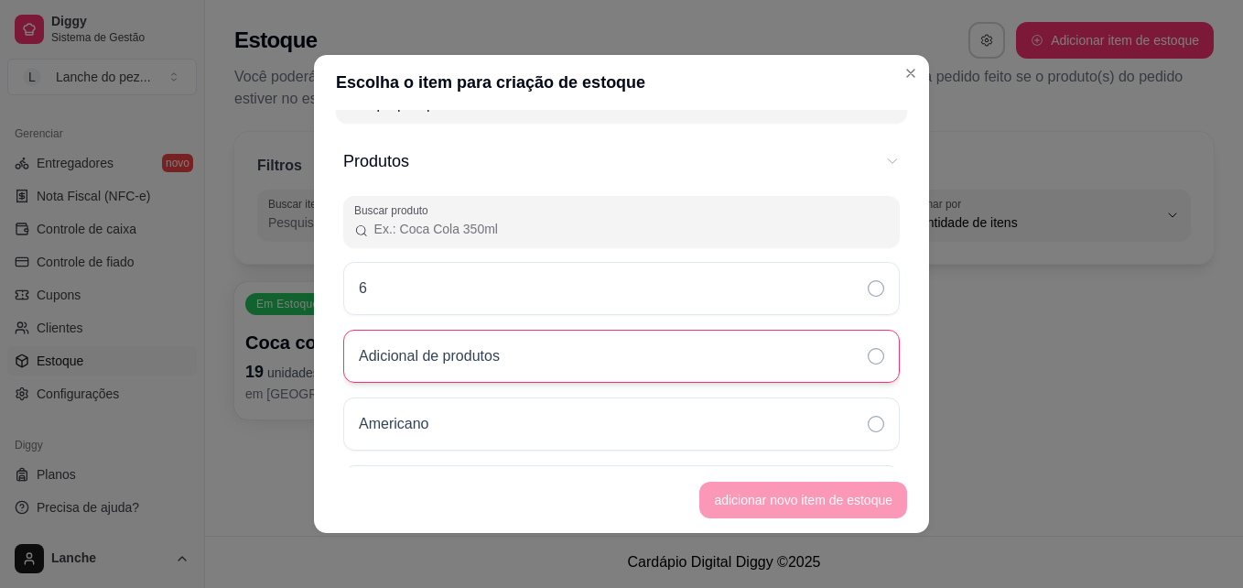
click at [767, 365] on div "Adicional de produtos" at bounding box center [621, 356] width 557 height 53
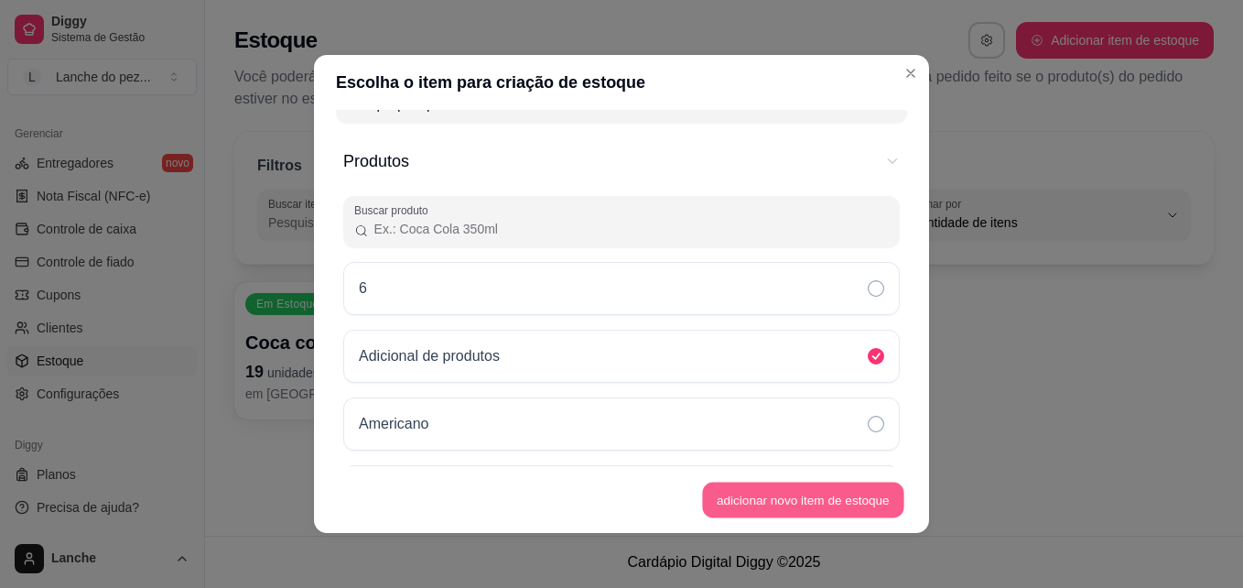
click at [785, 508] on button "adicionar novo item de estoque" at bounding box center [803, 501] width 201 height 36
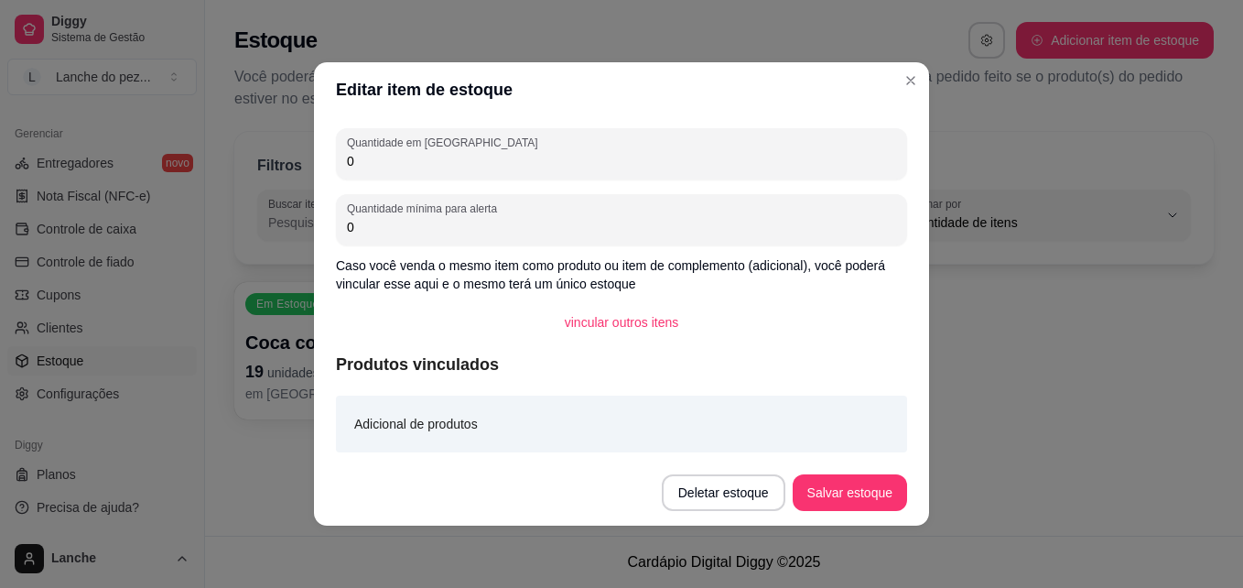
click at [414, 155] on input "0" at bounding box center [621, 161] width 549 height 18
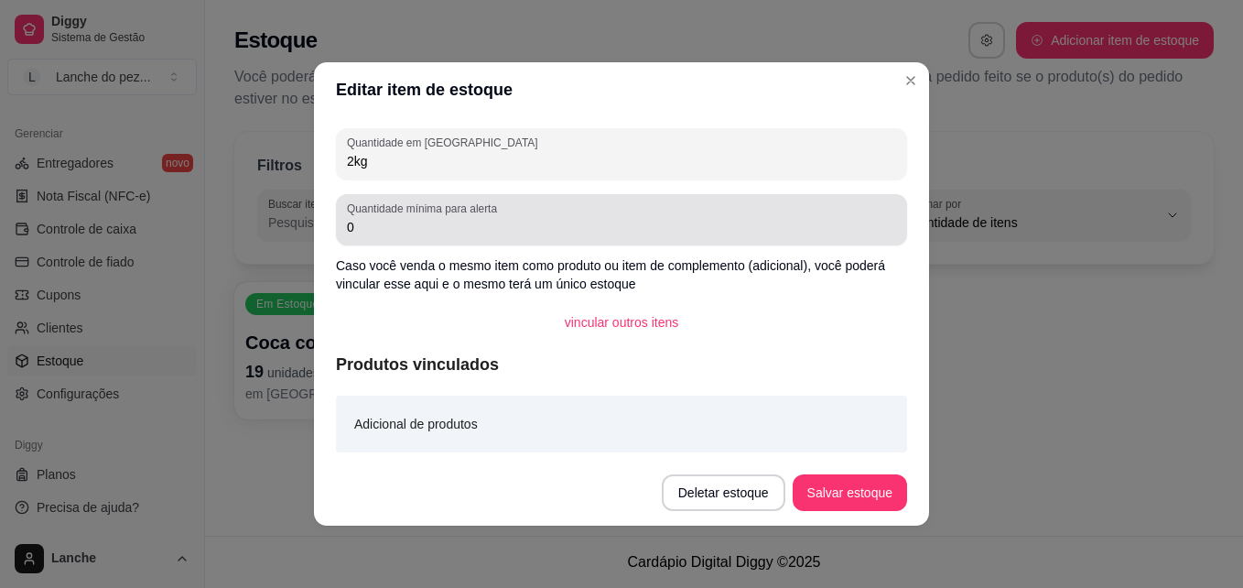
type input "2kg"
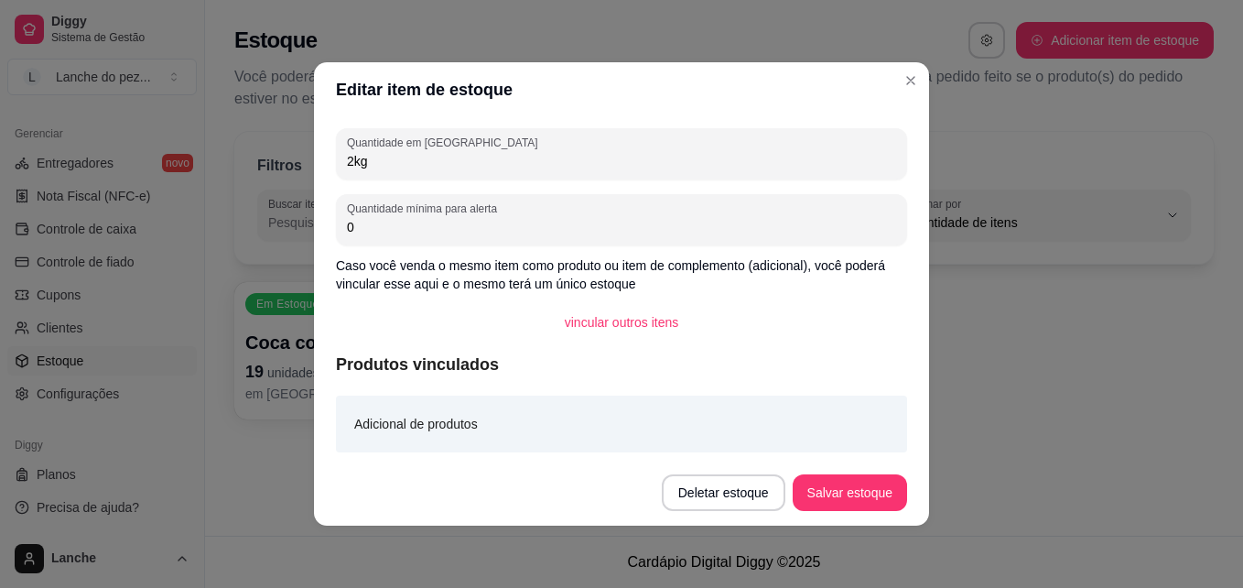
click at [414, 235] on input "0" at bounding box center [621, 227] width 549 height 18
click at [847, 481] on button "Salvar estoque" at bounding box center [850, 492] width 114 height 37
click at [689, 402] on div "Adicional de produtos" at bounding box center [621, 424] width 571 height 57
click at [436, 364] on article "Produtos vinculados" at bounding box center [621, 365] width 571 height 26
click at [834, 476] on button "Salvar estoque" at bounding box center [850, 493] width 112 height 36
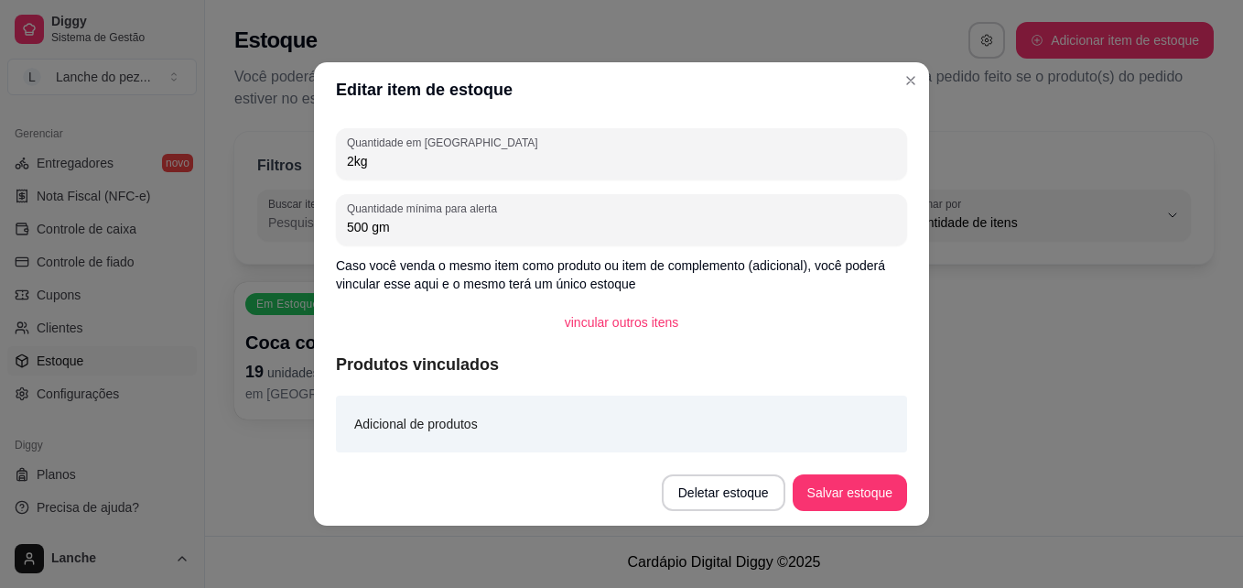
click at [370, 226] on input "500 gm" at bounding box center [621, 227] width 549 height 18
click at [830, 478] on button "Salvar estoque" at bounding box center [850, 493] width 112 height 36
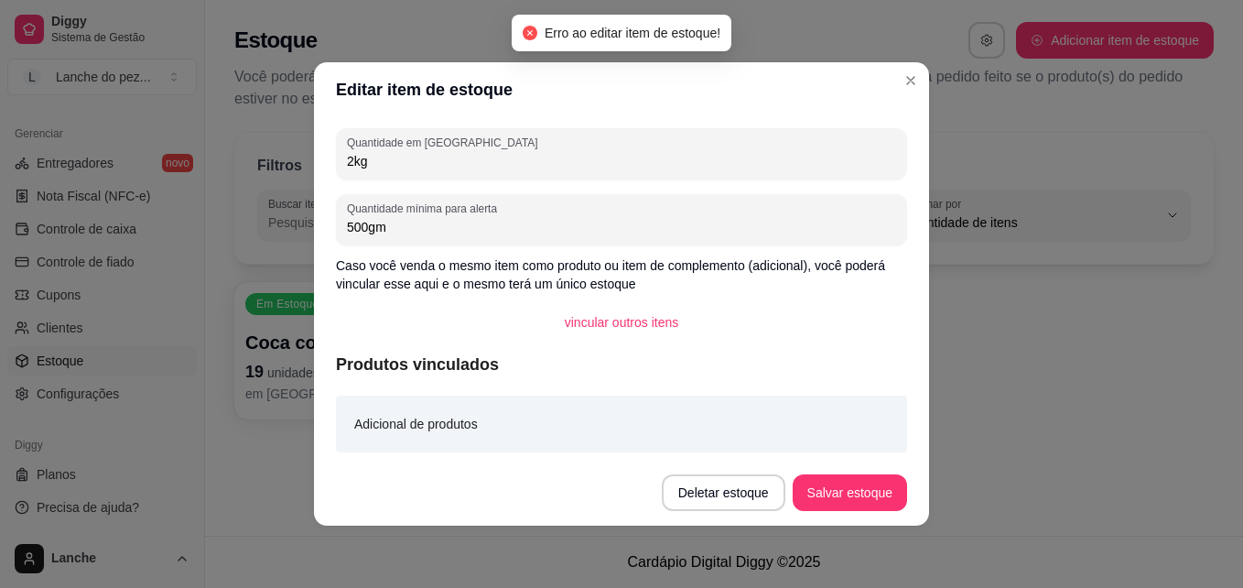
click at [410, 221] on input "500gm" at bounding box center [621, 227] width 549 height 18
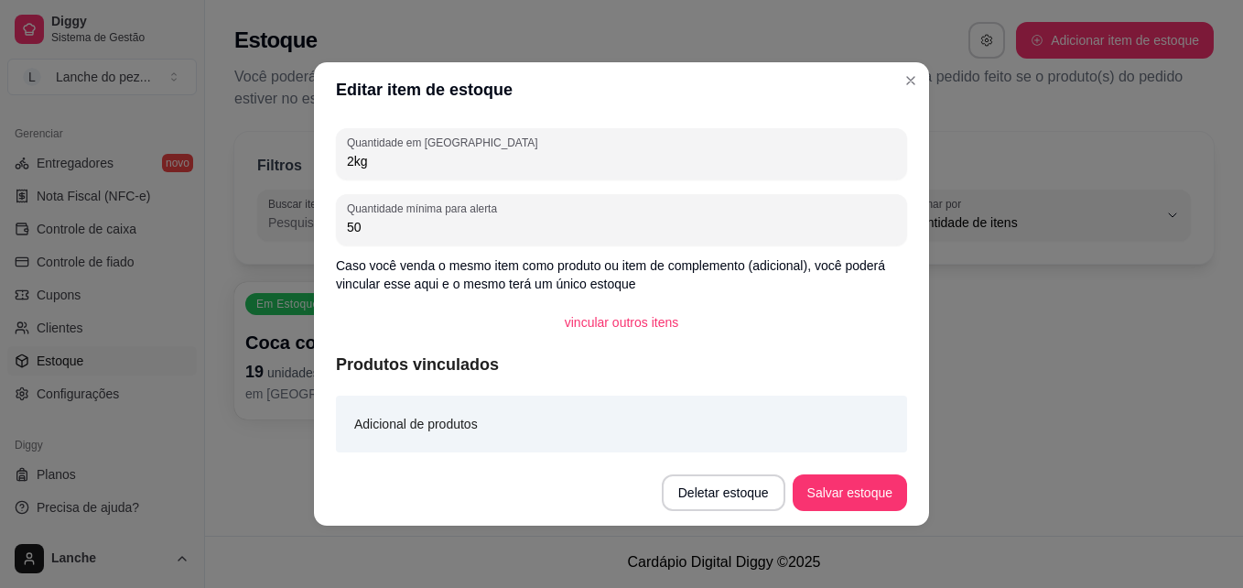
type input "5"
type input "1kg"
click at [866, 495] on button "Salvar estoque" at bounding box center [850, 493] width 112 height 36
click at [640, 326] on button "vincular outros itens" at bounding box center [621, 323] width 139 height 36
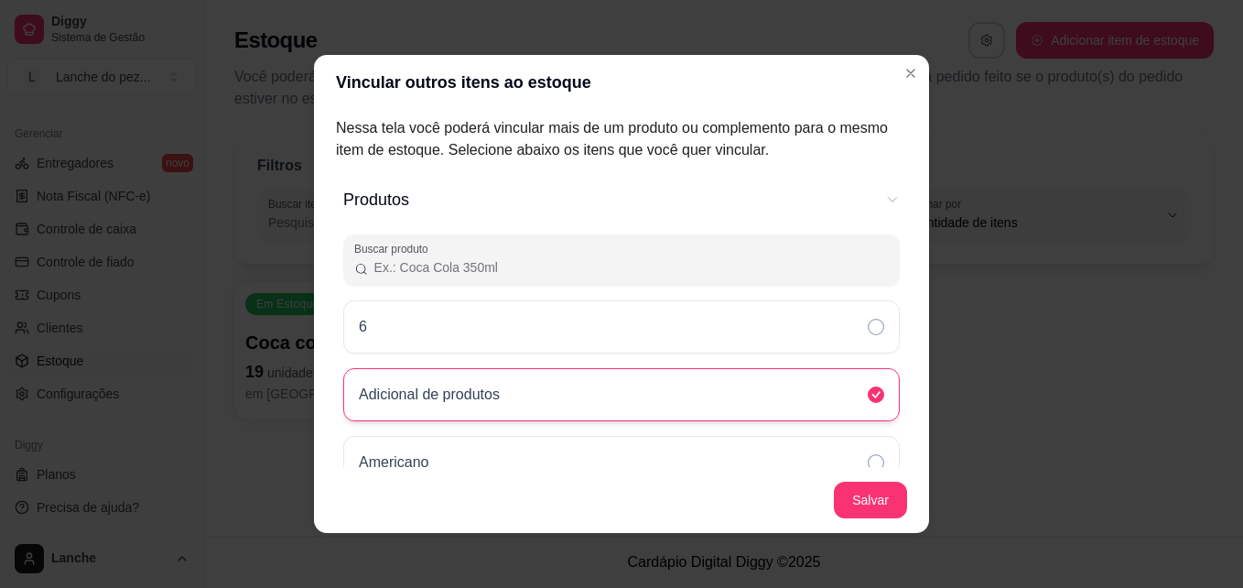
click at [700, 400] on div "Adicional de produtos" at bounding box center [621, 394] width 557 height 53
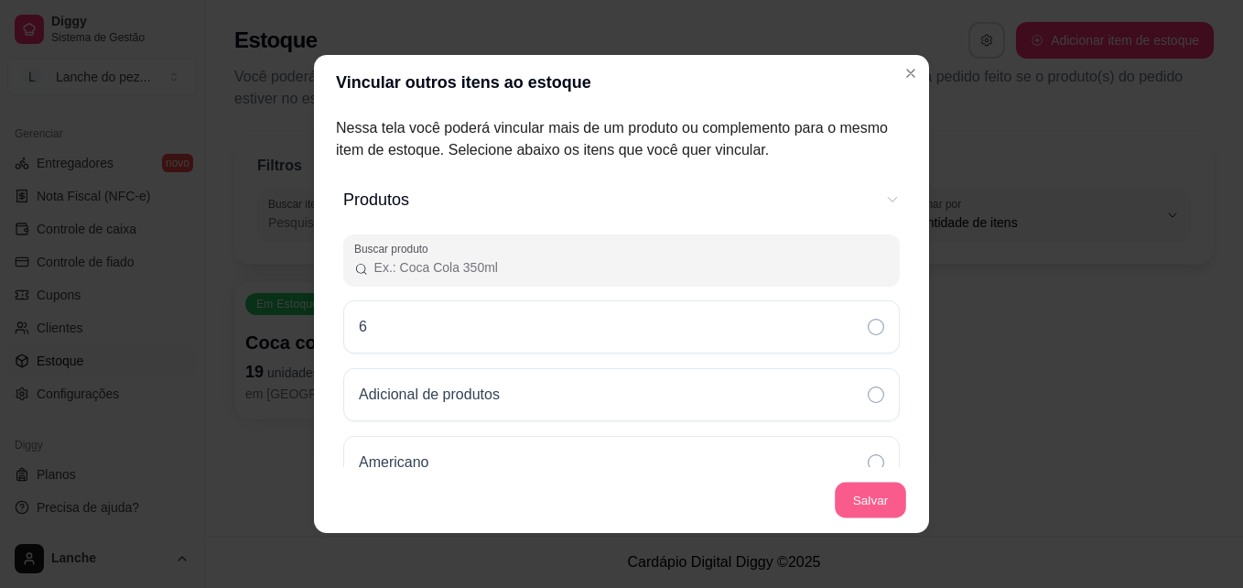
click at [854, 496] on button "Salvar" at bounding box center [870, 501] width 71 height 36
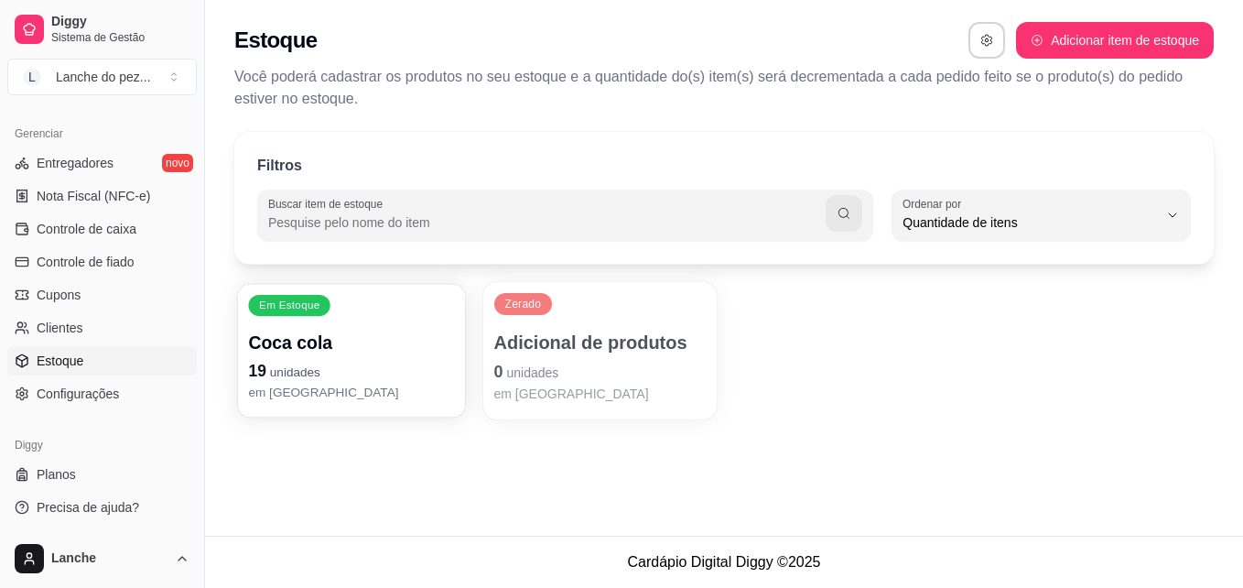
click at [397, 357] on div "Coca cola 19 unidades em [GEOGRAPHIC_DATA]" at bounding box center [351, 366] width 206 height 71
click at [596, 370] on p "0 unidades" at bounding box center [600, 372] width 212 height 26
click at [583, 347] on p "Adicional de produtos" at bounding box center [600, 343] width 206 height 25
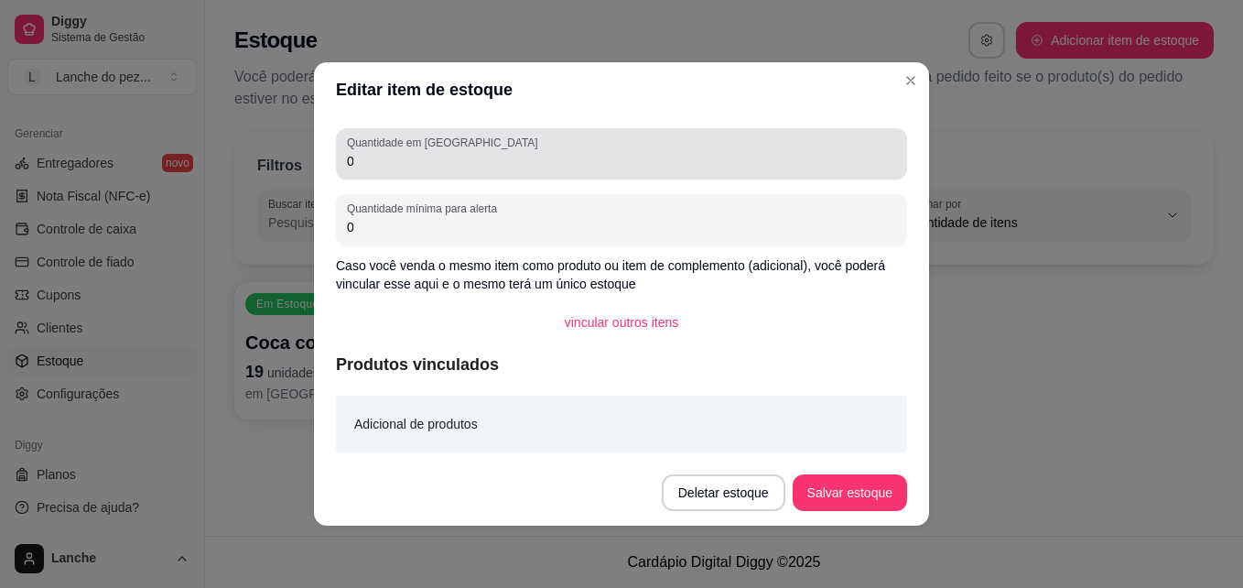
click at [433, 154] on input "0" at bounding box center [621, 161] width 549 height 18
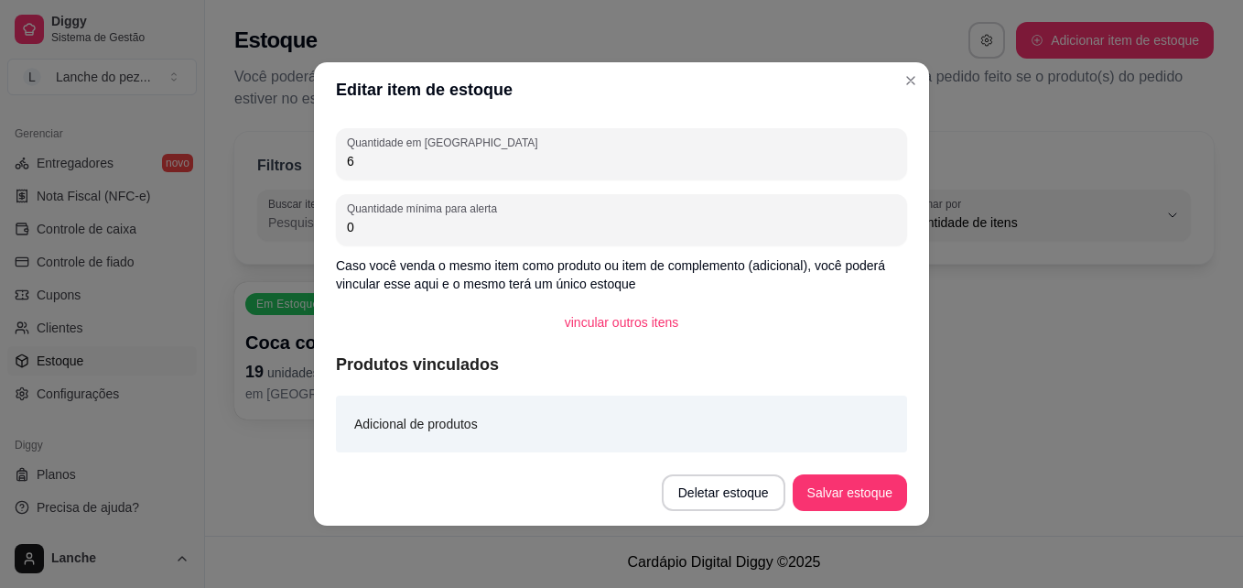
type input "6"
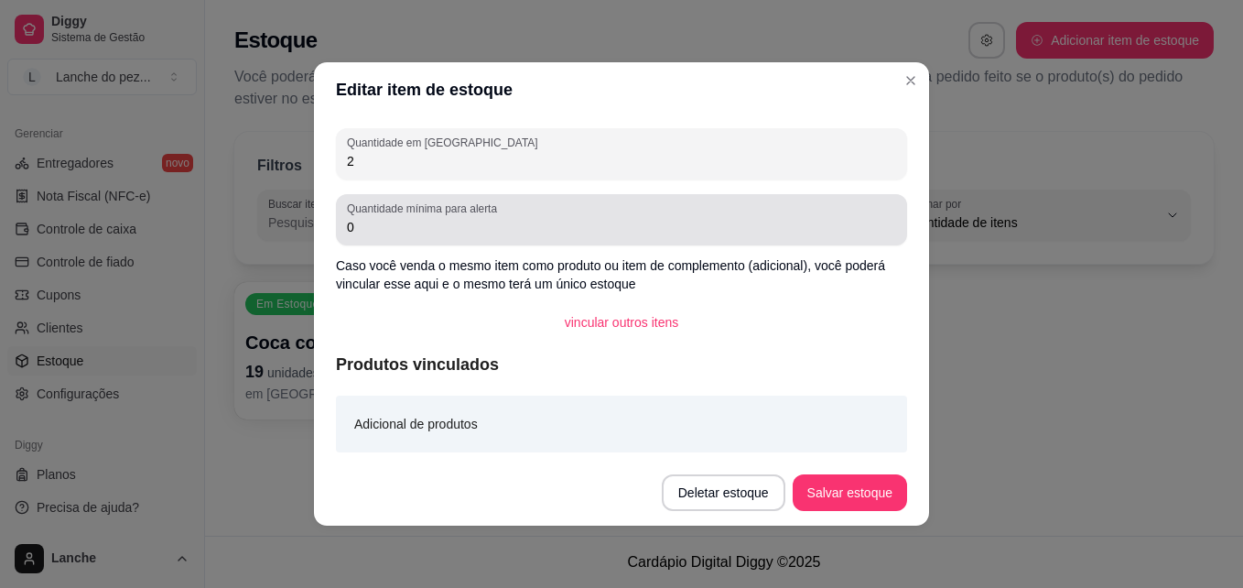
type input "2"
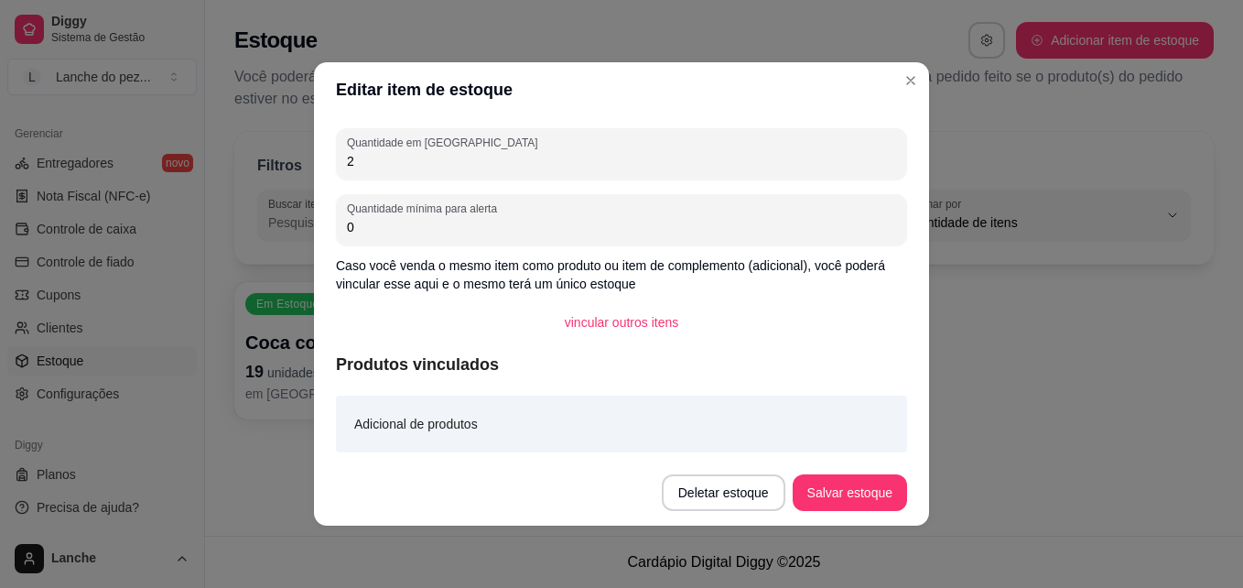
click at [425, 229] on input "0" at bounding box center [621, 227] width 549 height 18
type input "2"
type input "1"
click at [871, 506] on button "Salvar estoque" at bounding box center [850, 493] width 112 height 36
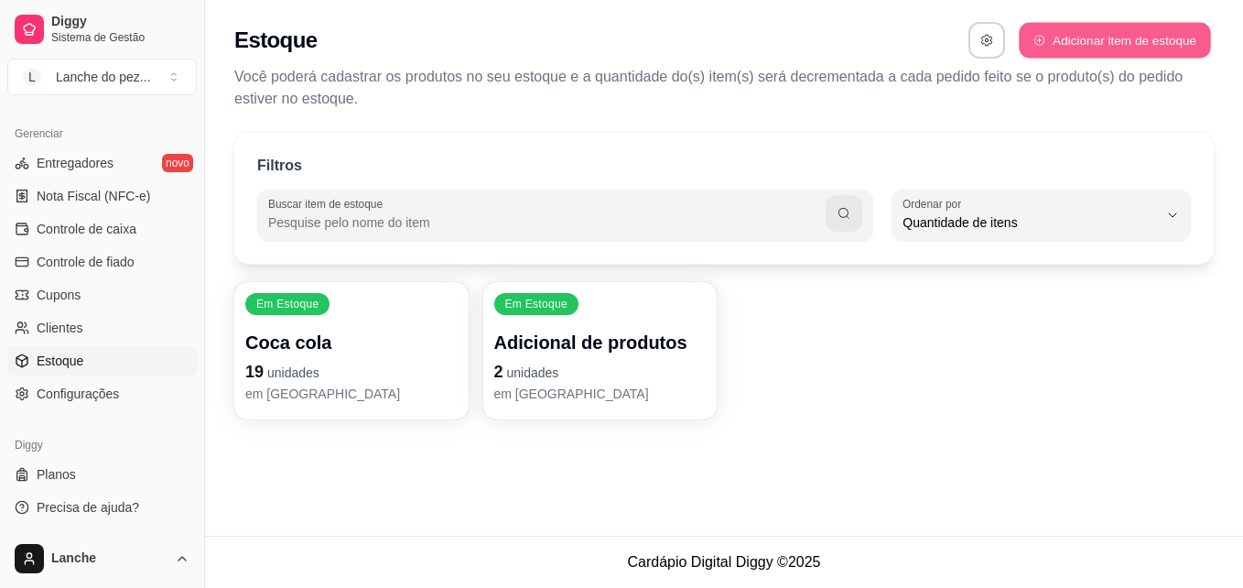
click at [1132, 28] on button "Adicionar item de estoque" at bounding box center [1114, 41] width 191 height 36
select select "UN"
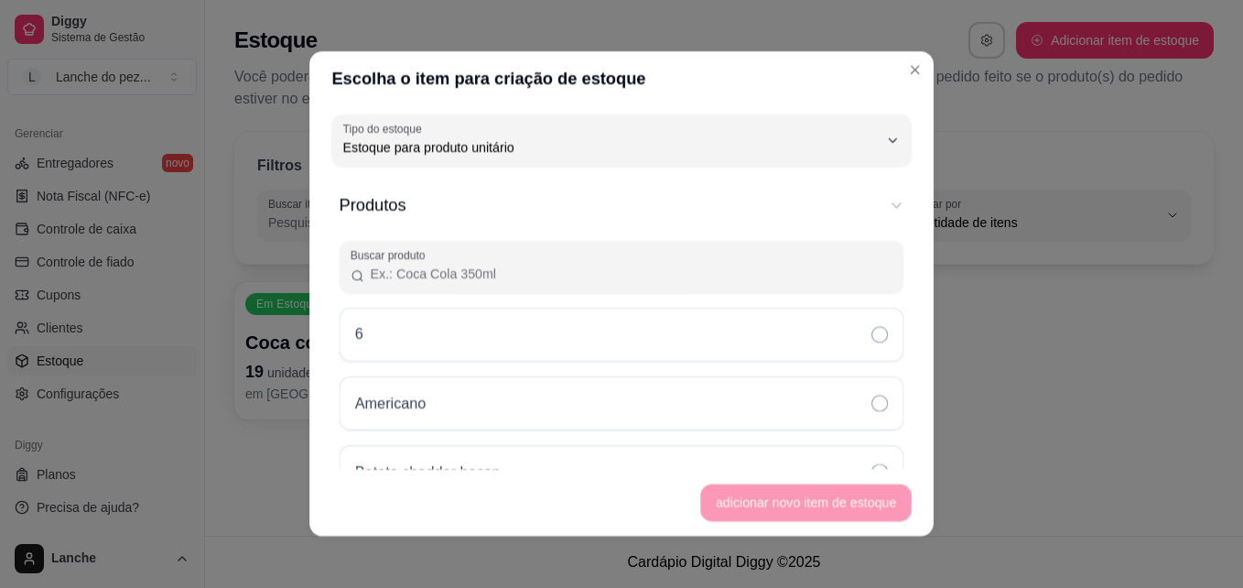
scroll to position [17, 0]
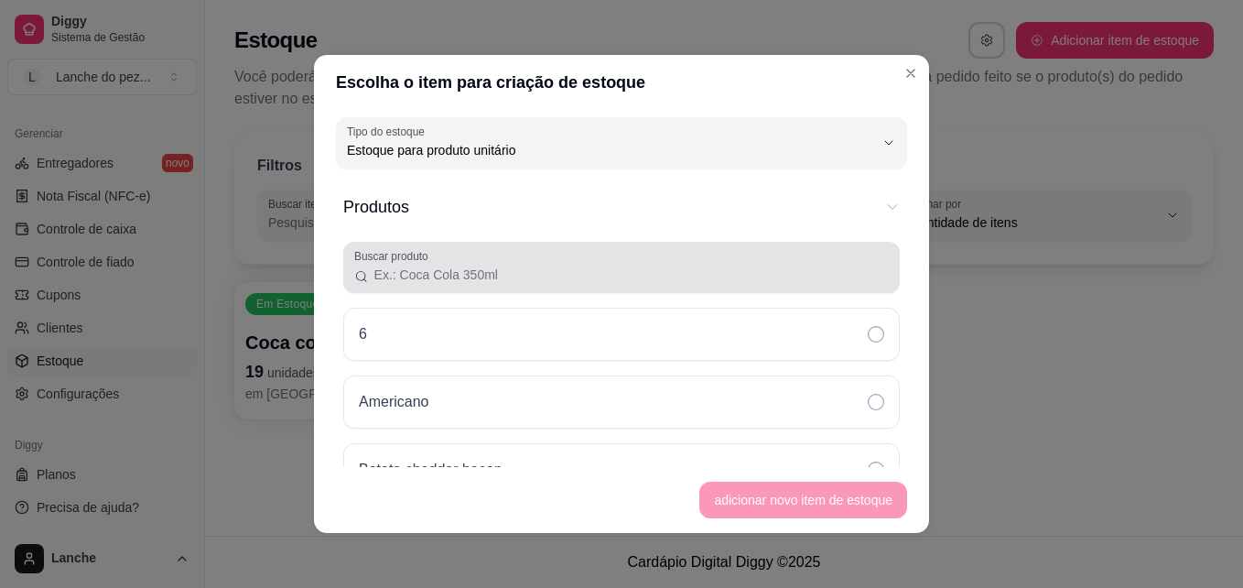
click at [572, 285] on div at bounding box center [621, 267] width 535 height 37
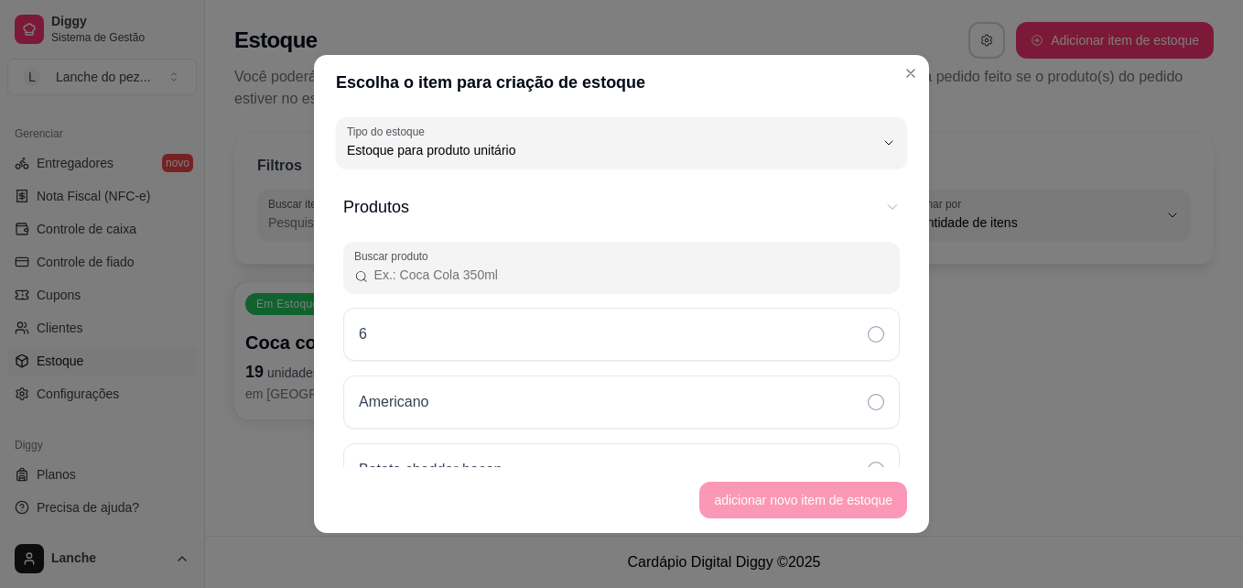
click at [560, 277] on input "Buscar produto" at bounding box center [629, 275] width 520 height 18
type input "q"
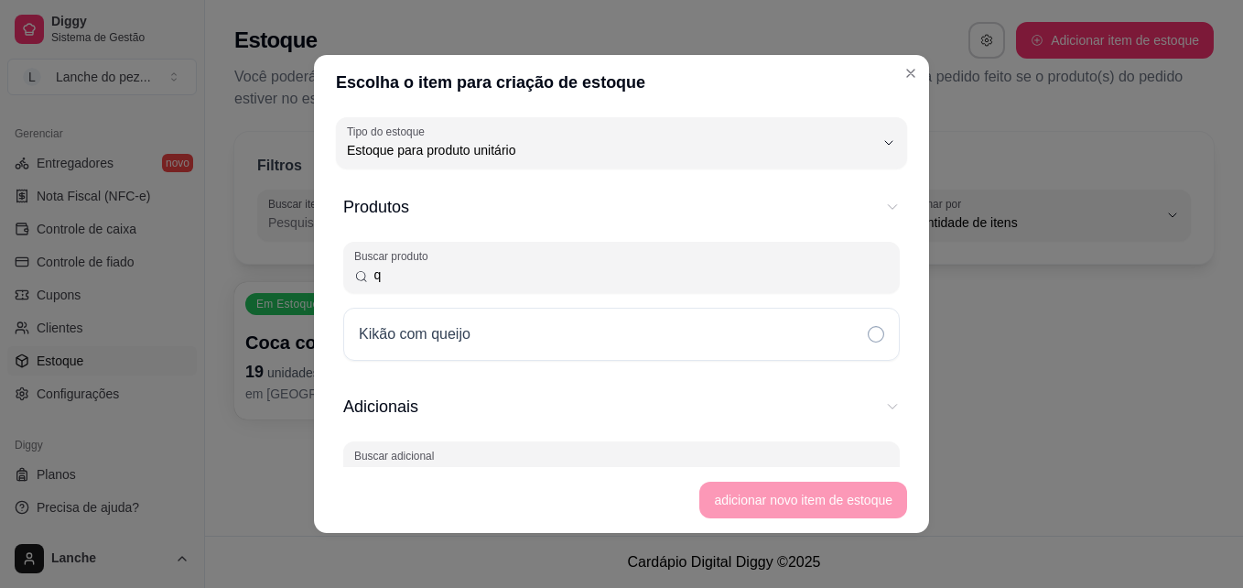
click at [472, 281] on input "q" at bounding box center [629, 275] width 520 height 18
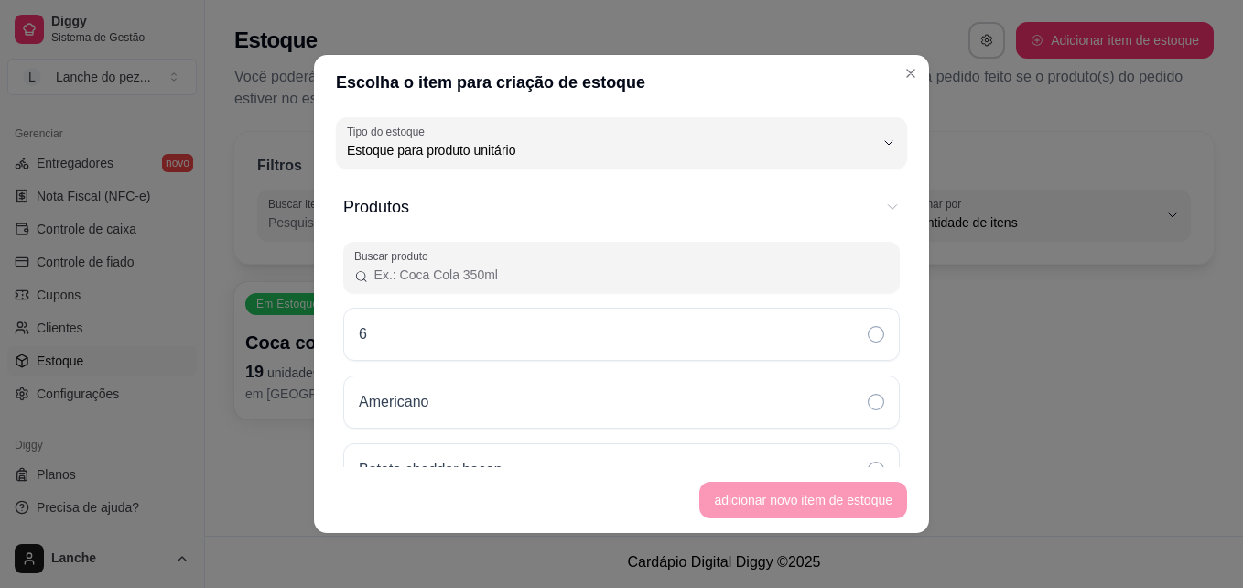
click at [452, 269] on input "Buscar produto" at bounding box center [629, 275] width 520 height 18
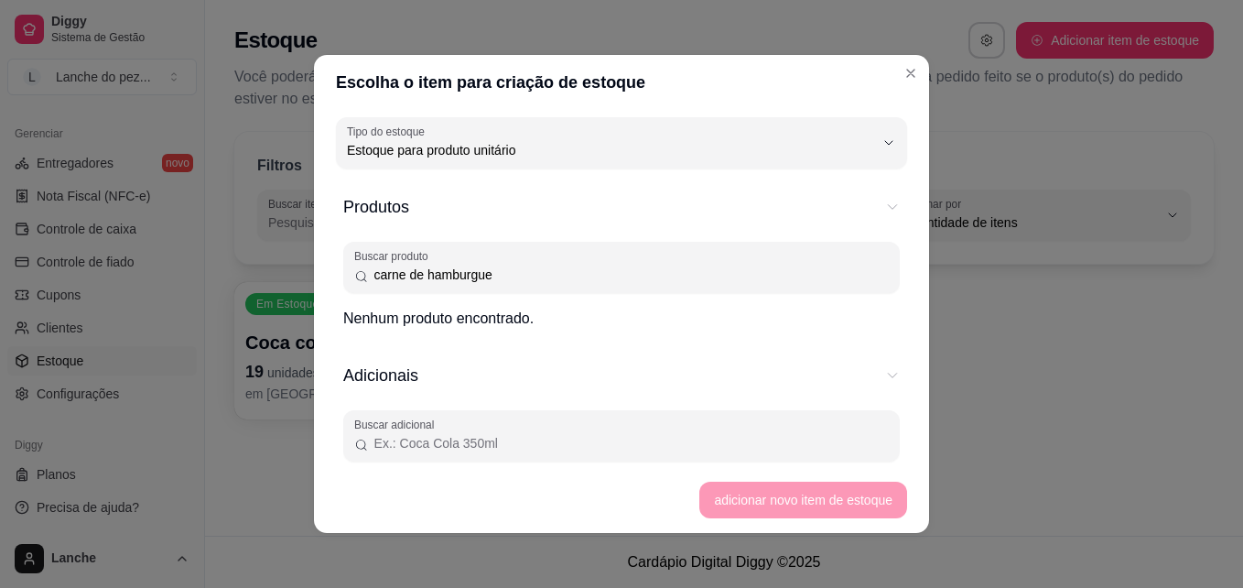
click at [509, 277] on input "carne de hamburgue" at bounding box center [629, 275] width 520 height 18
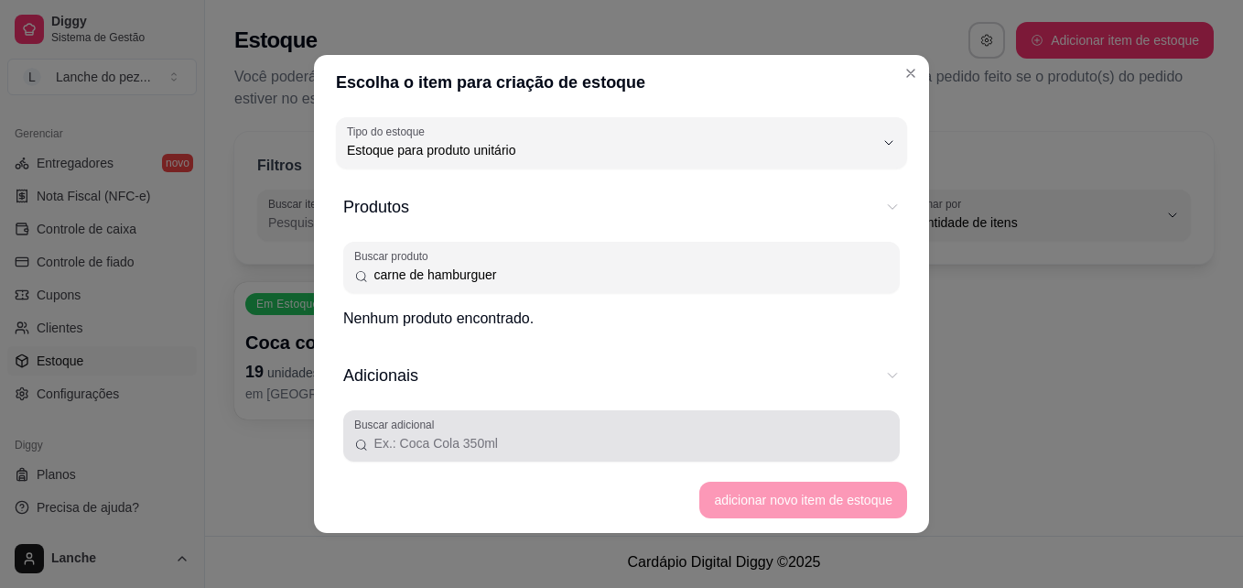
type input "carne de hamburguer"
click at [589, 444] on input "Buscar adicional" at bounding box center [629, 443] width 520 height 18
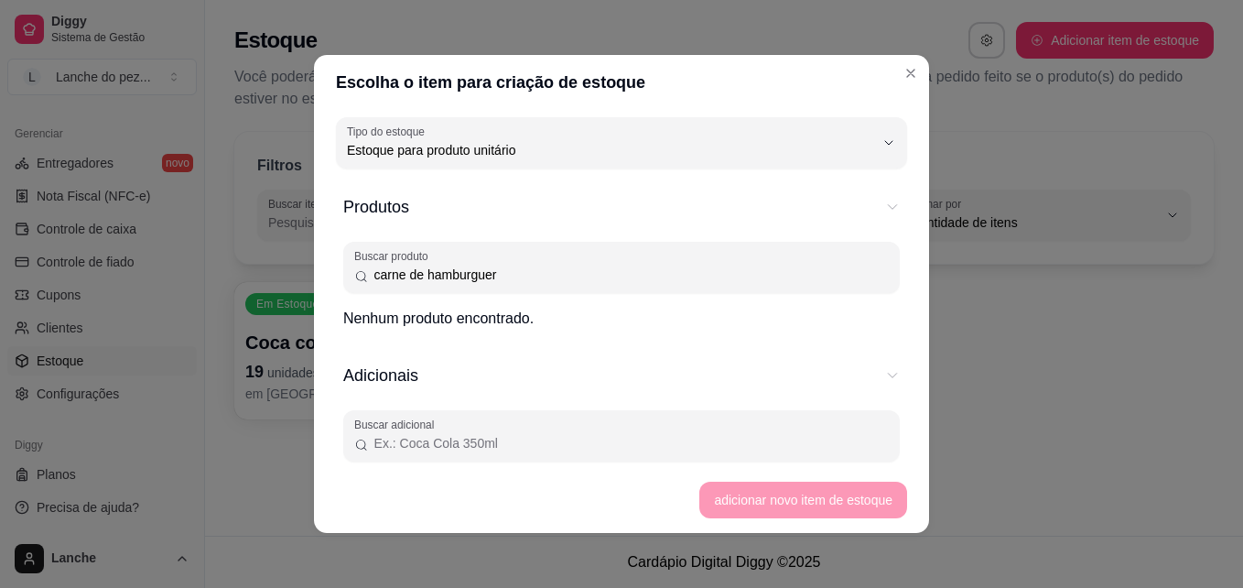
click at [554, 443] on input "Buscar adicional" at bounding box center [629, 443] width 520 height 18
click at [548, 439] on input "Buscar adicional" at bounding box center [629, 443] width 520 height 18
type input "carne de hamburguer"
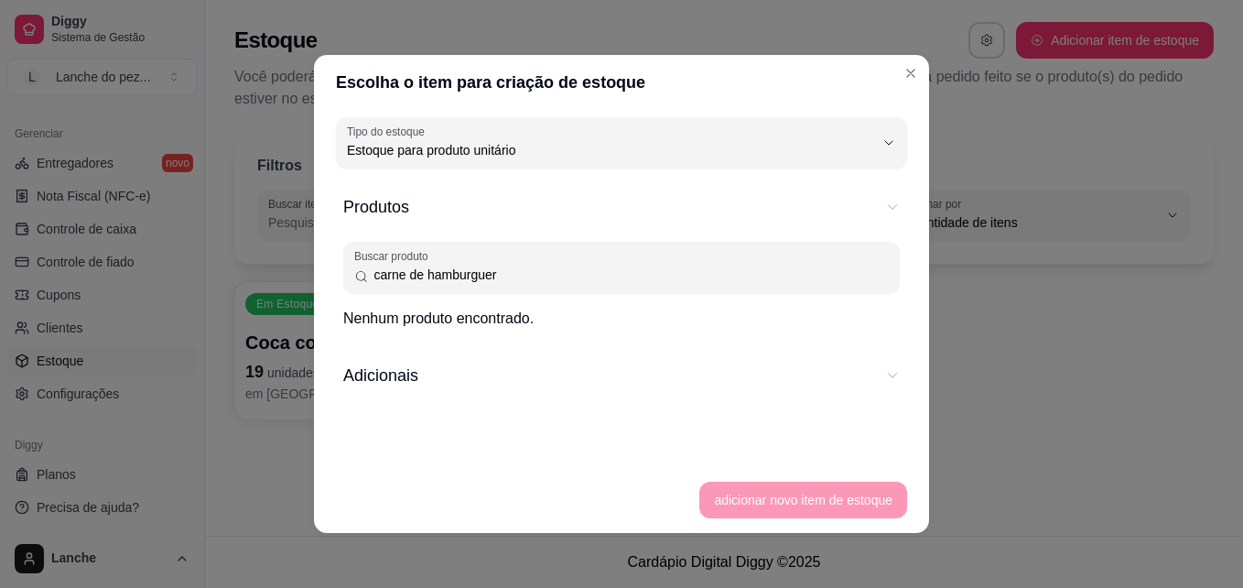
click at [476, 384] on span "Adicionais" at bounding box center [608, 376] width 531 height 26
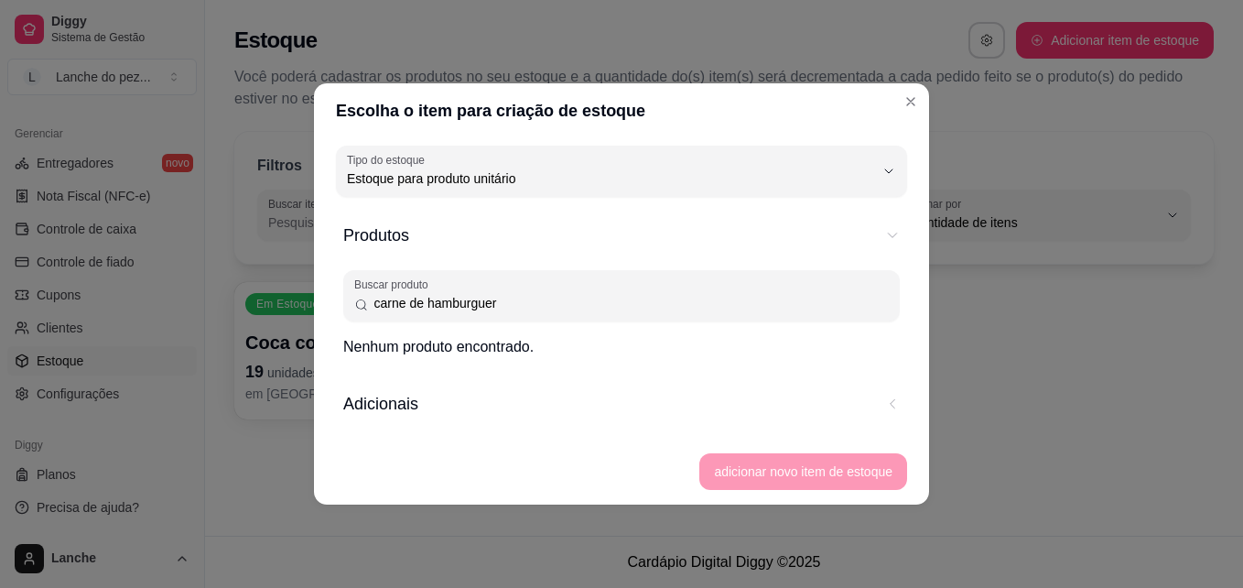
click at [476, 390] on button "Adicionais" at bounding box center [621, 403] width 557 height 55
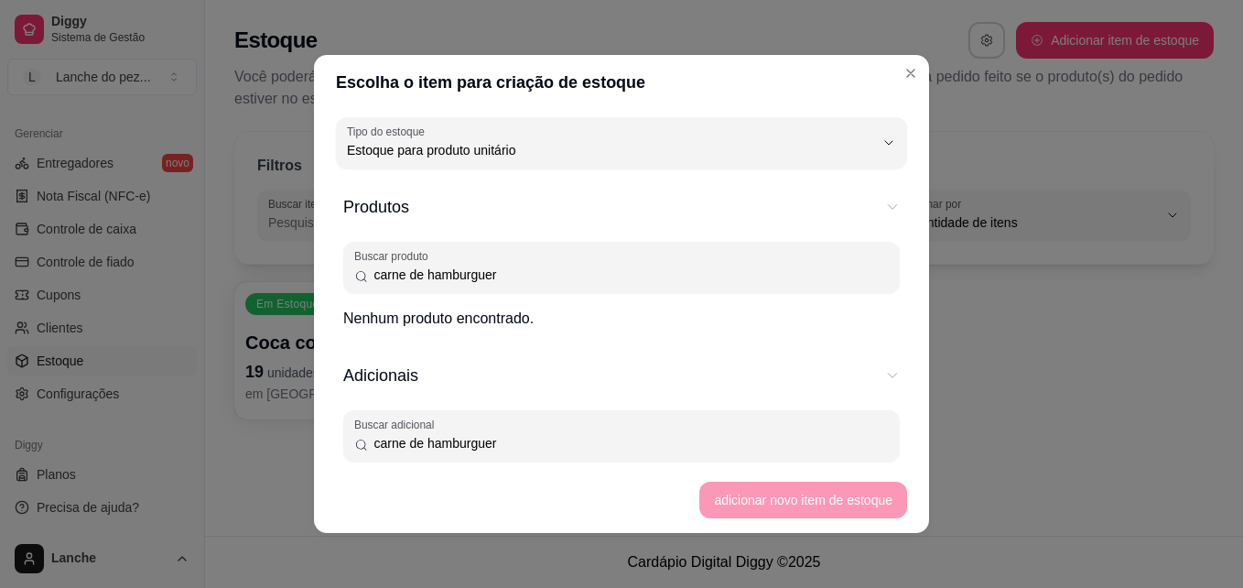
click at [626, 448] on input "carne de hamburguer" at bounding box center [629, 443] width 520 height 18
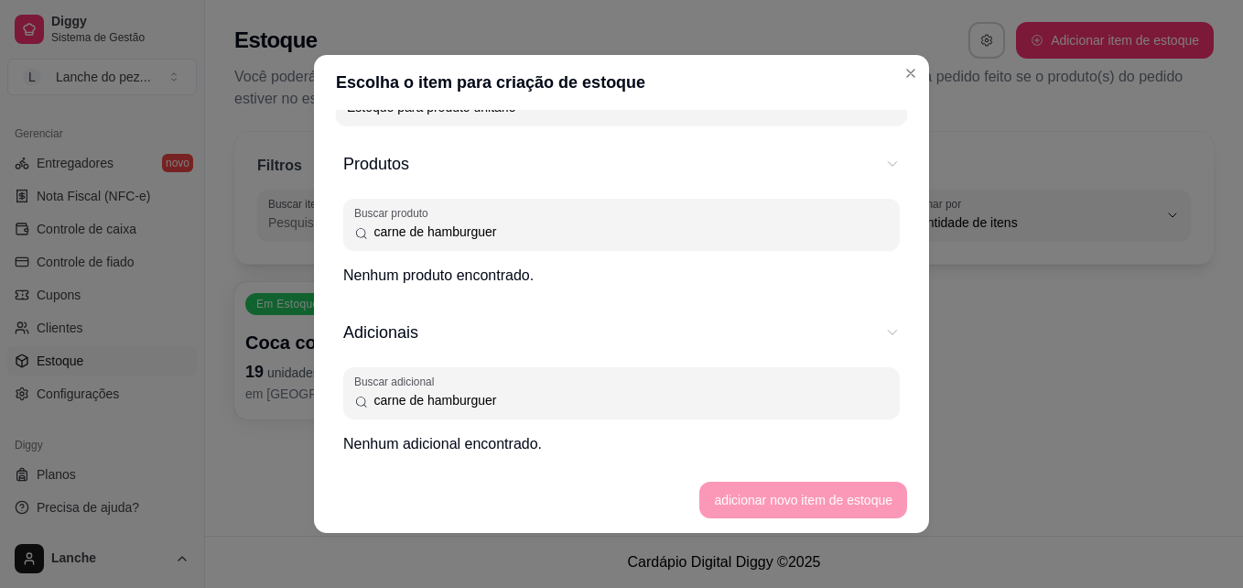
scroll to position [46, 0]
click at [479, 438] on p "Nenhum adicional encontrado." at bounding box center [621, 441] width 557 height 22
click at [610, 233] on input "carne de hamburguer" at bounding box center [629, 229] width 520 height 18
click at [744, 483] on footer "adicionar novo item de estoque" at bounding box center [621, 500] width 615 height 66
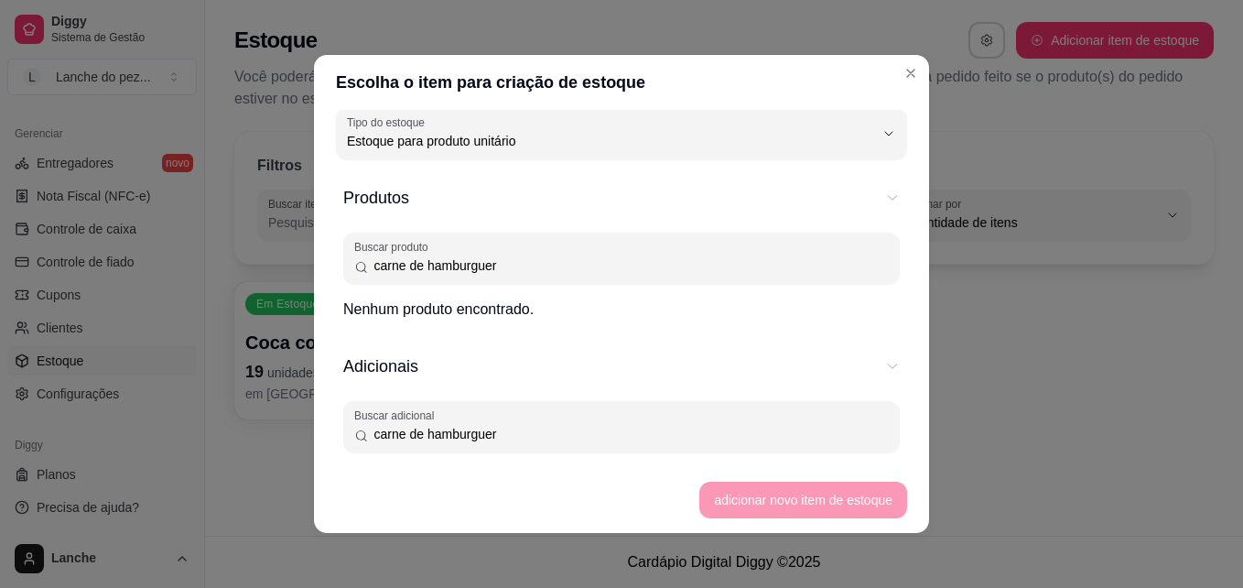
scroll to position [0, 0]
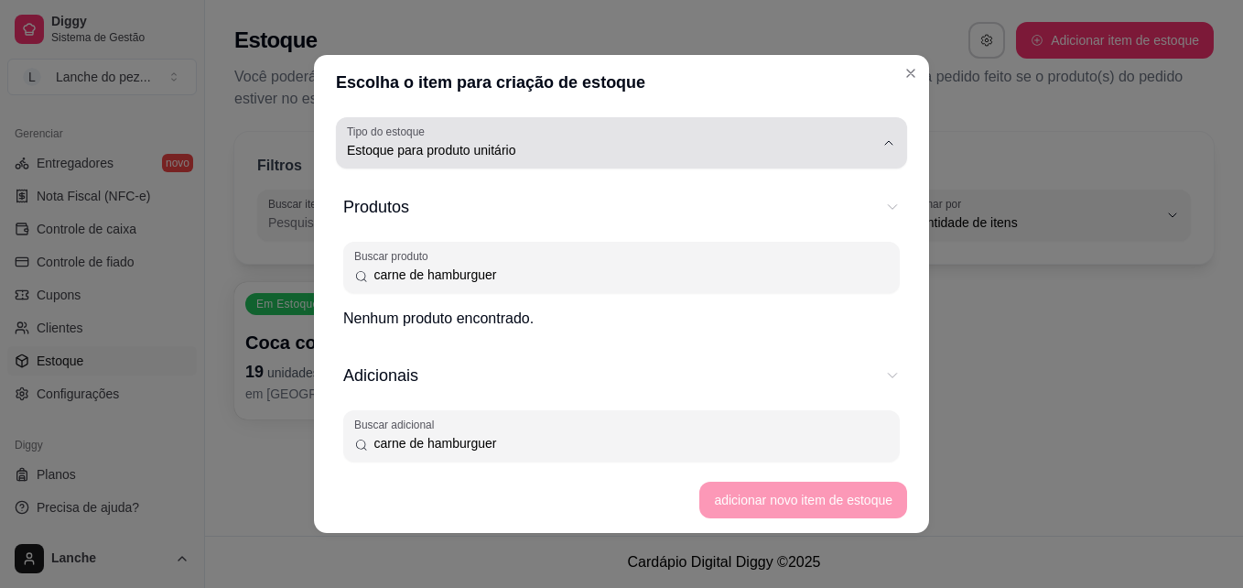
click at [660, 139] on div "Estoque para produto unitário" at bounding box center [610, 143] width 527 height 37
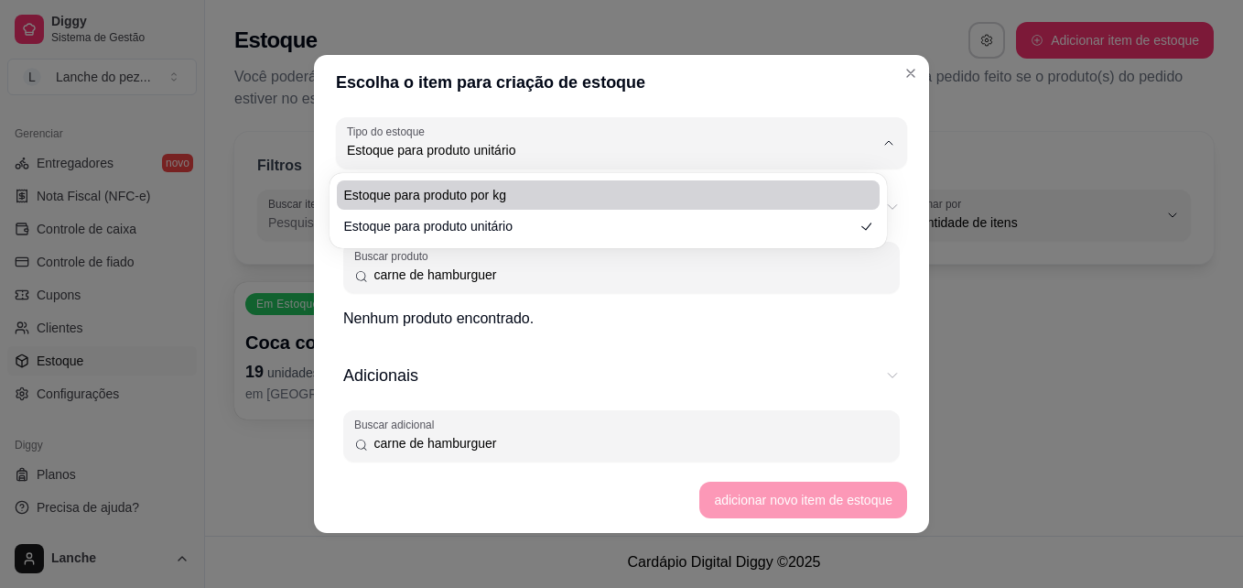
click at [1016, 154] on div "Escolha o item para criação de estoque UN Tipo do estoque Estoque para produto …" at bounding box center [621, 294] width 1243 height 588
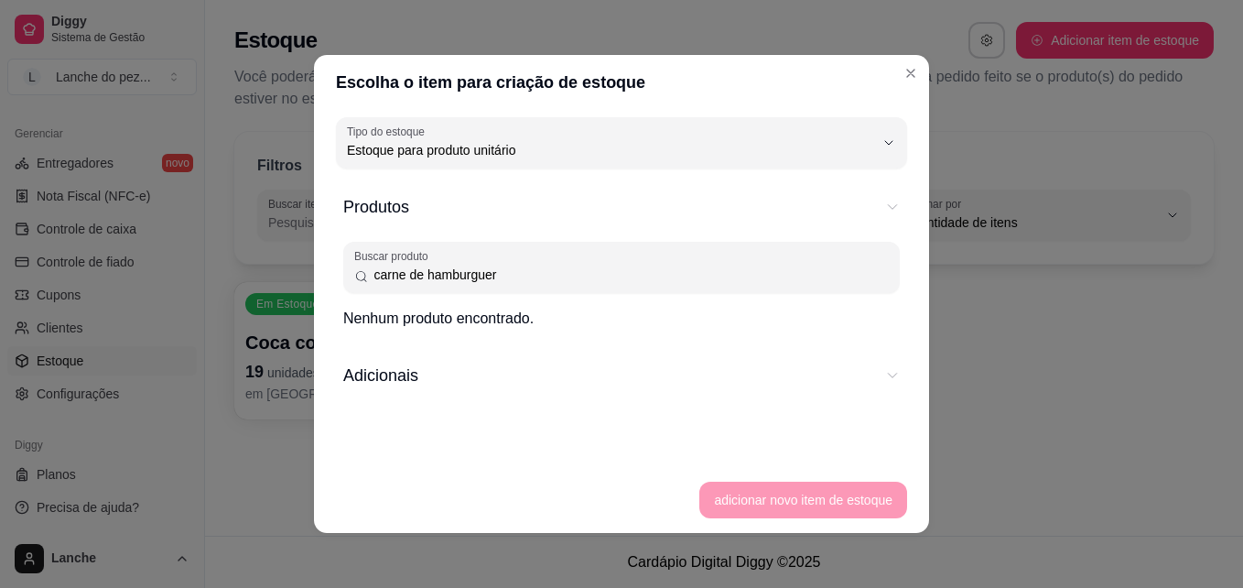
click at [490, 371] on span "Adicionais" at bounding box center [608, 376] width 531 height 26
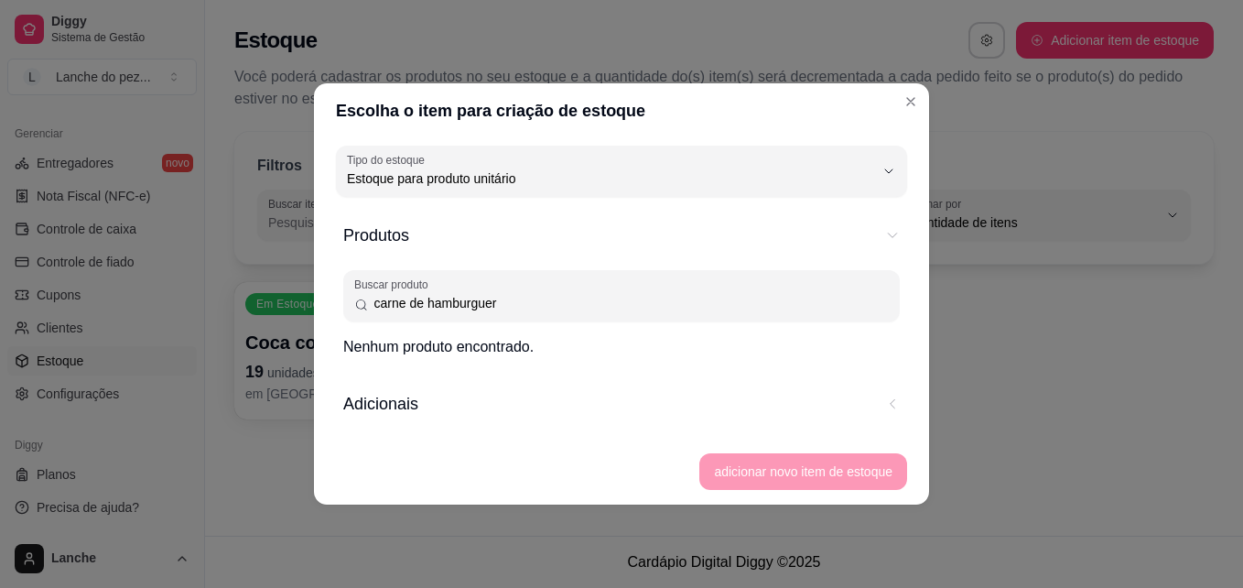
click at [481, 393] on span "Adicionais" at bounding box center [608, 404] width 531 height 26
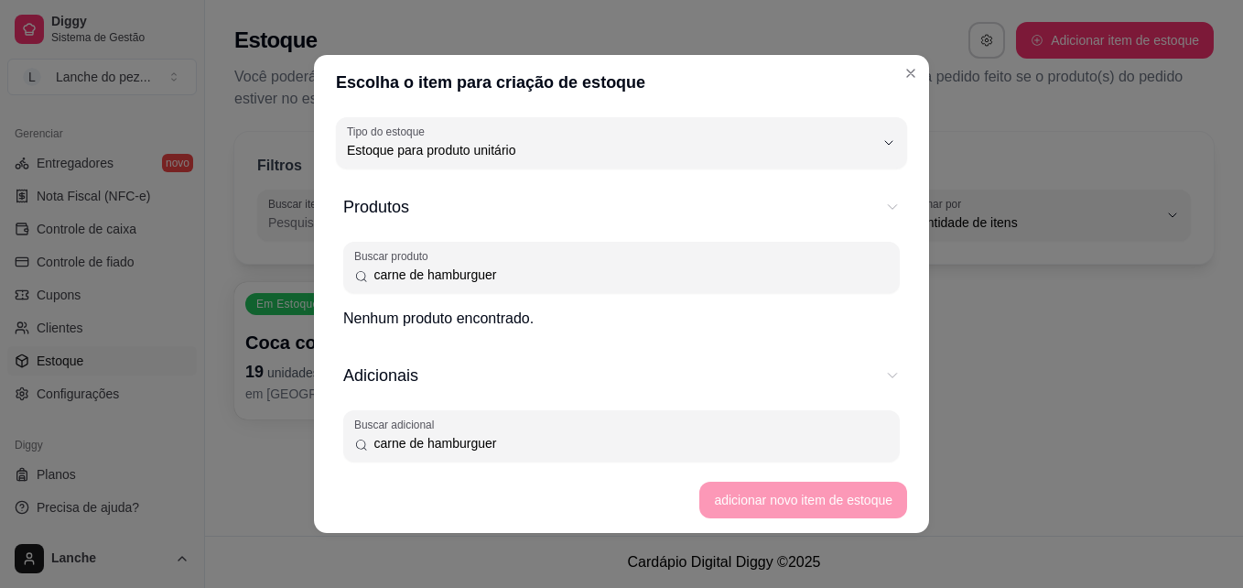
click at [728, 499] on footer "adicionar novo item de estoque" at bounding box center [621, 500] width 615 height 66
click at [568, 436] on input "carne de hamburguer" at bounding box center [629, 443] width 520 height 18
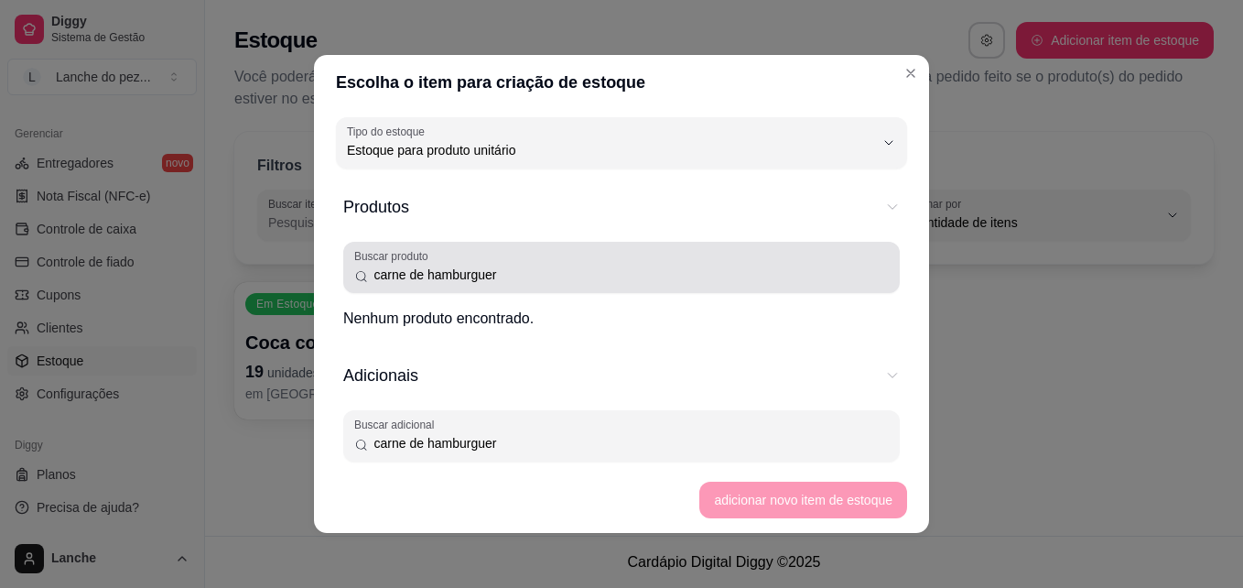
click at [589, 266] on input "carne de hamburguer" at bounding box center [629, 275] width 520 height 18
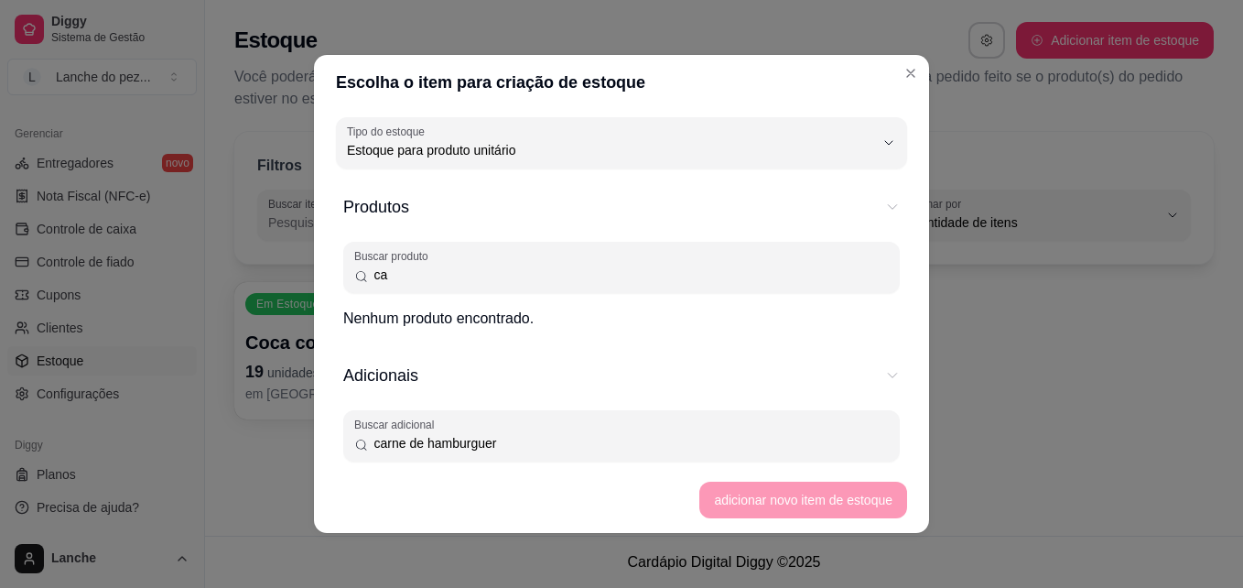
type input "c"
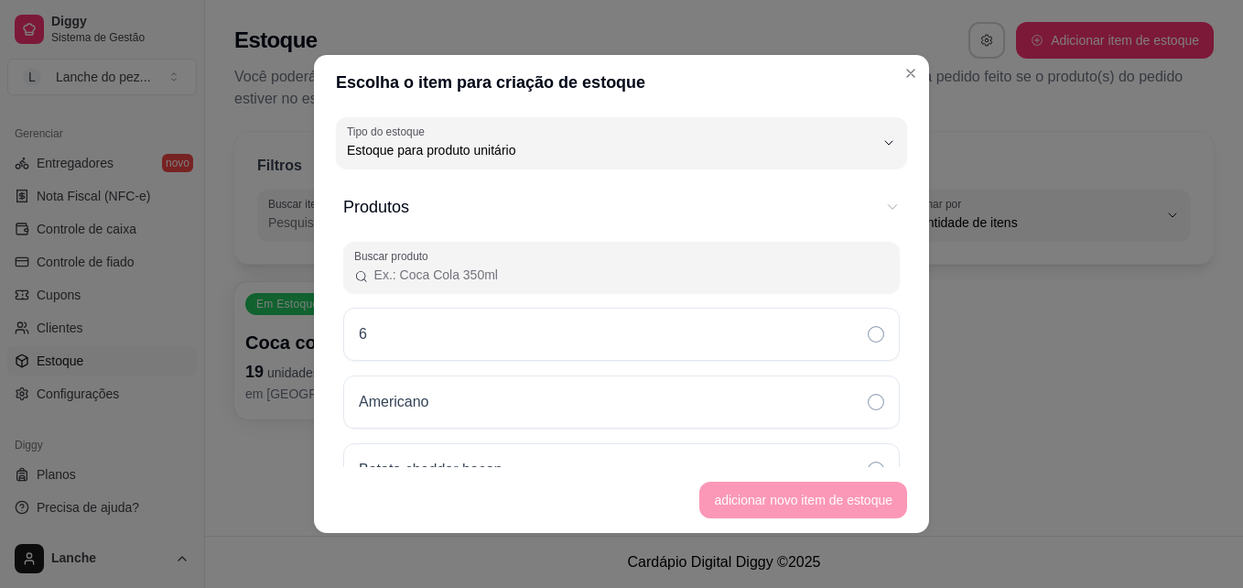
click at [531, 266] on input "Buscar produto" at bounding box center [629, 275] width 520 height 18
type input "carne de hamburguer"
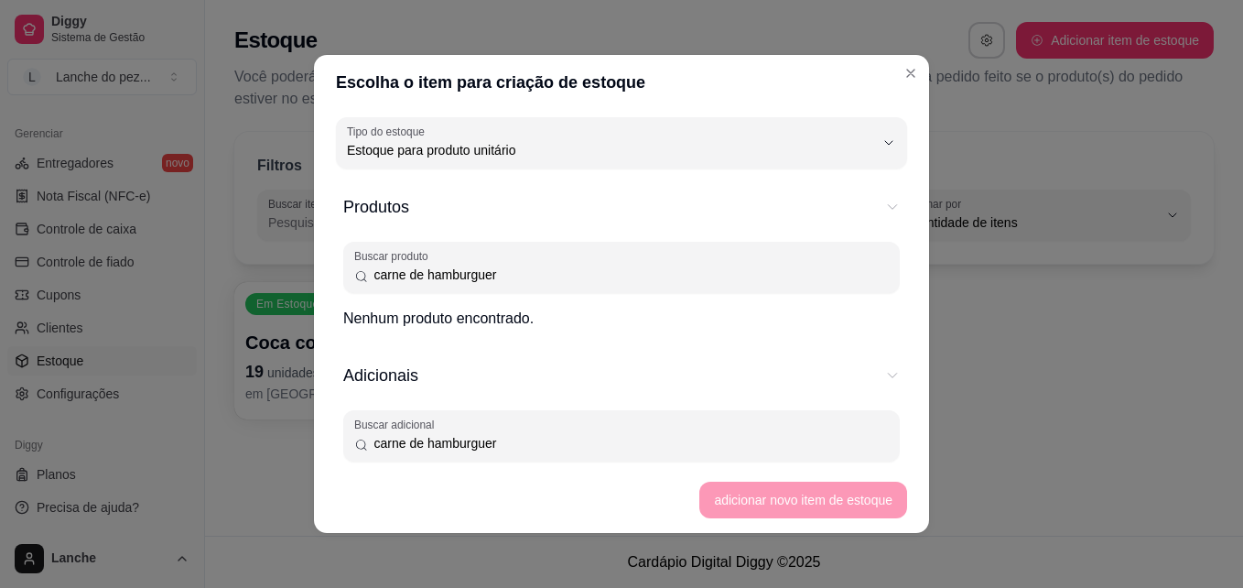
click at [783, 496] on footer "adicionar novo item de estoque" at bounding box center [621, 500] width 615 height 66
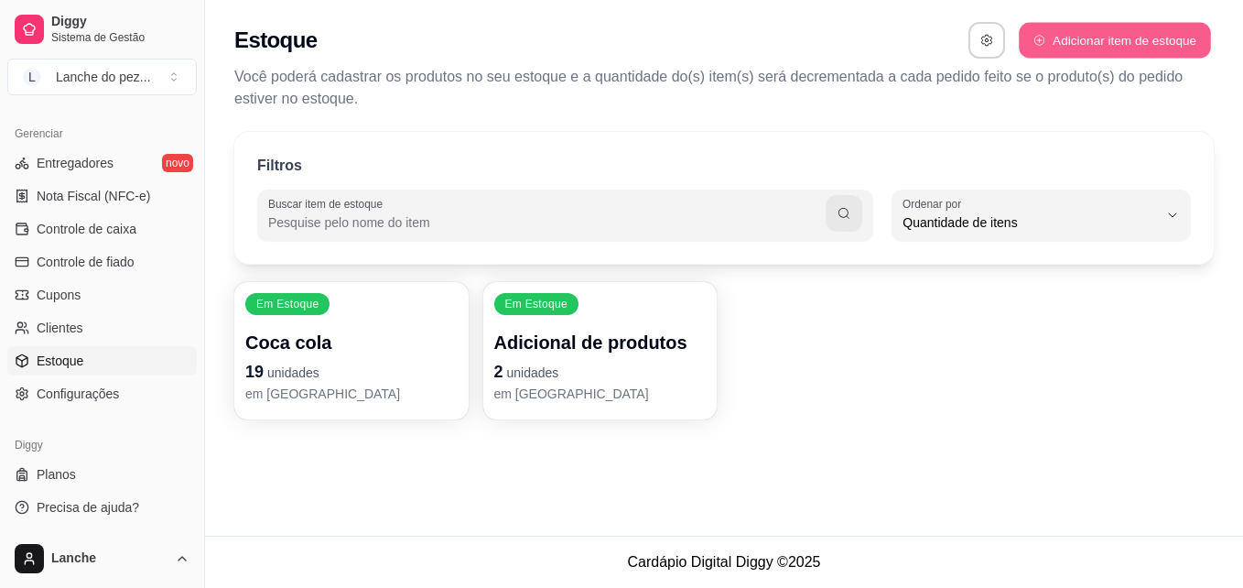
click at [1110, 41] on button "Adicionar item de estoque" at bounding box center [1114, 41] width 191 height 36
select select "UN"
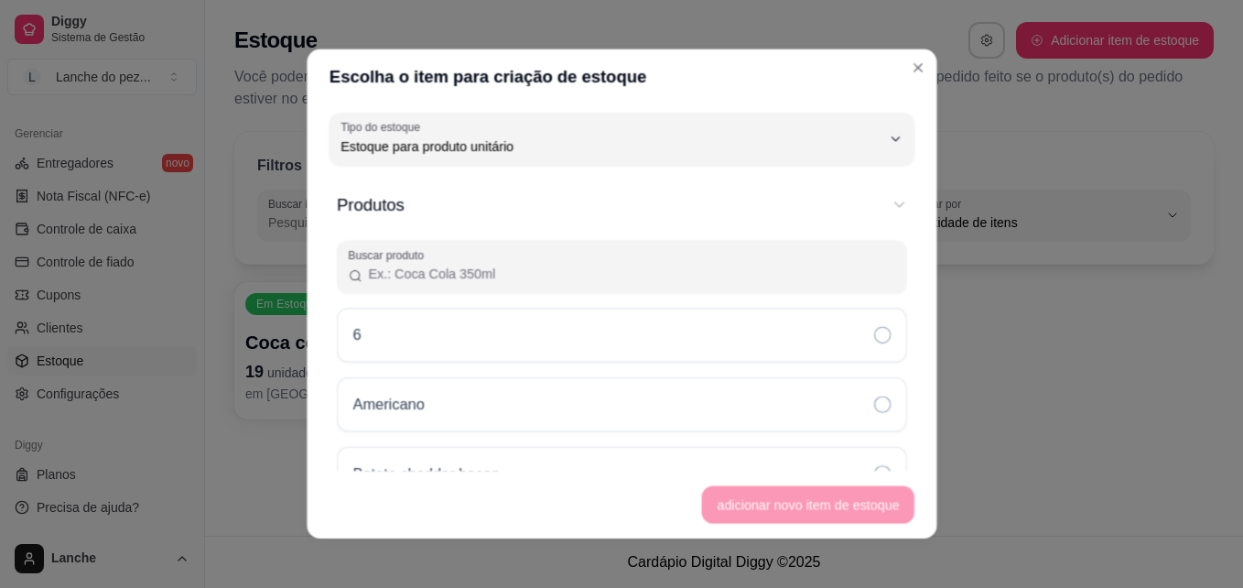
scroll to position [17, 0]
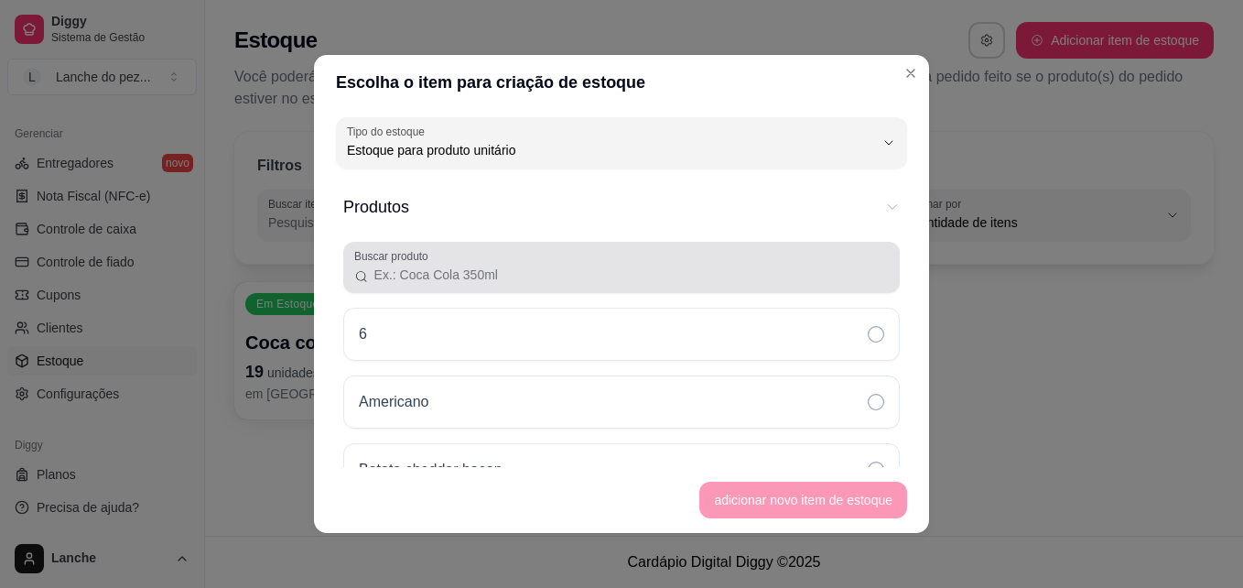
click at [454, 279] on input "Buscar produto" at bounding box center [629, 275] width 520 height 18
click at [472, 264] on div at bounding box center [621, 267] width 535 height 37
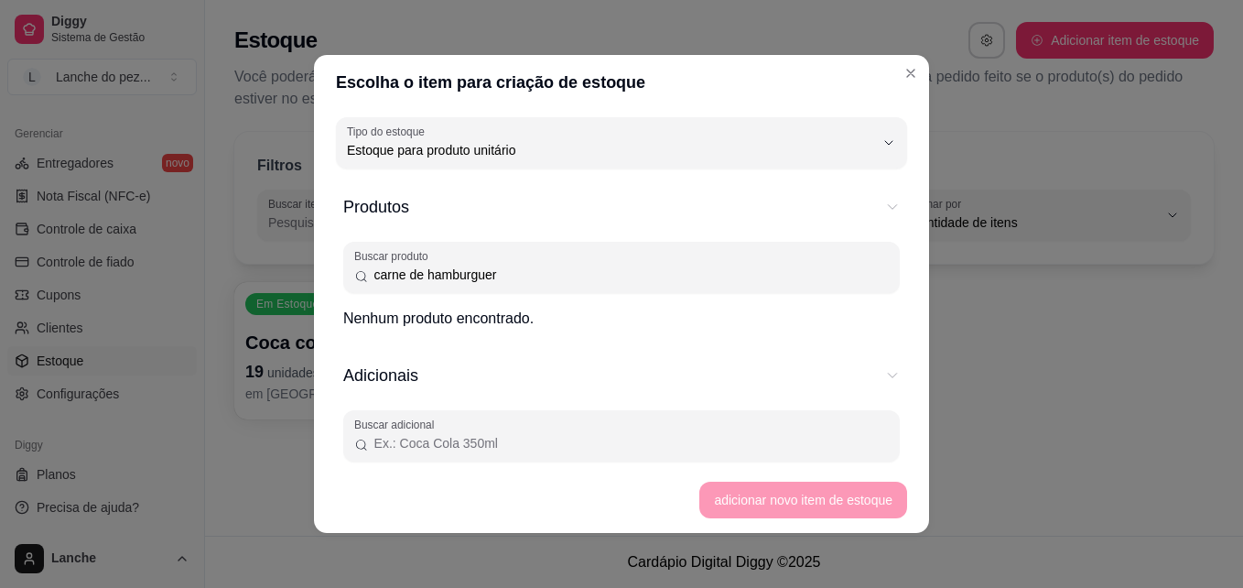
type input "carne de hamburguer"
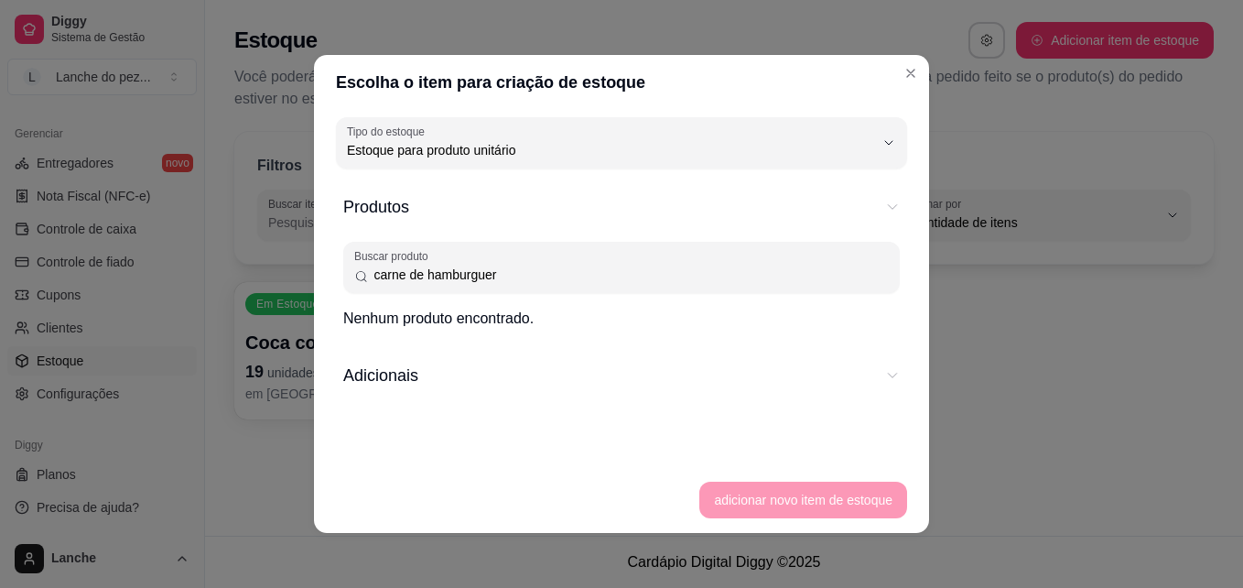
click at [520, 377] on span "Adicionais" at bounding box center [608, 376] width 531 height 26
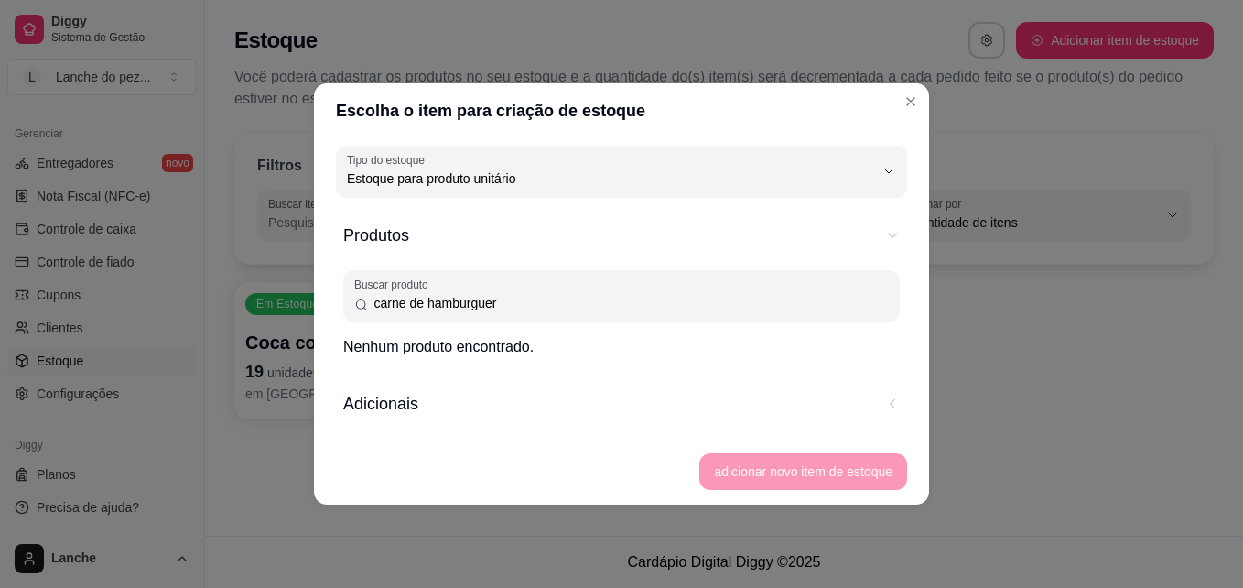
click at [520, 377] on button "Adicionais" at bounding box center [621, 403] width 557 height 55
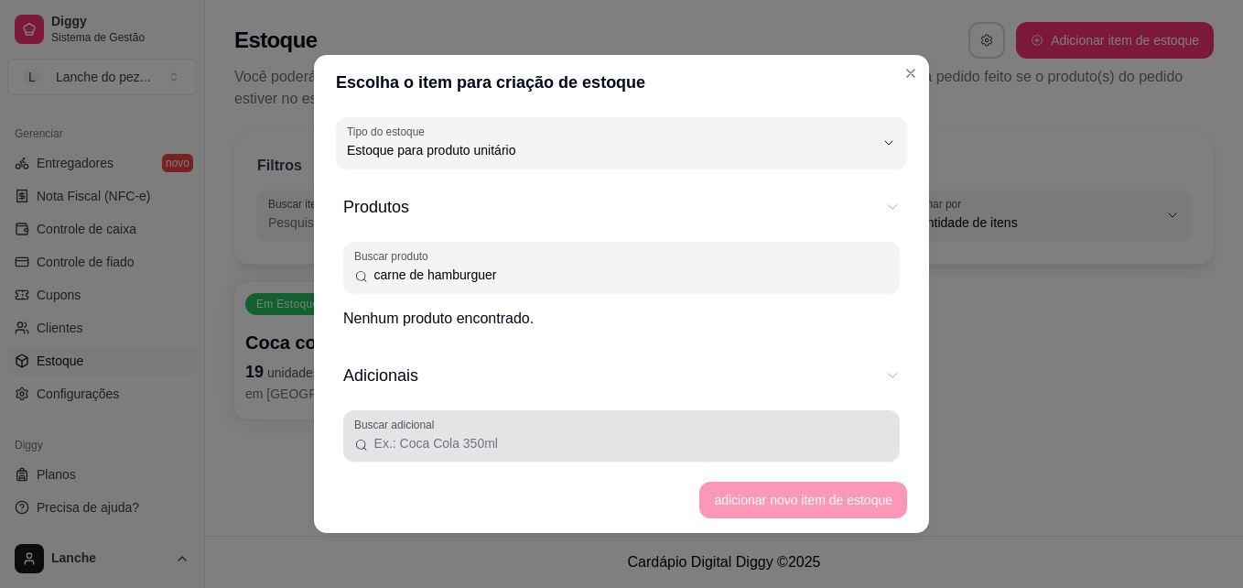
click at [651, 433] on div at bounding box center [621, 436] width 535 height 37
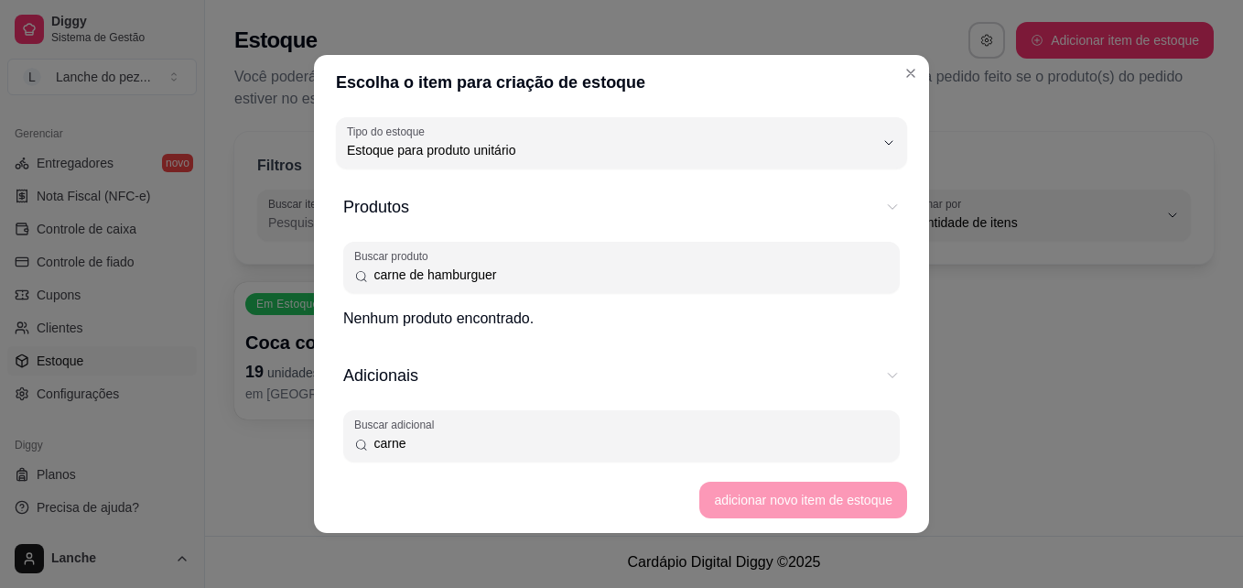
type input "carne"
click at [778, 511] on footer "adicionar novo item de estoque" at bounding box center [621, 500] width 615 height 66
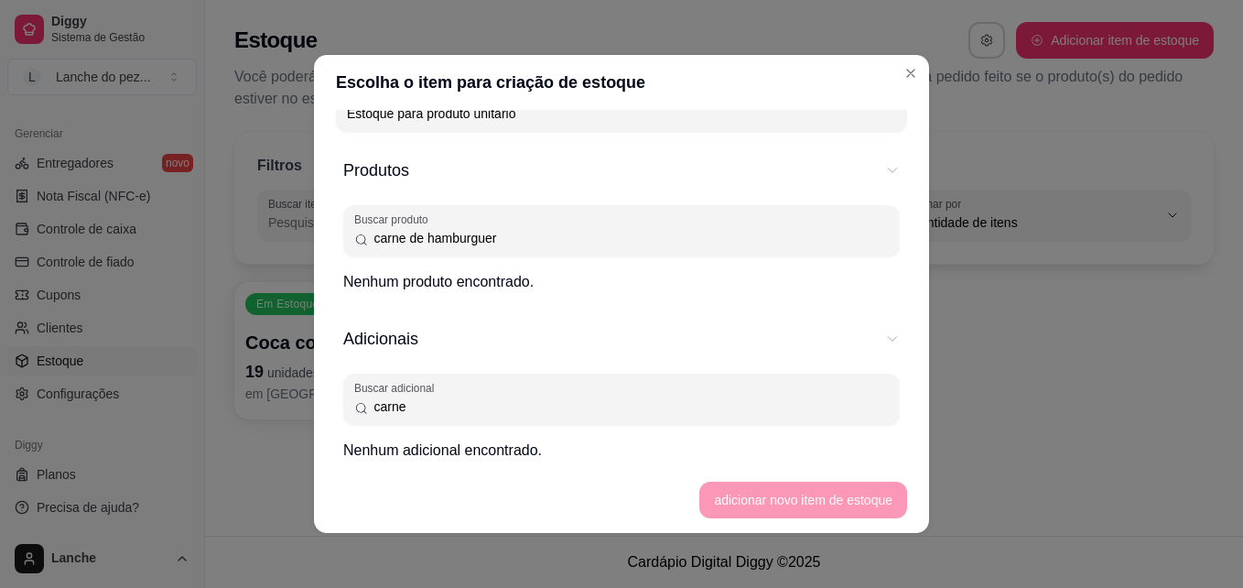
scroll to position [46, 0]
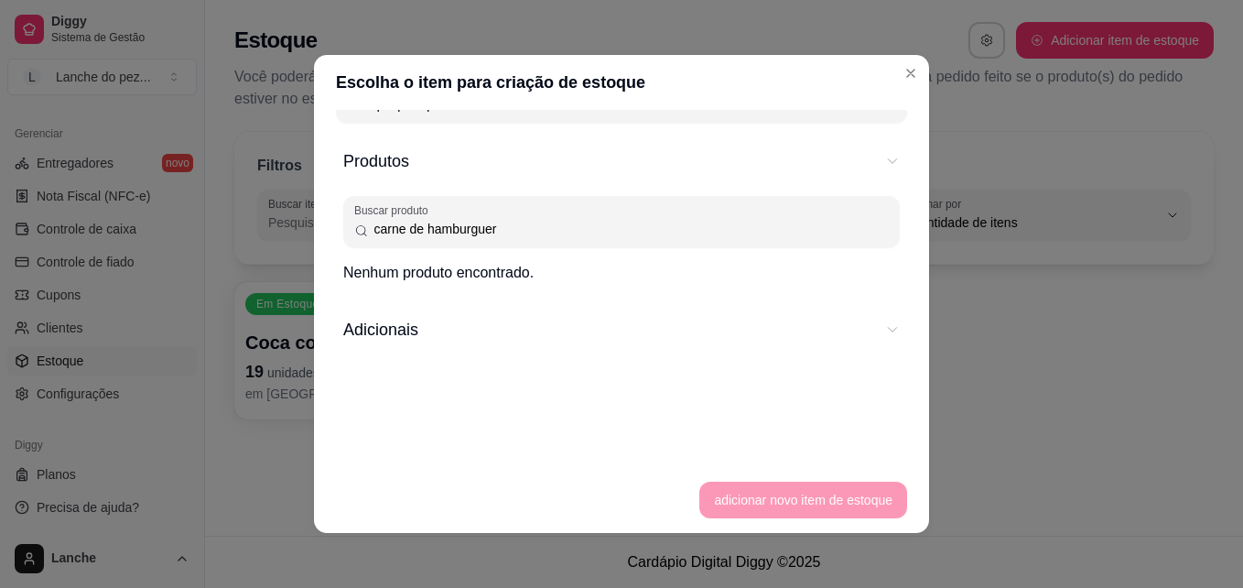
click at [789, 332] on span "Adicionais" at bounding box center [608, 330] width 531 height 26
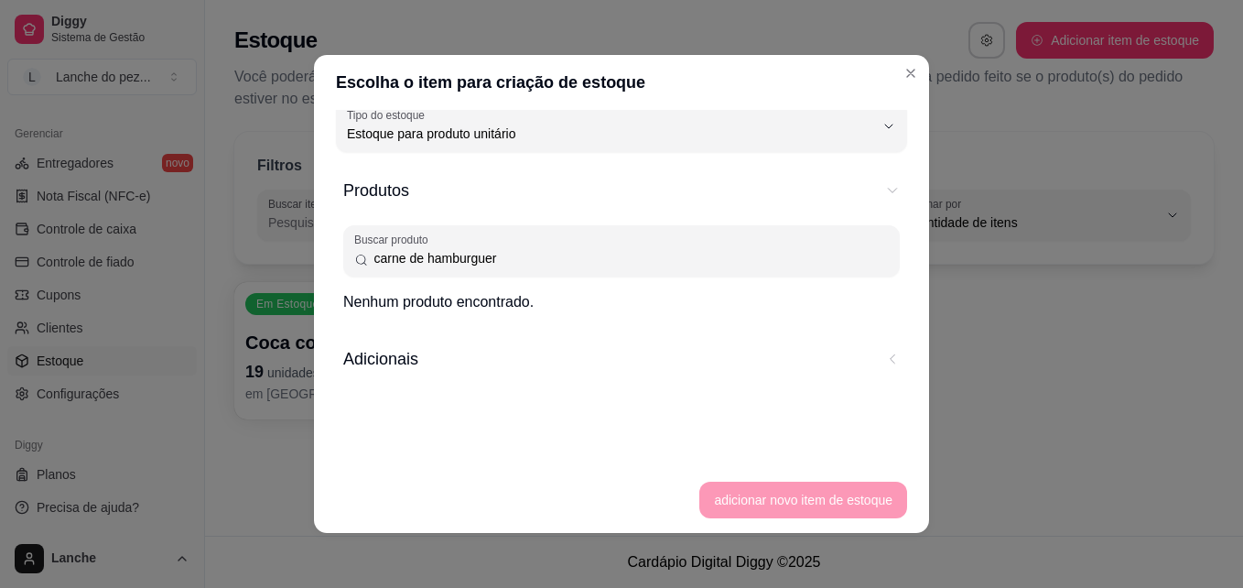
scroll to position [0, 0]
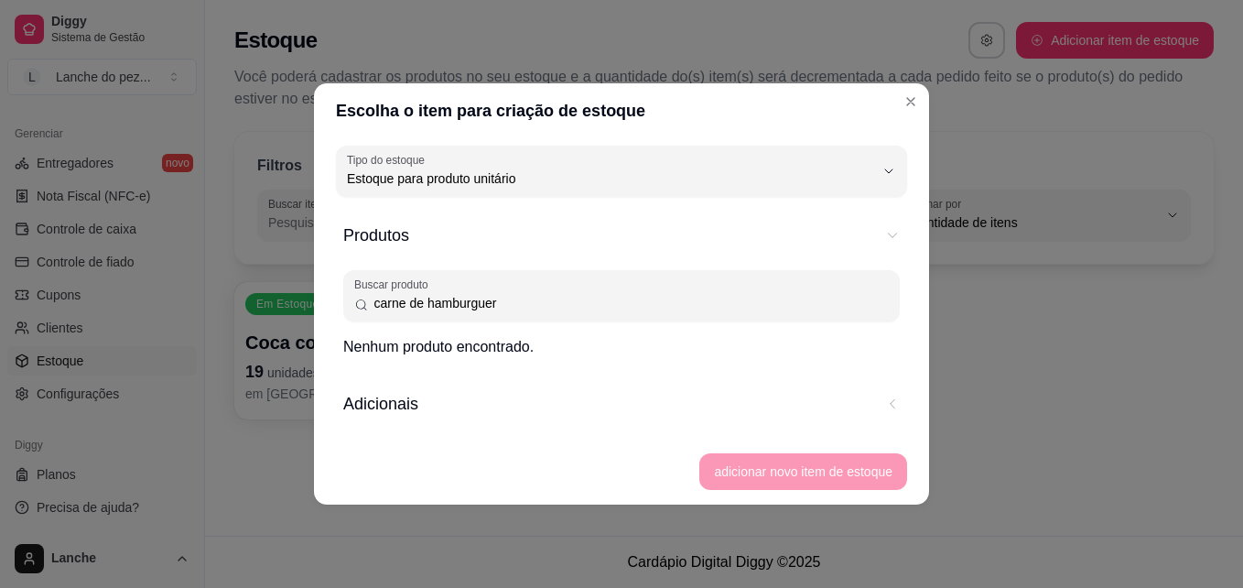
click at [836, 469] on footer "adicionar novo item de estoque" at bounding box center [621, 472] width 615 height 66
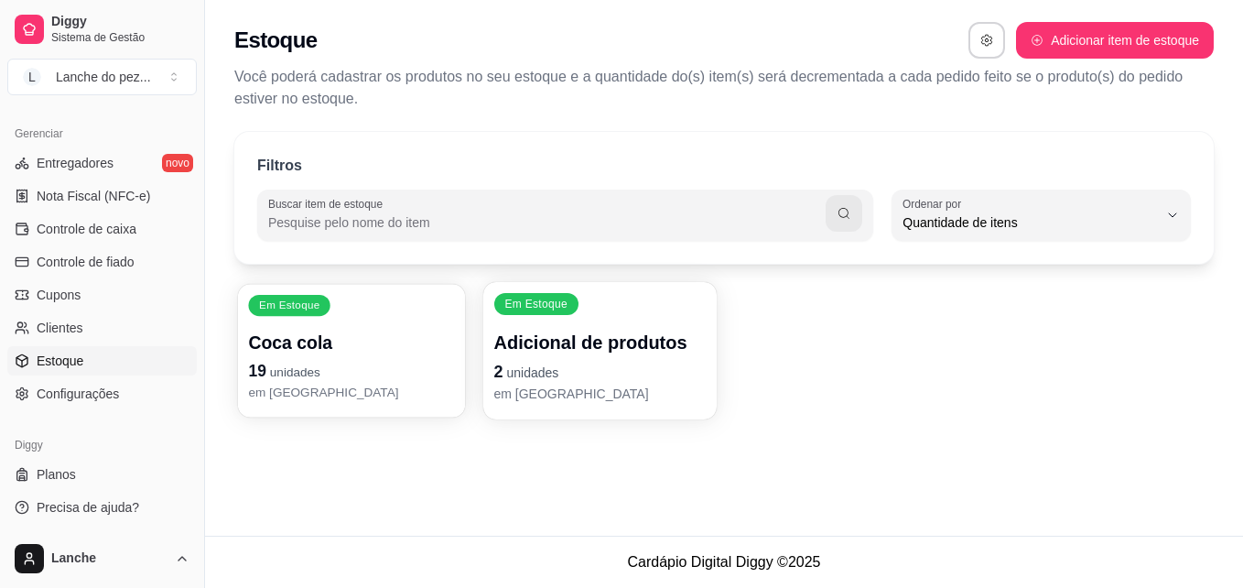
click at [391, 363] on p "19 unidades" at bounding box center [351, 371] width 206 height 25
click at [1065, 21] on div "Estoque Adicionar item de estoque Você poderá cadastrar os produtos no seu esto…" at bounding box center [724, 60] width 1038 height 121
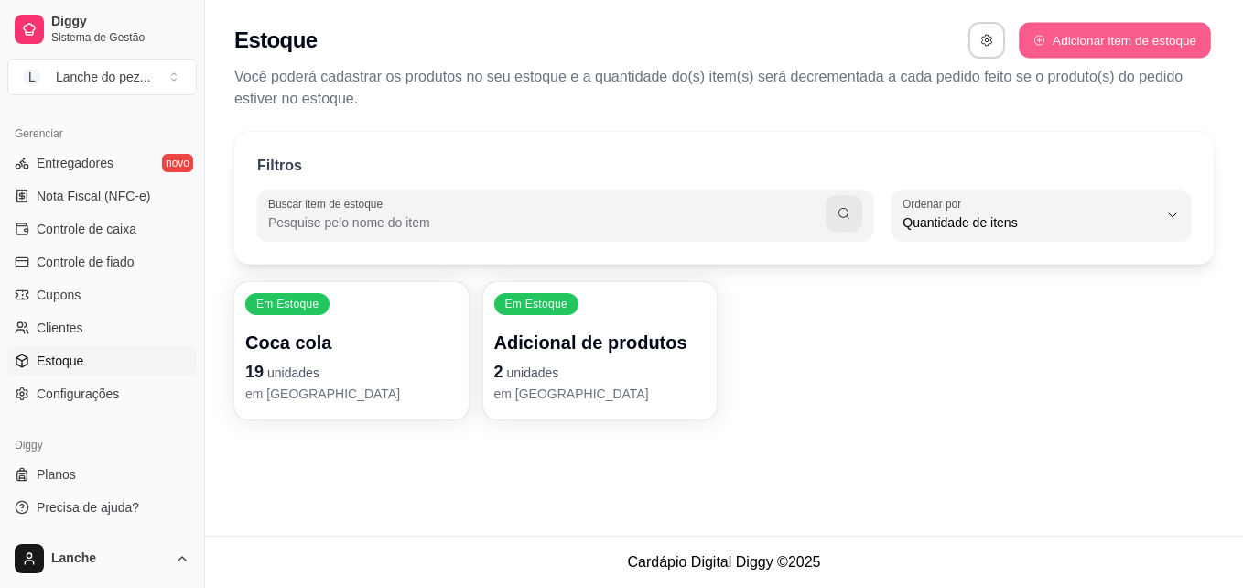
click at [1063, 31] on button "Adicionar item de estoque" at bounding box center [1114, 41] width 191 height 36
select select "UN"
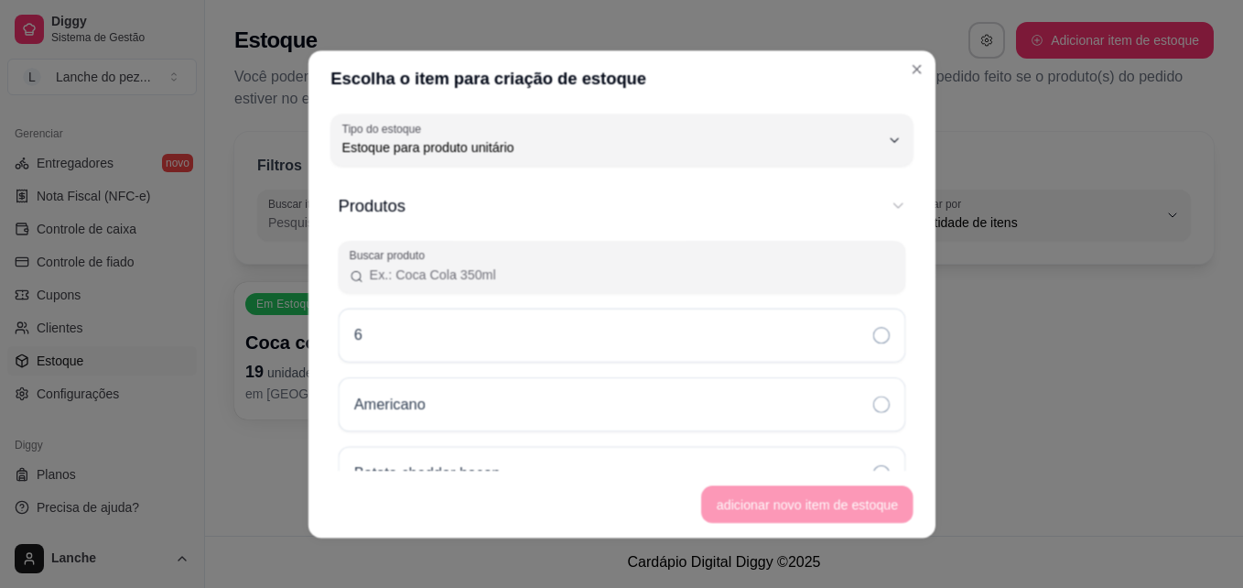
scroll to position [17, 0]
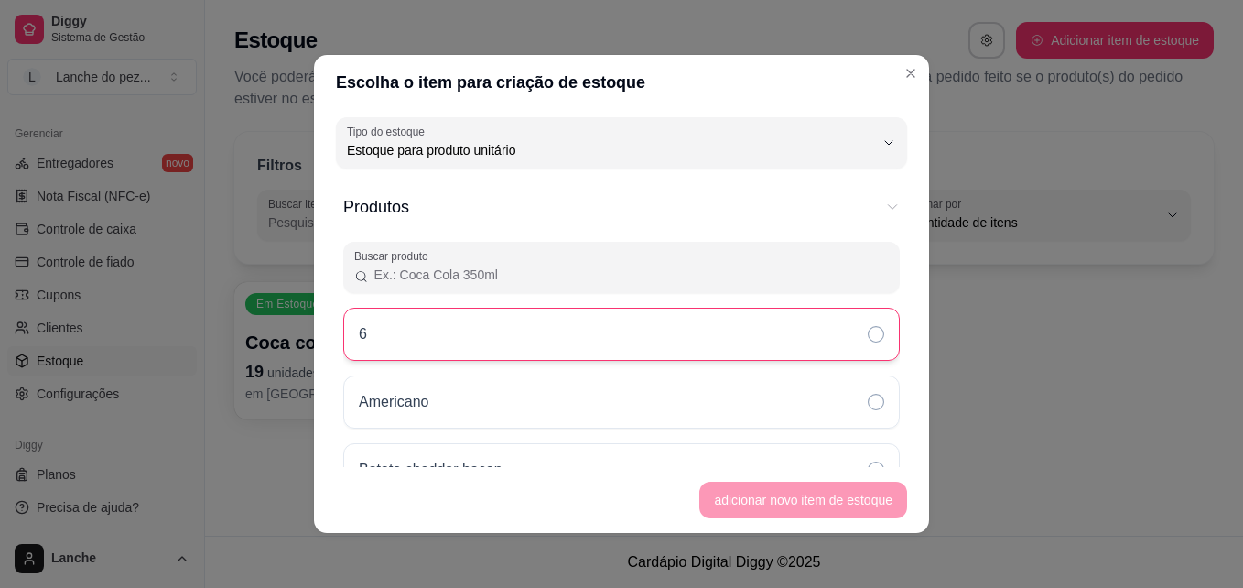
click at [759, 317] on div "6" at bounding box center [621, 334] width 557 height 53
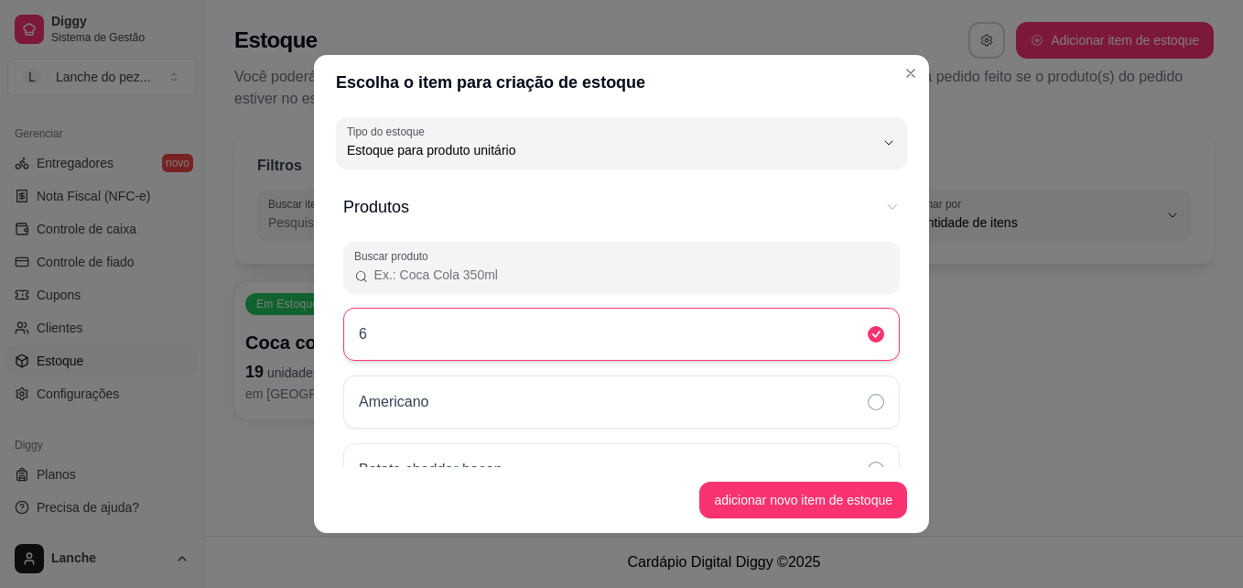
click at [759, 317] on div "6" at bounding box center [621, 334] width 557 height 53
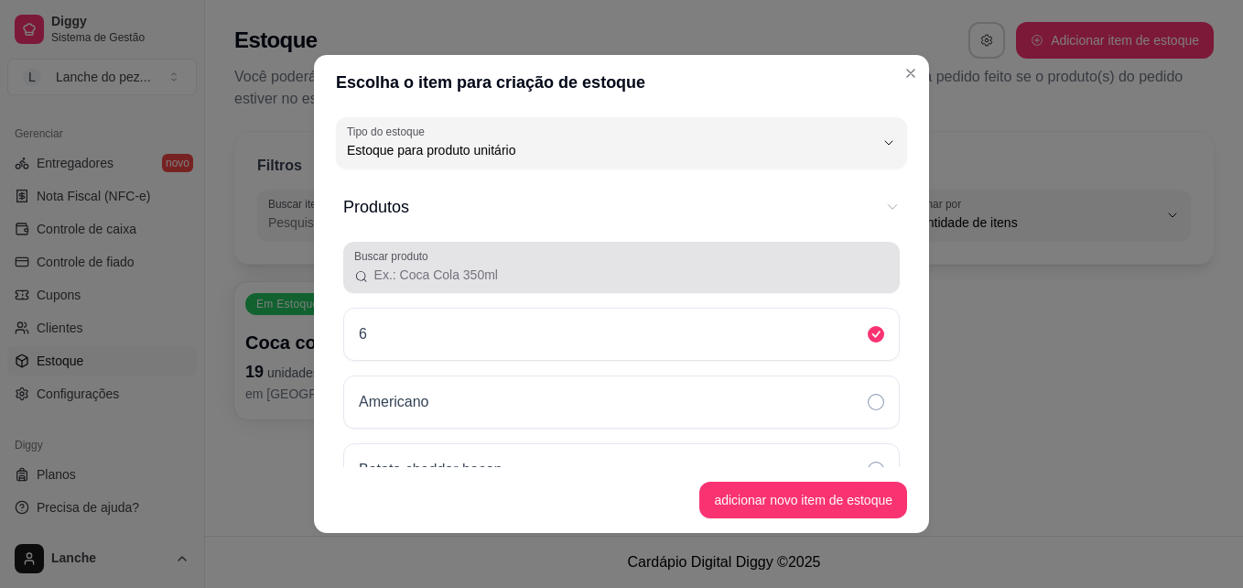
click at [704, 279] on input "Buscar produto" at bounding box center [629, 275] width 520 height 18
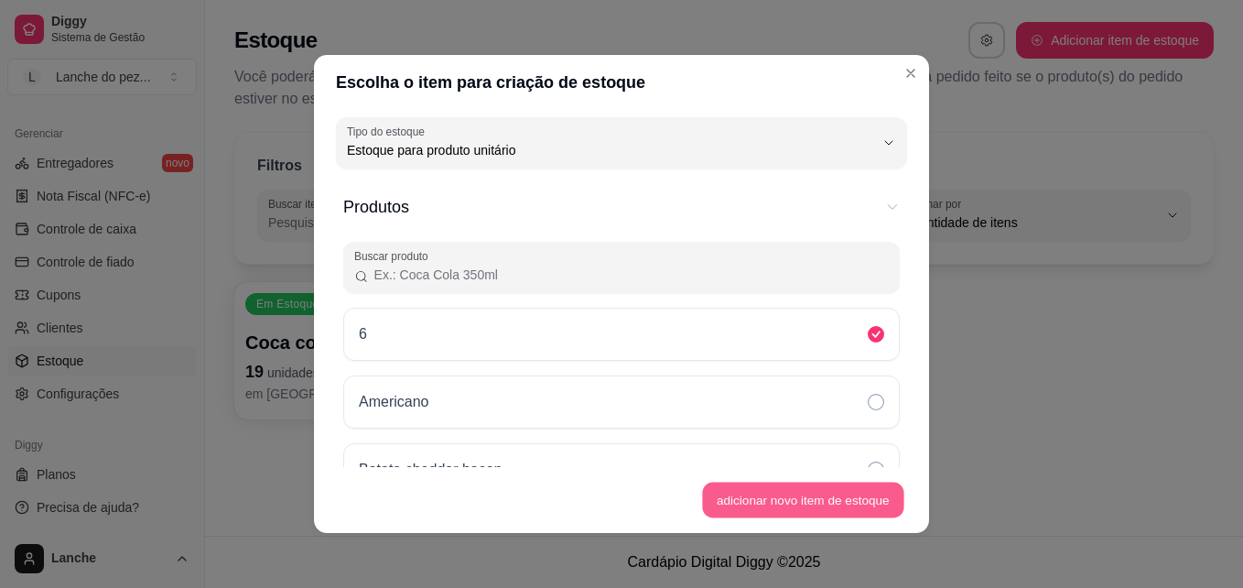
click at [743, 492] on button "adicionar novo item de estoque" at bounding box center [803, 501] width 201 height 36
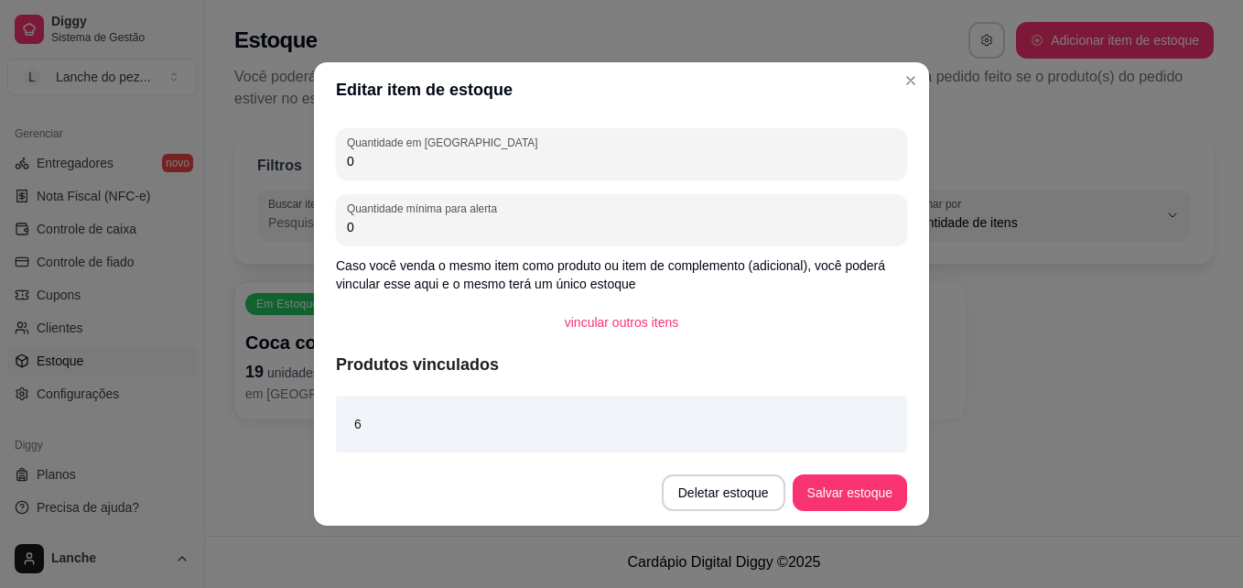
click at [567, 408] on div "6" at bounding box center [621, 424] width 571 height 57
click at [613, 320] on button "vincular outros itens" at bounding box center [622, 322] width 144 height 37
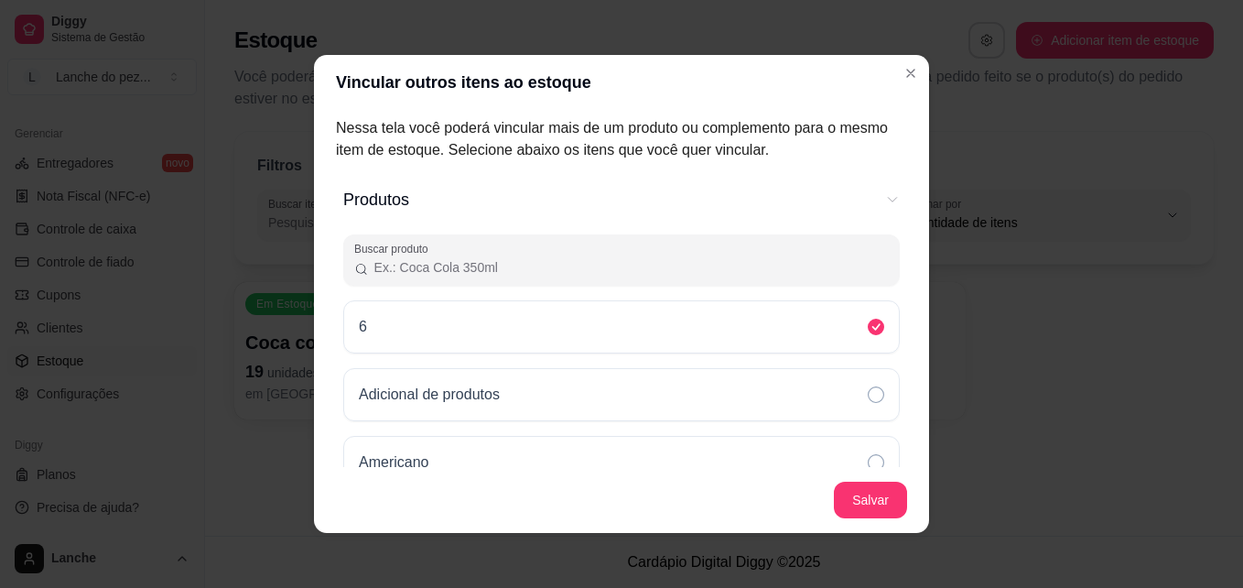
click at [613, 320] on div "6" at bounding box center [621, 326] width 557 height 53
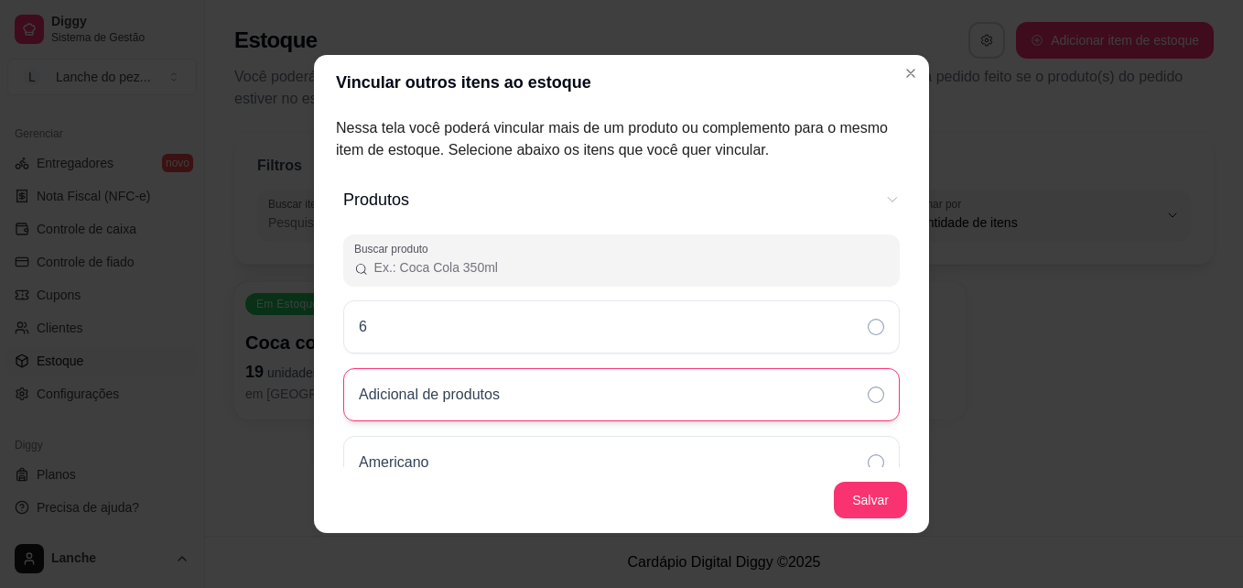
click at [841, 399] on div "Adicional de produtos" at bounding box center [621, 394] width 557 height 53
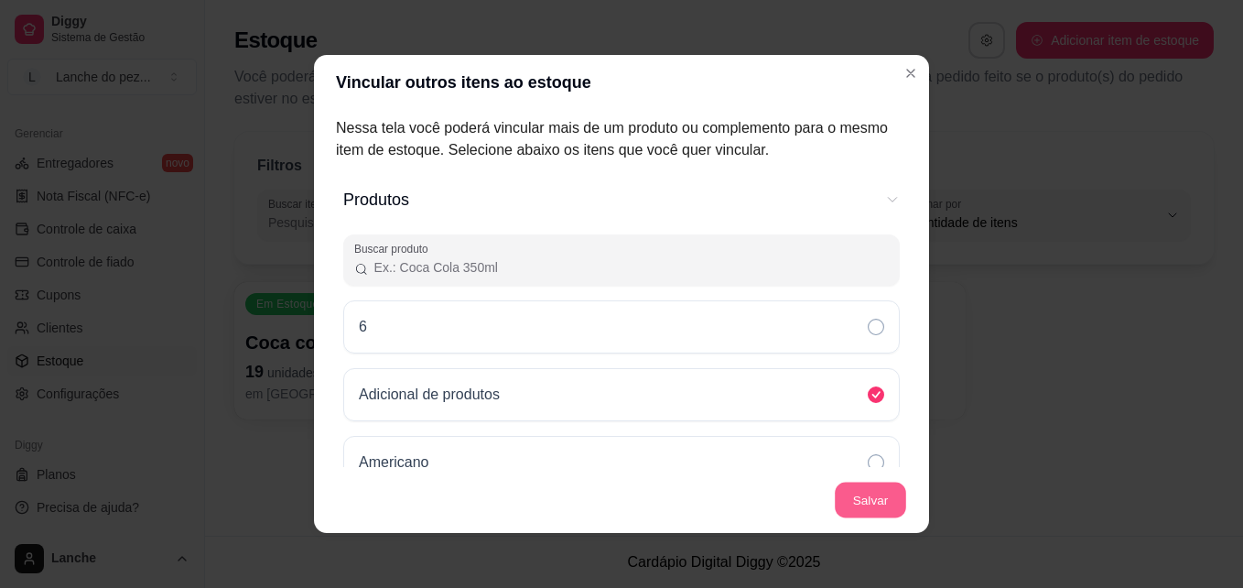
click at [853, 492] on button "Salvar" at bounding box center [870, 501] width 71 height 36
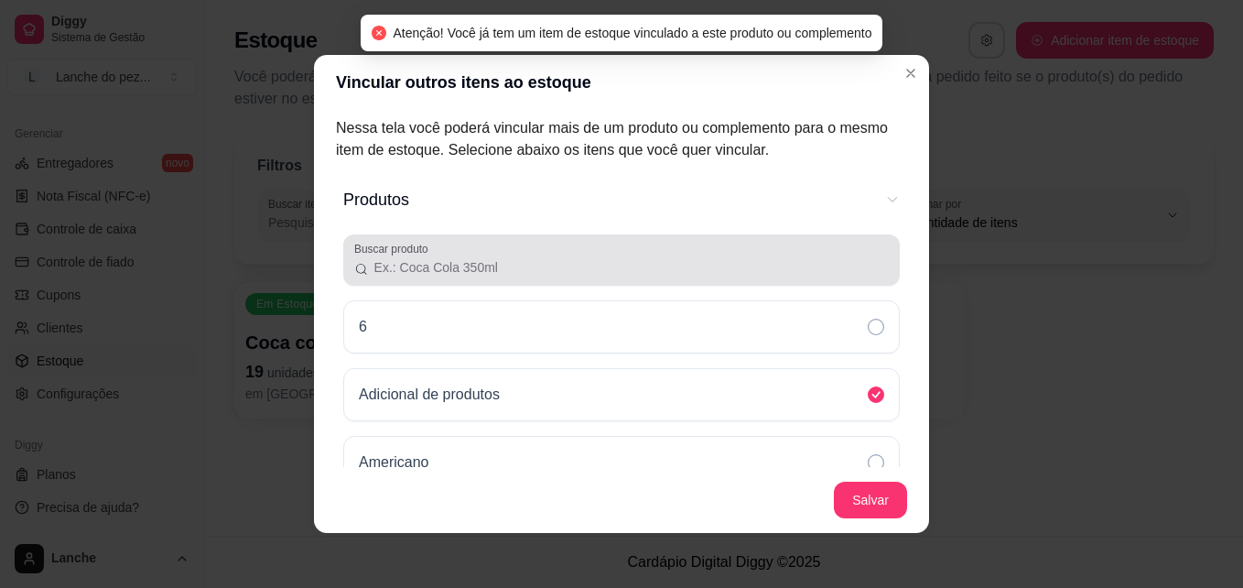
click at [756, 262] on input "Buscar produto" at bounding box center [629, 267] width 520 height 18
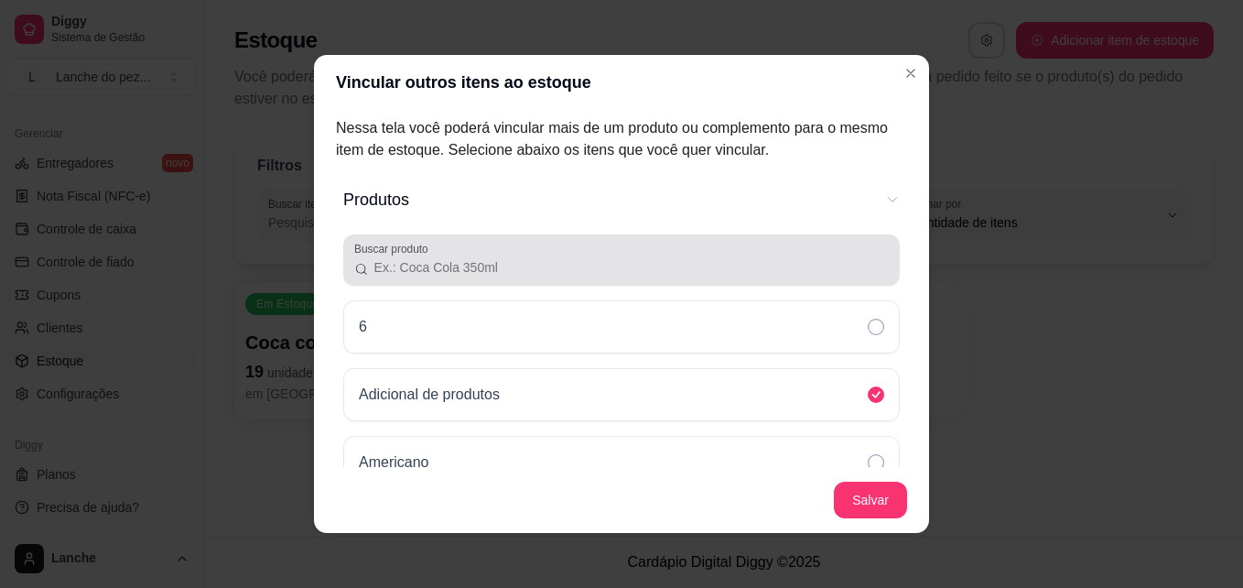
click at [633, 244] on div at bounding box center [621, 260] width 535 height 37
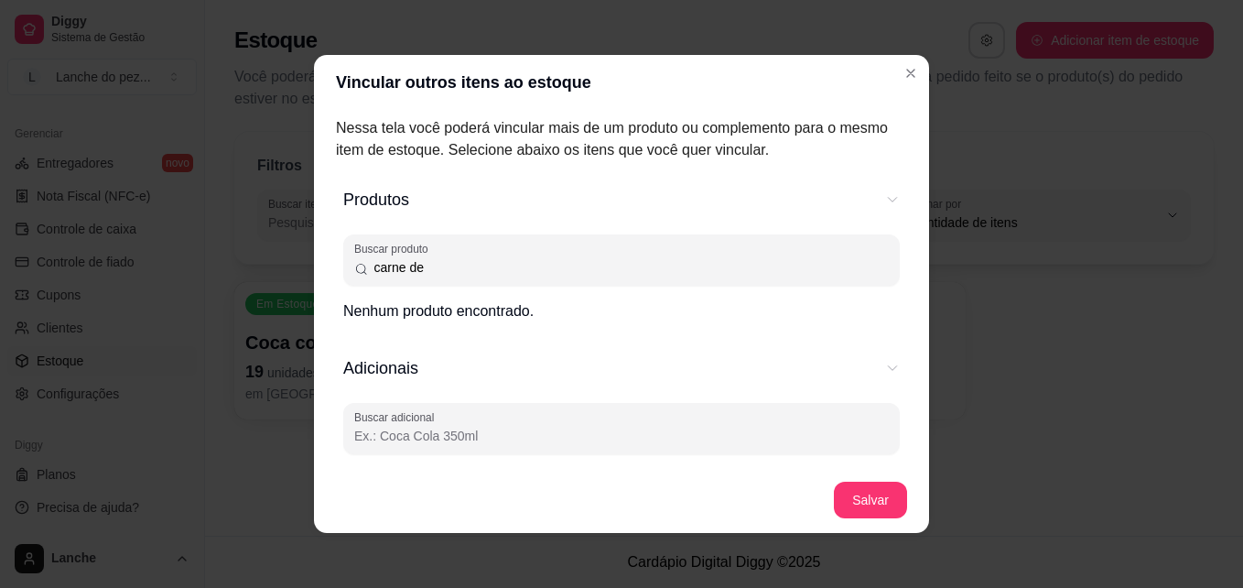
click at [593, 251] on div "carne de" at bounding box center [621, 260] width 535 height 37
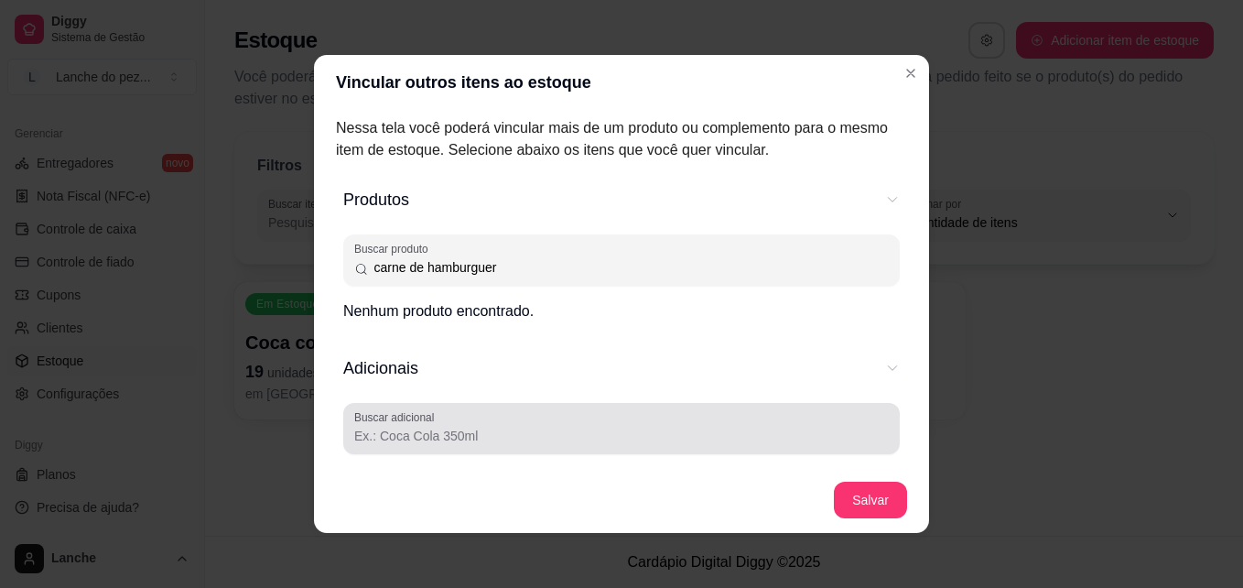
type input "carne de hamburguer"
click at [570, 411] on div at bounding box center [621, 428] width 535 height 37
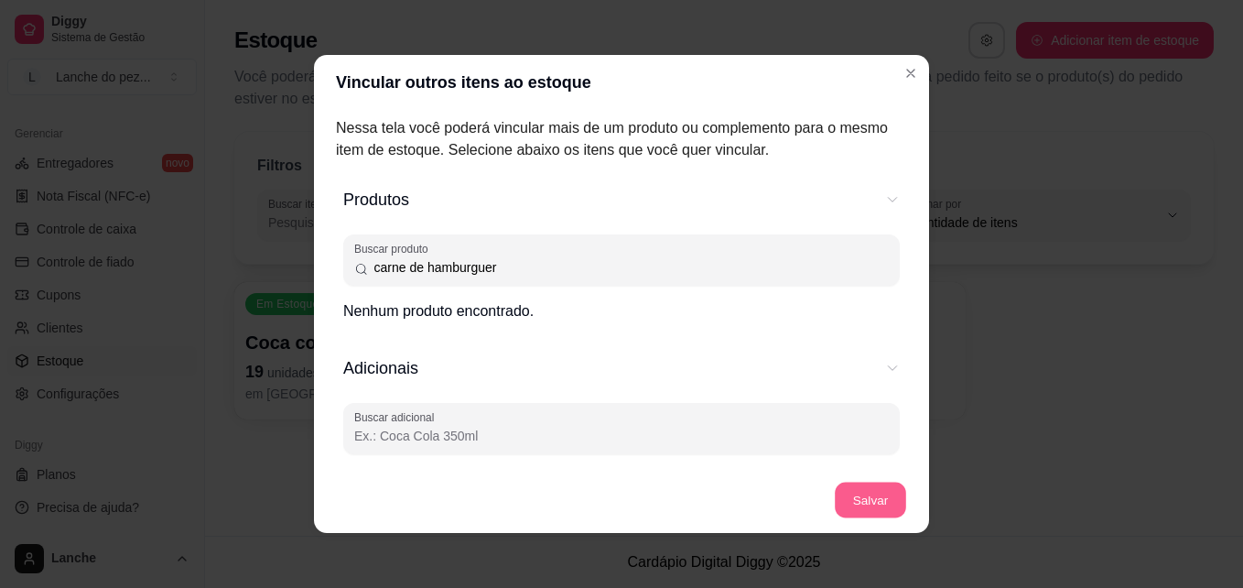
click at [854, 493] on button "Salvar" at bounding box center [870, 501] width 71 height 36
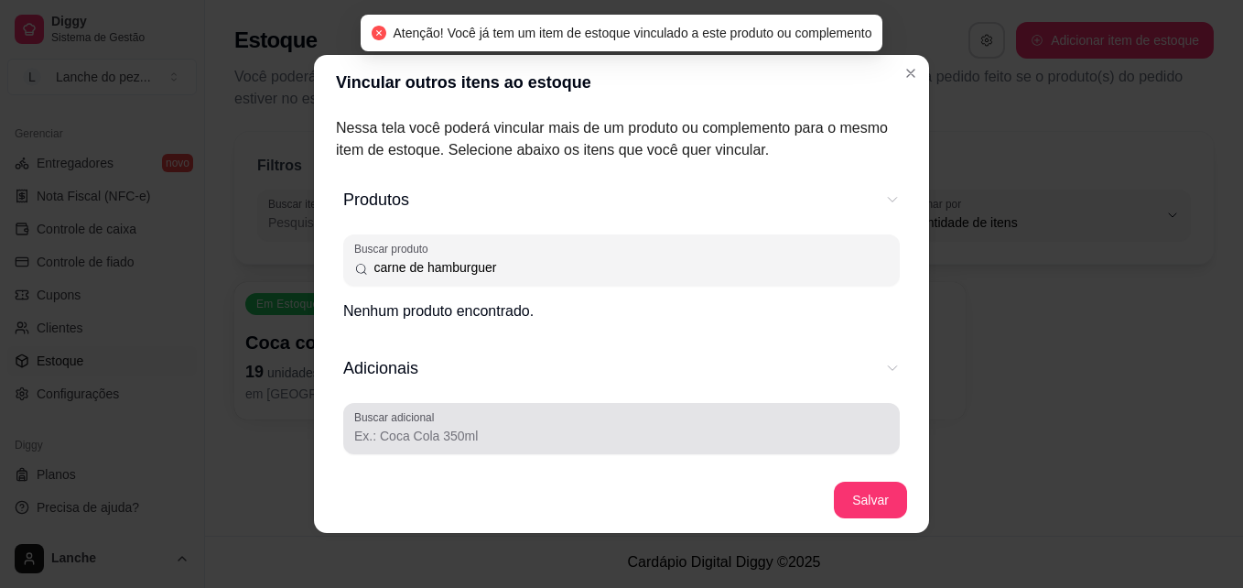
click at [494, 448] on div "Buscar adicional" at bounding box center [621, 428] width 557 height 51
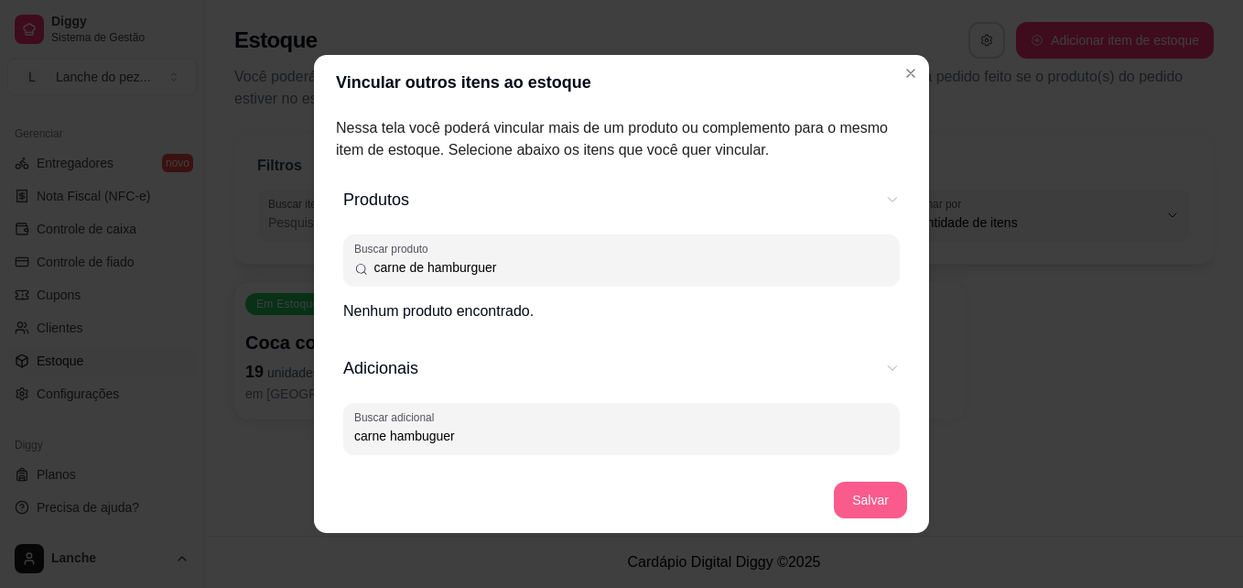
type input "carne hambuguer"
click at [843, 493] on button "Salvar" at bounding box center [870, 501] width 71 height 36
click at [632, 271] on input "carne de hamburguer" at bounding box center [629, 267] width 520 height 18
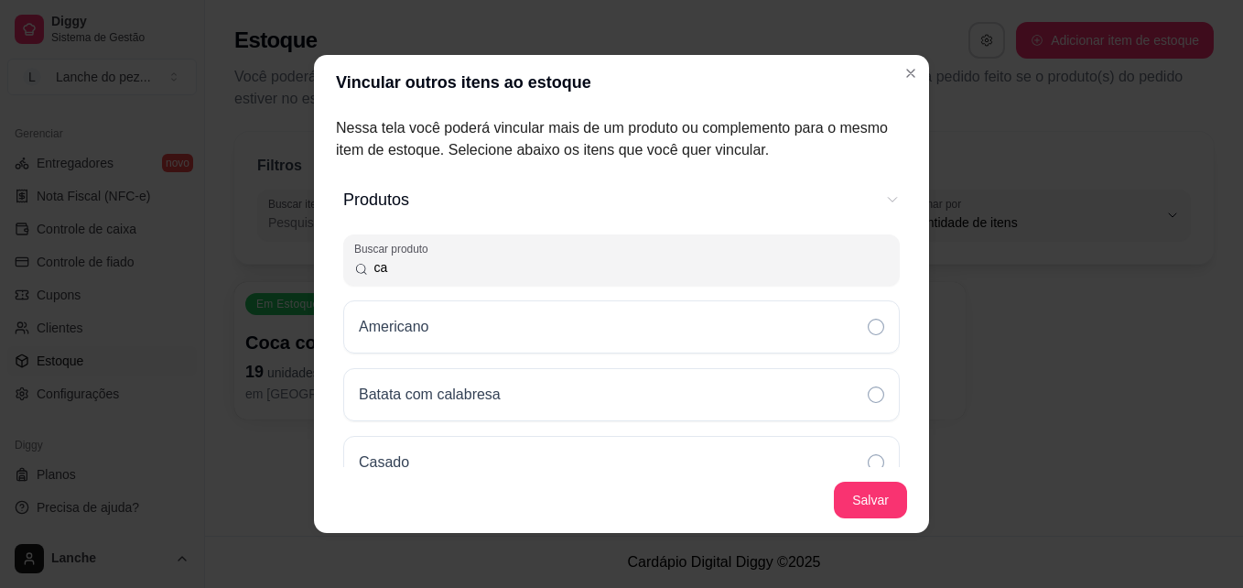
type input "c"
click at [863, 498] on button "Salvar" at bounding box center [870, 501] width 71 height 36
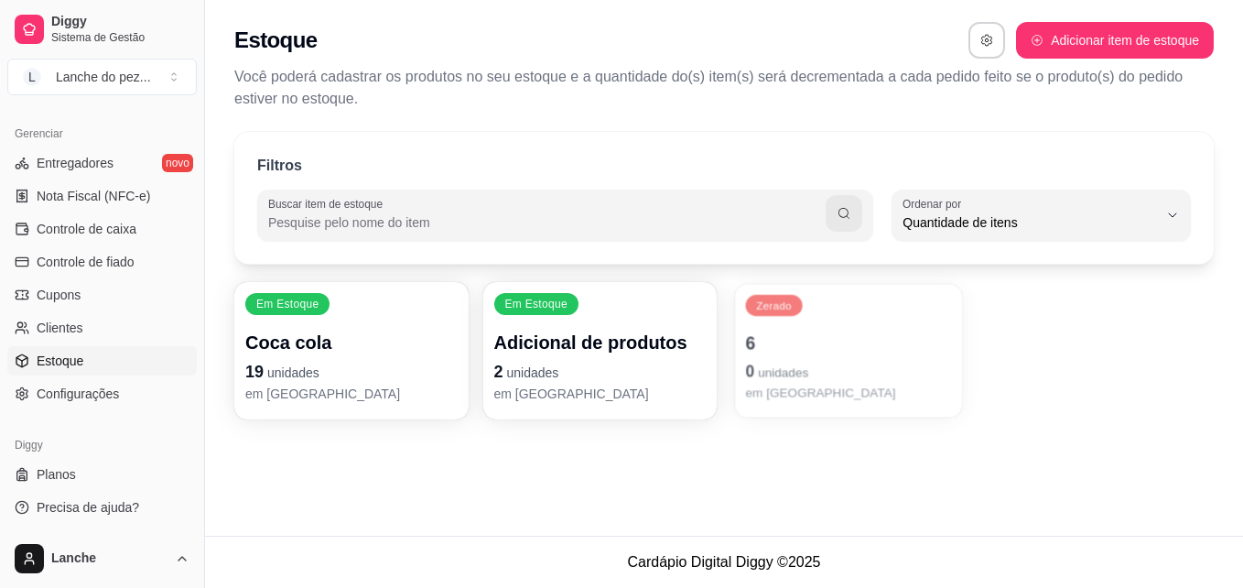
click at [828, 336] on p "6" at bounding box center [848, 343] width 206 height 25
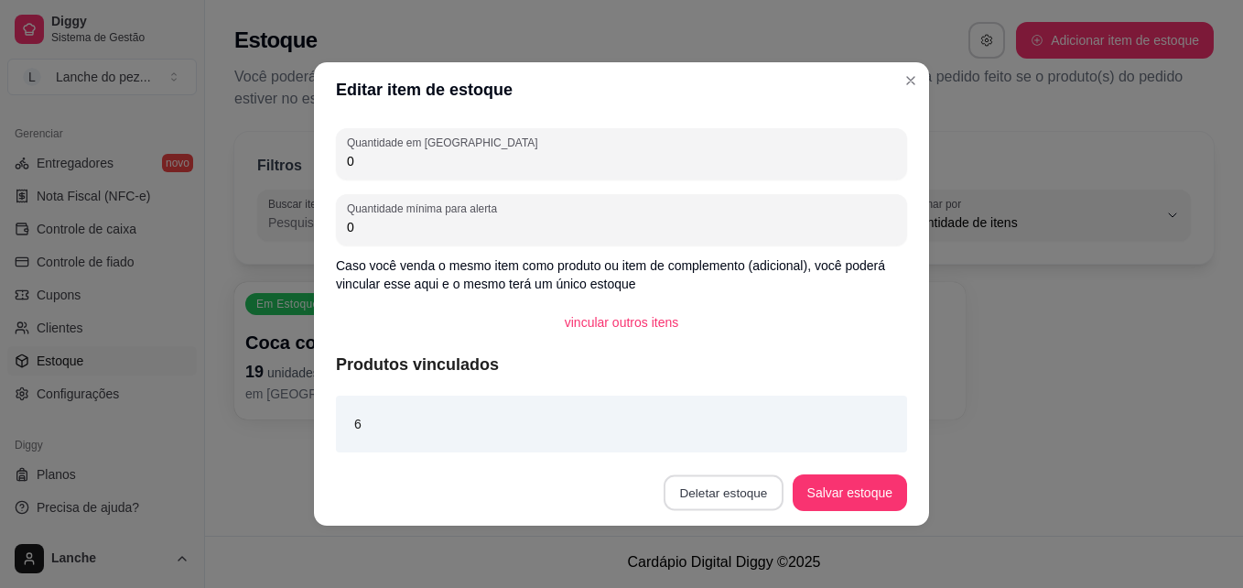
click at [744, 487] on button "Deletar estoque" at bounding box center [724, 493] width 120 height 36
click at [722, 429] on button "Confirmar" at bounding box center [732, 440] width 65 height 27
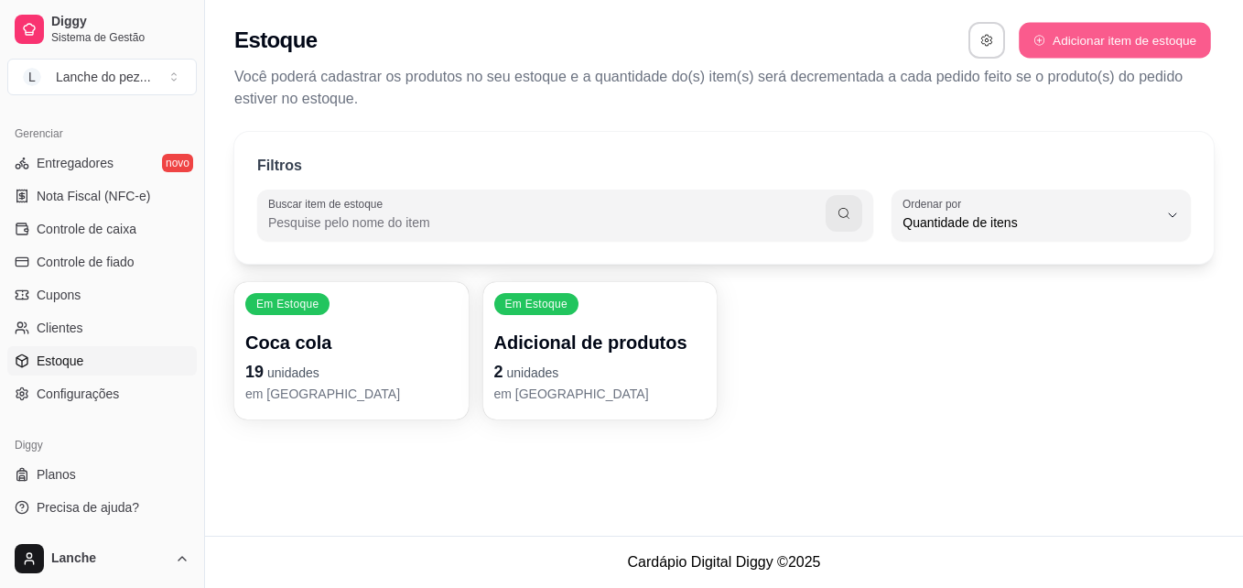
click at [1117, 40] on button "Adicionar item de estoque" at bounding box center [1114, 41] width 191 height 36
select select "UN"
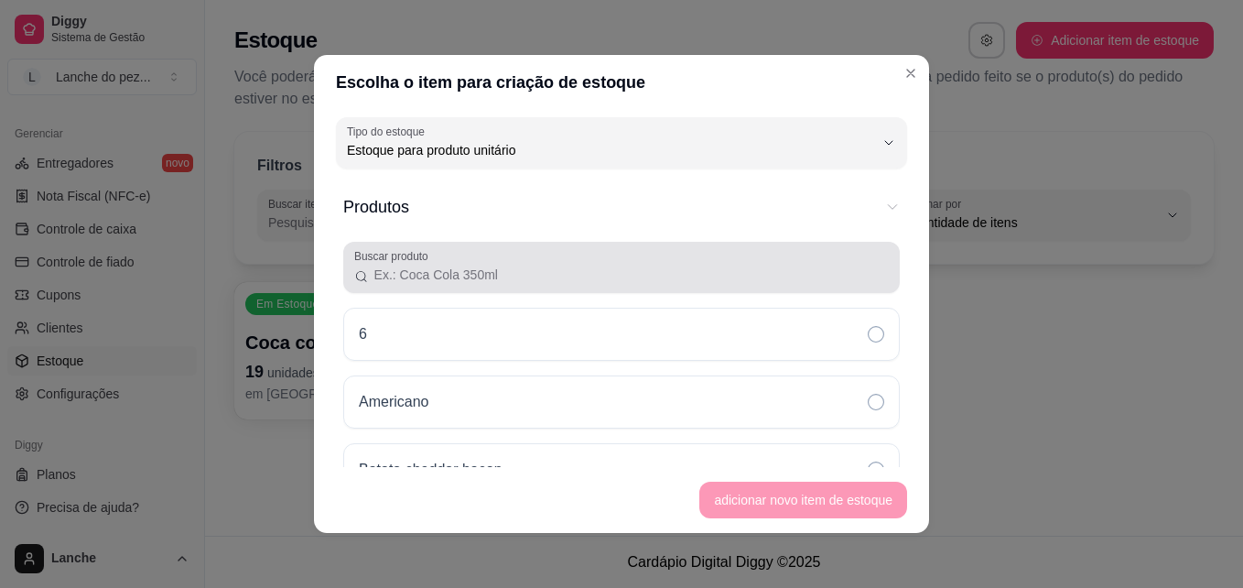
click at [659, 279] on input "Buscar produto" at bounding box center [629, 275] width 520 height 18
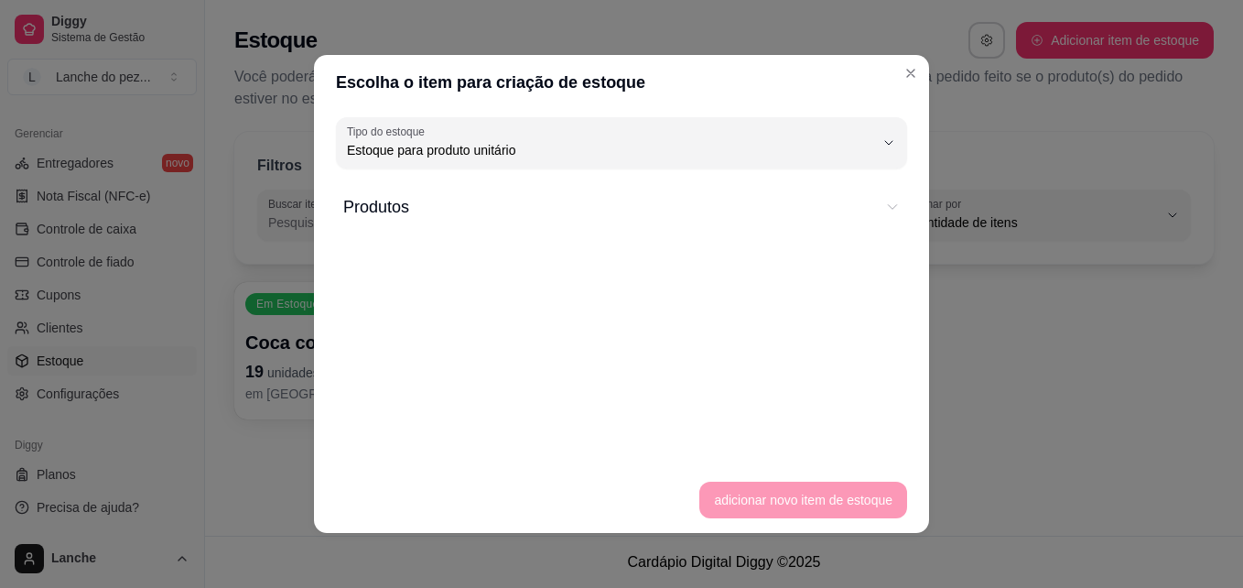
click at [616, 218] on span "Produtos" at bounding box center [608, 207] width 531 height 26
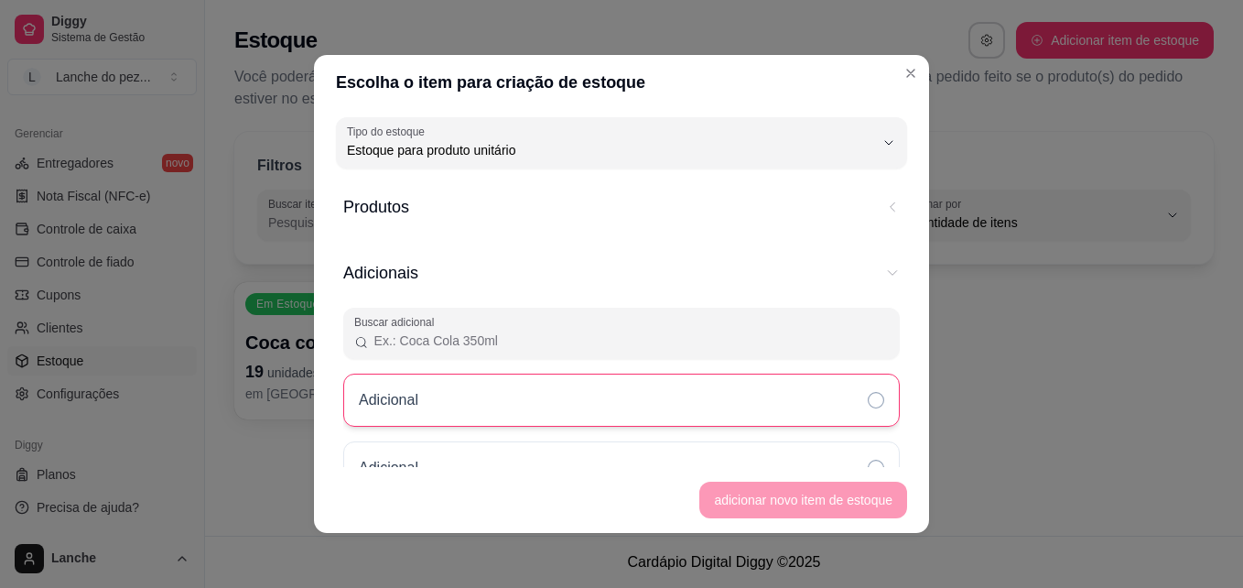
click at [464, 401] on div "Adicional" at bounding box center [621, 400] width 557 height 53
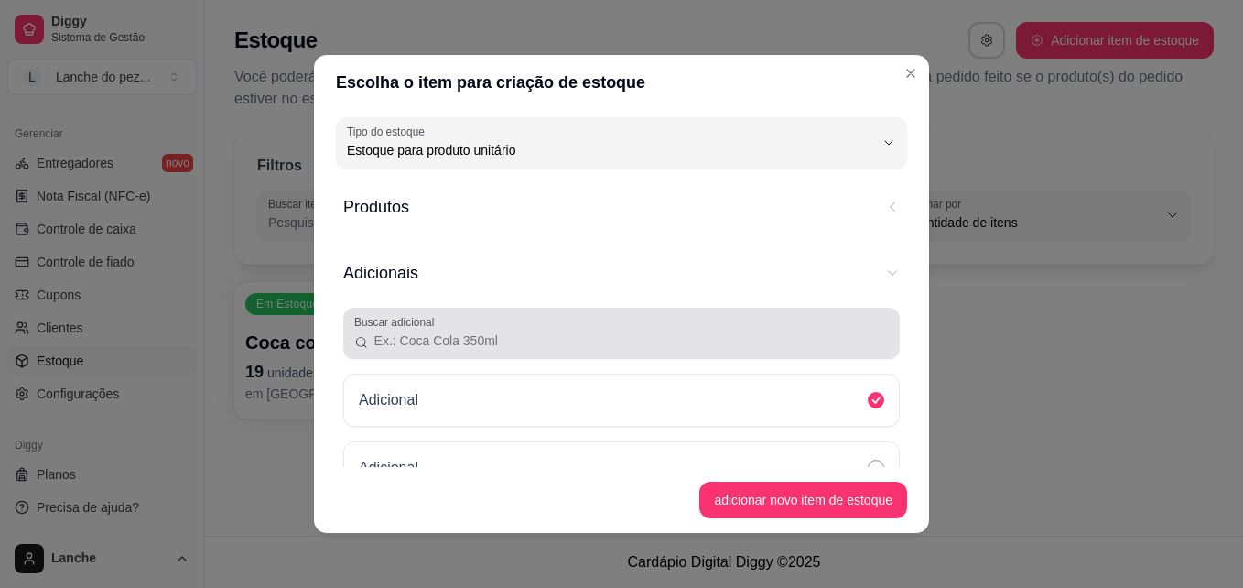
click at [455, 330] on div at bounding box center [621, 333] width 535 height 37
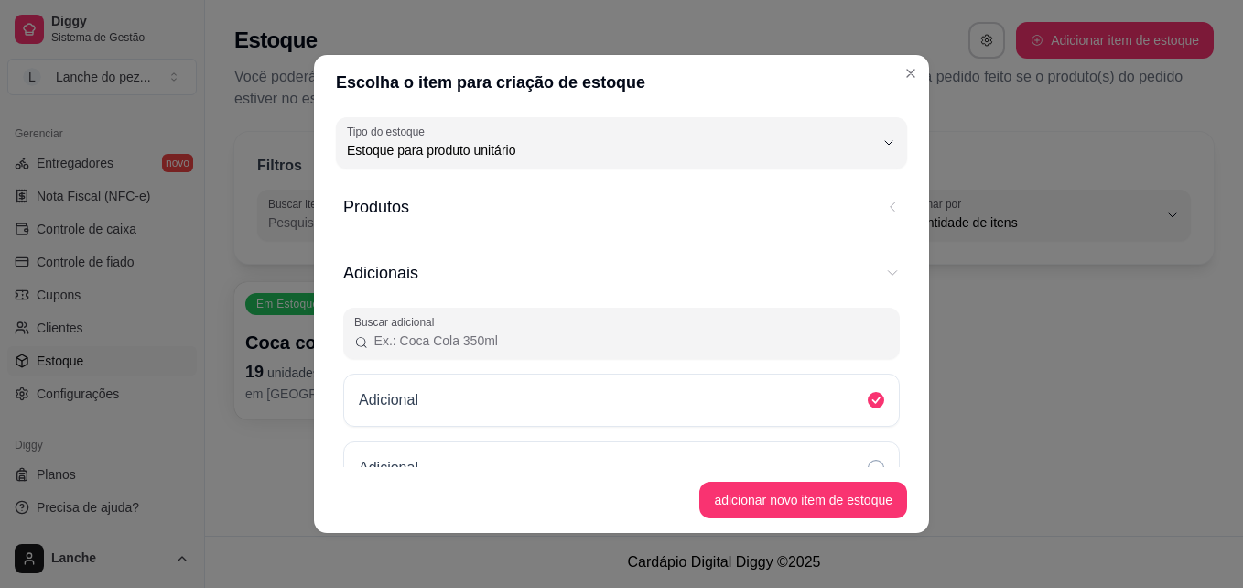
click at [461, 339] on input "Buscar adicional" at bounding box center [629, 340] width 520 height 18
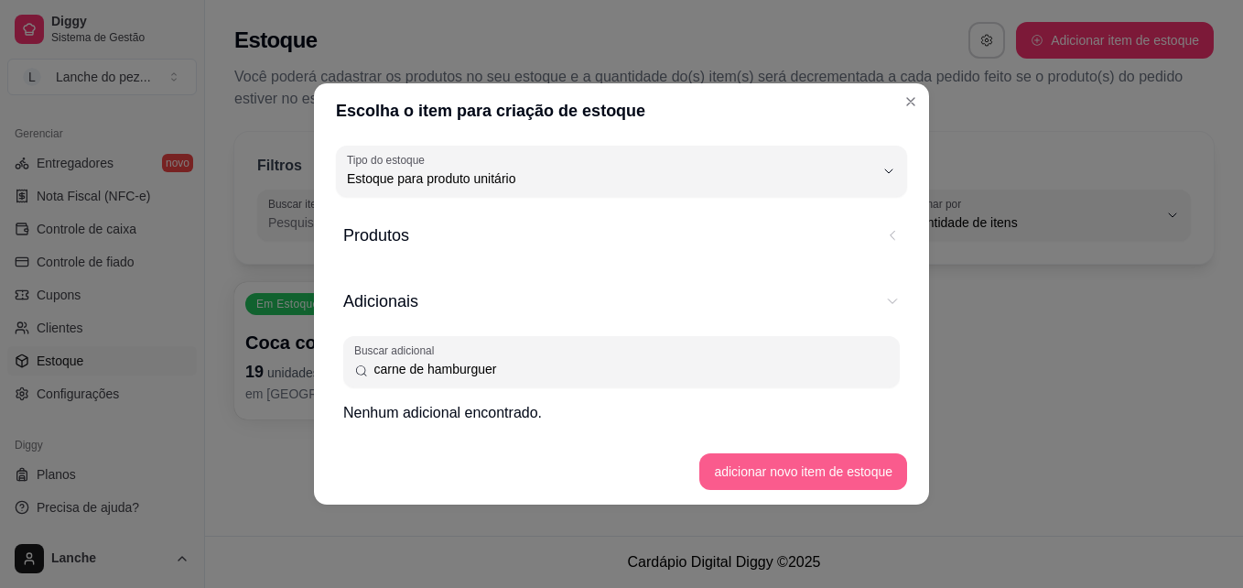
type input "carne de hamburguer"
click at [785, 470] on button "adicionar novo item de estoque" at bounding box center [803, 472] width 201 height 36
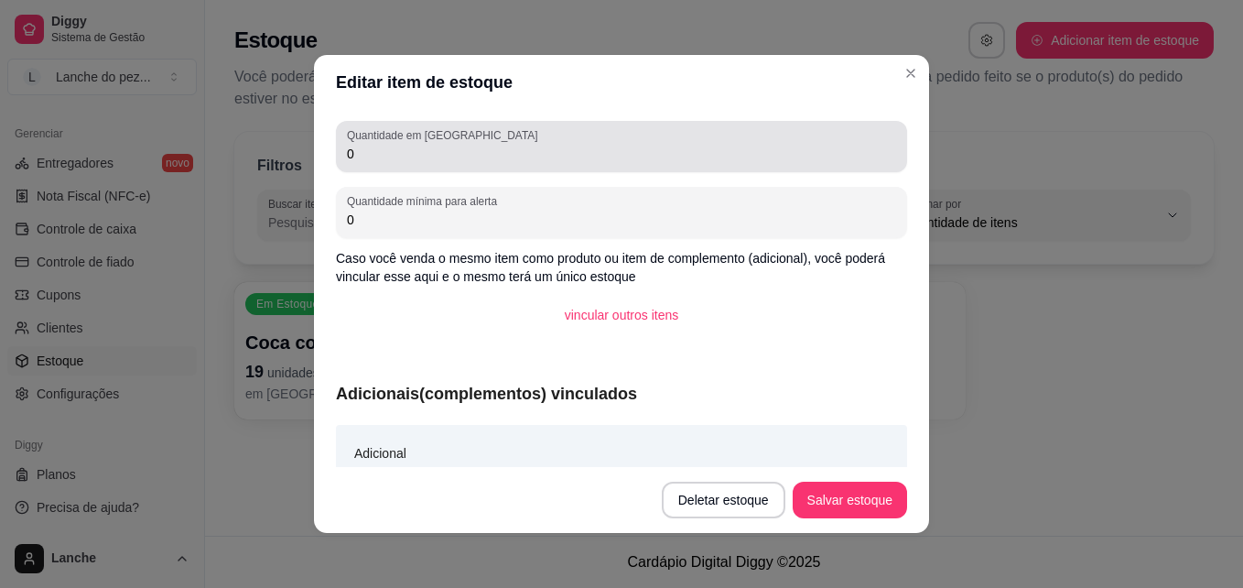
click at [426, 164] on div "0" at bounding box center [621, 146] width 549 height 37
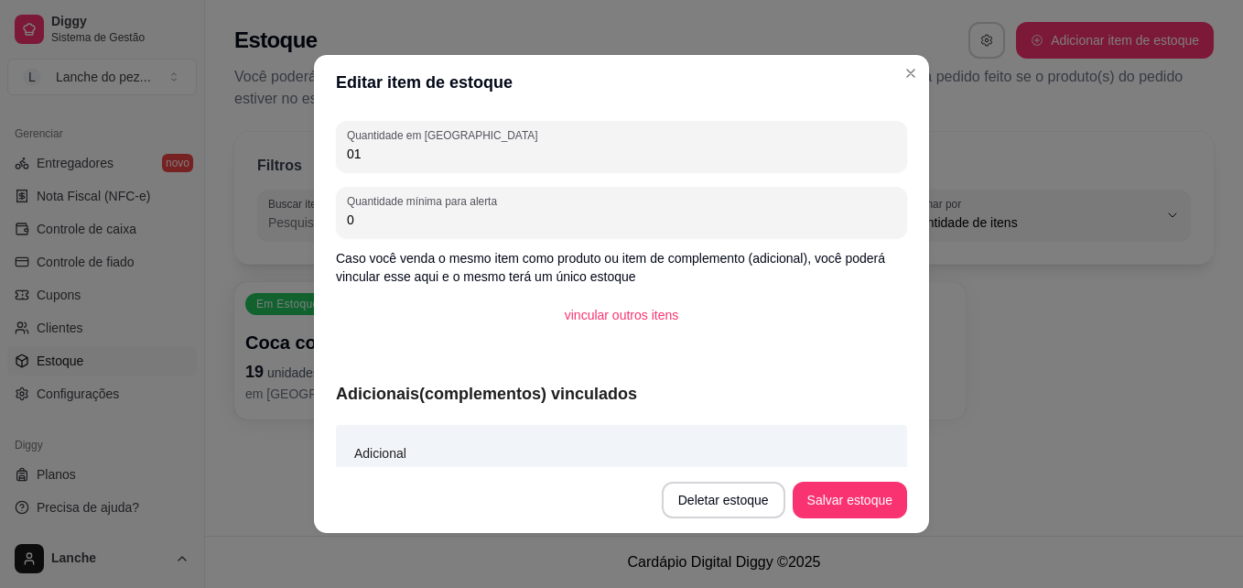
type input "0"
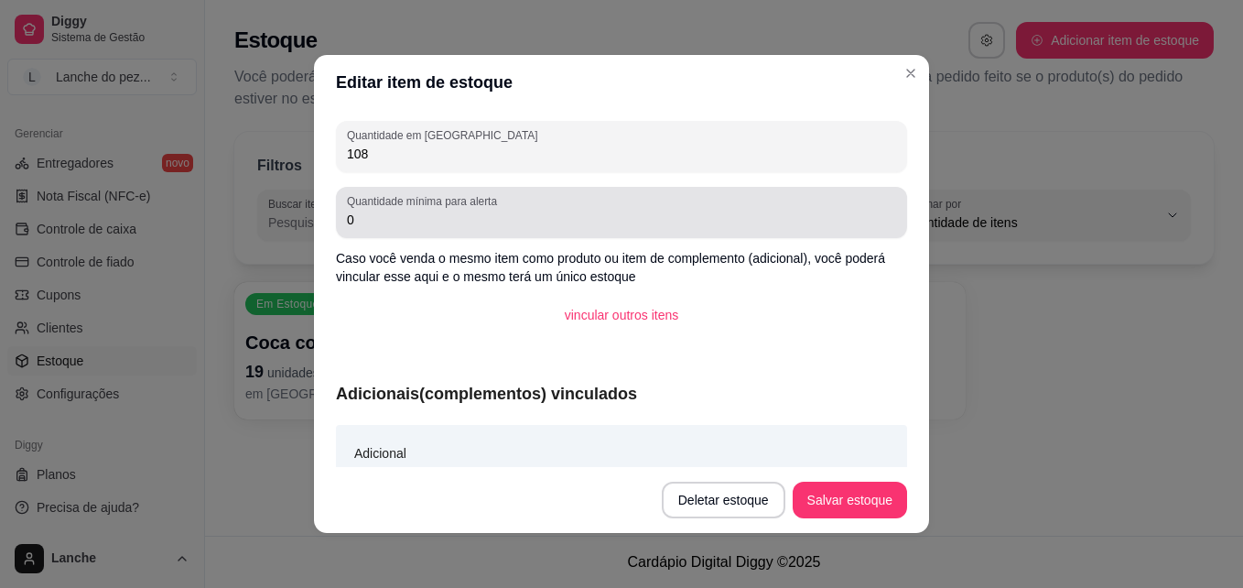
type input "108"
click at [424, 232] on div "Quantidade mínima para alerta 0" at bounding box center [621, 212] width 571 height 51
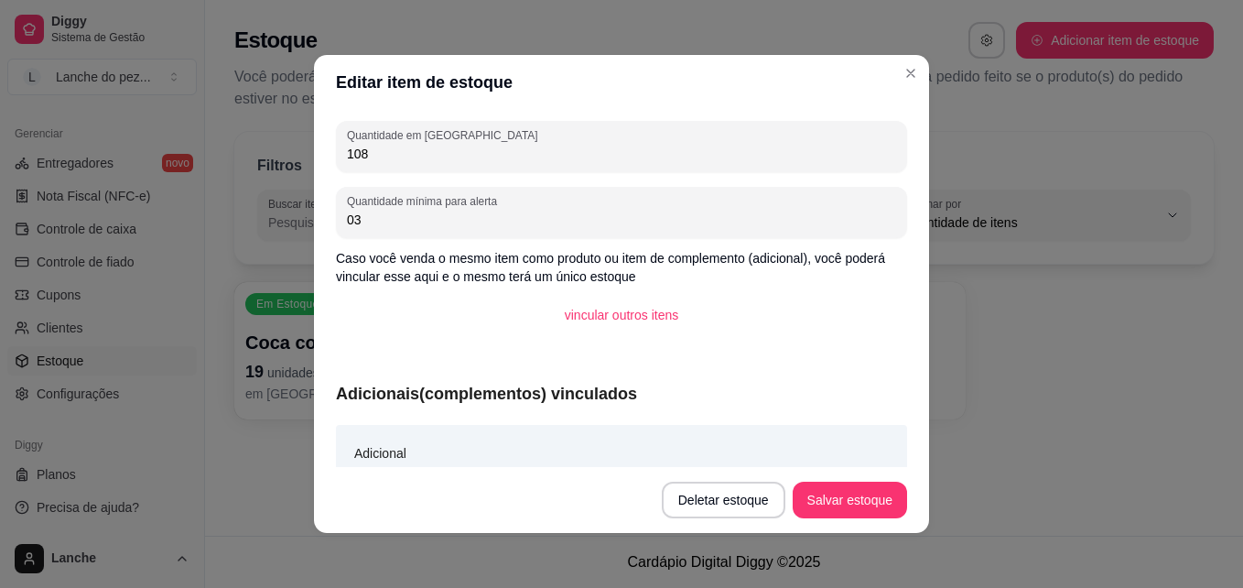
type input "0"
type input "36"
click at [832, 495] on button "Salvar estoque" at bounding box center [850, 501] width 112 height 36
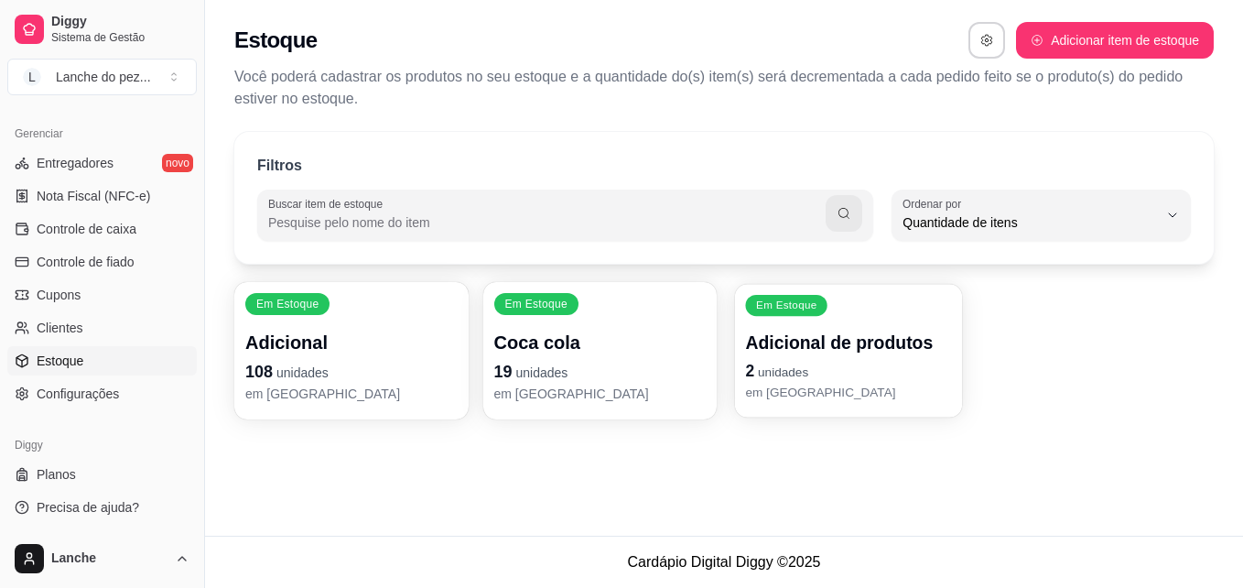
click at [842, 386] on p "em [GEOGRAPHIC_DATA]" at bounding box center [848, 392] width 206 height 17
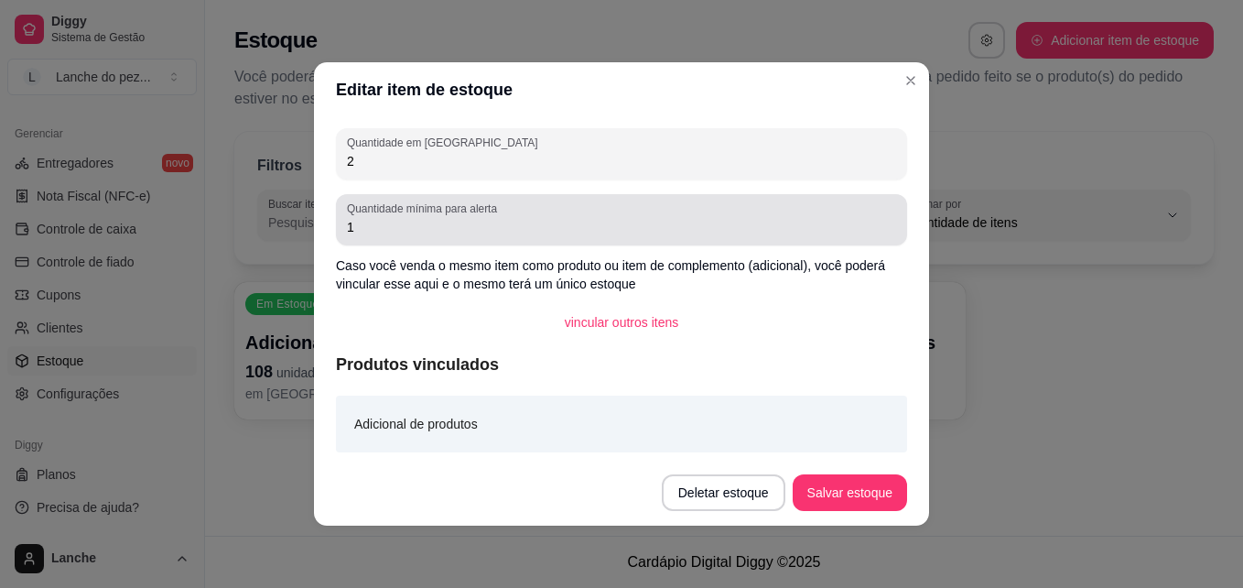
click at [611, 236] on div "1" at bounding box center [621, 219] width 549 height 37
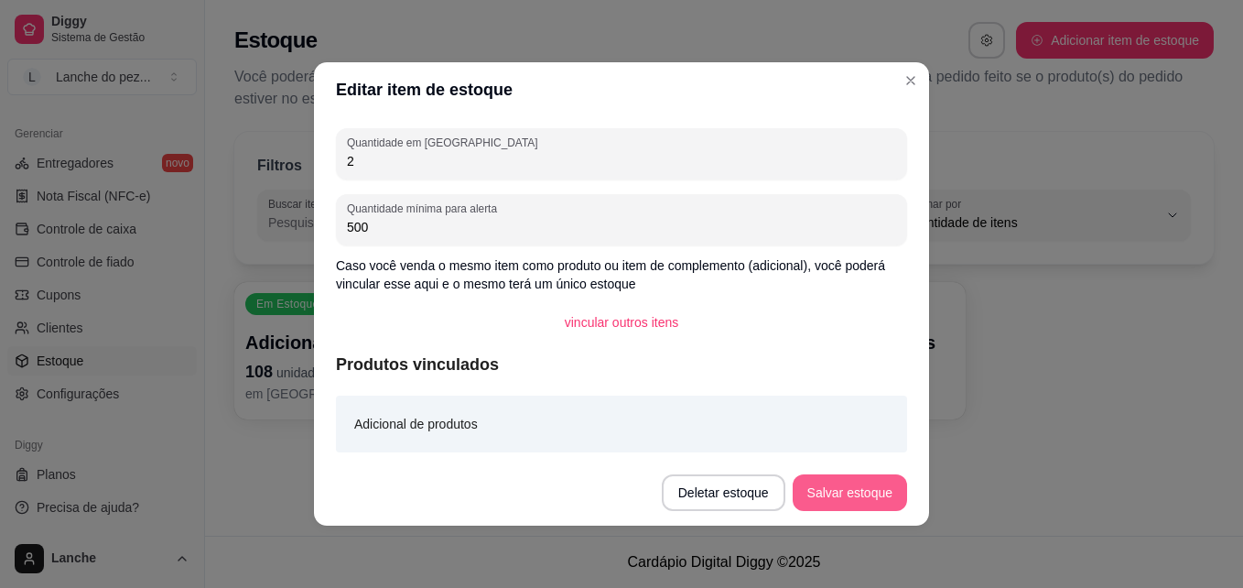
type input "500"
click at [845, 478] on button "Salvar estoque" at bounding box center [850, 493] width 112 height 36
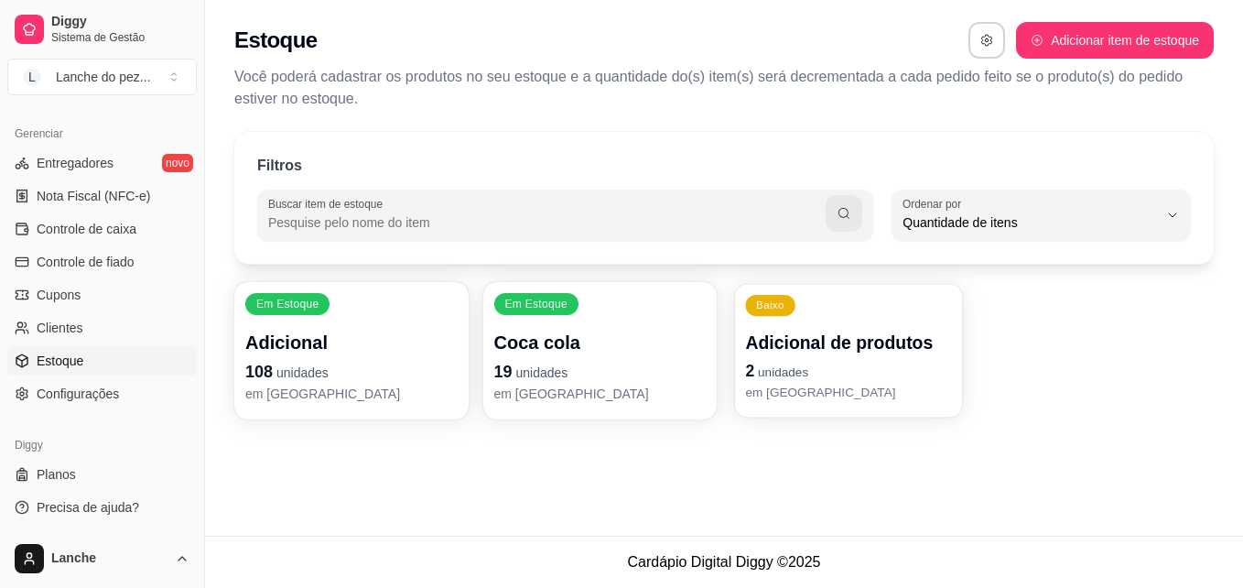
click at [888, 384] on div "Adicional de produtos 2 unidades em estoque" at bounding box center [848, 366] width 206 height 71
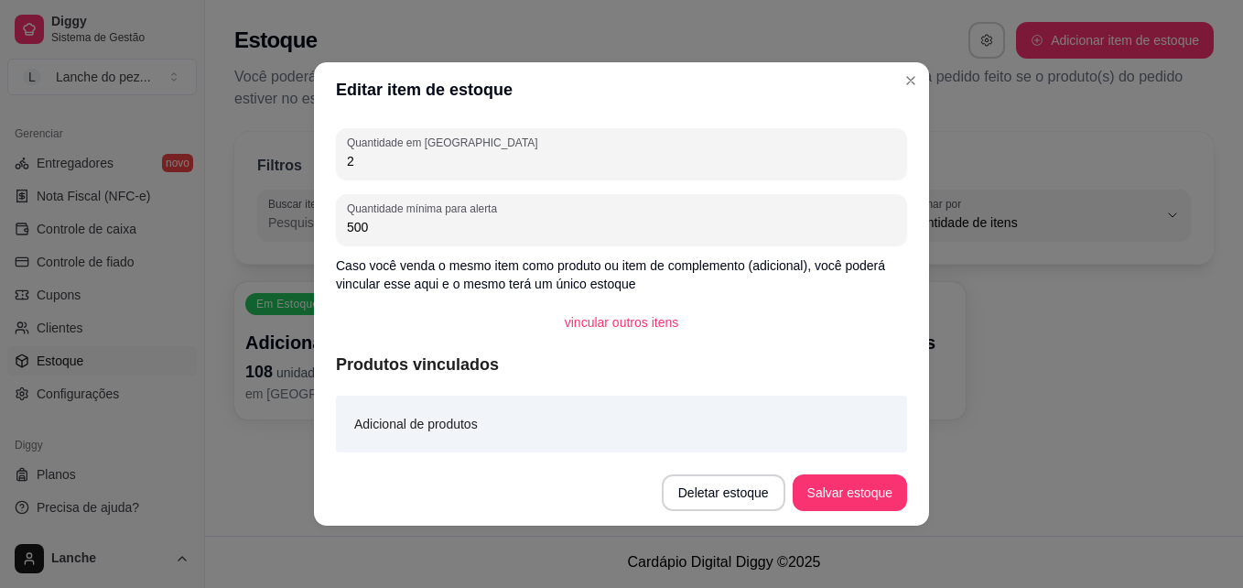
click at [560, 232] on input "500" at bounding box center [621, 227] width 549 height 18
type input "5"
type input "1"
click at [834, 495] on button "Salvar estoque" at bounding box center [850, 493] width 112 height 36
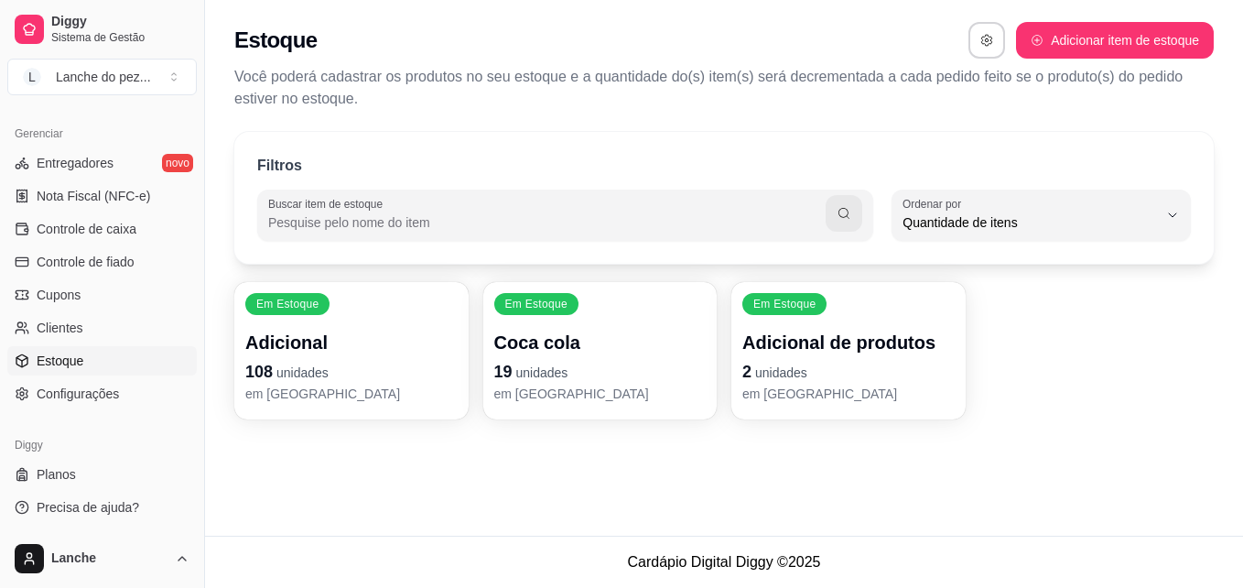
click at [1090, 414] on div "Em Estoque Adicional 108 unidades em estoque Em Estoque Coca cola 19 unidades e…" at bounding box center [724, 350] width 980 height 137
